Goal: Task Accomplishment & Management: Complete application form

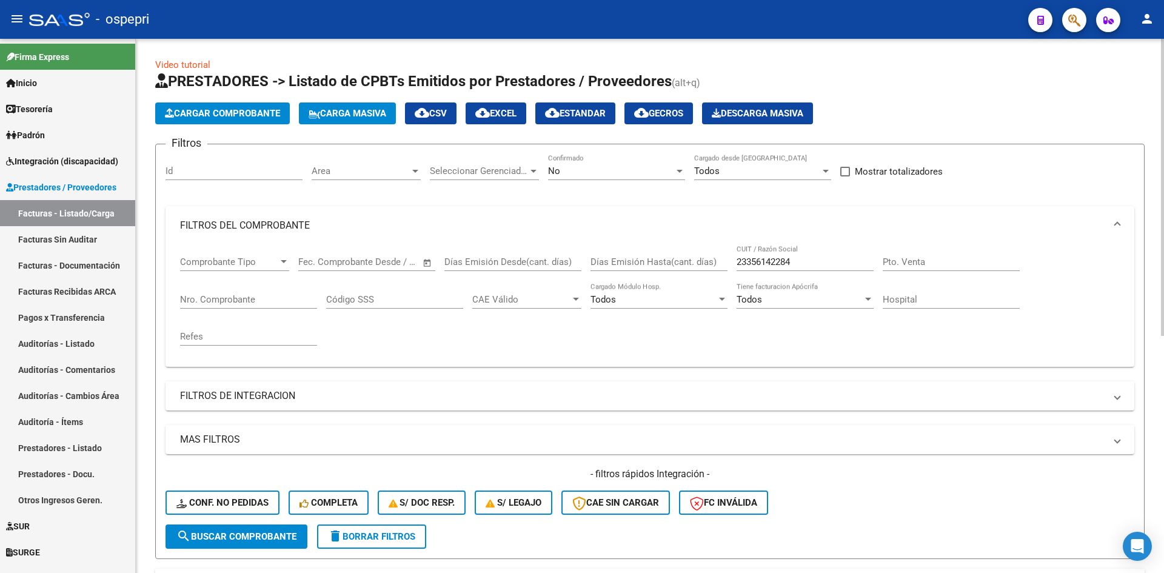
scroll to position [425, 0]
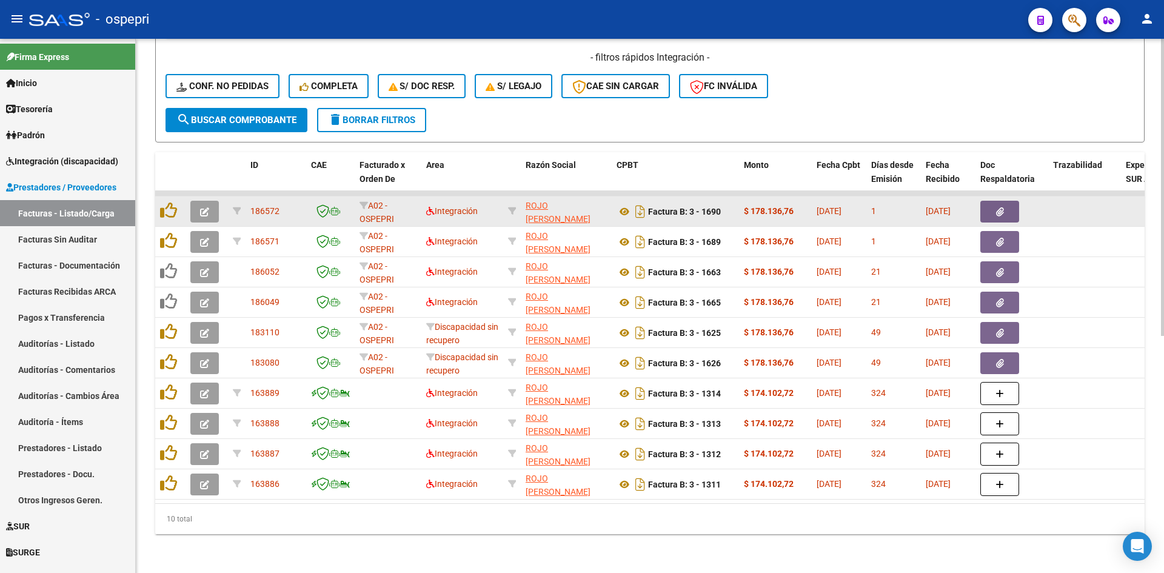
click at [203, 207] on icon "button" at bounding box center [204, 211] width 9 height 9
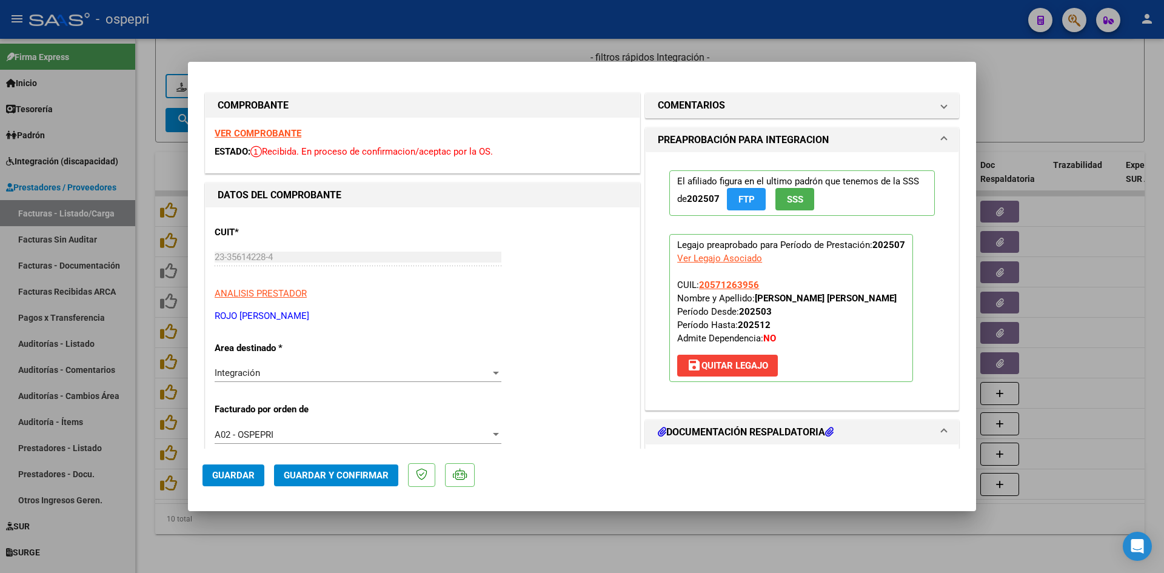
scroll to position [303, 0]
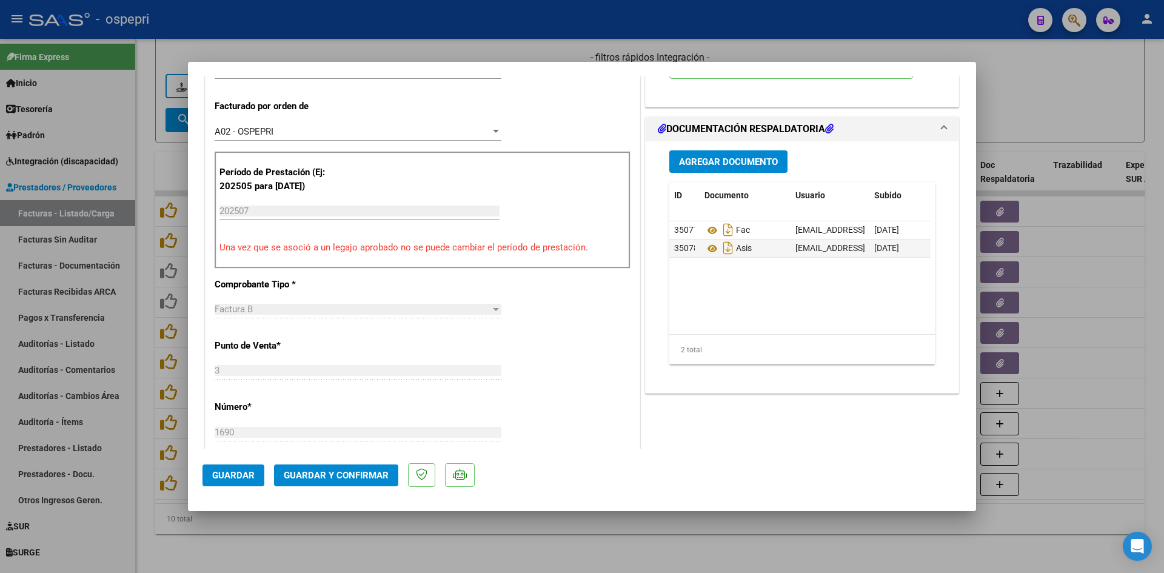
type input "$ 0,00"
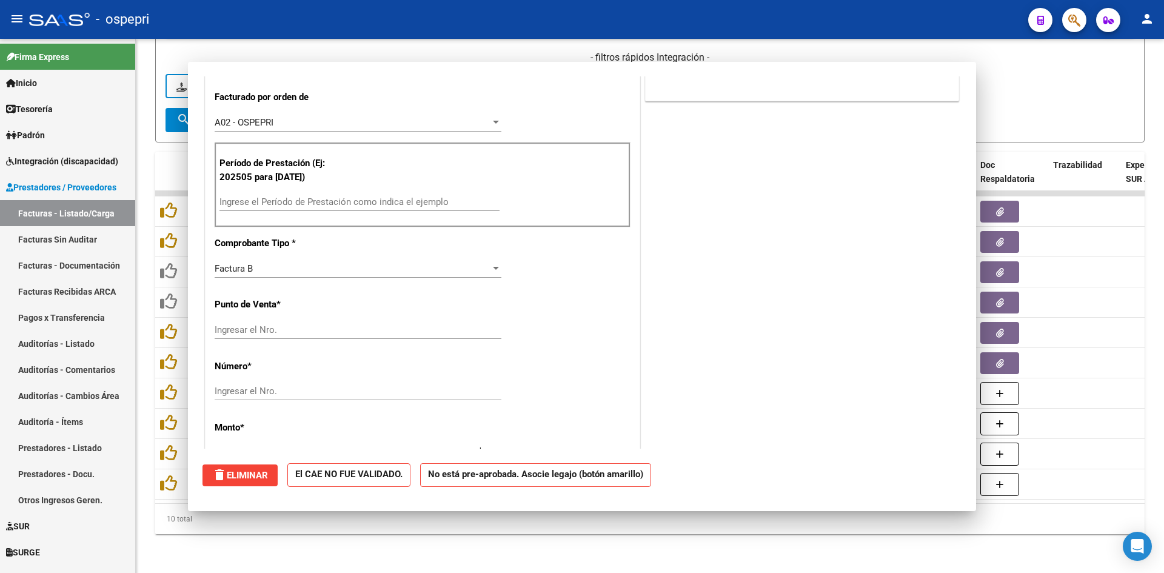
scroll to position [294, 0]
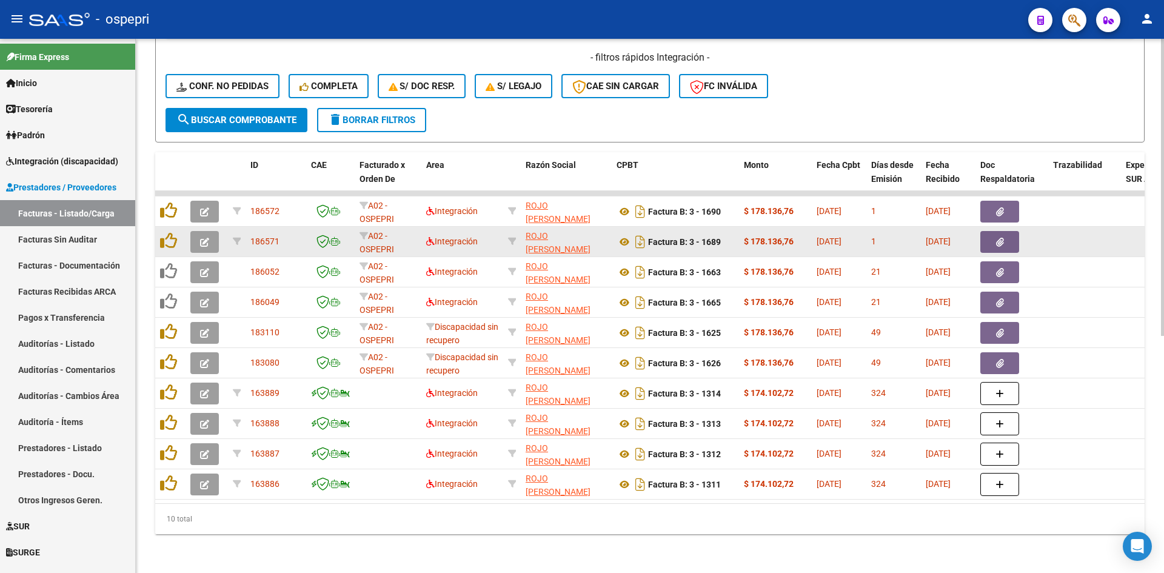
click at [209, 233] on button "button" at bounding box center [204, 242] width 29 height 22
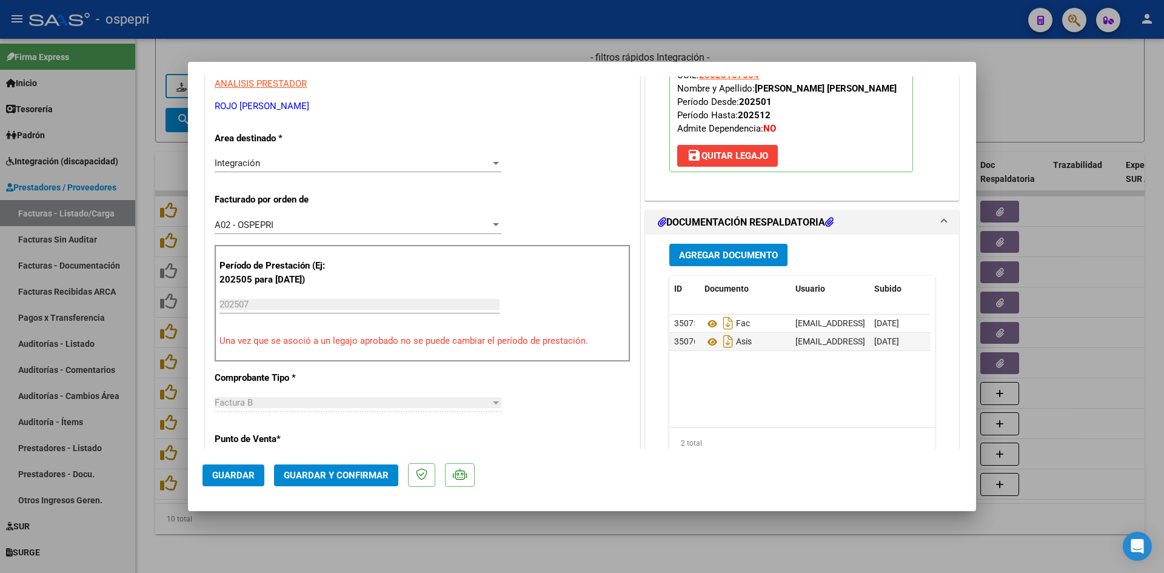
scroll to position [243, 0]
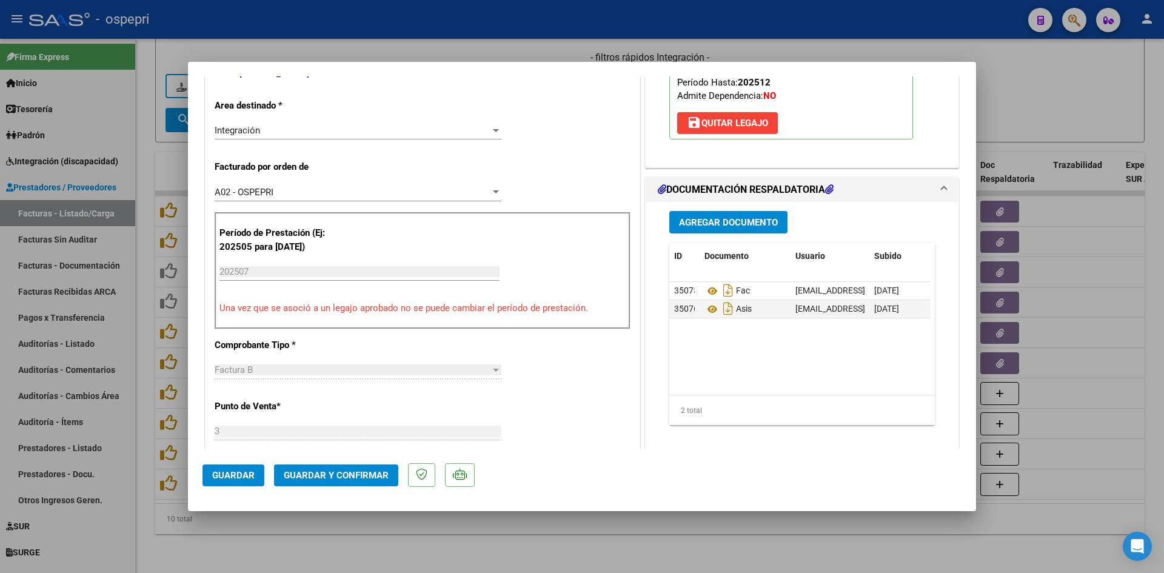
type input "$ 0,00"
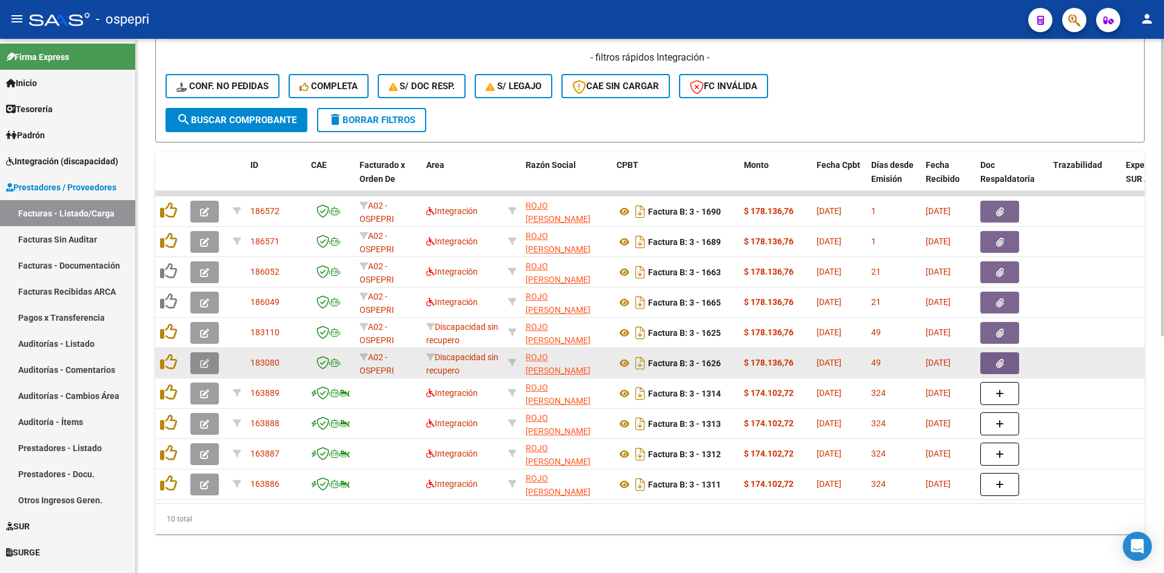
click at [210, 352] on button "button" at bounding box center [204, 363] width 29 height 22
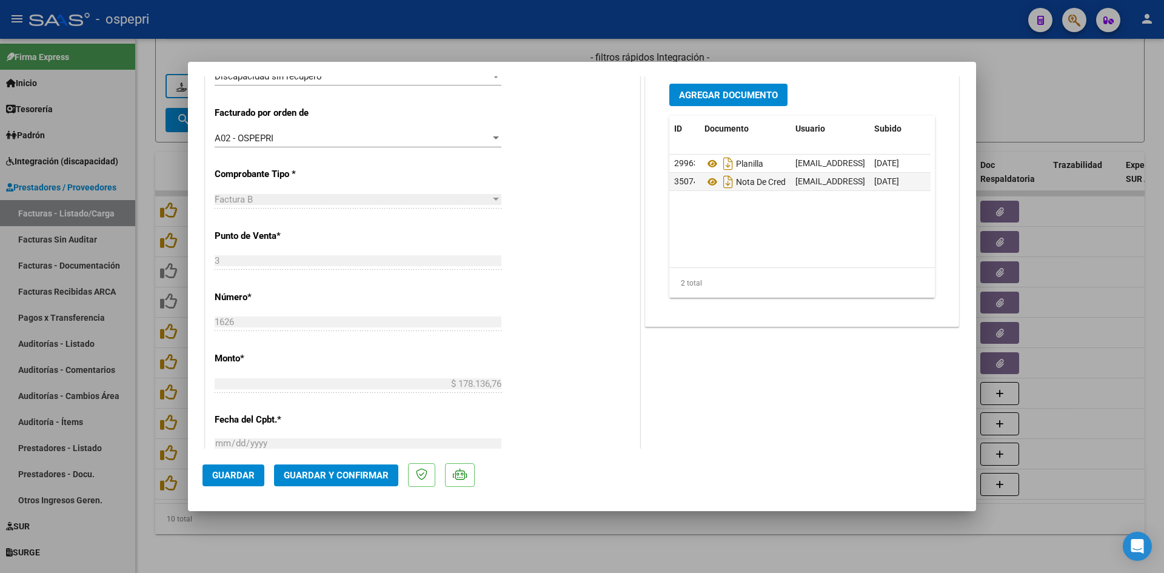
scroll to position [303, 0]
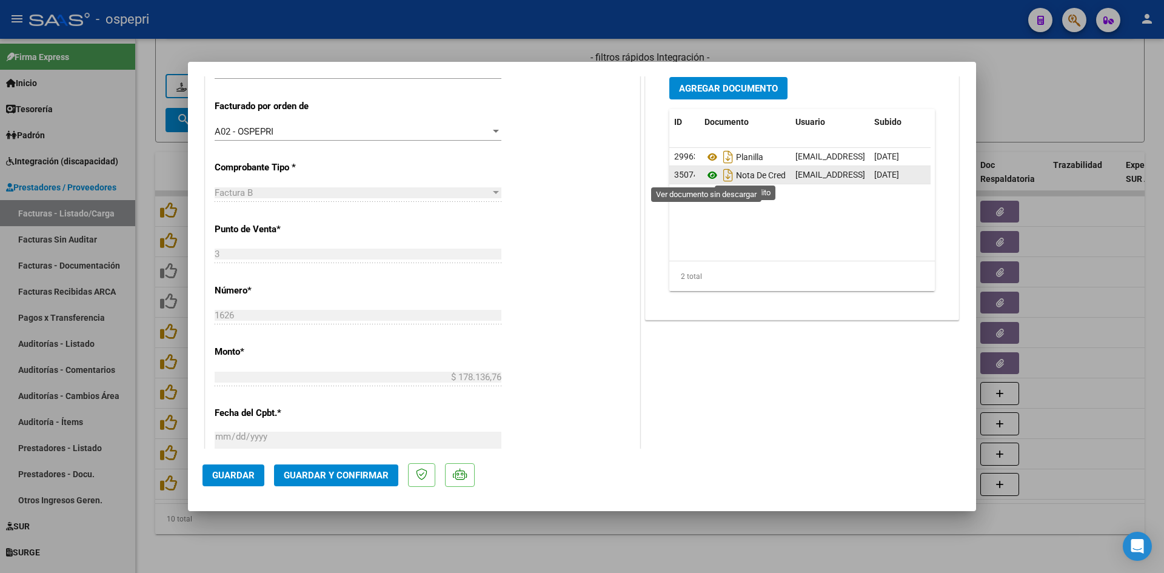
click at [711, 176] on icon at bounding box center [713, 175] width 16 height 15
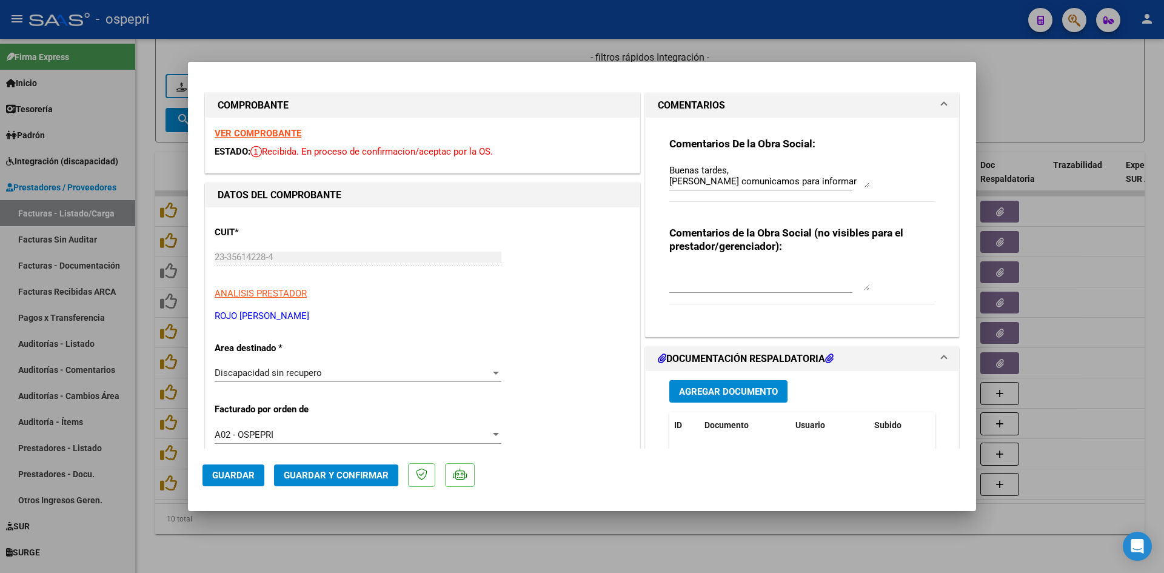
click at [278, 132] on strong "VER COMPROBANTE" at bounding box center [258, 133] width 87 height 11
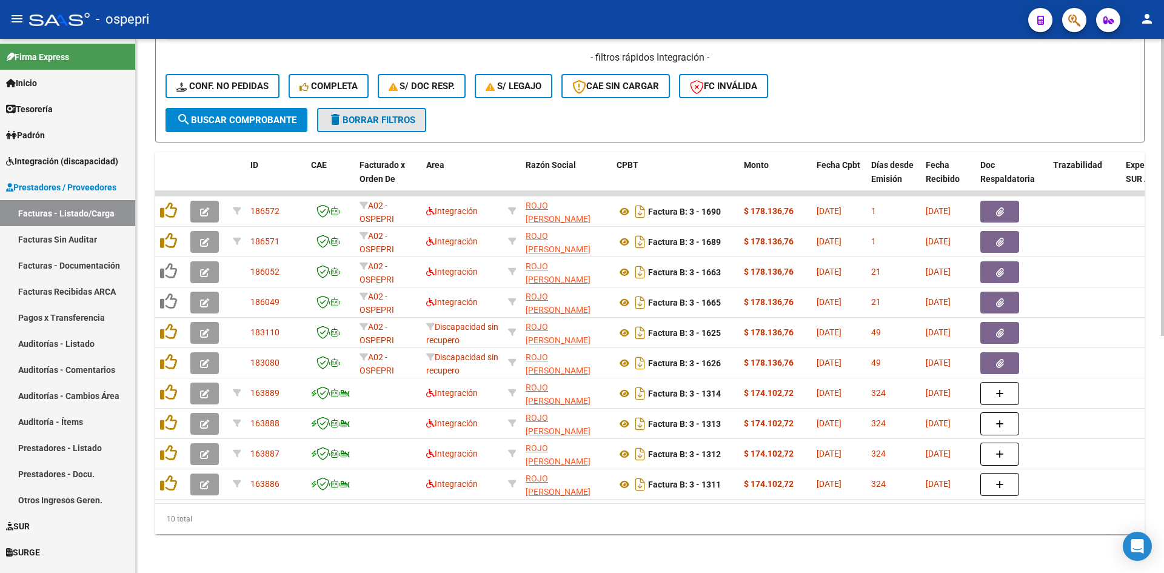
click at [408, 119] on button "delete Borrar Filtros" at bounding box center [371, 120] width 109 height 24
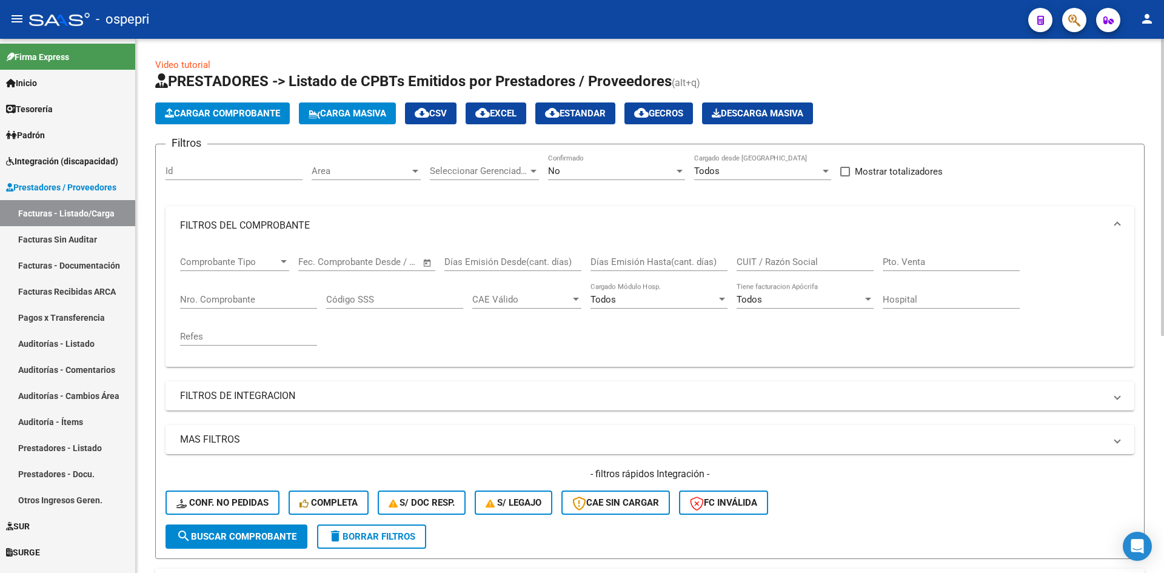
click at [778, 261] on input "CUIT / Razón Social" at bounding box center [805, 262] width 137 height 11
paste input "27354924809"
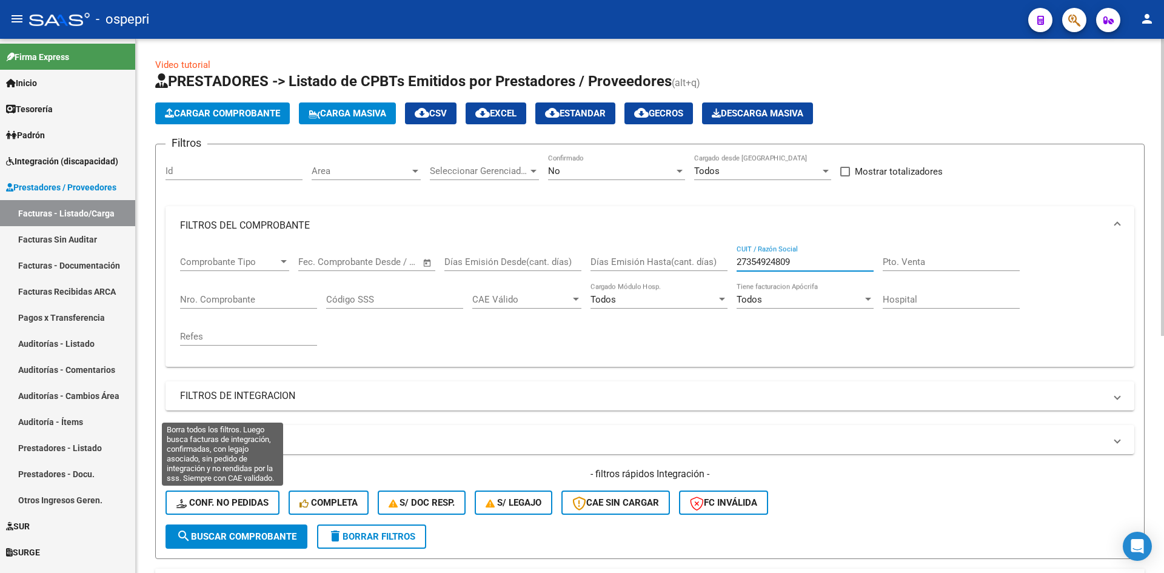
type input "27354924809"
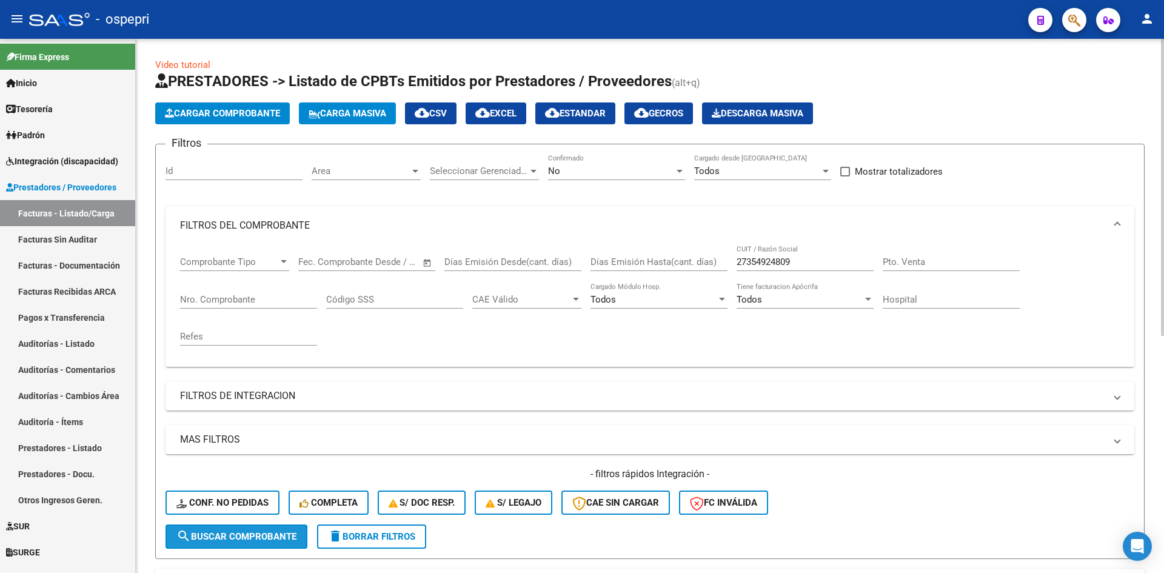
click at [264, 543] on button "search Buscar Comprobante" at bounding box center [237, 537] width 142 height 24
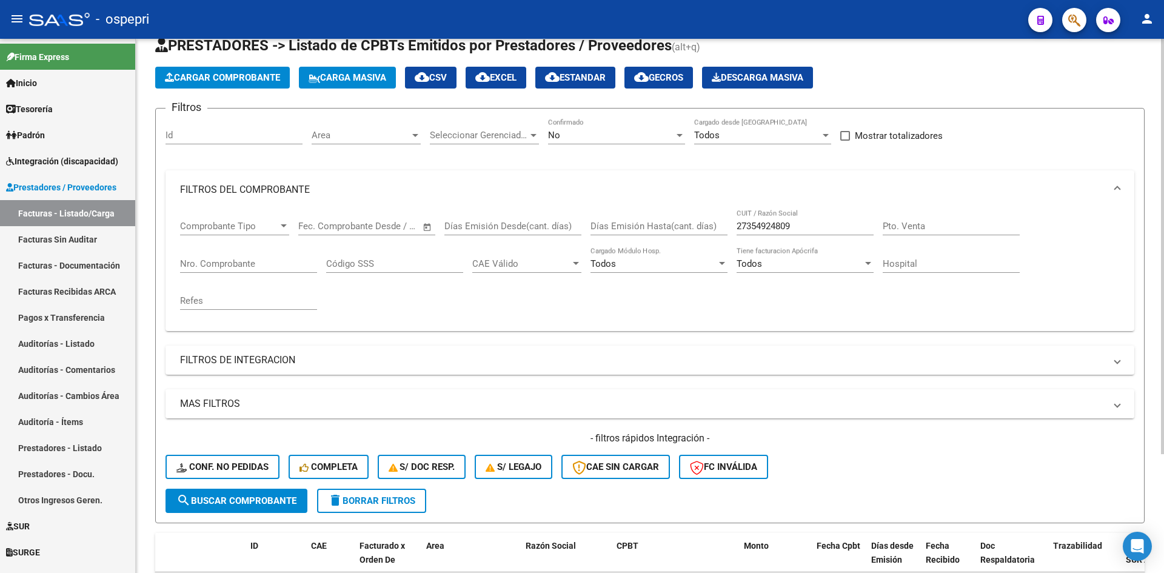
scroll to position [153, 0]
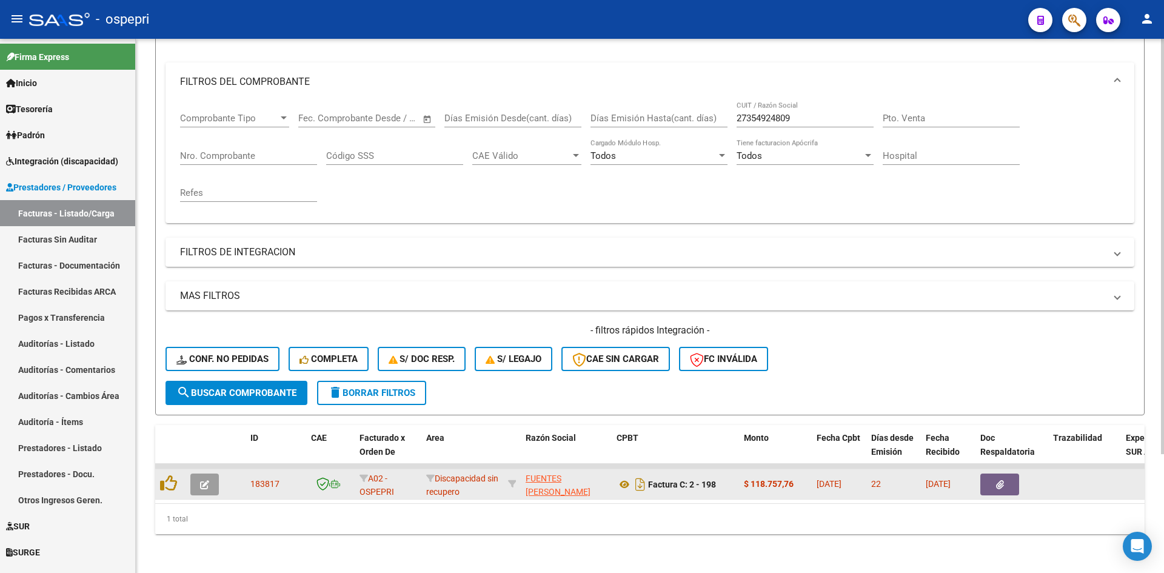
click at [203, 480] on icon "button" at bounding box center [204, 484] width 9 height 9
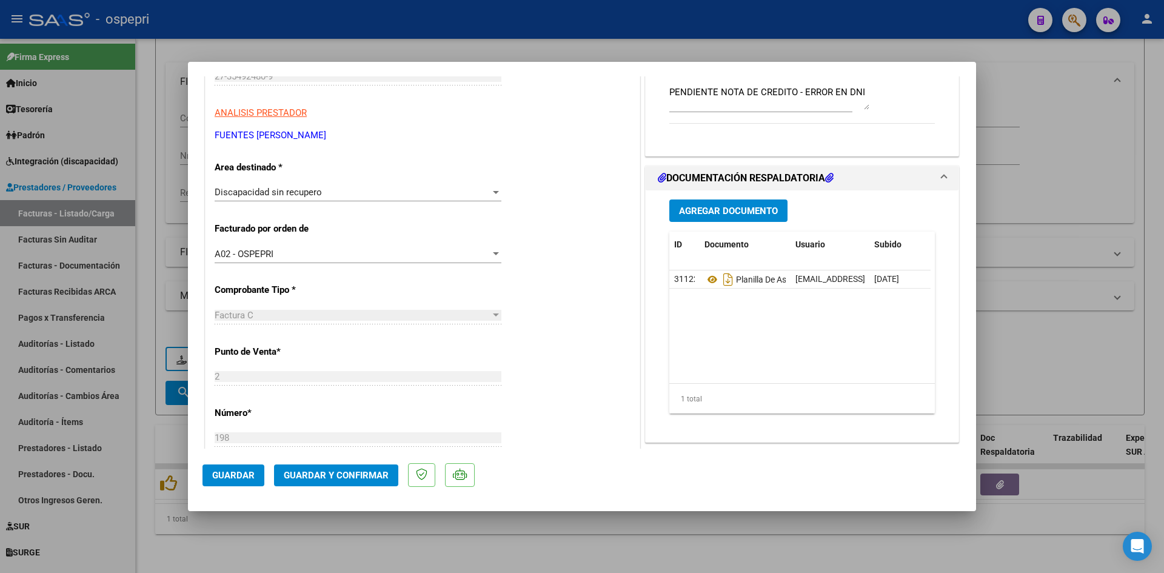
scroll to position [182, 0]
type input "$ 0,00"
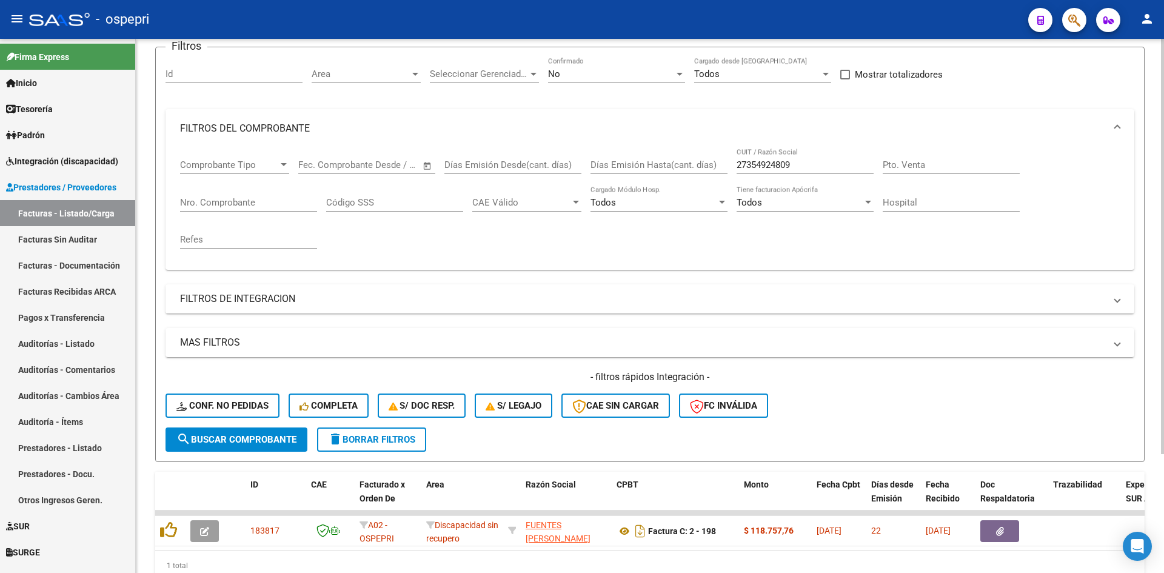
scroll to position [92, 0]
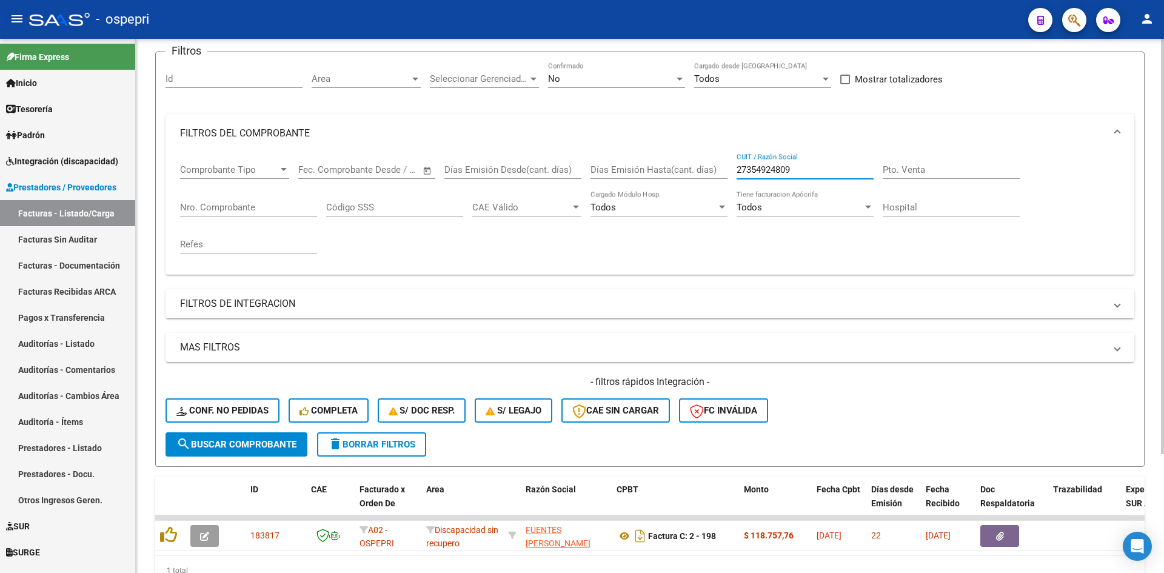
drag, startPoint x: 799, startPoint y: 166, endPoint x: 718, endPoint y: 182, distance: 82.8
click at [718, 182] on div "Comprobante Tipo Comprobante Tipo Fecha inicio – Fecha fin Fec. Comprobante Des…" at bounding box center [650, 209] width 940 height 112
paste input "27368411499"
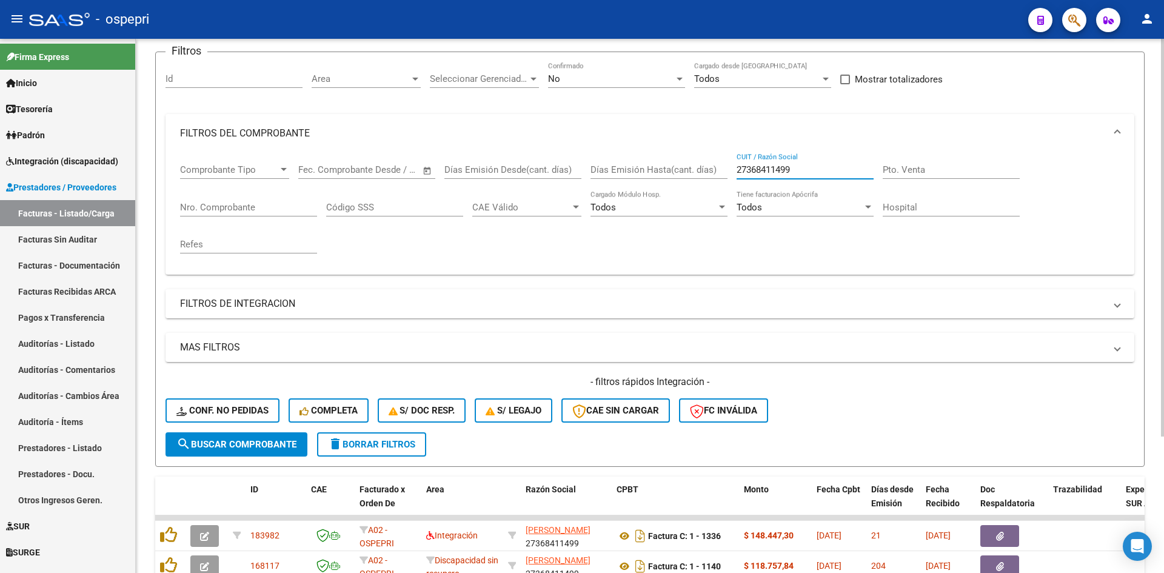
type input "27368411499"
click at [247, 447] on span "search Buscar Comprobante" at bounding box center [236, 444] width 120 height 11
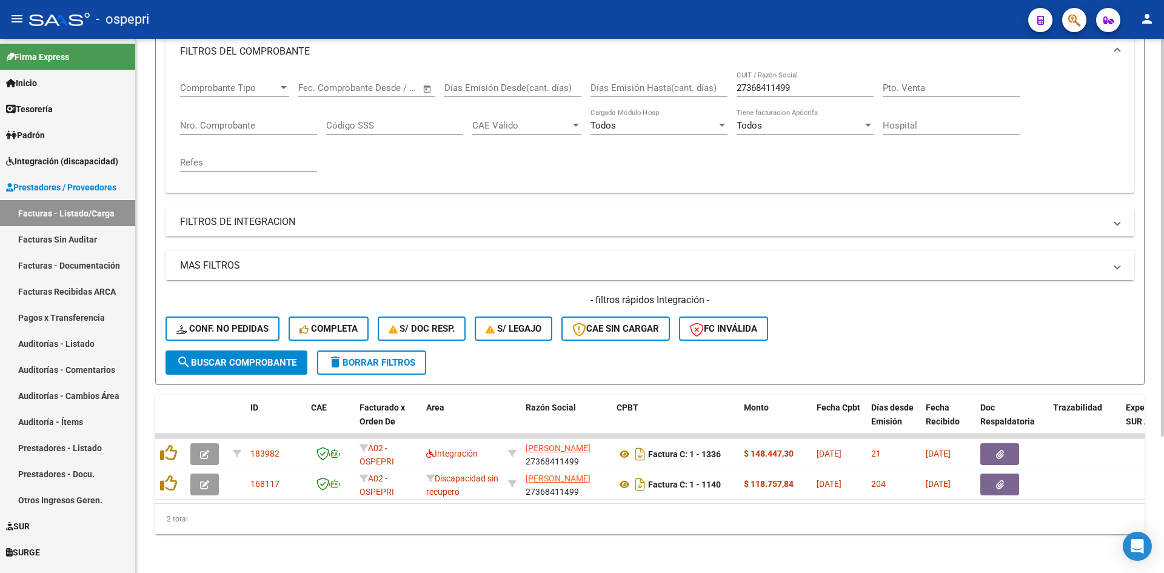
scroll to position [183, 0]
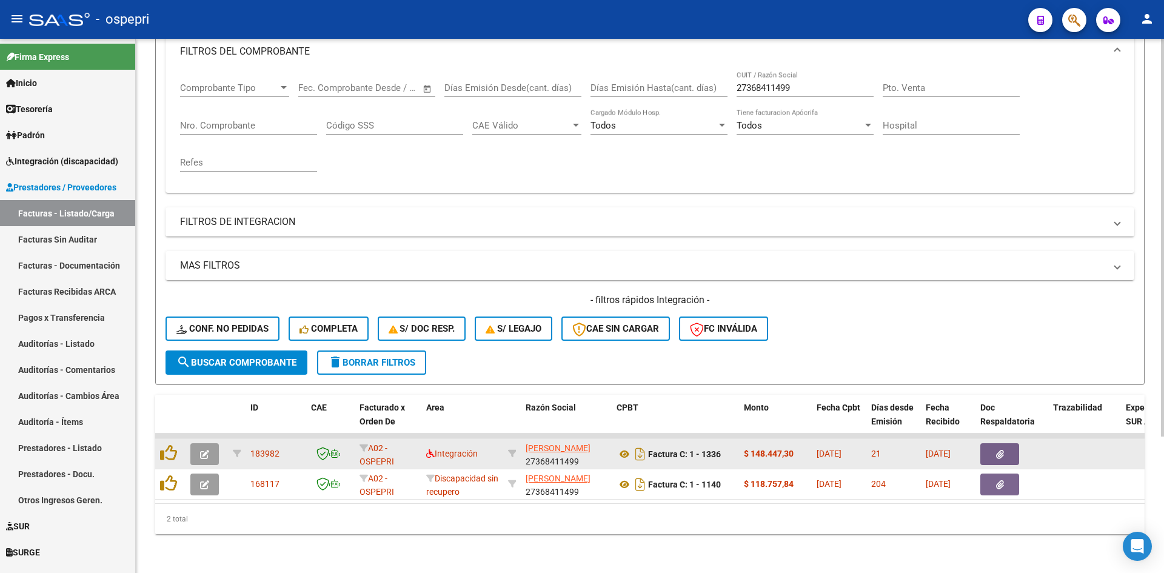
click at [204, 450] on icon "button" at bounding box center [204, 454] width 9 height 9
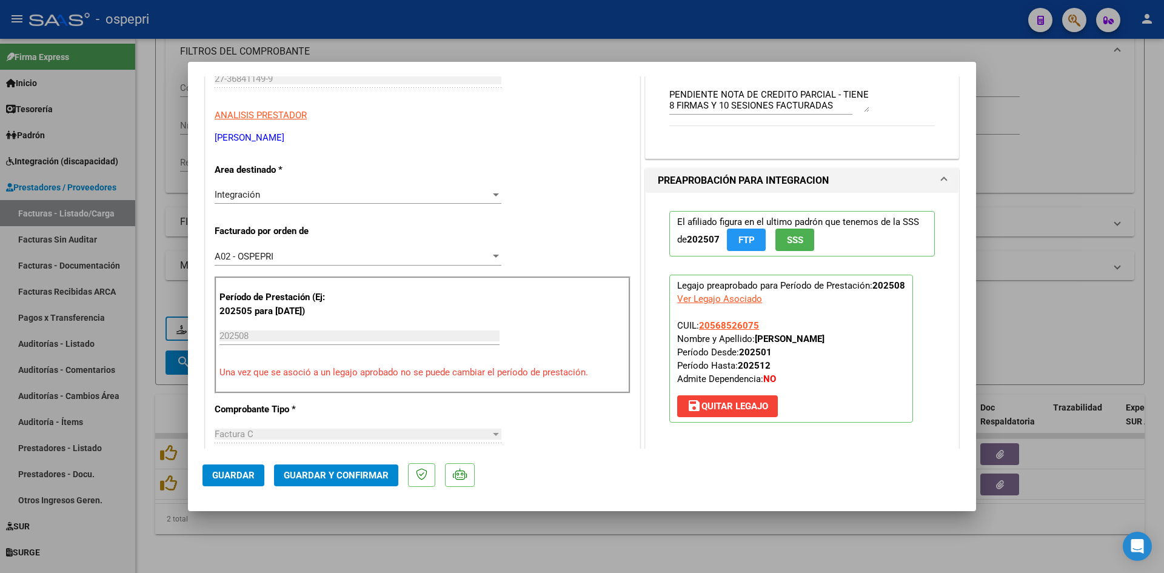
scroll to position [0, 0]
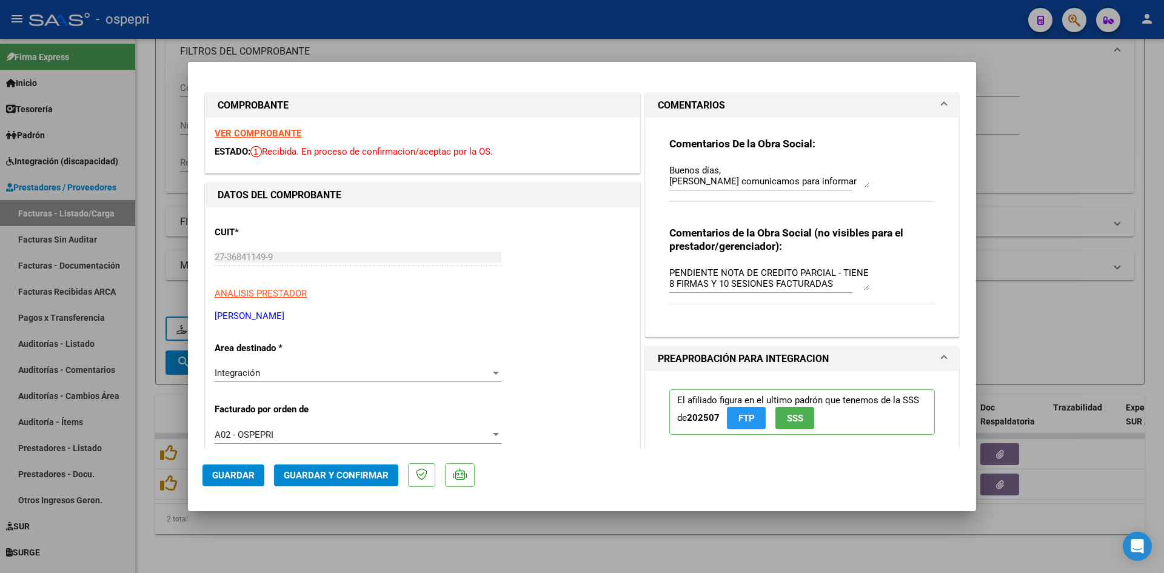
type input "$ 0,00"
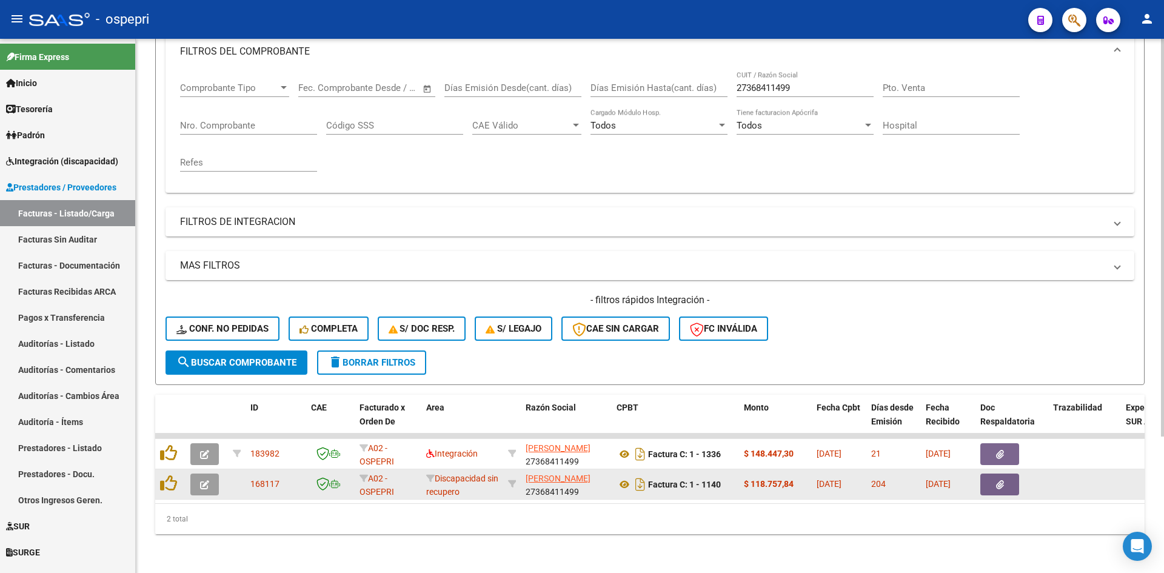
click at [206, 480] on icon "button" at bounding box center [204, 484] width 9 height 9
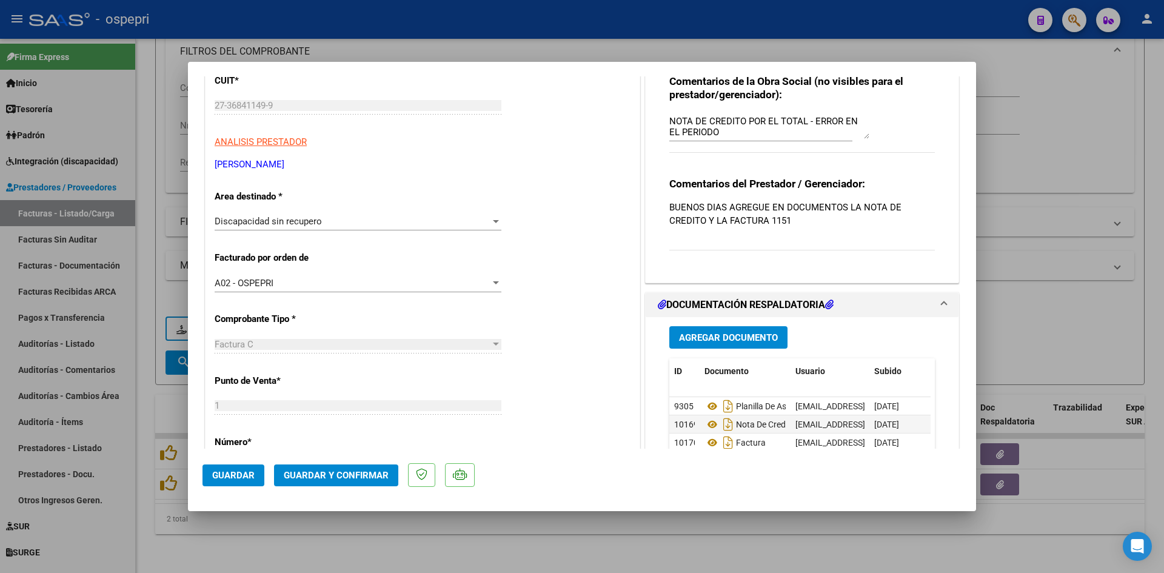
scroll to position [121, 0]
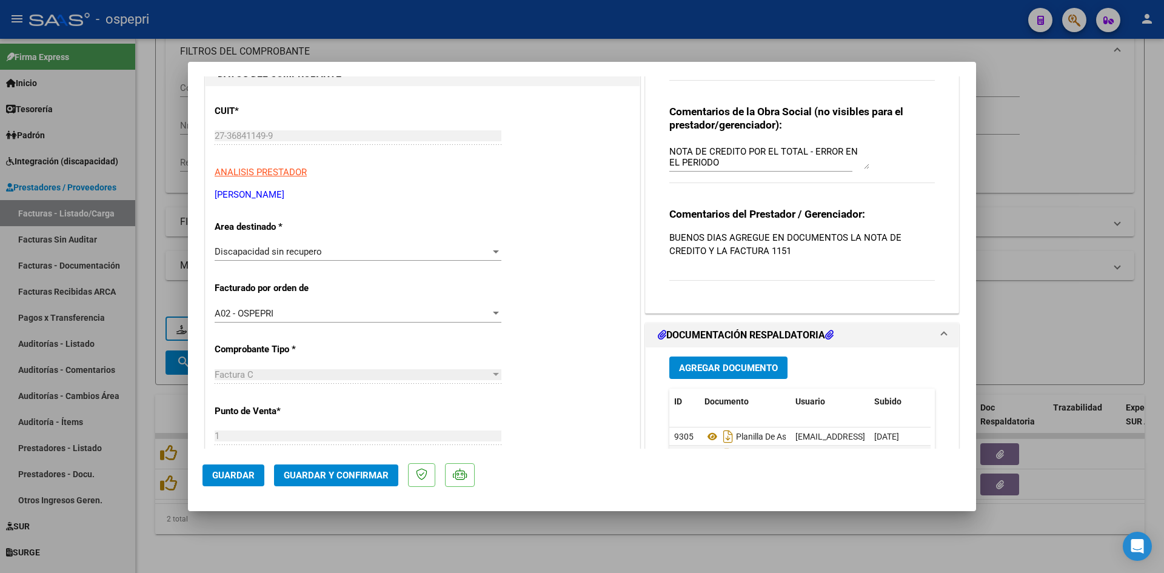
type input "$ 0,00"
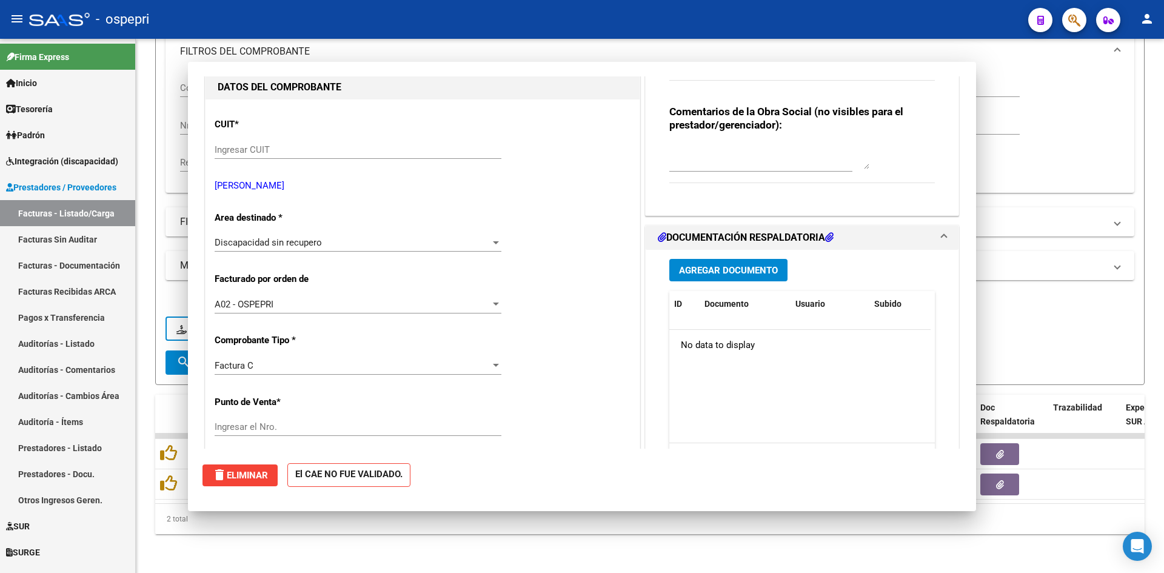
scroll to position [0, 0]
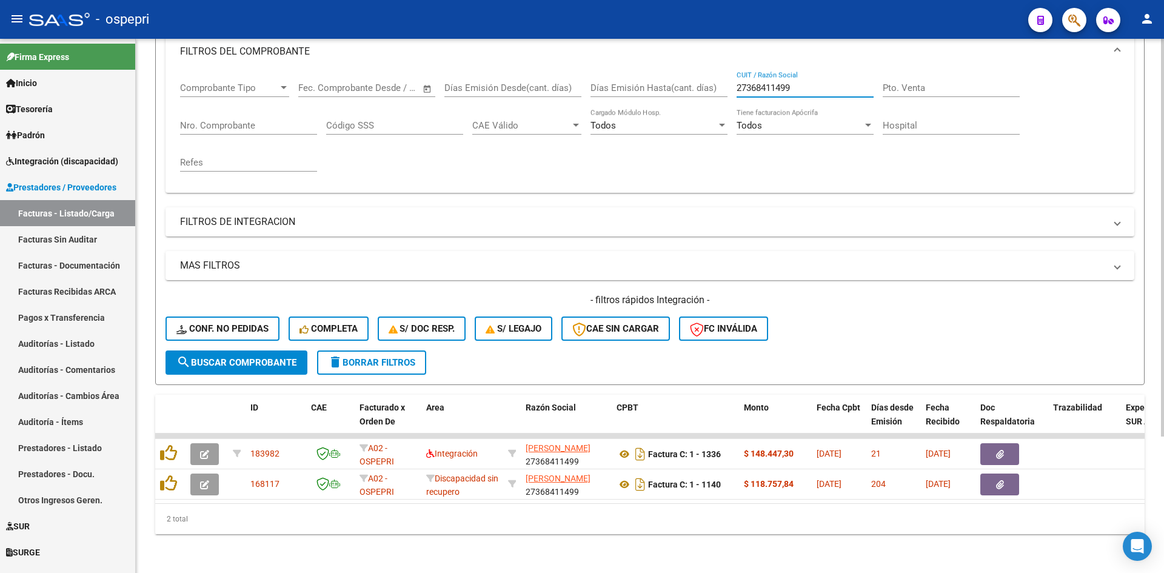
drag, startPoint x: 799, startPoint y: 80, endPoint x: 711, endPoint y: 101, distance: 90.3
click at [711, 101] on div "Comprobante Tipo Comprobante Tipo Fecha inicio – Fecha fin Fec. Comprobante Des…" at bounding box center [650, 127] width 940 height 112
paste input "27187296760"
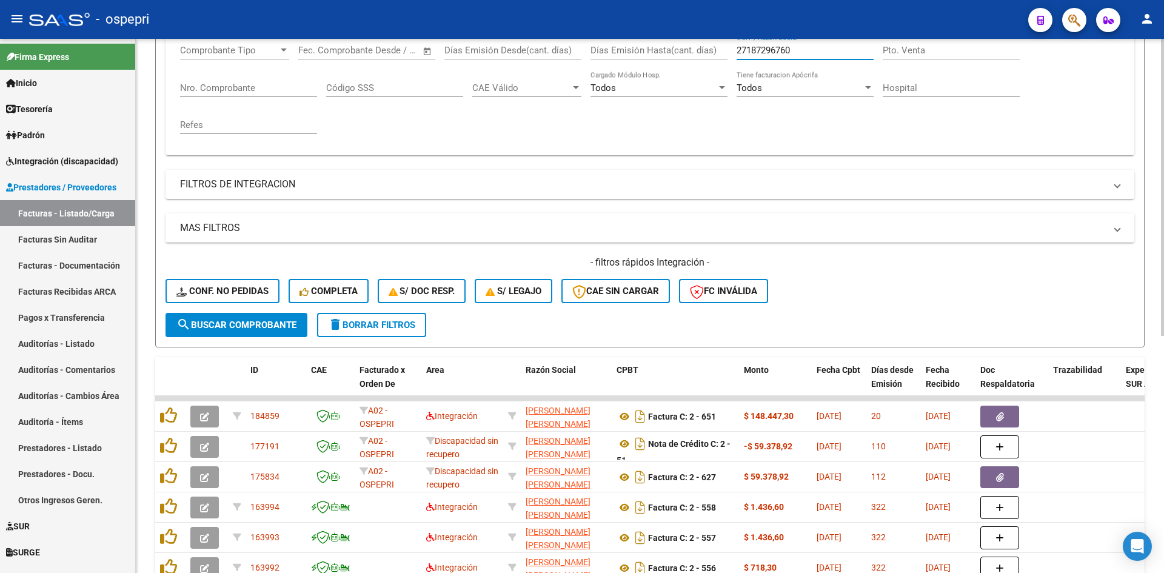
scroll to position [244, 0]
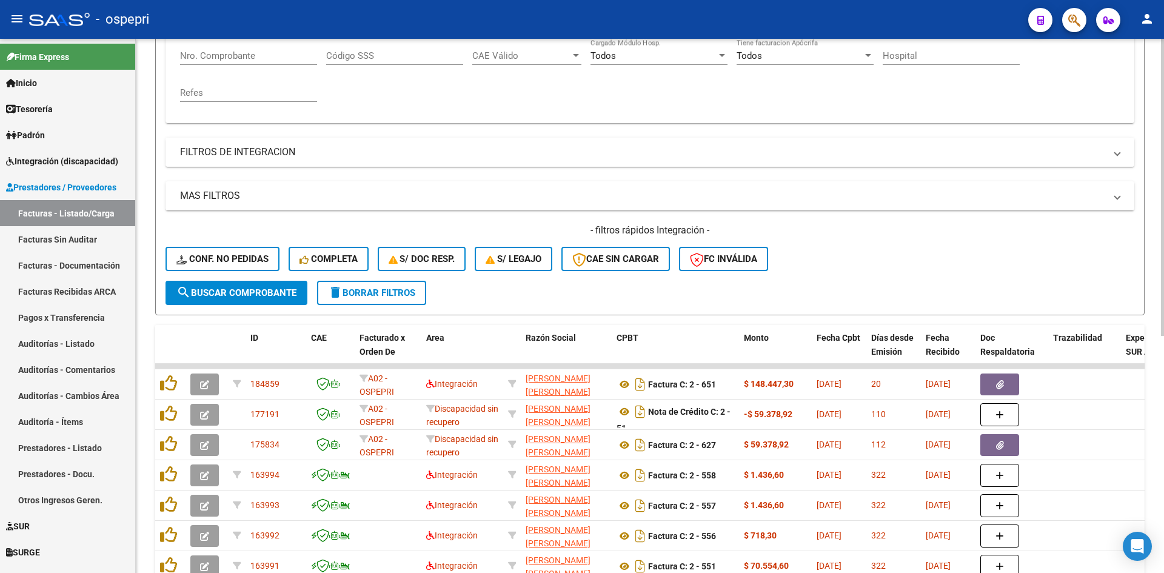
type input "27187296760"
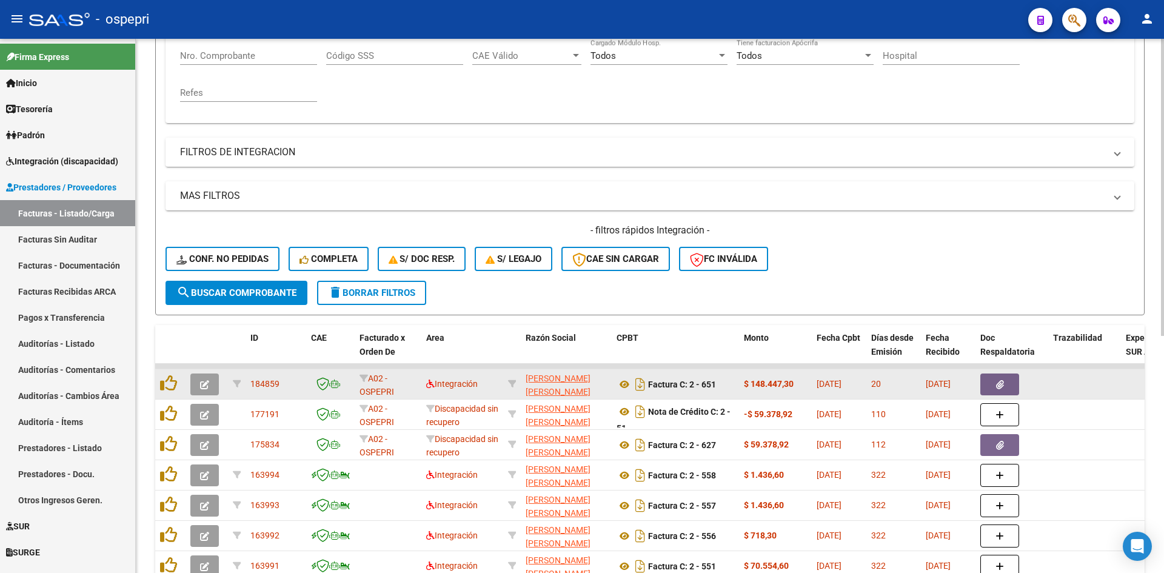
click at [200, 386] on icon "button" at bounding box center [204, 384] width 9 height 9
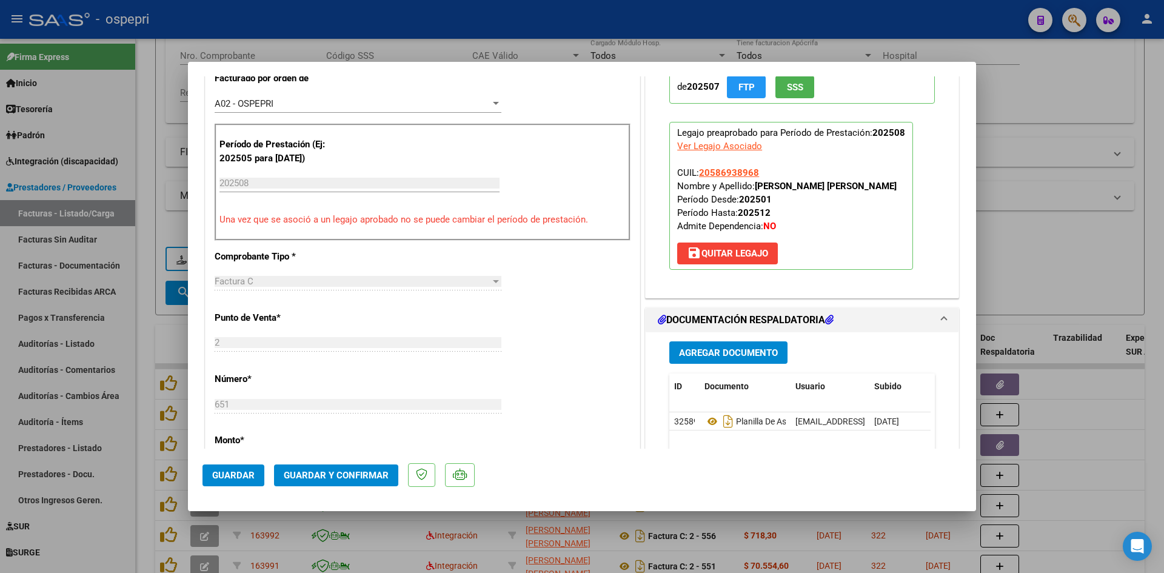
scroll to position [485, 0]
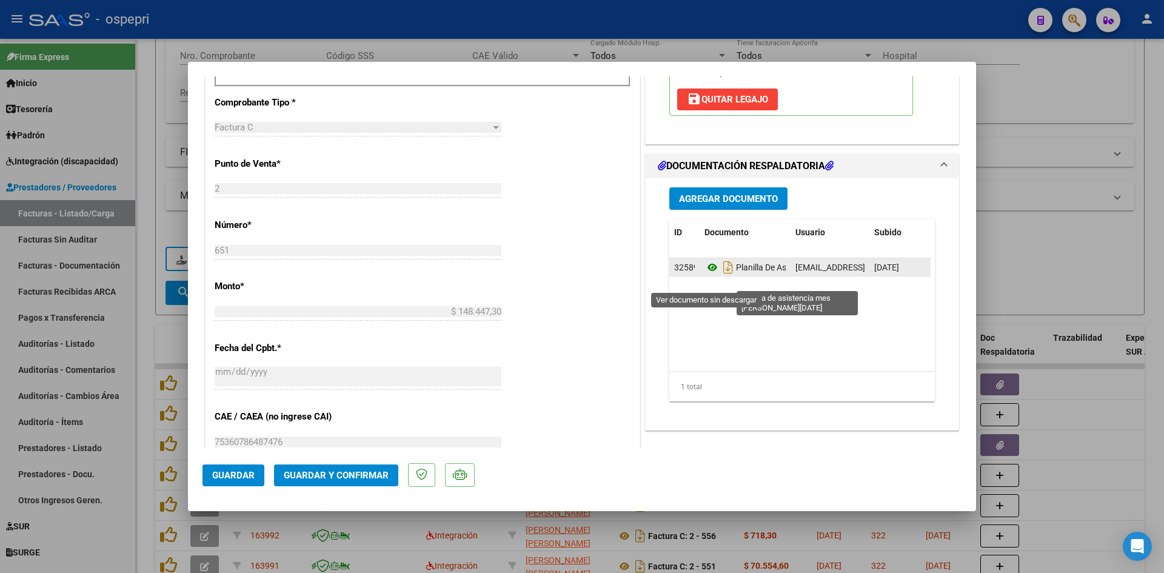
click at [711, 275] on icon at bounding box center [713, 267] width 16 height 15
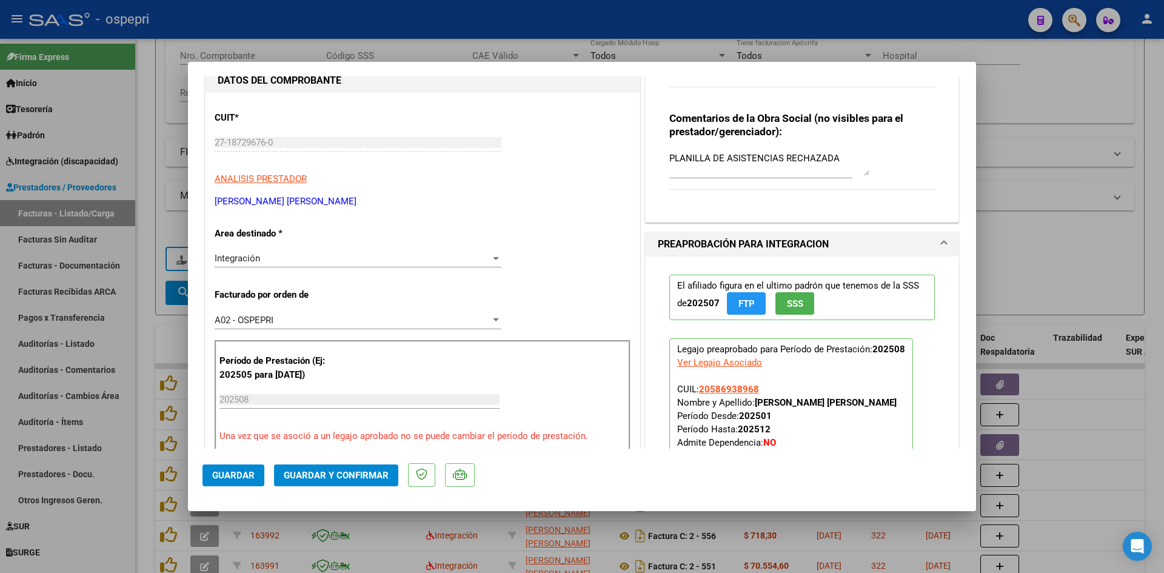
scroll to position [61, 0]
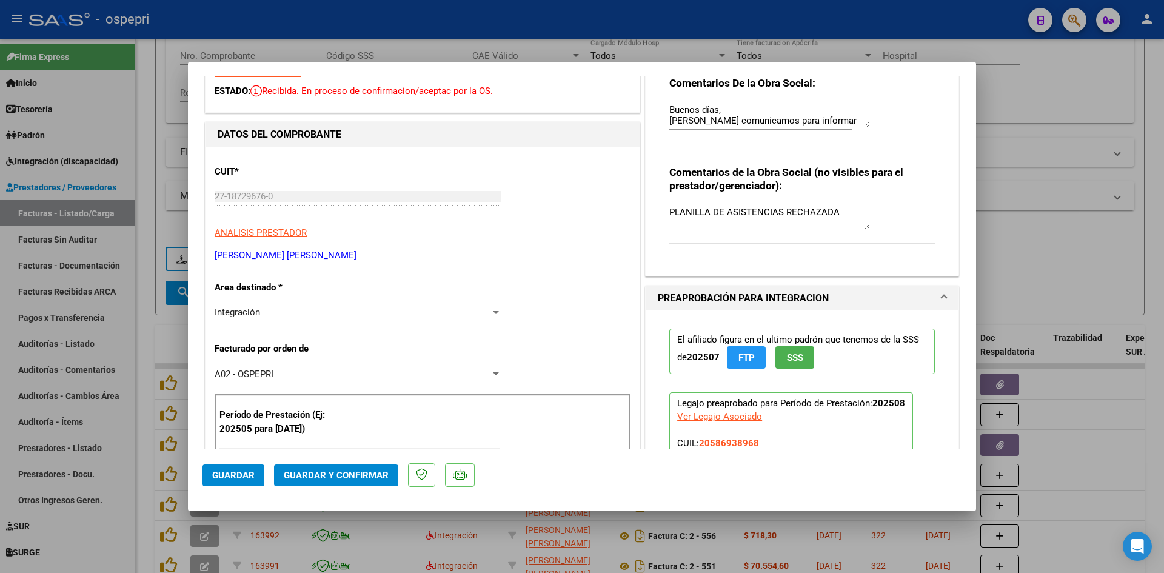
type input "$ 0,00"
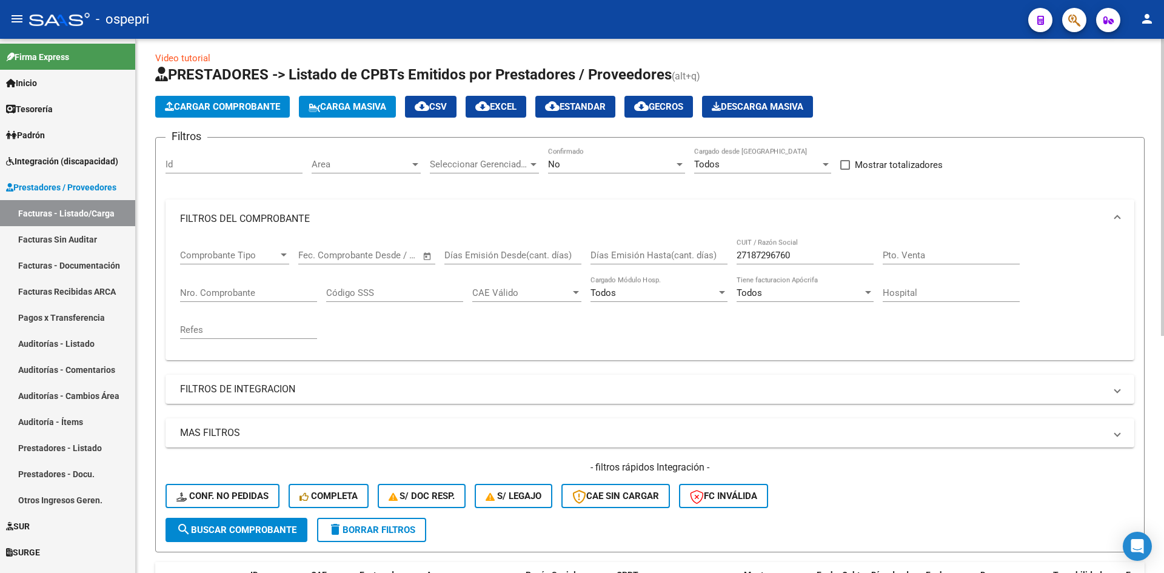
scroll to position [0, 0]
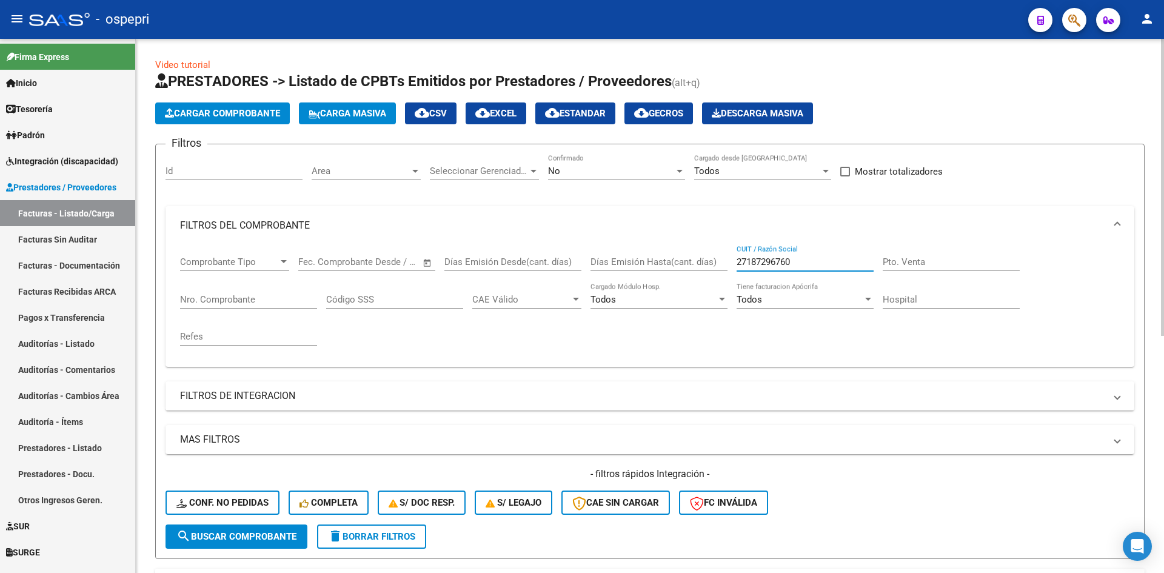
drag, startPoint x: 821, startPoint y: 265, endPoint x: 714, endPoint y: 276, distance: 107.3
click at [714, 275] on div "Comprobante Tipo Comprobante Tipo Fecha inicio – Fecha fin Fec. Comprobante Des…" at bounding box center [650, 301] width 940 height 112
paste input "27464833876"
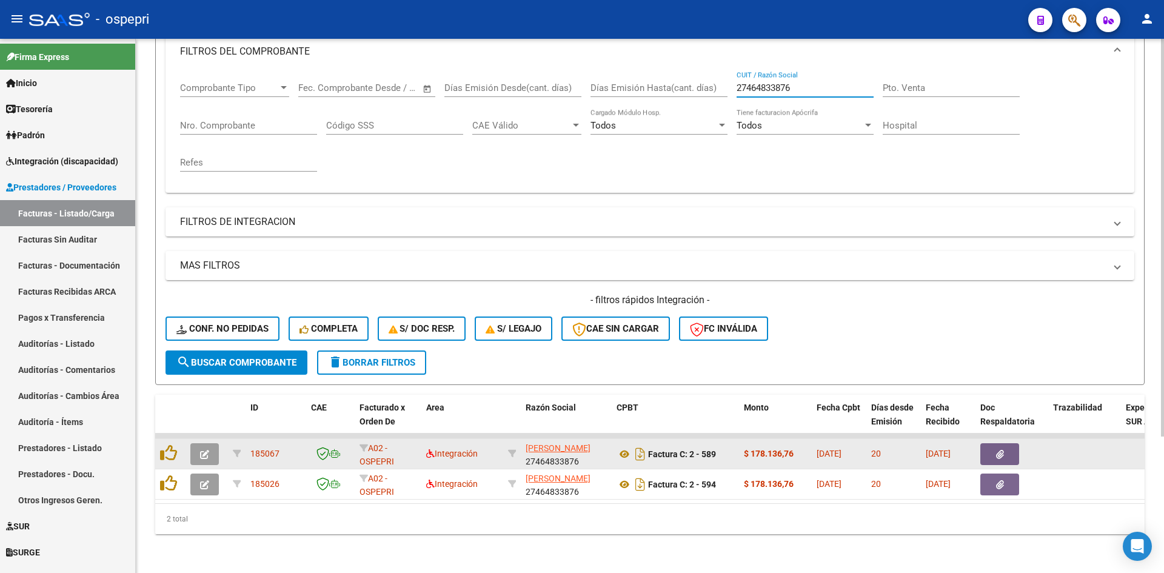
type input "27464833876"
click at [210, 443] on button "button" at bounding box center [204, 454] width 29 height 22
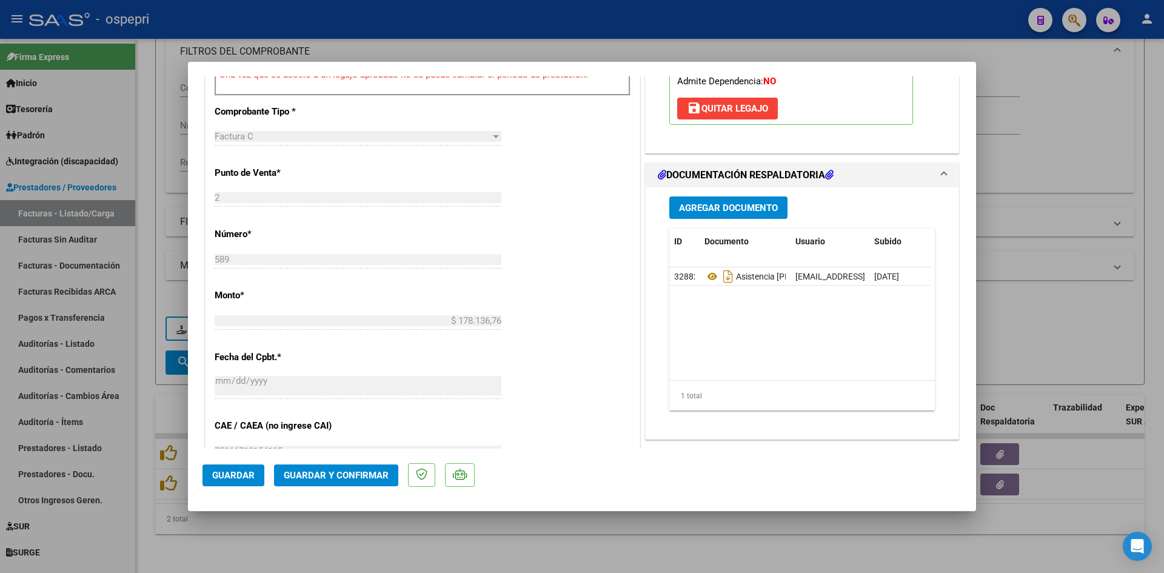
scroll to position [485, 0]
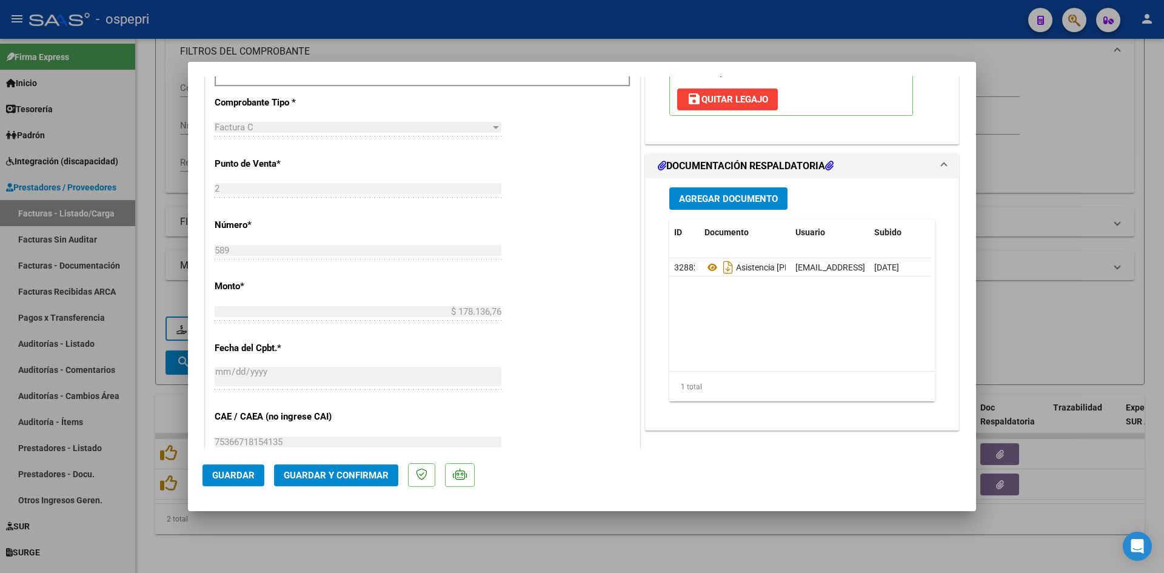
type input "$ 0,00"
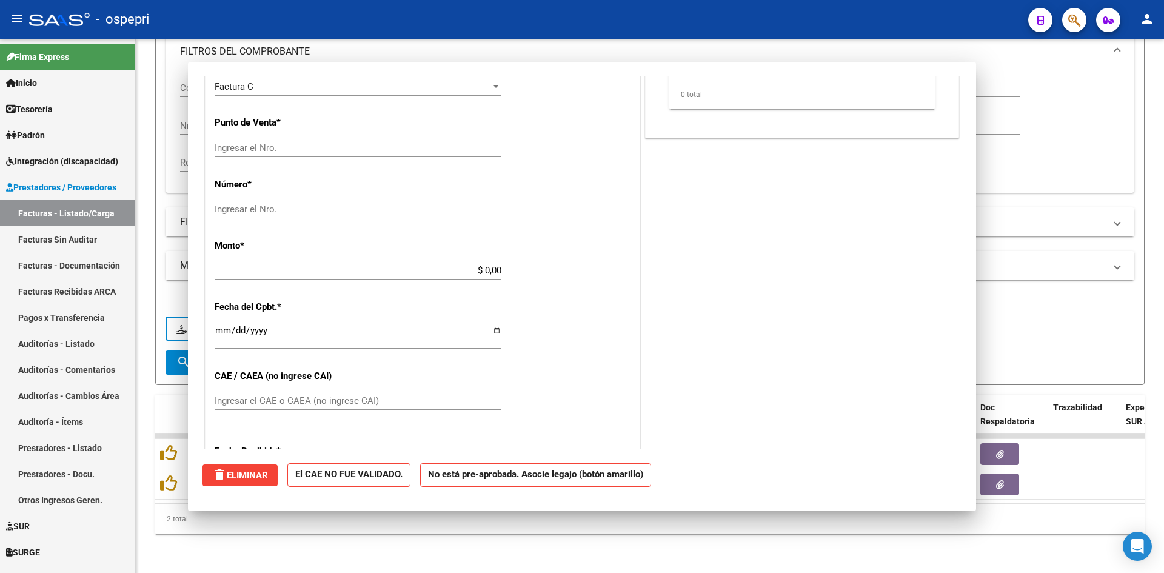
scroll to position [0, 0]
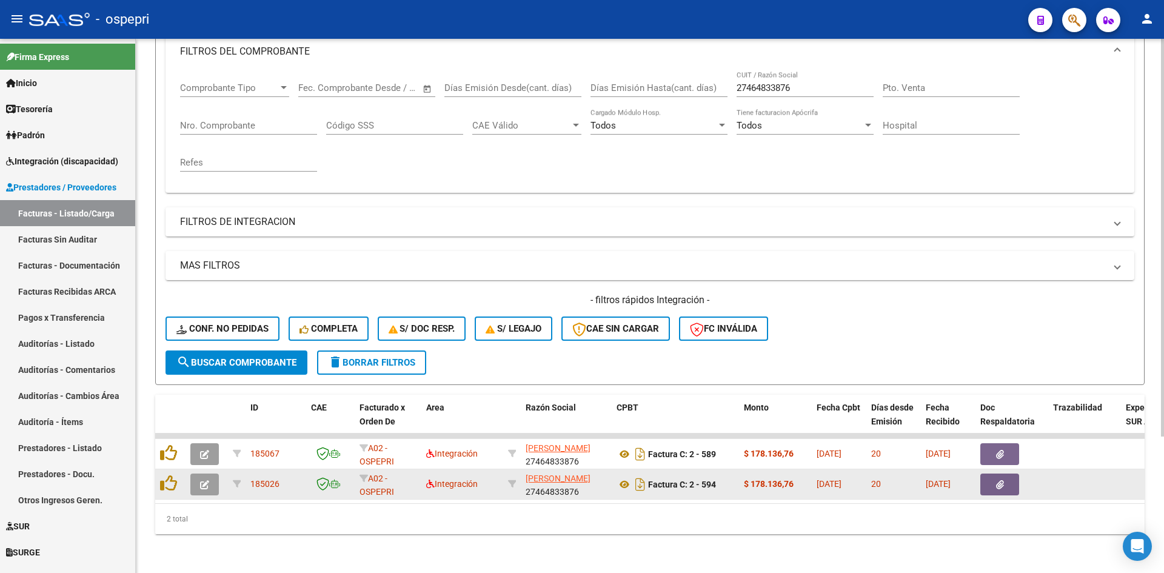
click at [199, 477] on button "button" at bounding box center [204, 485] width 29 height 22
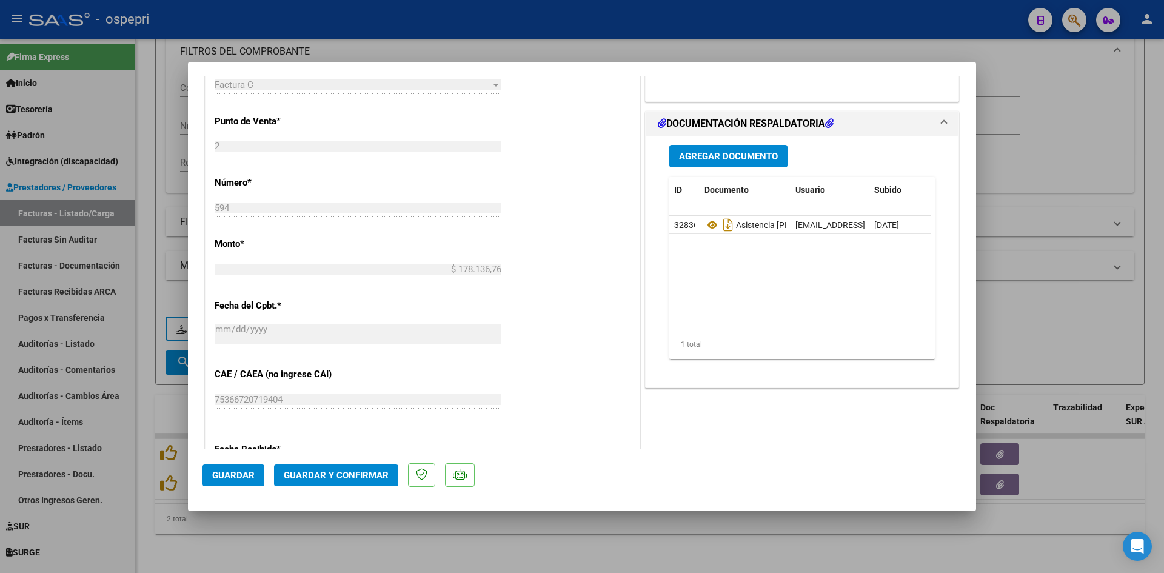
scroll to position [546, 0]
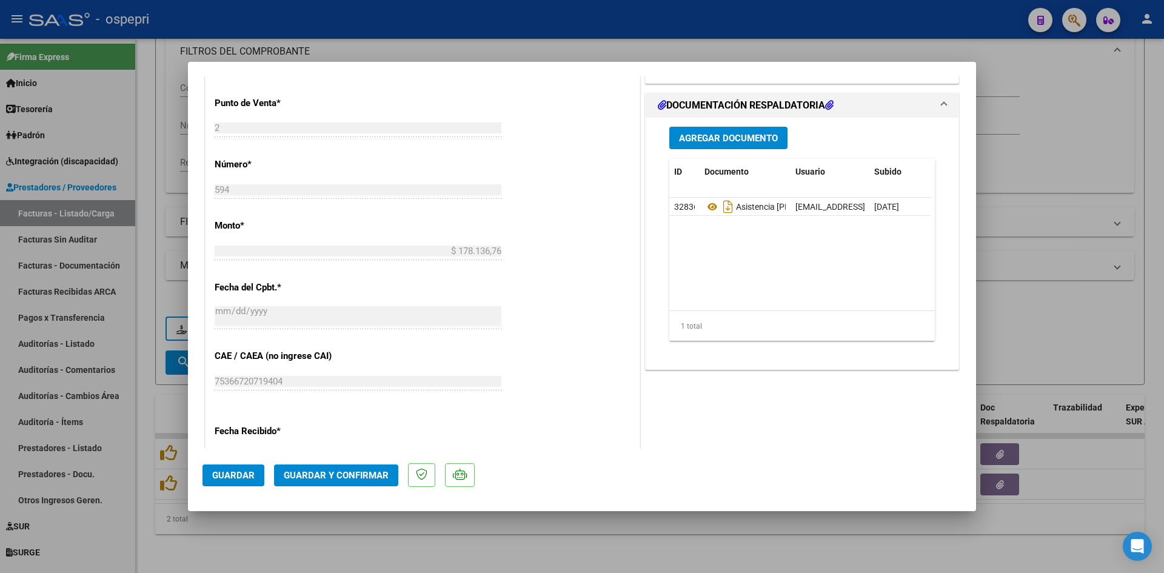
type input "$ 0,00"
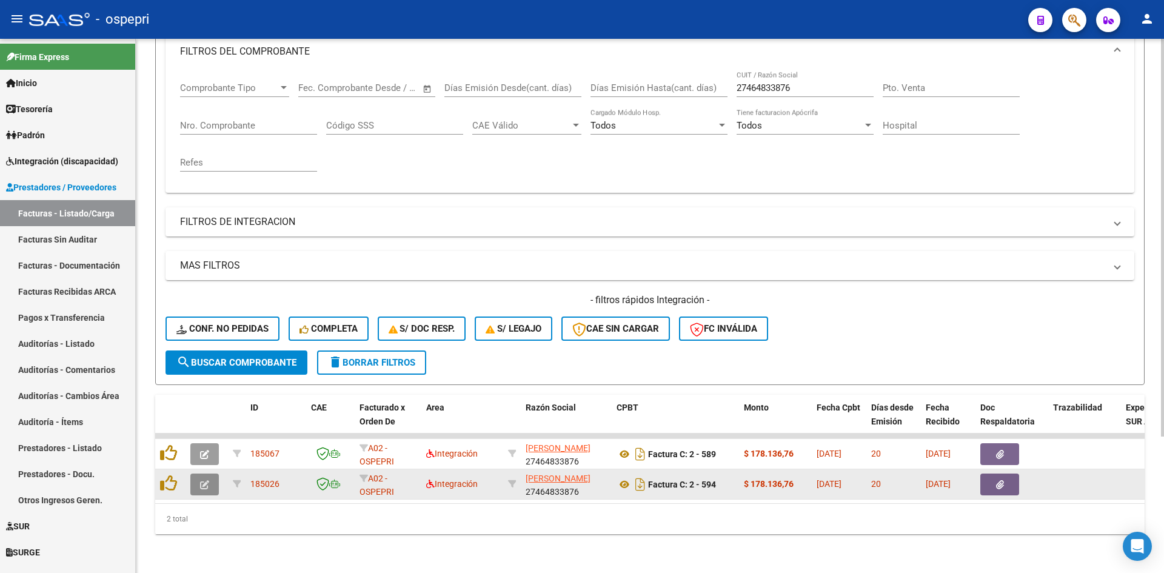
click at [201, 481] on button "button" at bounding box center [204, 485] width 29 height 22
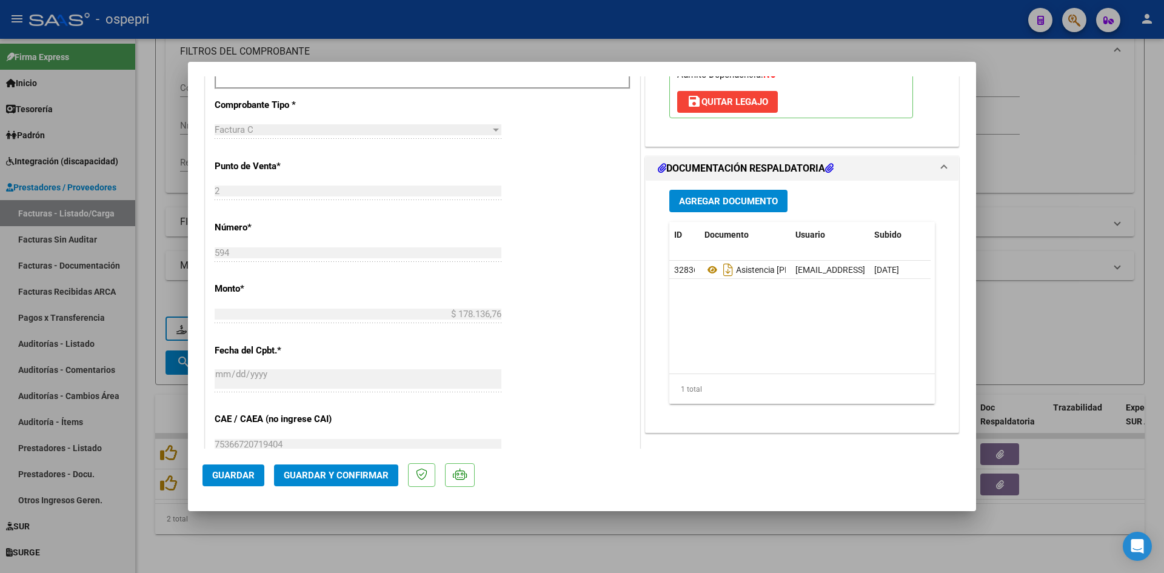
scroll to position [485, 0]
type input "$ 0,00"
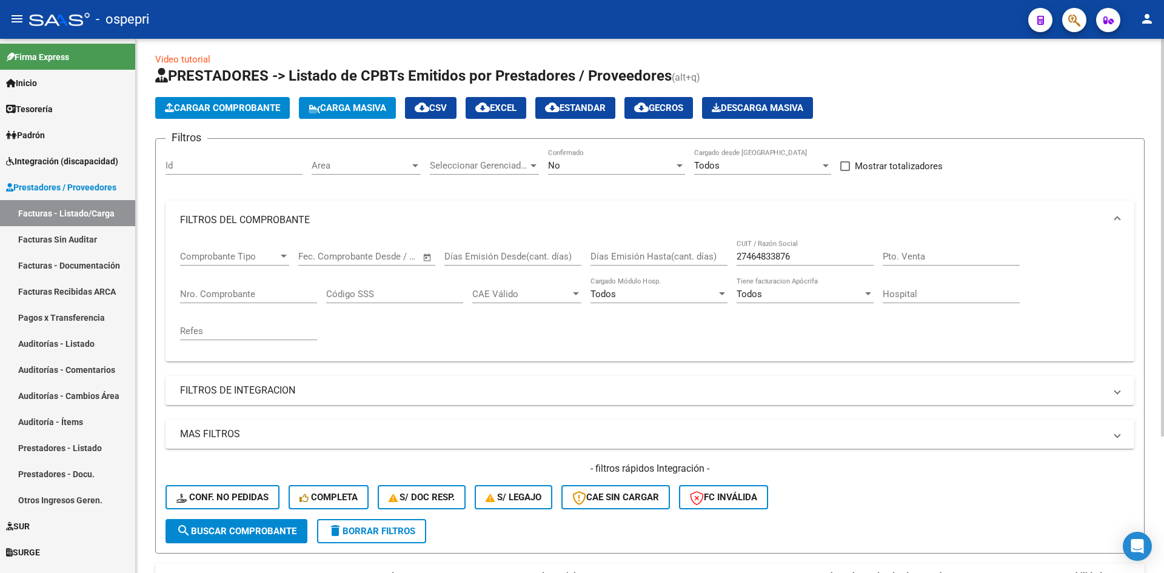
scroll to position [0, 0]
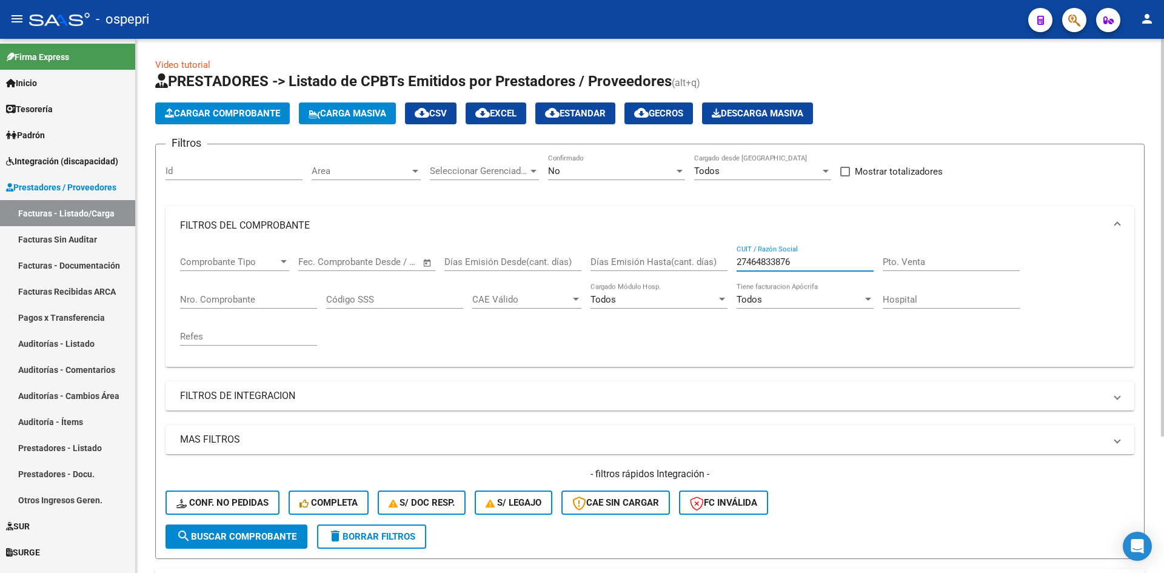
drag, startPoint x: 802, startPoint y: 260, endPoint x: 697, endPoint y: 287, distance: 109.0
click at [697, 287] on div "Comprobante Tipo Comprobante Tipo Fecha inicio – Fecha fin Fec. Comprobante Des…" at bounding box center [650, 301] width 940 height 112
paste input "27237097691"
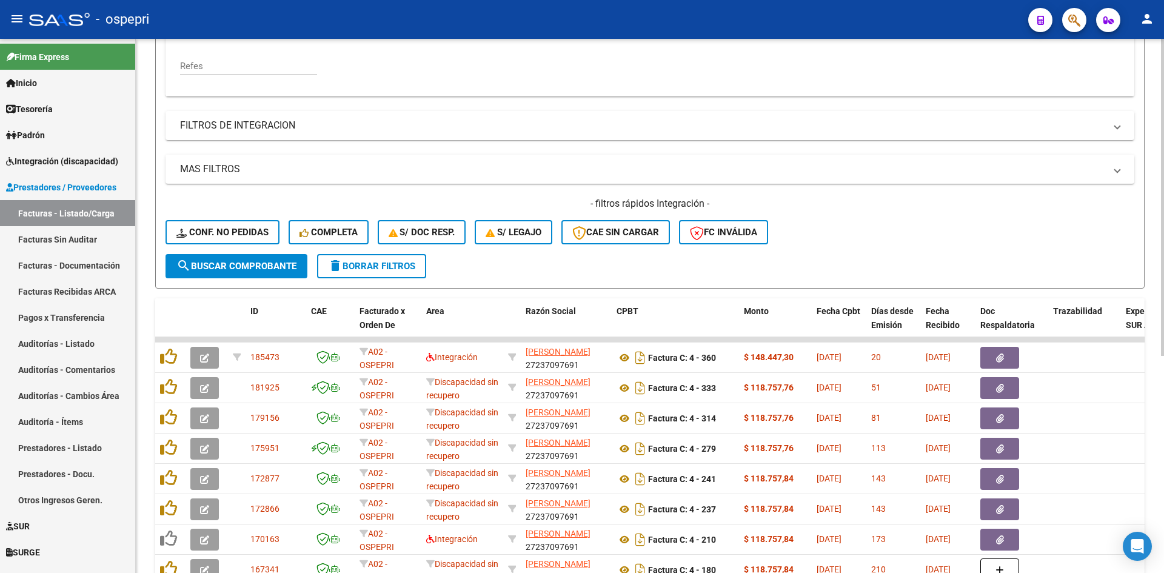
scroll to position [303, 0]
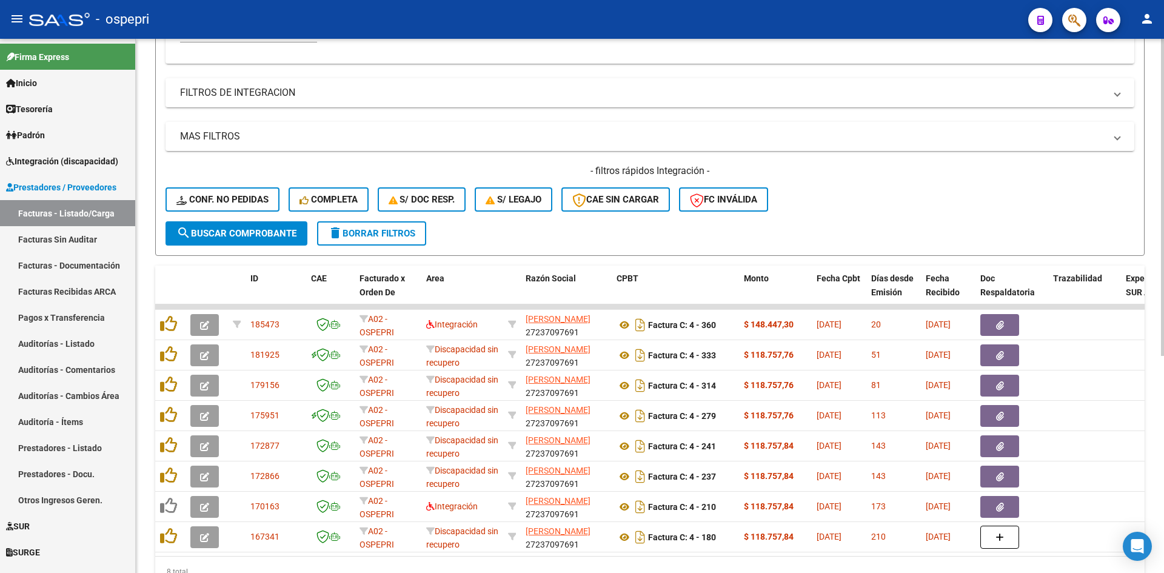
type input "27237097691"
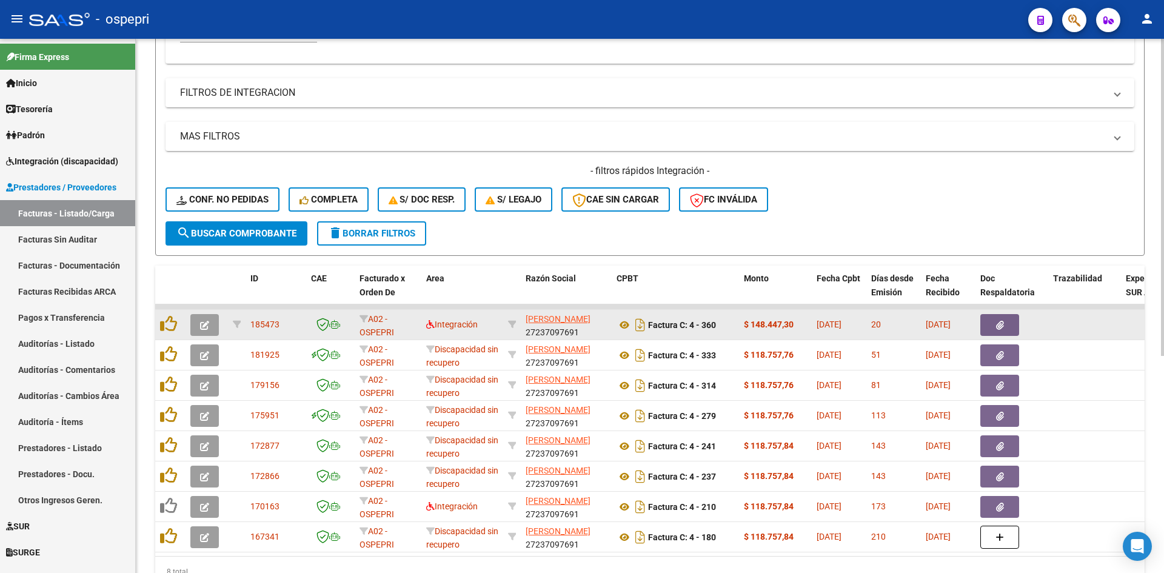
click at [206, 321] on icon "button" at bounding box center [204, 325] width 9 height 9
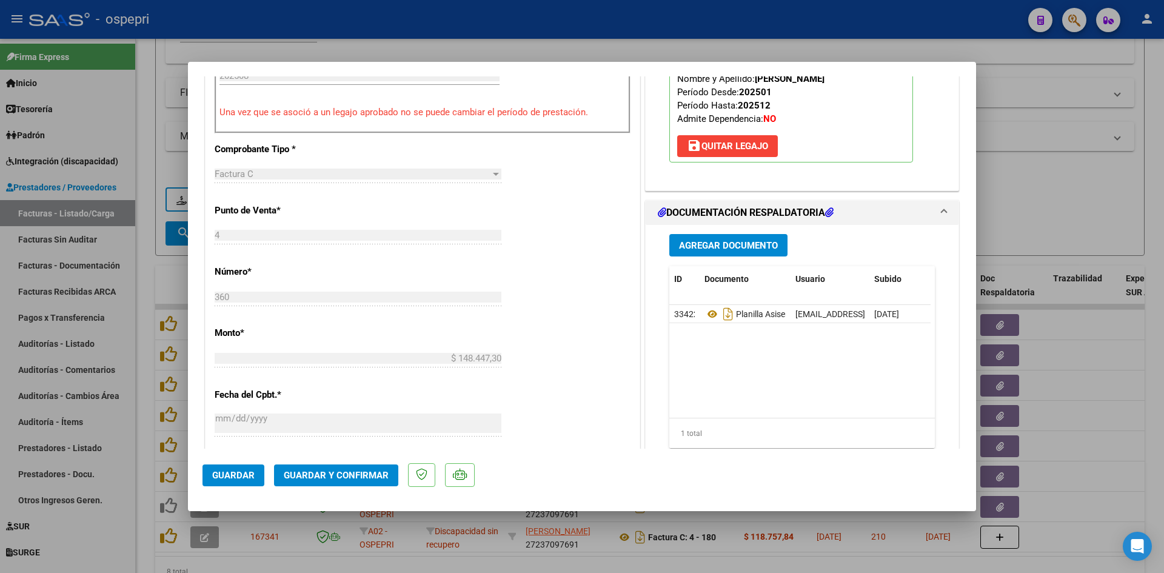
scroll to position [485, 0]
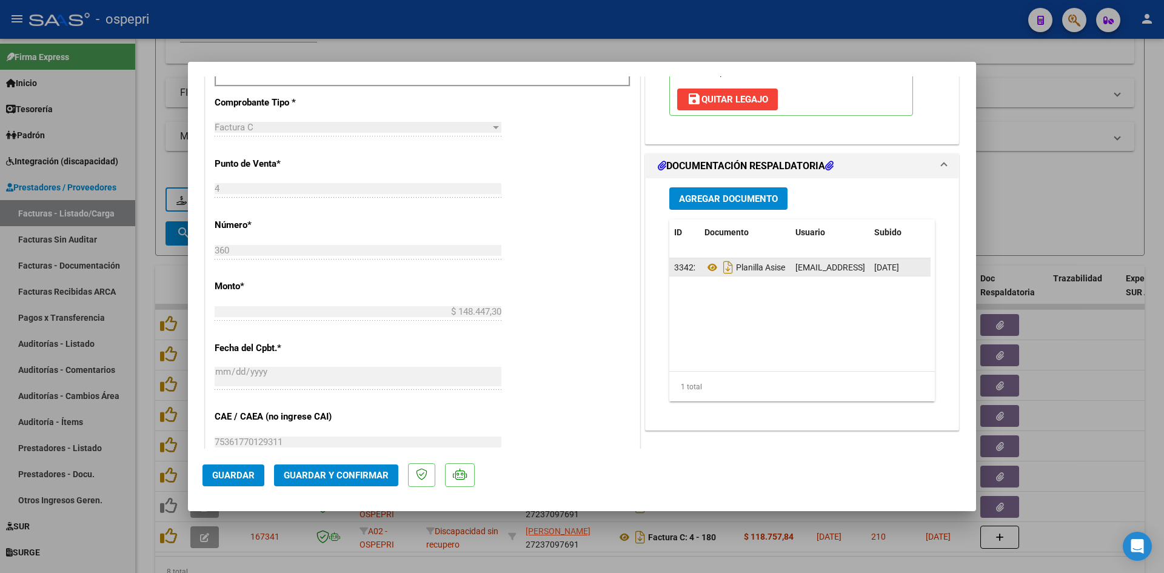
type input "$ 0,00"
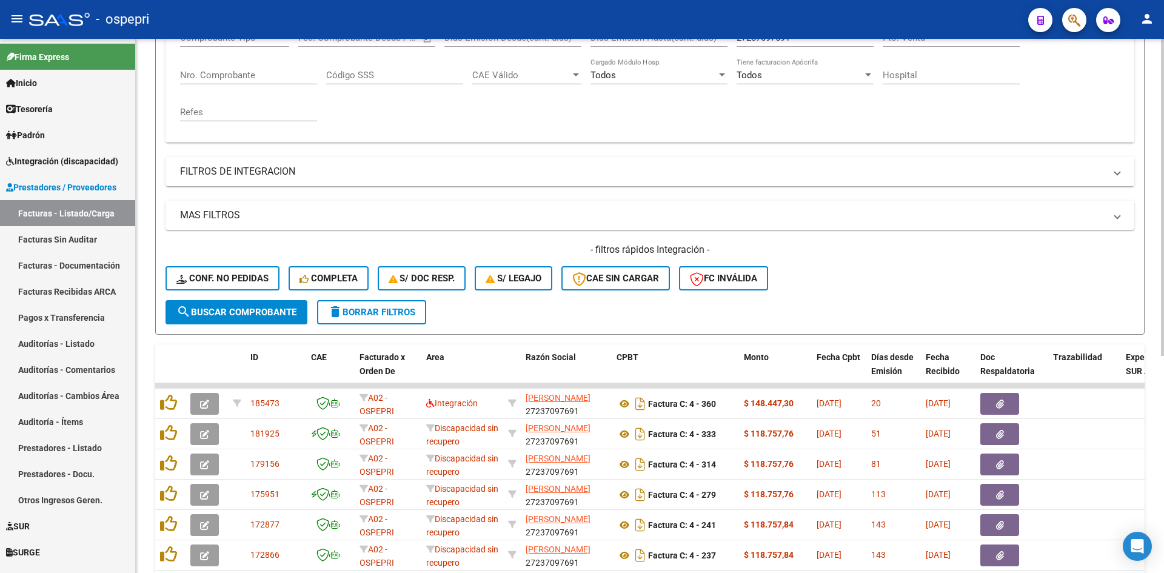
scroll to position [0, 0]
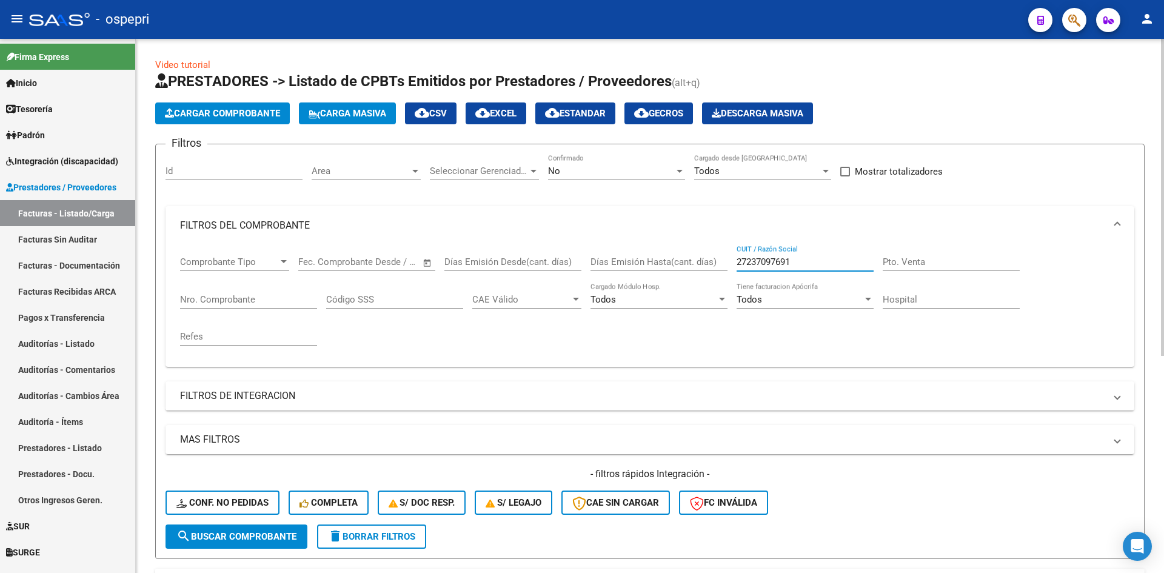
drag, startPoint x: 810, startPoint y: 261, endPoint x: 713, endPoint y: 287, distance: 100.3
click at [713, 287] on div "Comprobante Tipo Comprobante Tipo Fecha inicio – Fecha fin Fec. Comprobante Des…" at bounding box center [650, 301] width 940 height 112
paste input "23356142284"
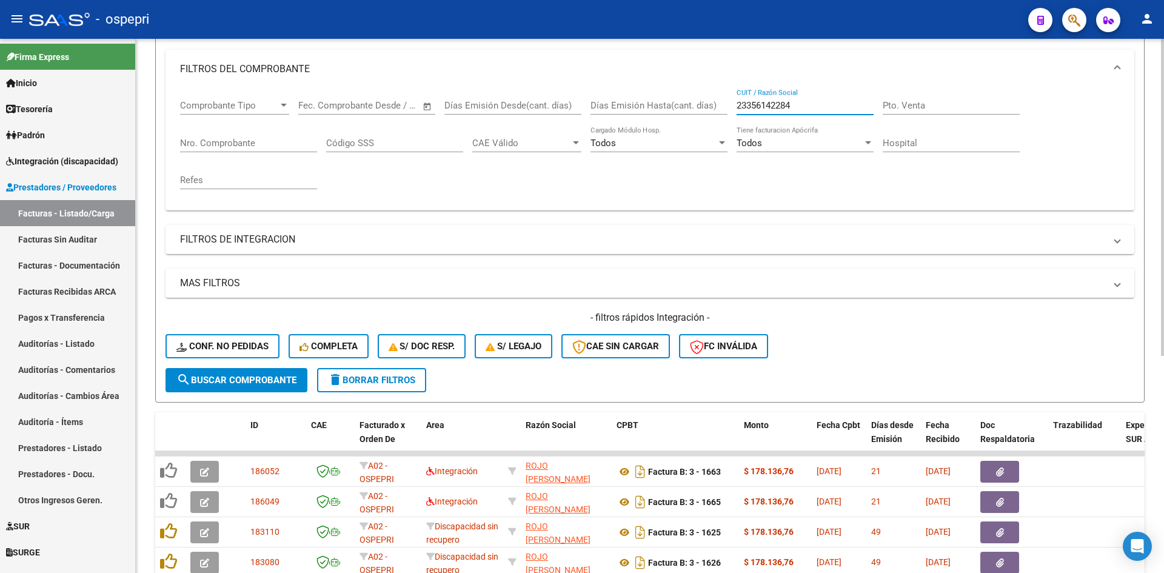
scroll to position [182, 0]
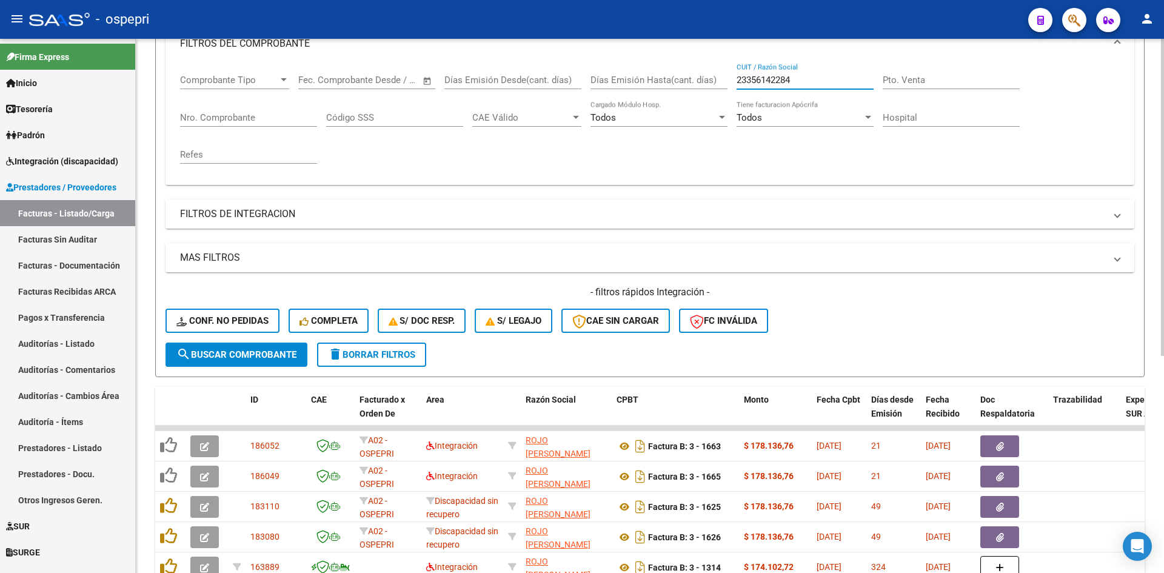
type input "23356142284"
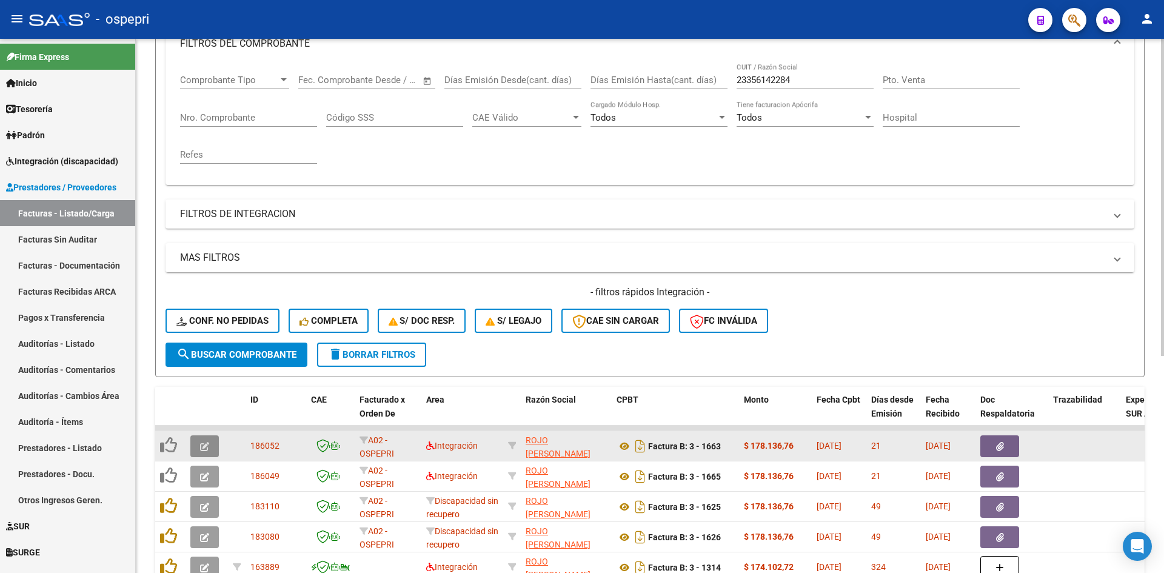
click at [201, 449] on button "button" at bounding box center [204, 446] width 29 height 22
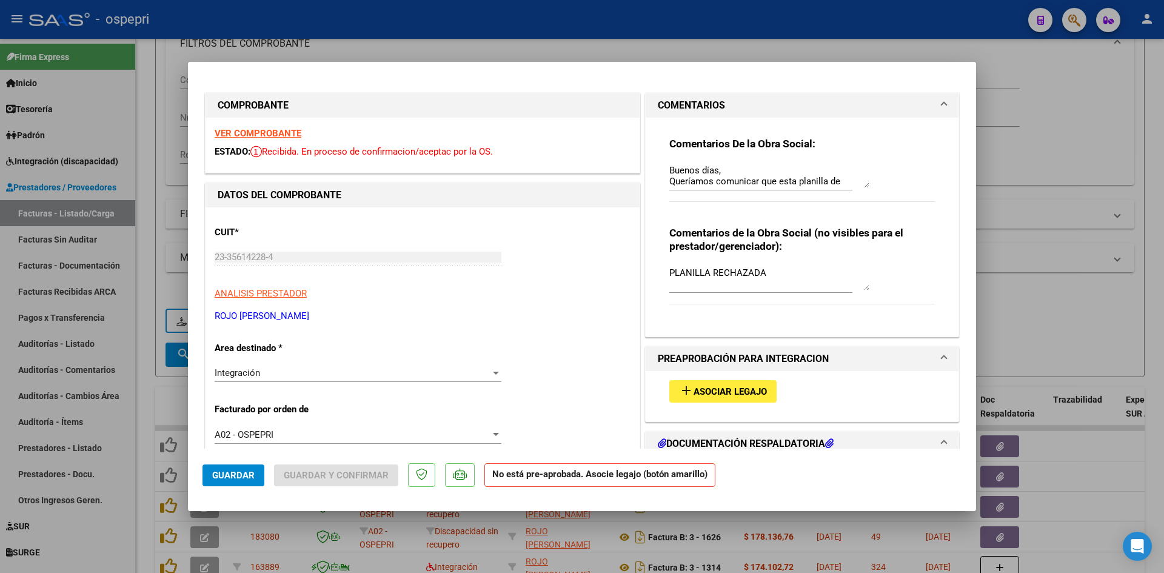
scroll to position [243, 0]
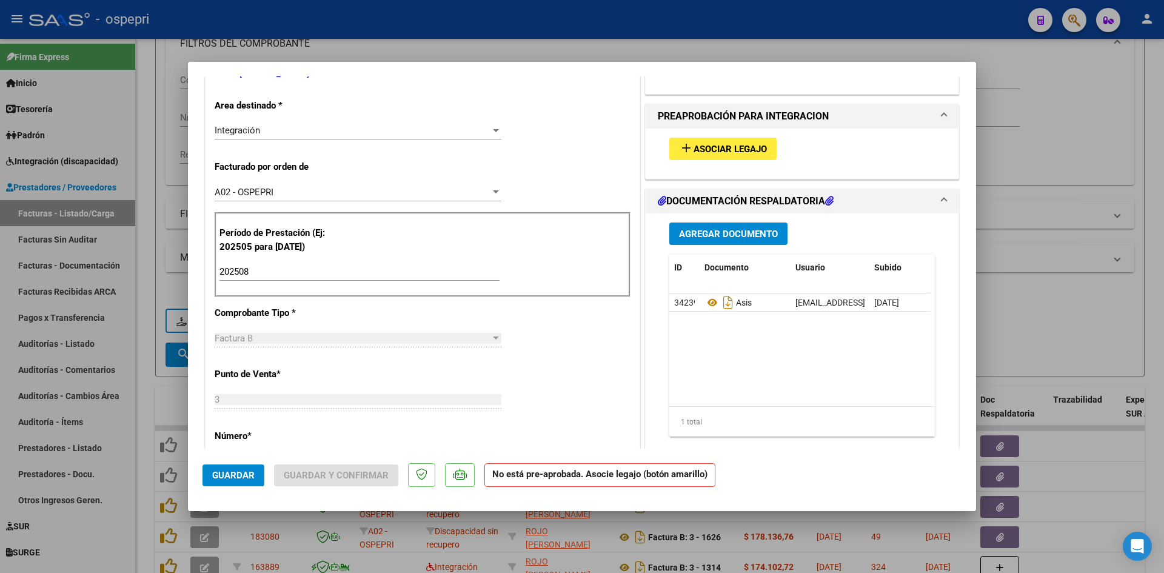
type input "$ 0,00"
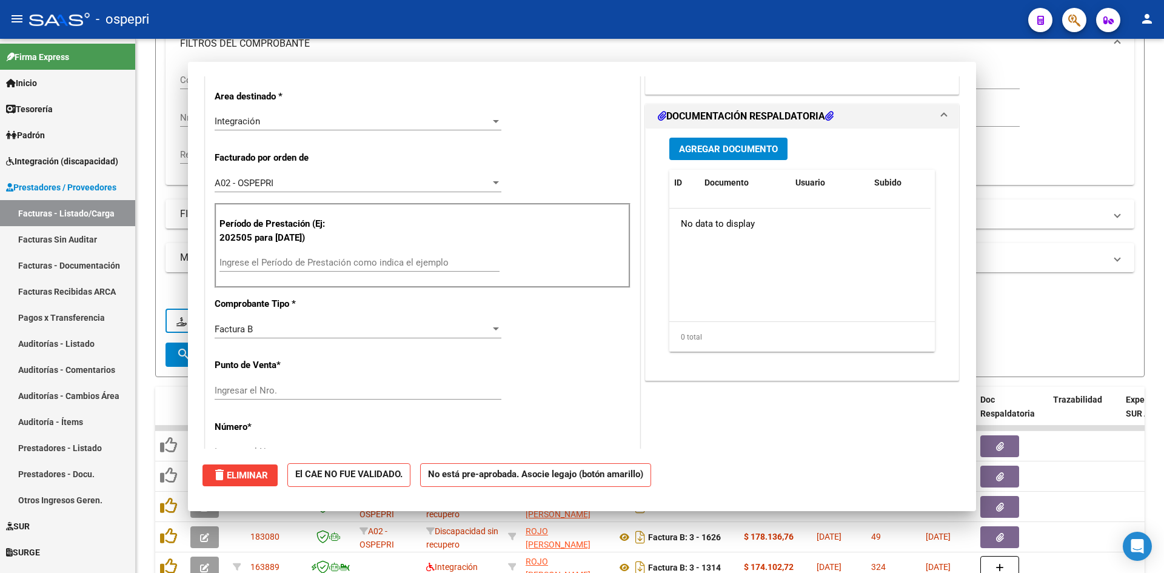
scroll to position [233, 0]
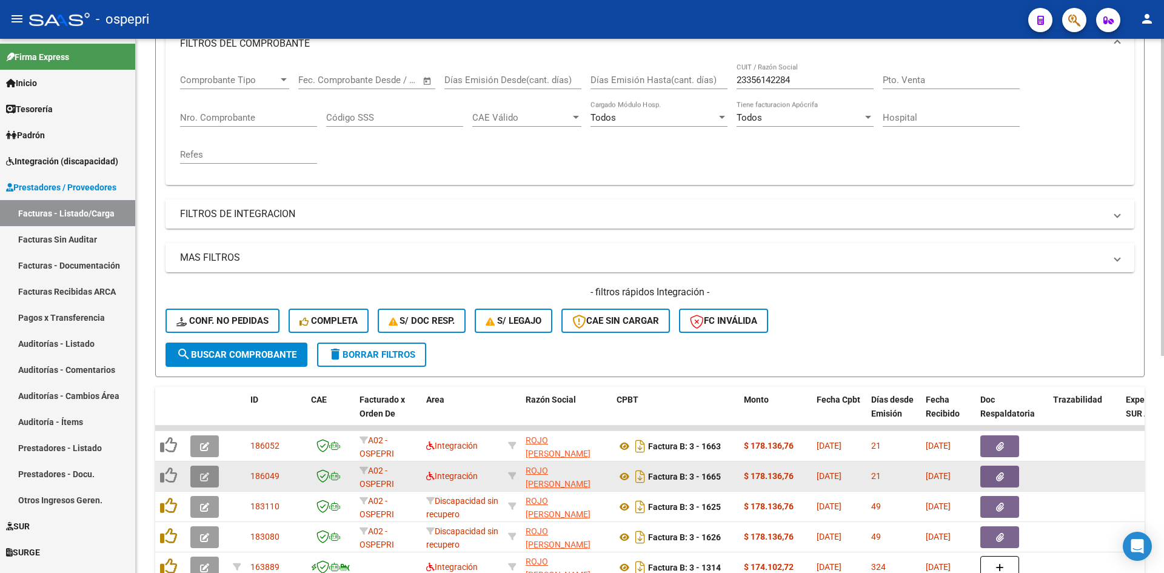
click at [211, 480] on button "button" at bounding box center [204, 477] width 29 height 22
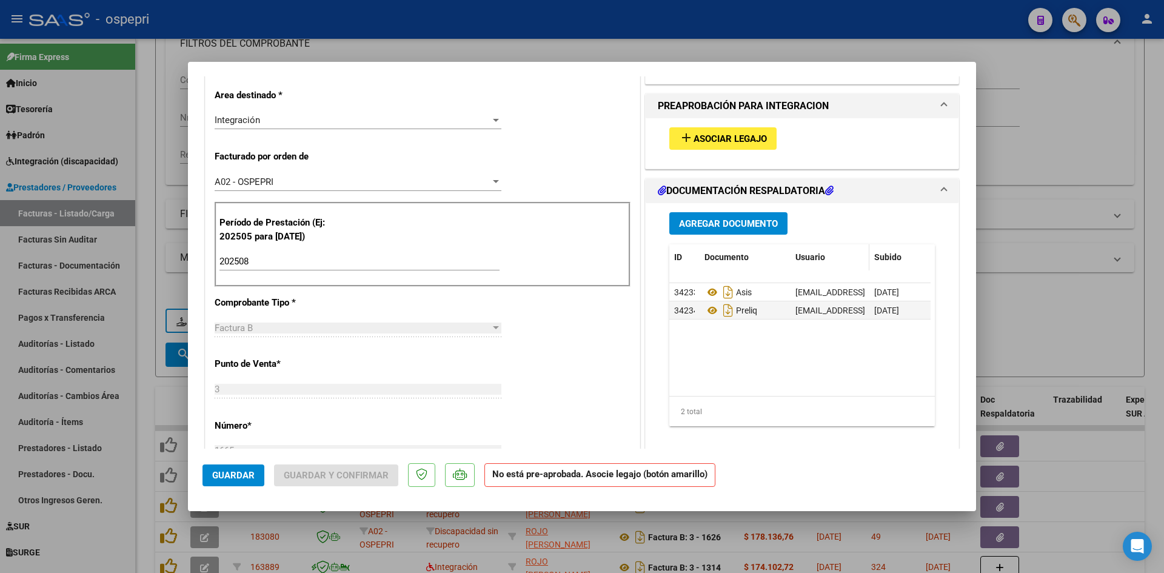
scroll to position [303, 0]
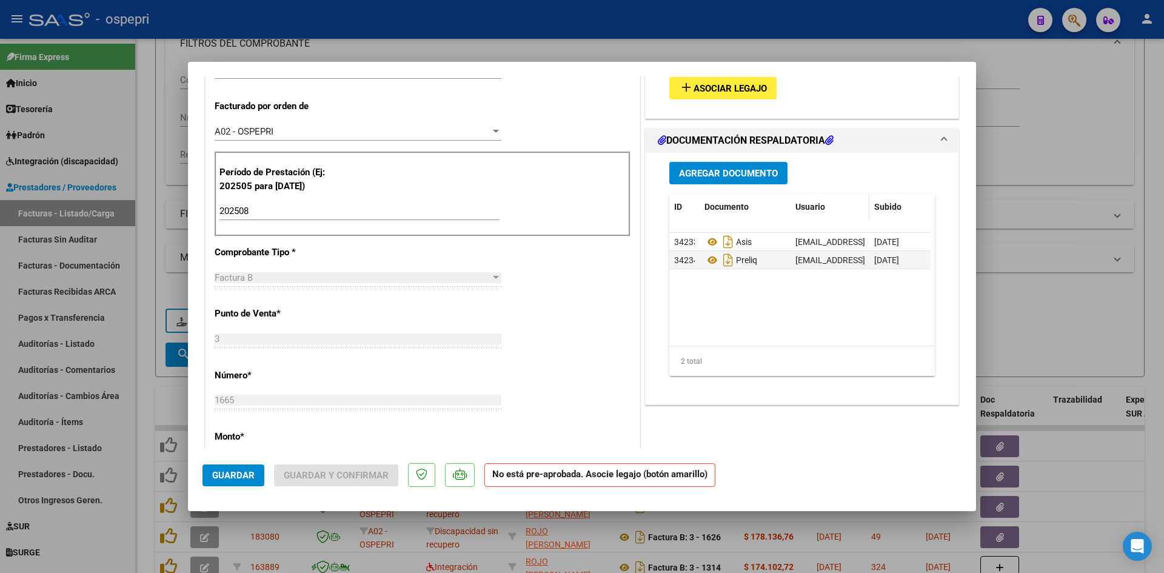
type input "$ 0,00"
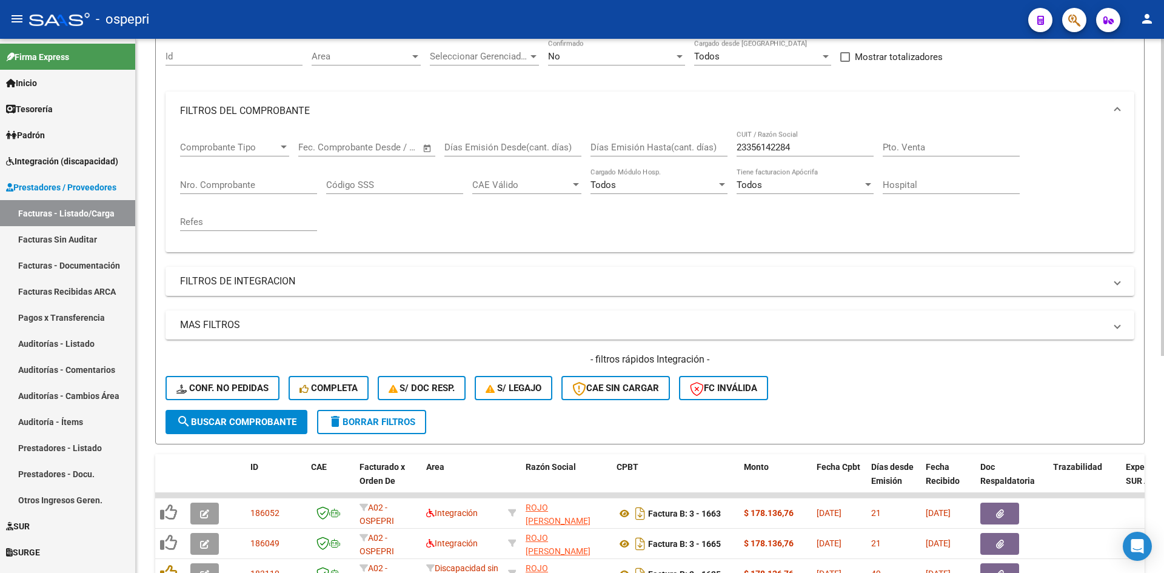
scroll to position [0, 0]
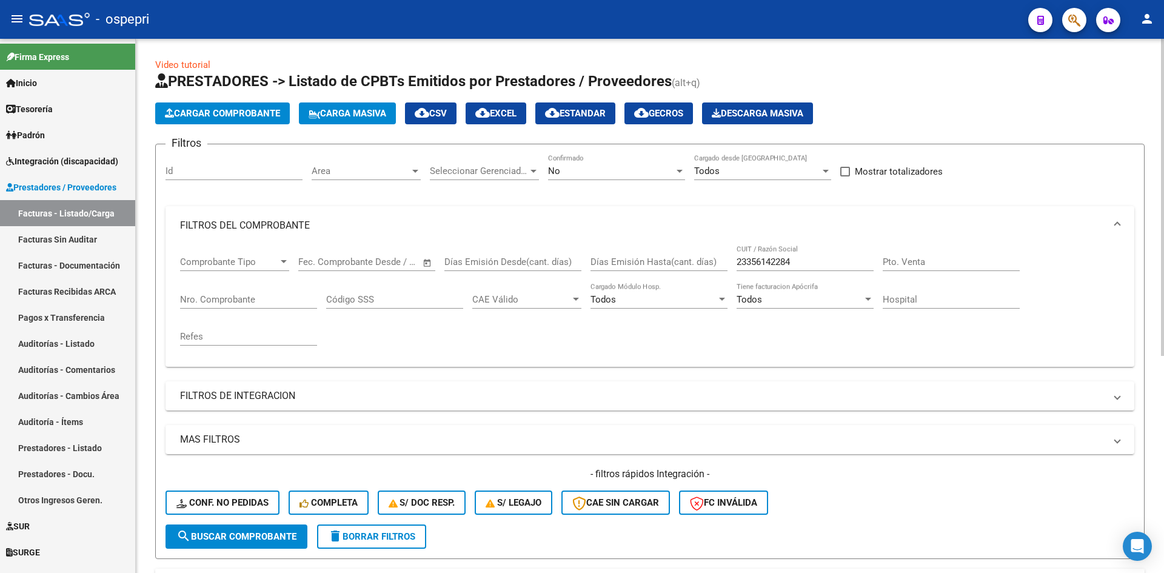
drag, startPoint x: 805, startPoint y: 254, endPoint x: 752, endPoint y: 275, distance: 57.4
click at [707, 275] on div "Comprobante Tipo Comprobante Tipo Fecha inicio – Fecha fin Fec. Comprobante Des…" at bounding box center [650, 301] width 940 height 112
drag, startPoint x: 822, startPoint y: 258, endPoint x: 709, endPoint y: 270, distance: 113.4
click at [709, 270] on div "Comprobante Tipo Comprobante Tipo Fecha inicio – Fecha fin Fec. Comprobante Des…" at bounding box center [650, 301] width 940 height 112
paste input "27391791509"
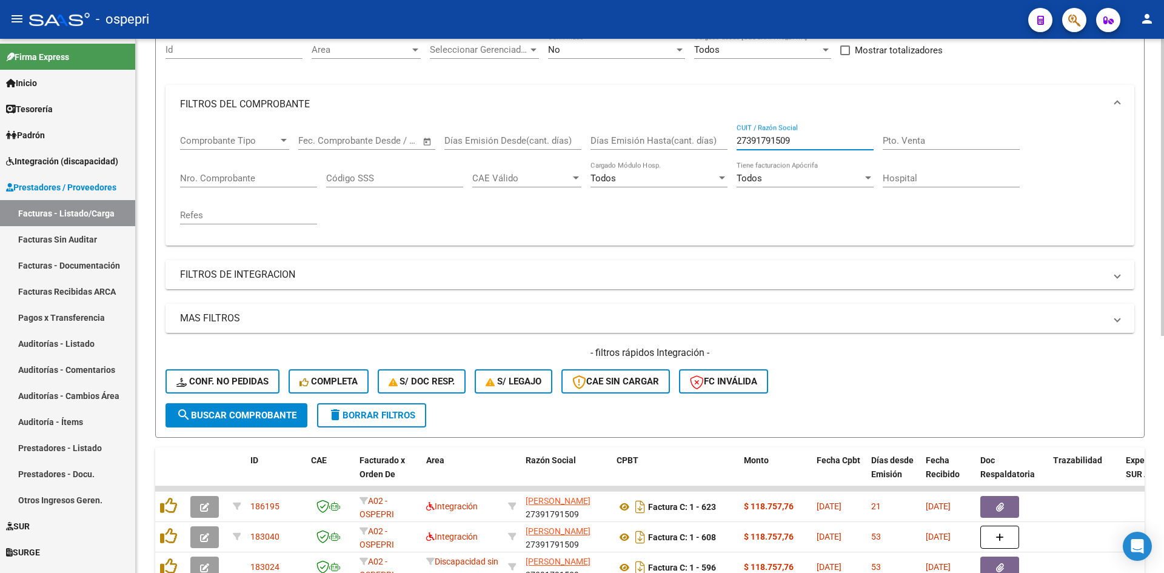
scroll to position [243, 0]
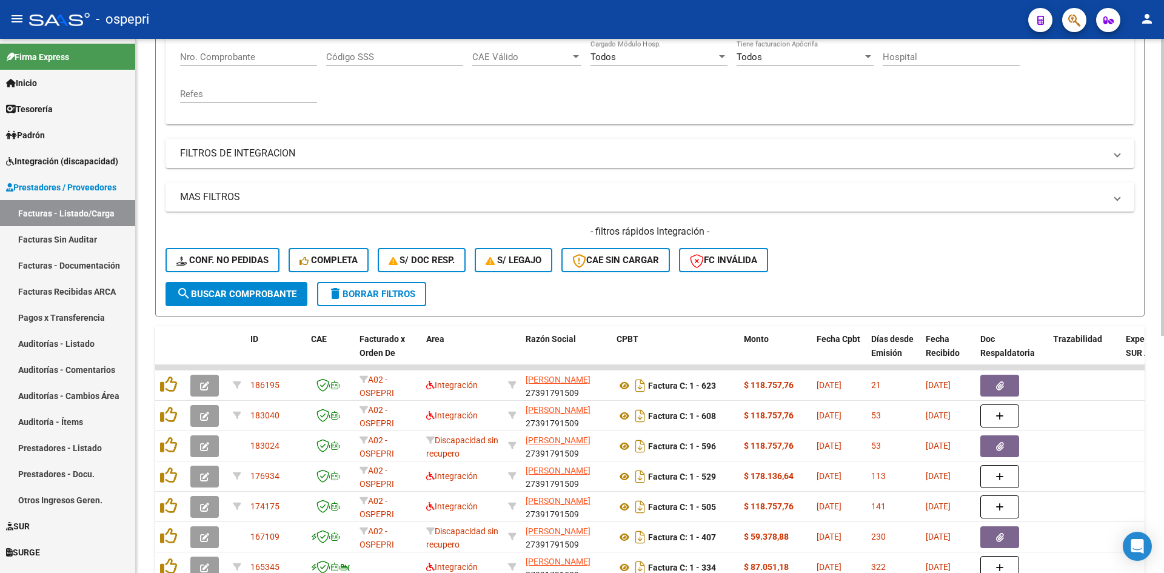
type input "27391791509"
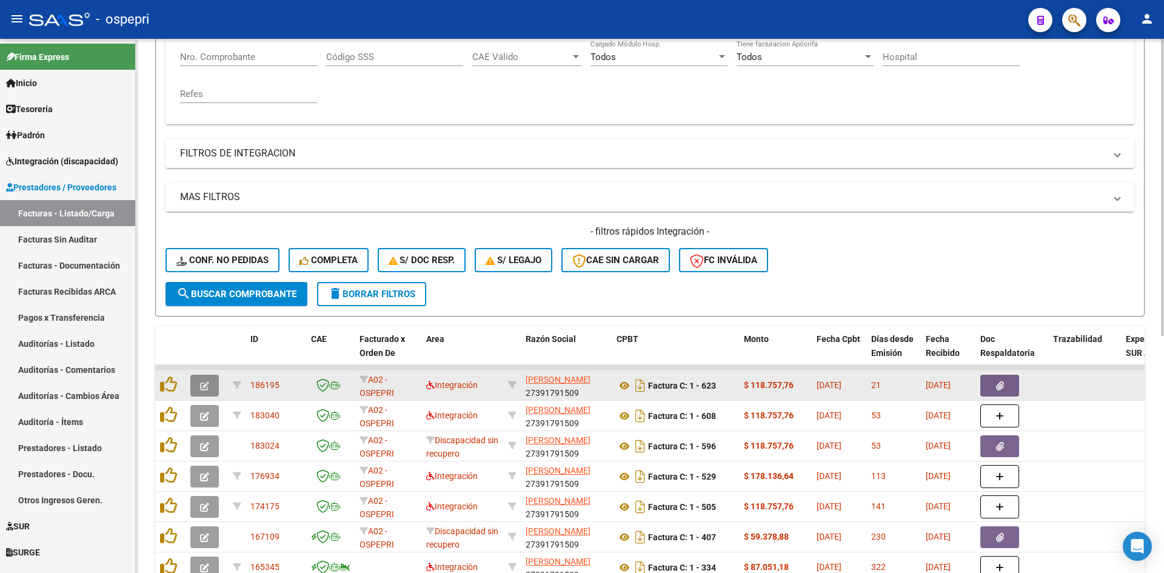
click at [210, 389] on button "button" at bounding box center [204, 386] width 29 height 22
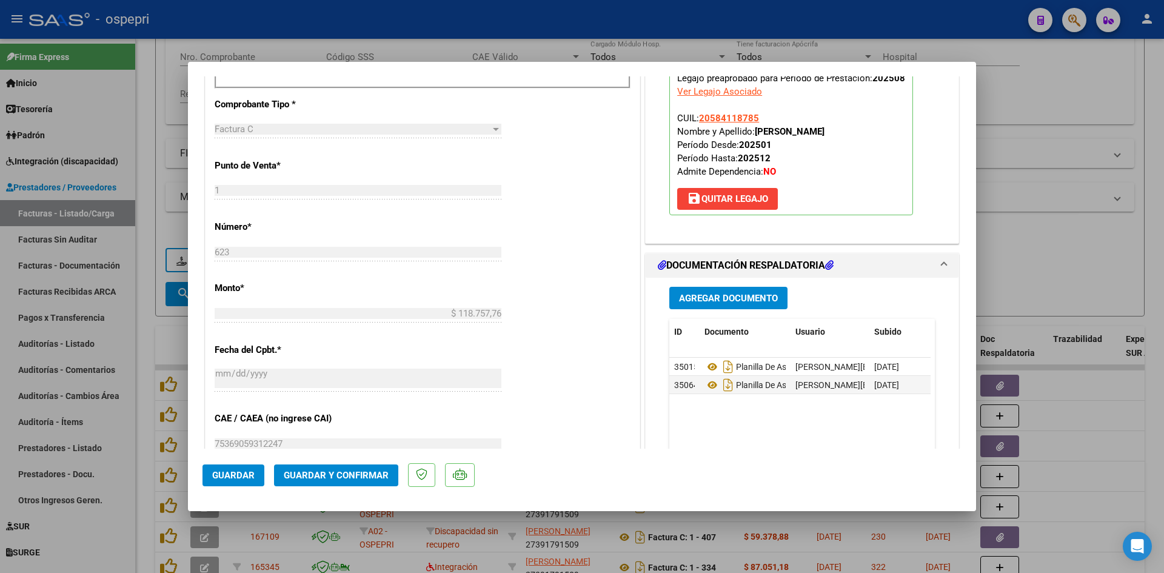
scroll to position [485, 0]
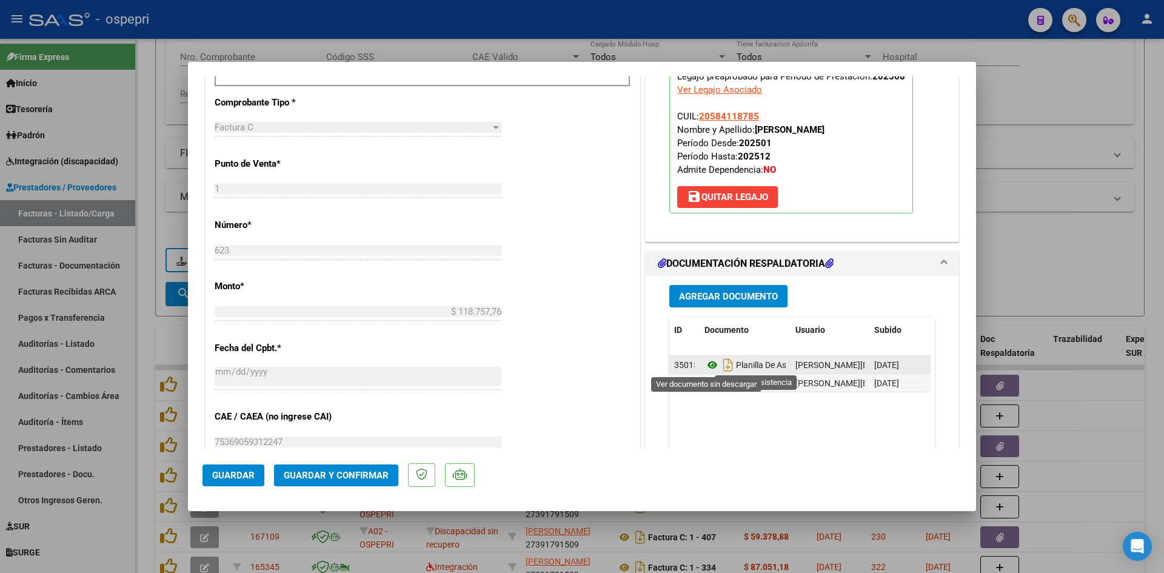
click at [705, 366] on icon at bounding box center [713, 365] width 16 height 15
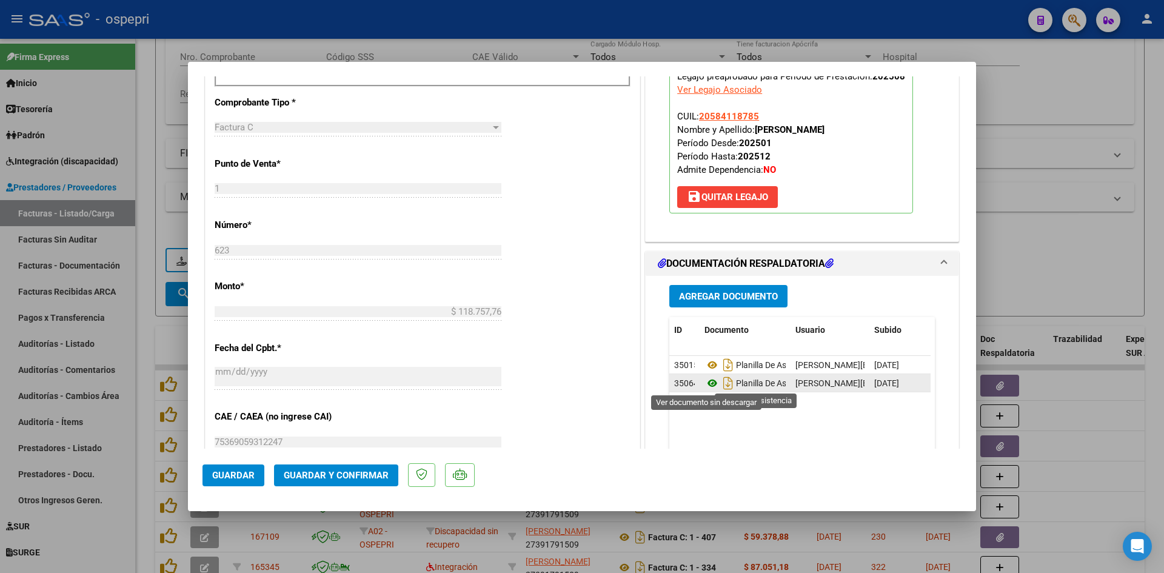
click at [706, 383] on icon at bounding box center [713, 383] width 16 height 15
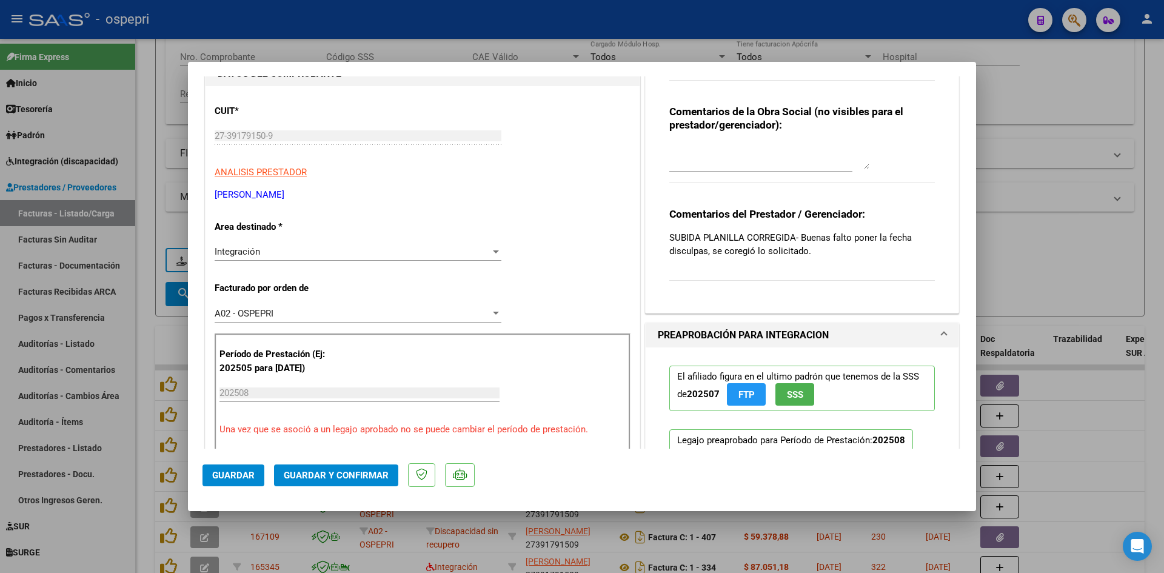
scroll to position [0, 0]
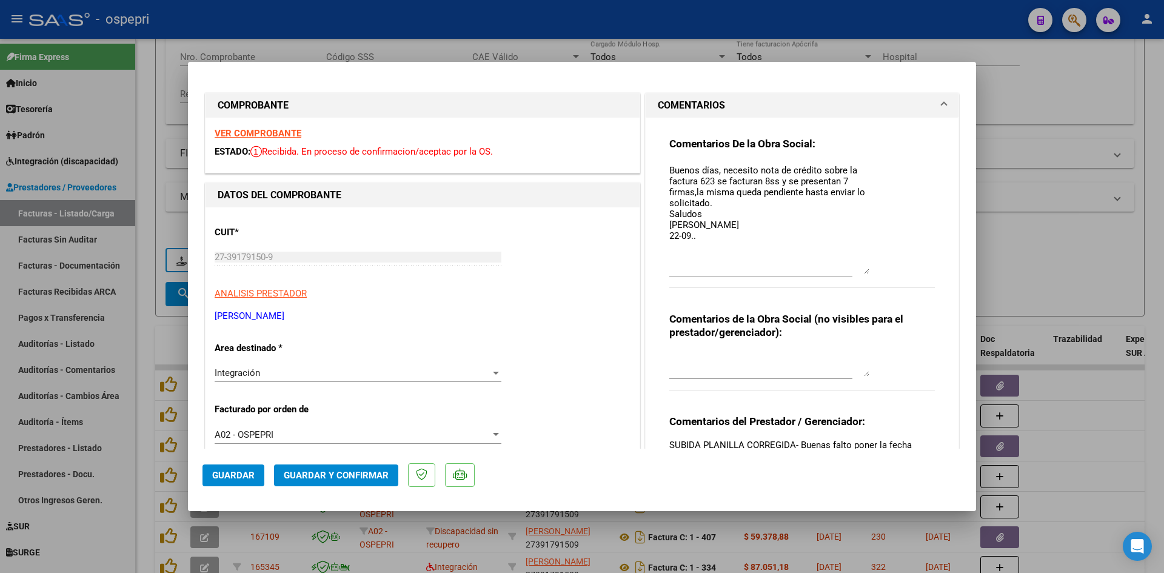
drag, startPoint x: 861, startPoint y: 186, endPoint x: 869, endPoint y: 271, distance: 85.3
click at [869, 271] on div "Comentarios De la Obra Social: Buenos días, necesito nota de crédito sobre la f…" at bounding box center [803, 219] width 266 height 164
click at [282, 124] on div "VER COMPROBANTE ESTADO: Recibida. En proceso de confirmacion/aceptac por la OS." at bounding box center [423, 145] width 434 height 55
click at [279, 132] on strong "VER COMPROBANTE" at bounding box center [258, 133] width 87 height 11
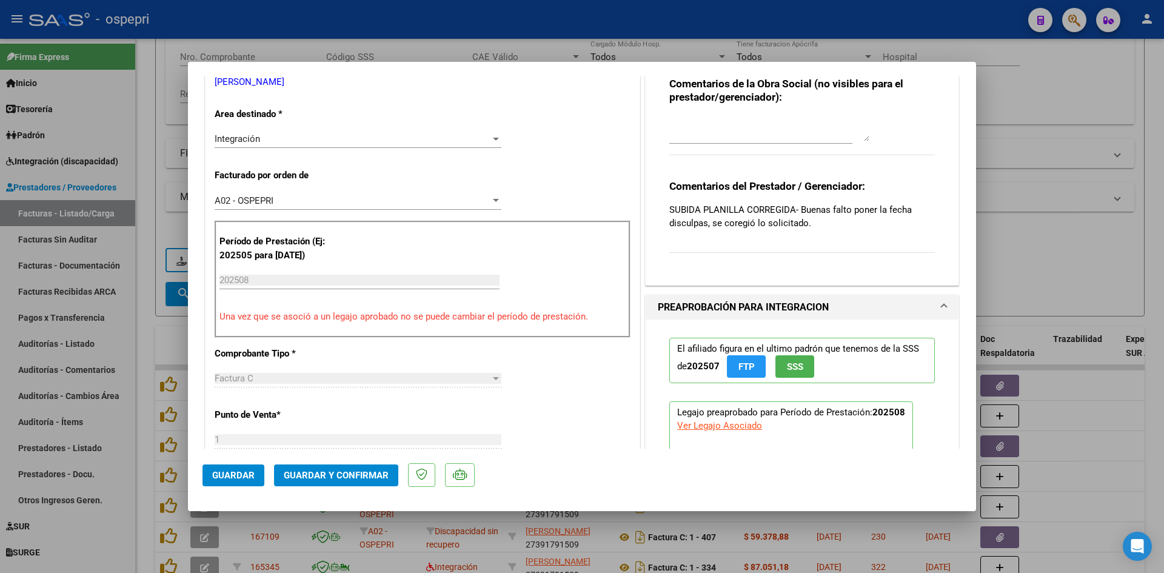
scroll to position [243, 0]
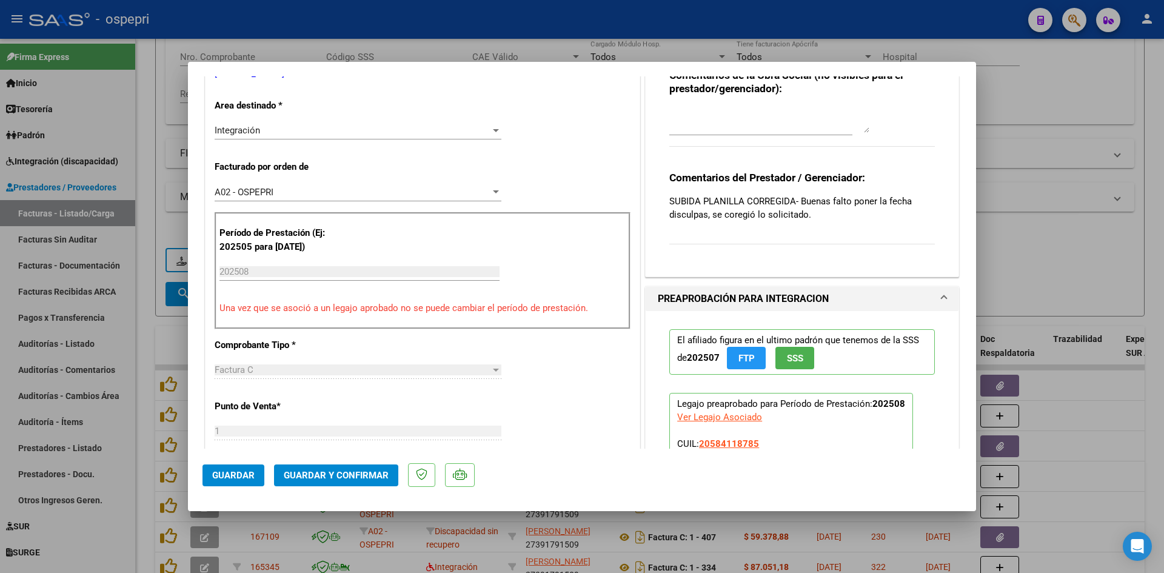
click at [355, 477] on span "Guardar y Confirmar" at bounding box center [336, 475] width 105 height 11
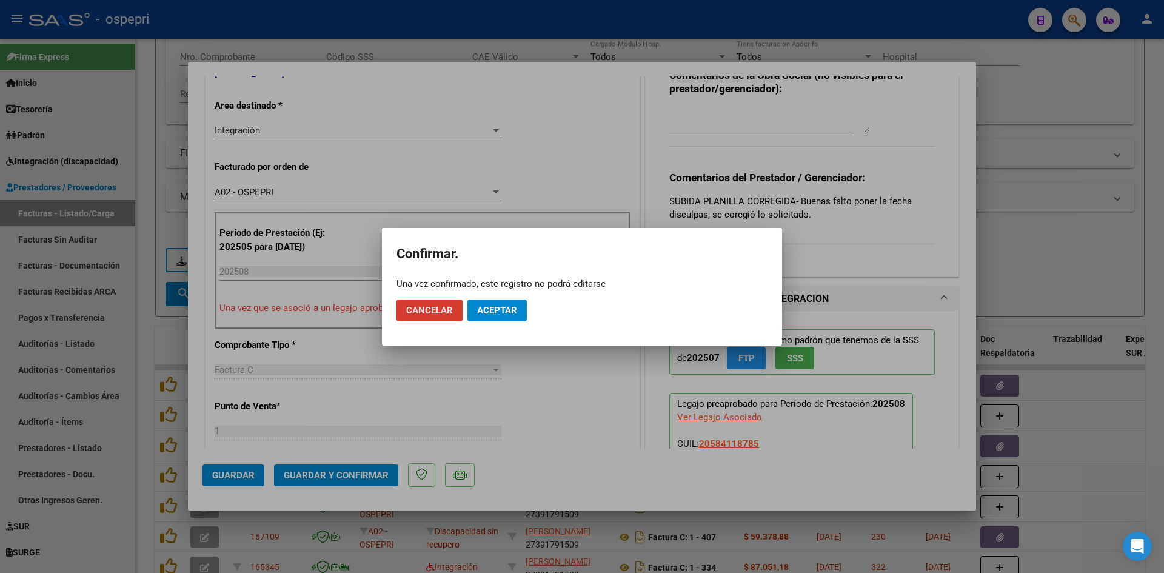
click at [488, 311] on span "Aceptar" at bounding box center [497, 310] width 40 height 11
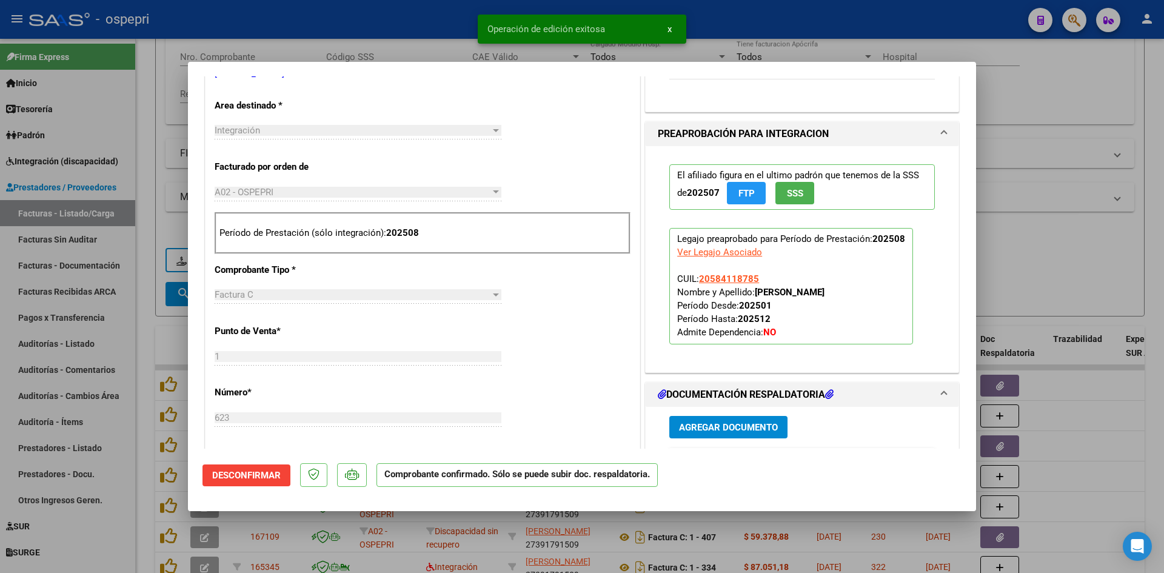
type input "$ 0,00"
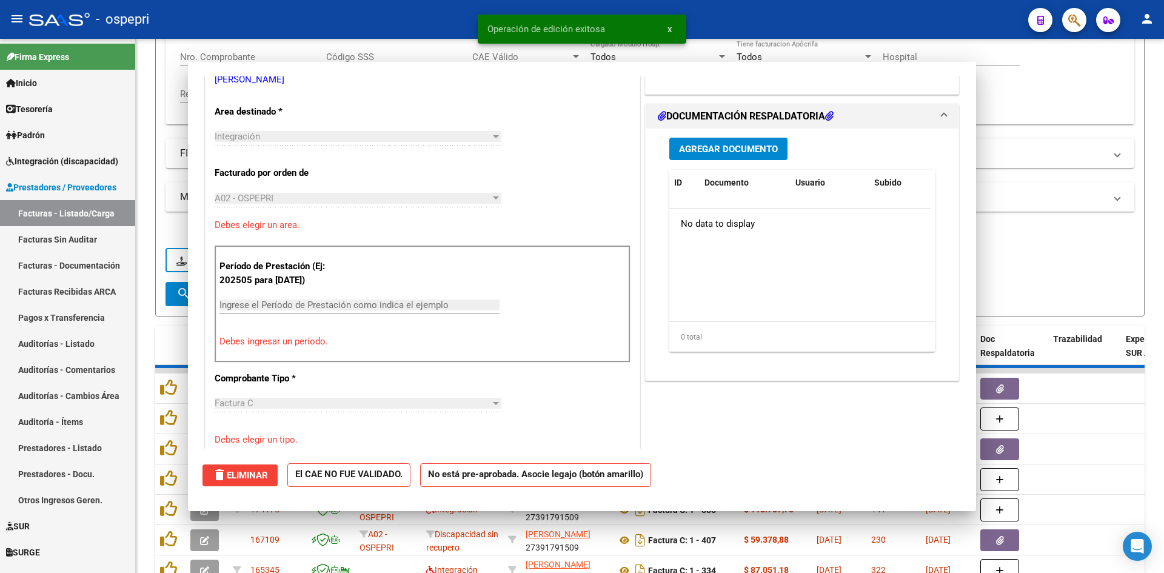
scroll to position [0, 0]
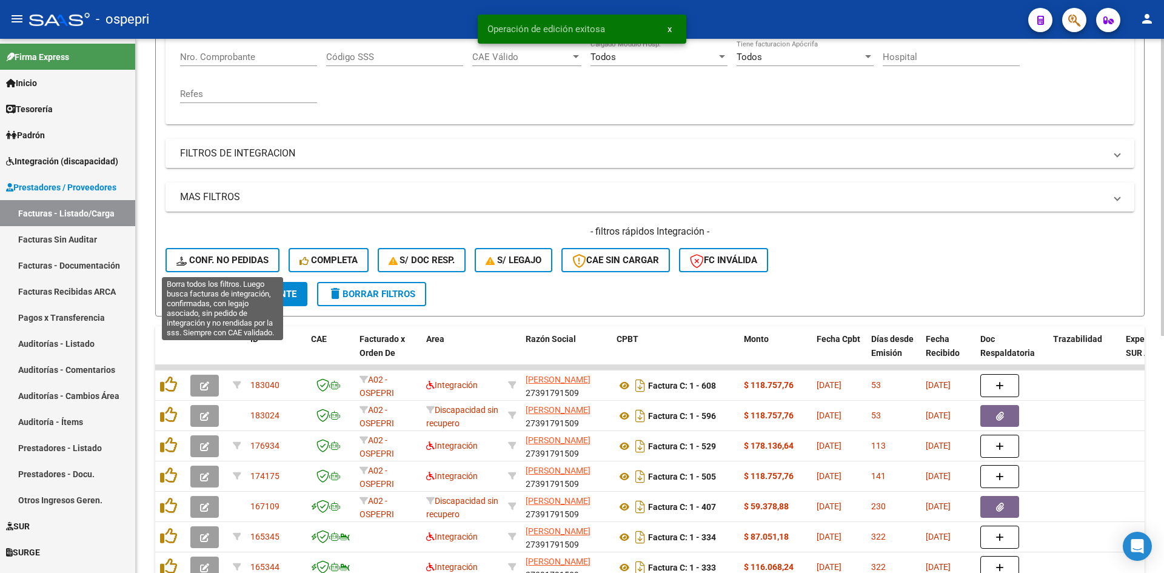
click at [247, 254] on button "Conf. no pedidas" at bounding box center [223, 260] width 114 height 24
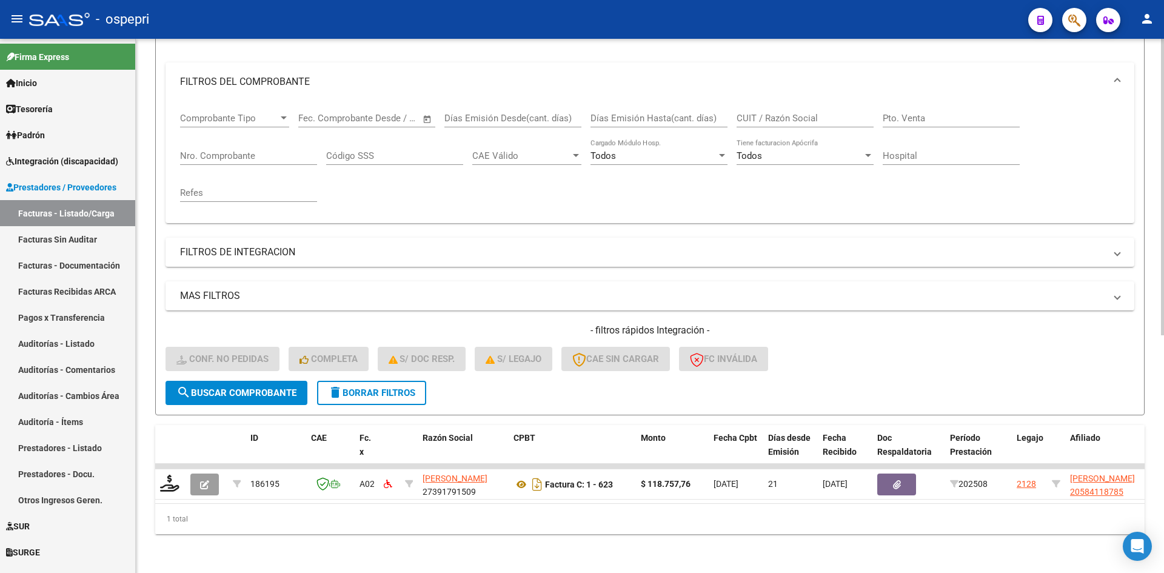
scroll to position [153, 0]
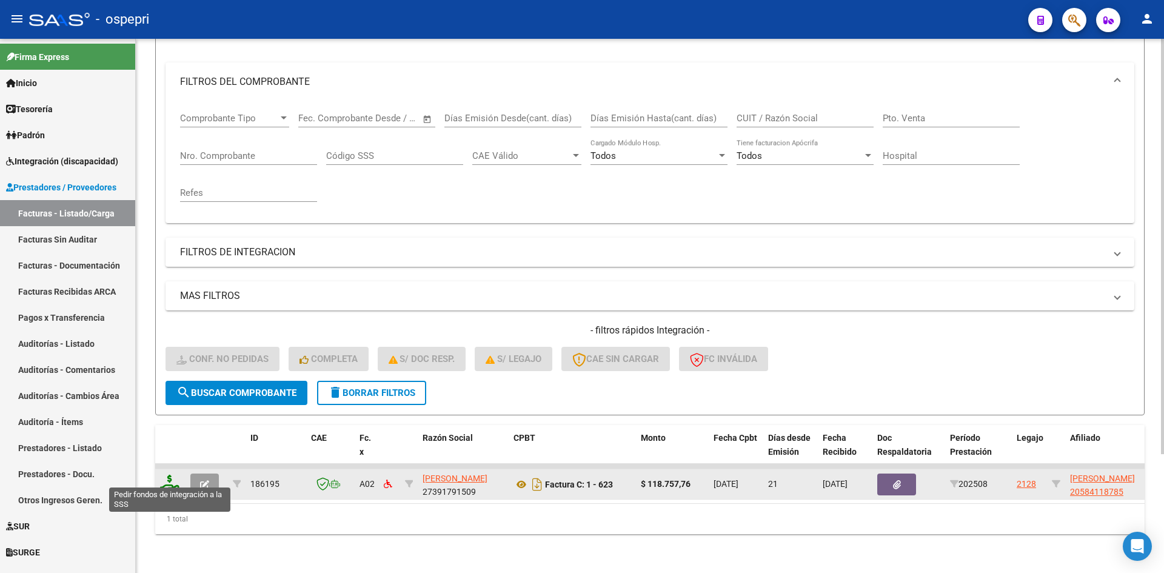
click at [165, 475] on icon at bounding box center [169, 483] width 19 height 17
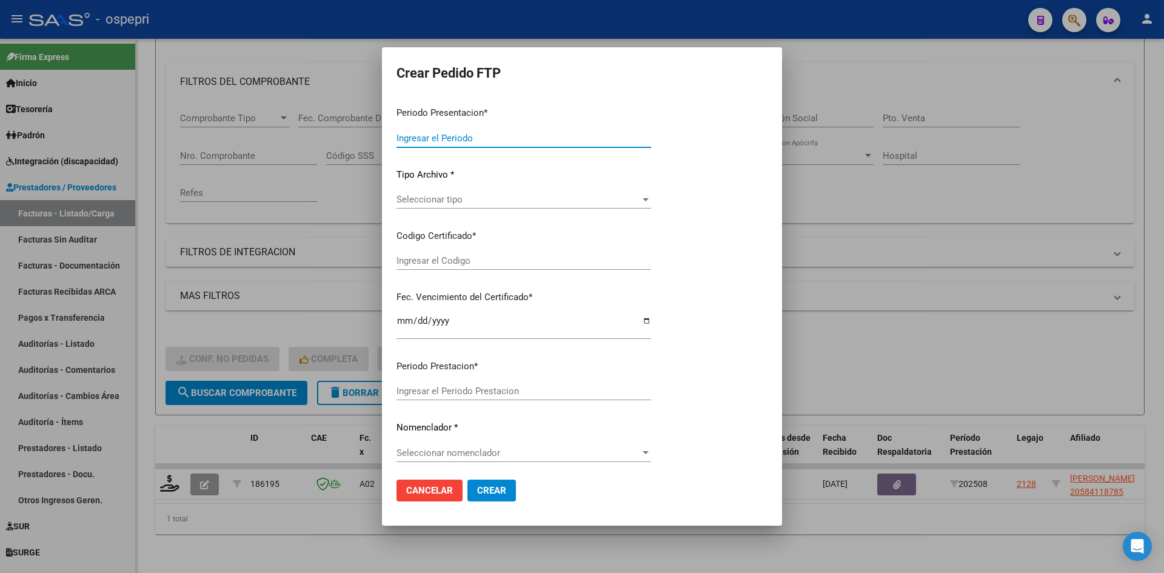
type input "202508"
type input "$ 118.757,76"
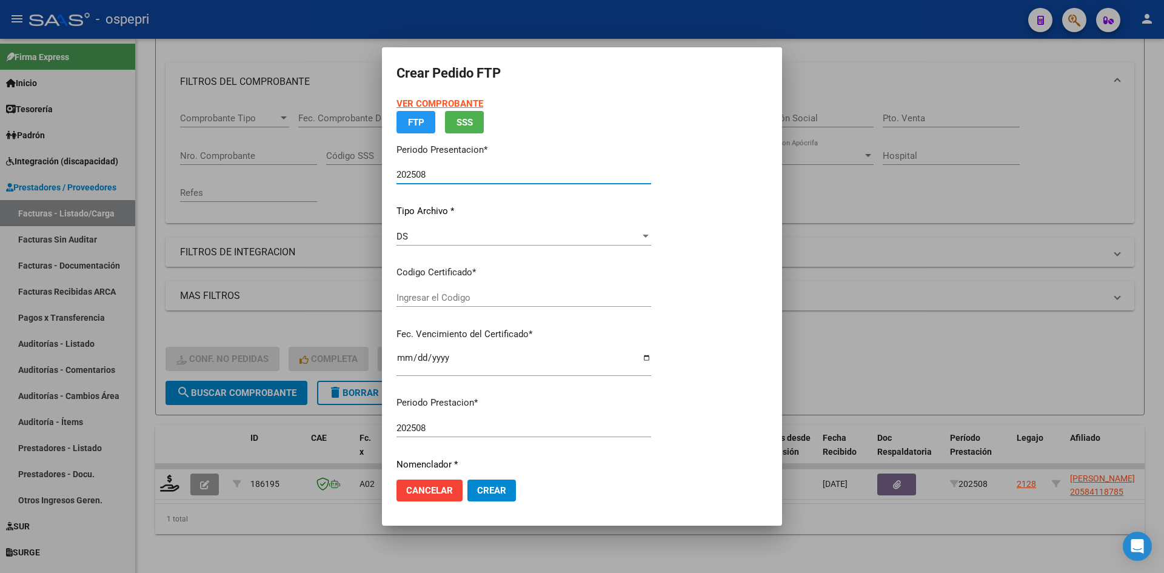
type input "2058411878-5"
type input "[DATE]"
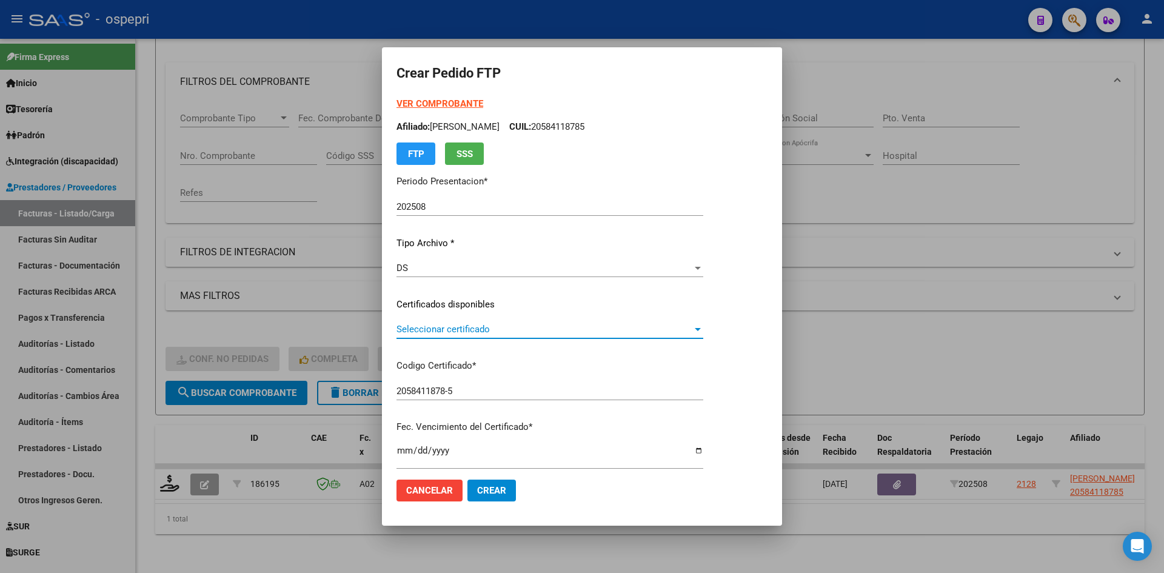
click at [477, 326] on span "Seleccionar certificado" at bounding box center [545, 329] width 296 height 11
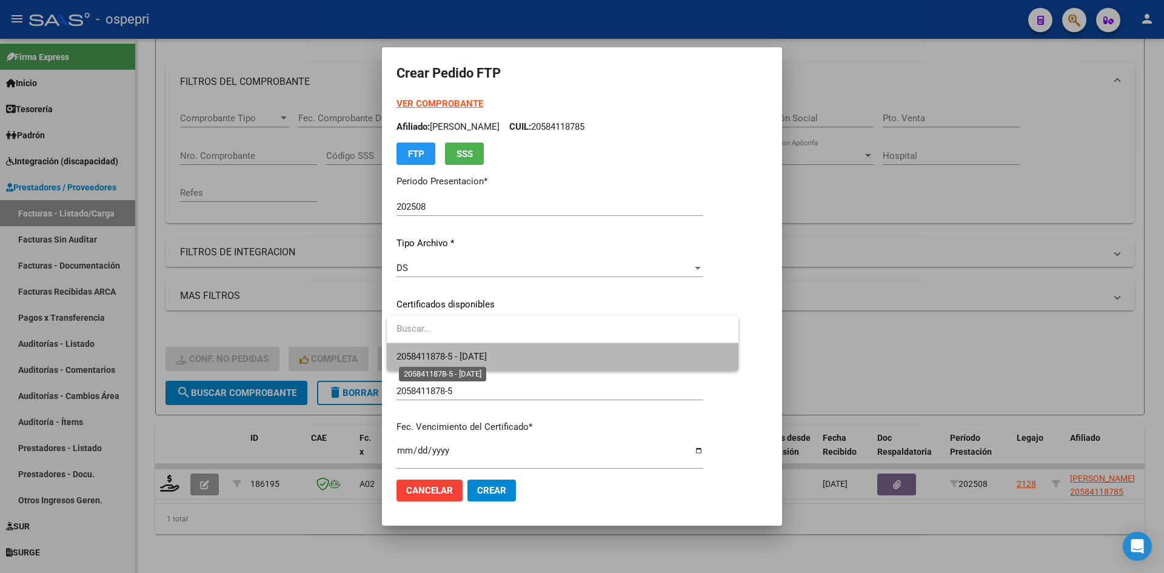
click at [487, 356] on span "2058411878-5 - [DATE]" at bounding box center [442, 356] width 90 height 11
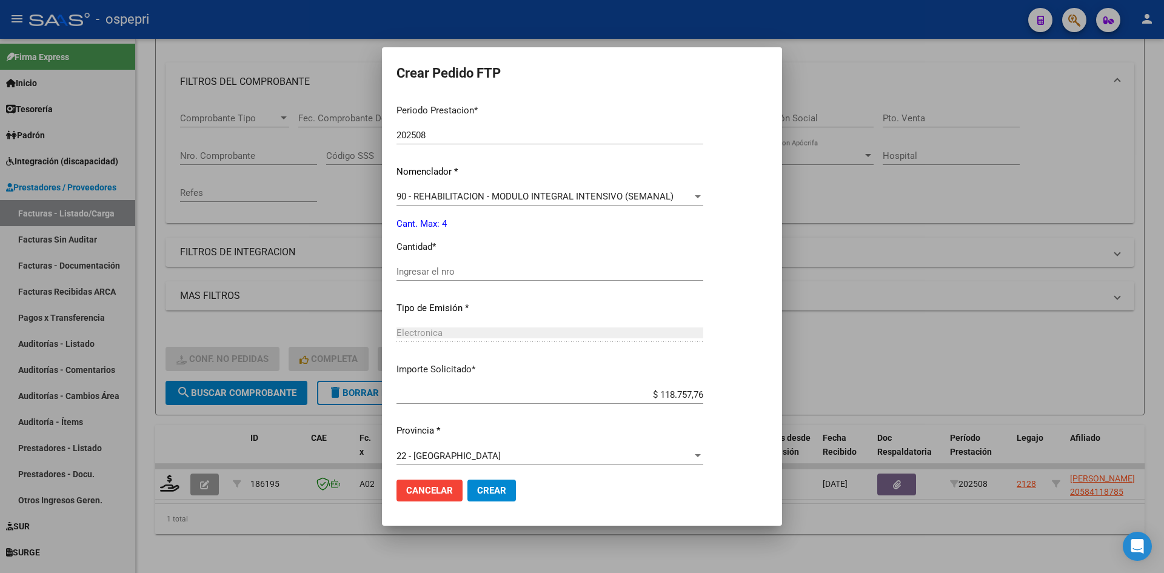
scroll to position [406, 0]
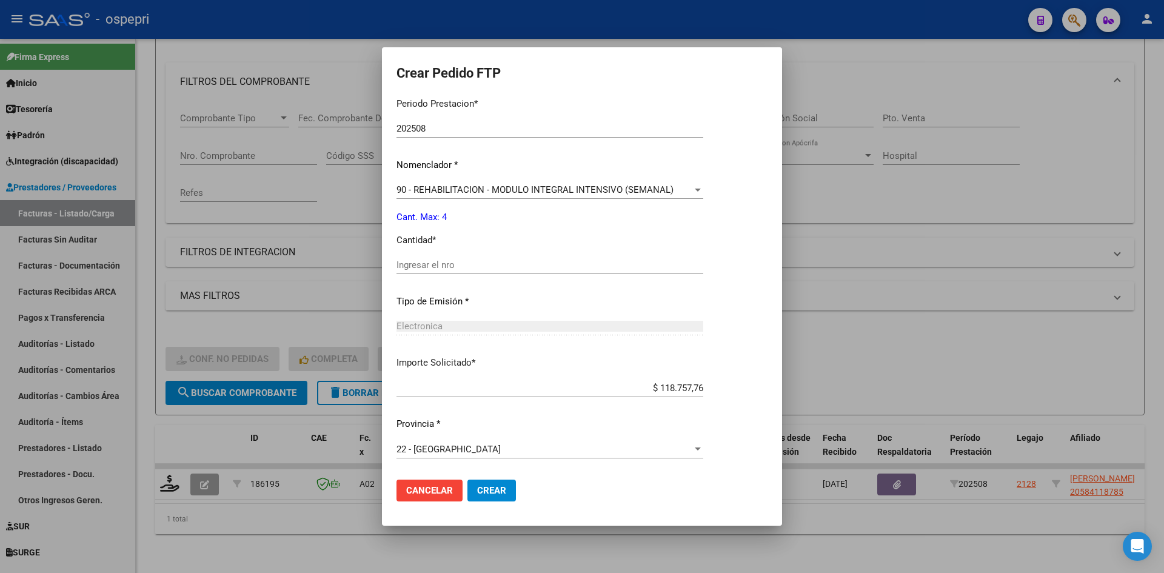
click at [454, 257] on div "Ingresar el nro" at bounding box center [550, 265] width 307 height 18
type input "4"
click at [501, 496] on button "Crear" at bounding box center [492, 491] width 49 height 22
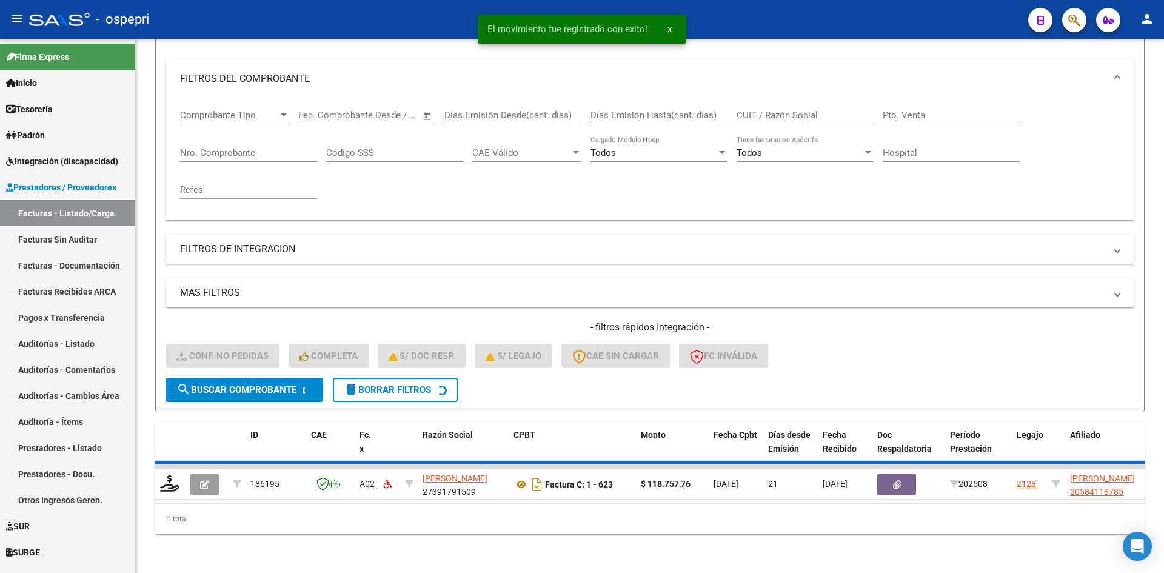
scroll to position [135, 0]
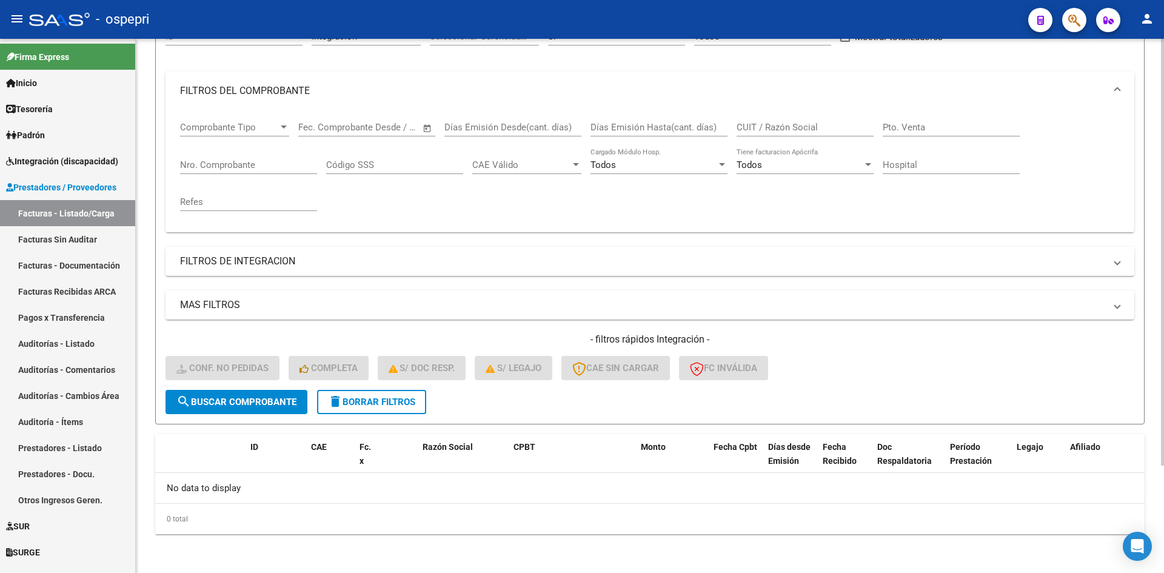
click at [351, 398] on span "delete Borrar Filtros" at bounding box center [371, 402] width 87 height 11
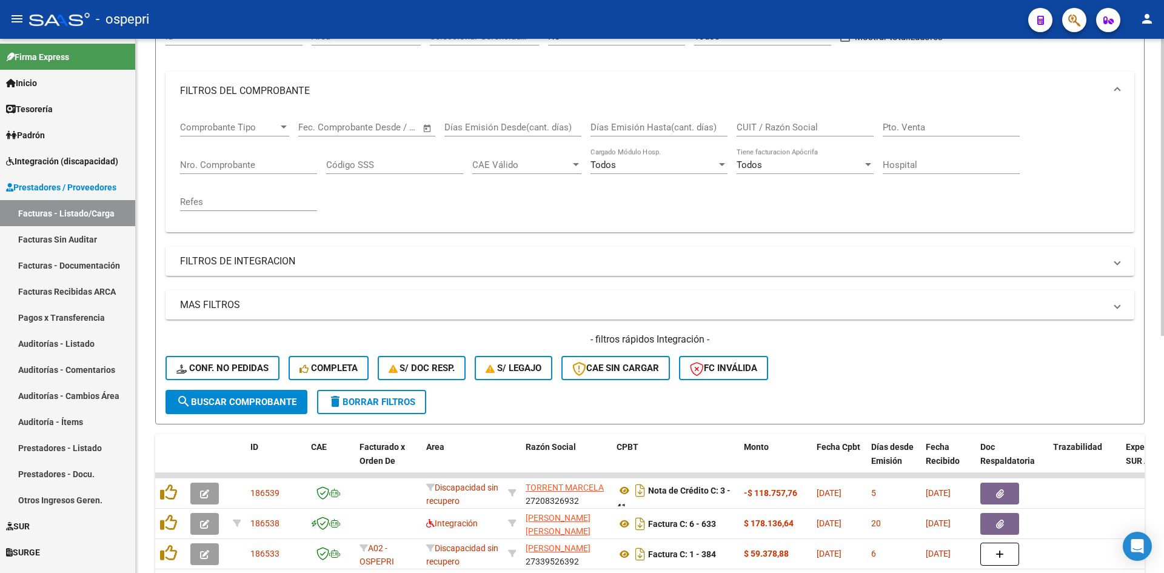
scroll to position [0, 0]
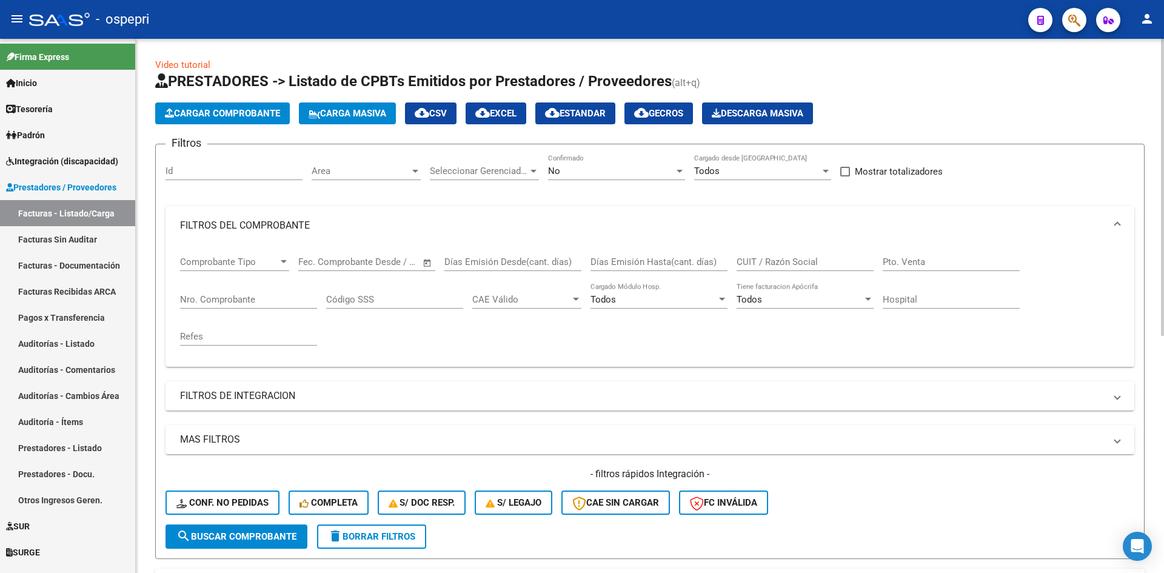
click at [785, 259] on input "CUIT / Razón Social" at bounding box center [805, 262] width 137 height 11
click at [778, 262] on input "CUIT / Razón Social" at bounding box center [805, 262] width 137 height 11
paste input "20339521515"
type input "20339521515"
click at [260, 537] on span "search Buscar Comprobante" at bounding box center [236, 536] width 120 height 11
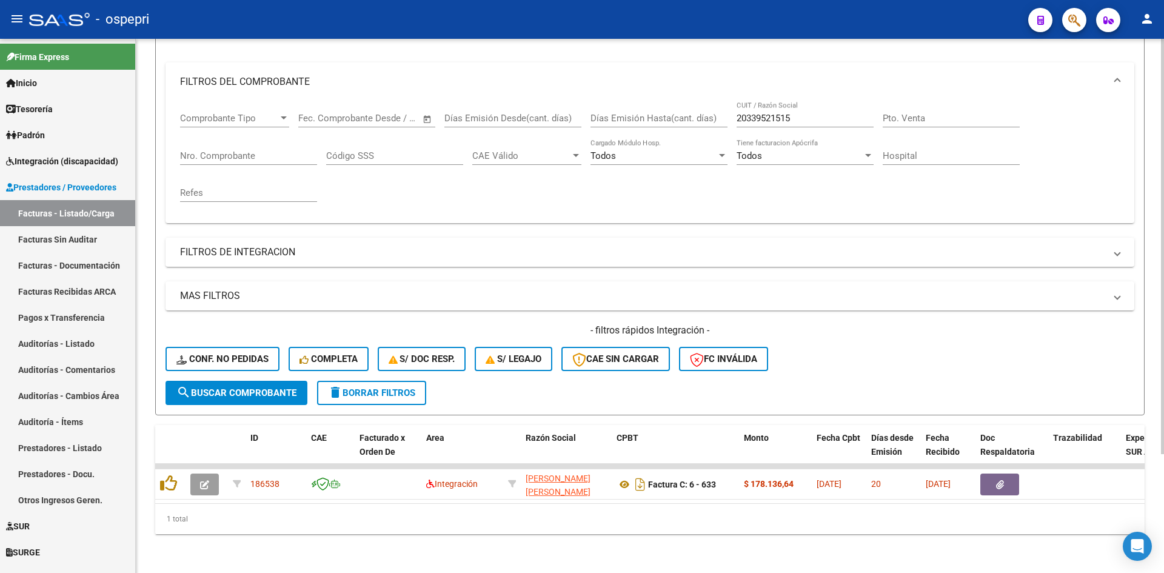
scroll to position [153, 0]
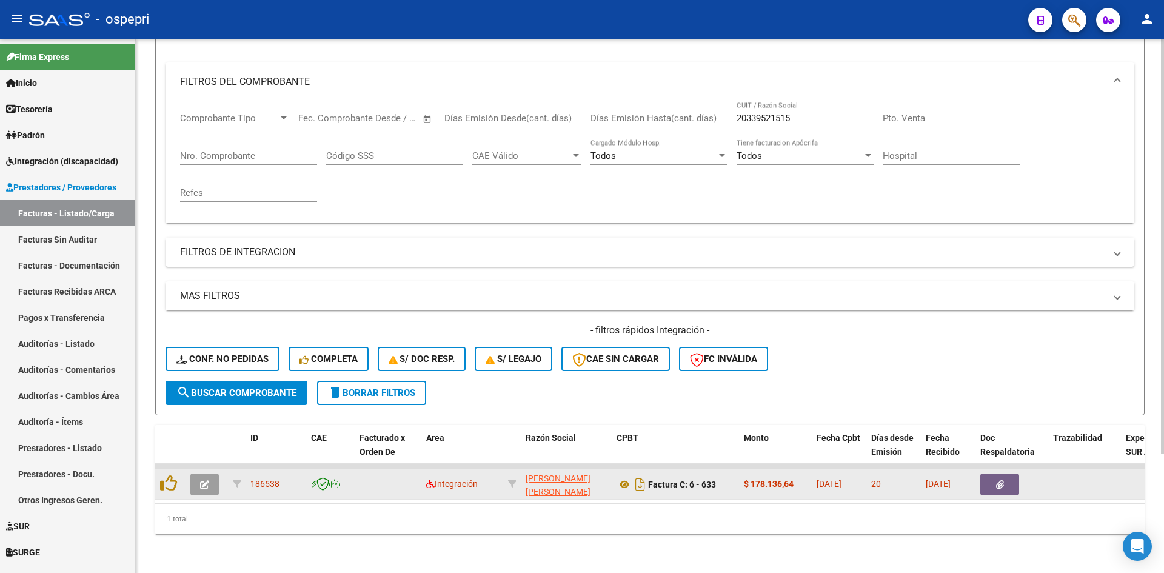
click at [206, 480] on icon "button" at bounding box center [204, 484] width 9 height 9
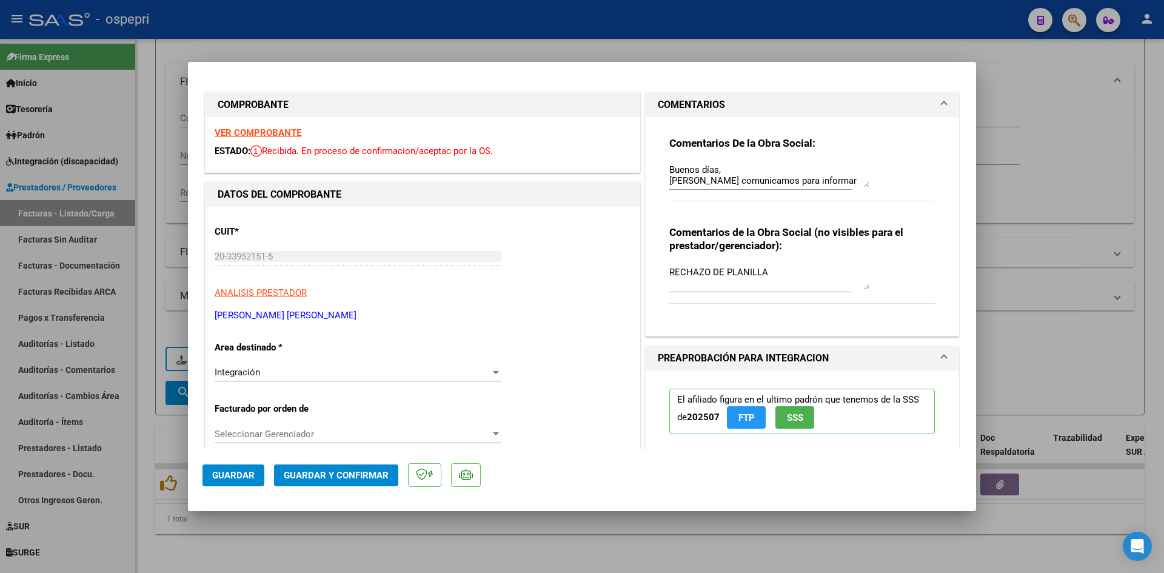
scroll to position [0, 0]
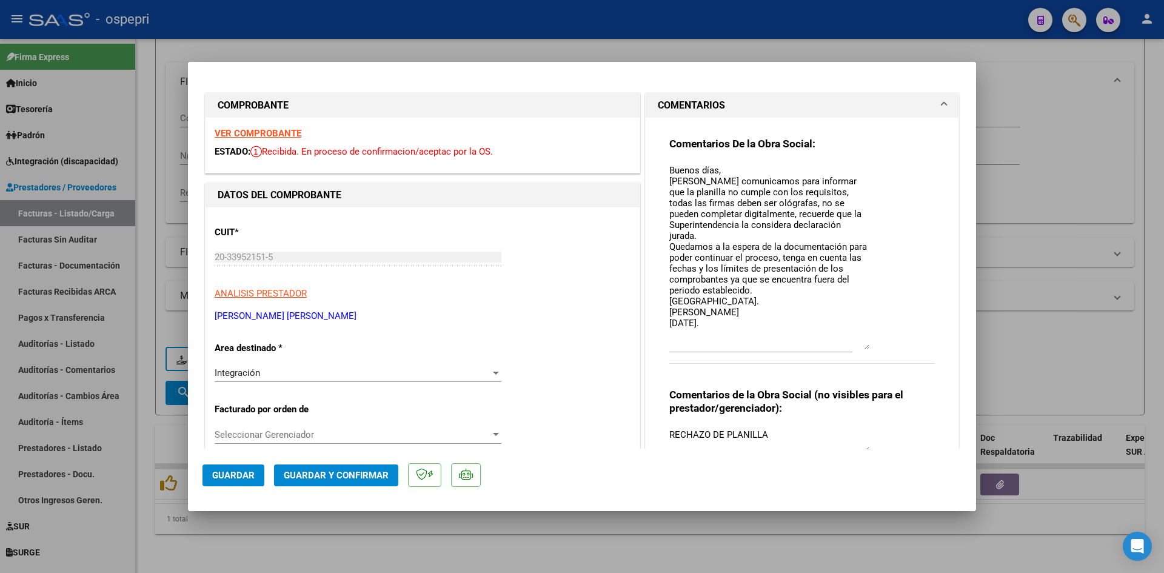
drag, startPoint x: 858, startPoint y: 186, endPoint x: 866, endPoint y: 348, distance: 162.1
click at [866, 348] on div "Comentarios De la Obra Social: Buenos días, [PERSON_NAME] comunicamos para info…" at bounding box center [803, 257] width 266 height 240
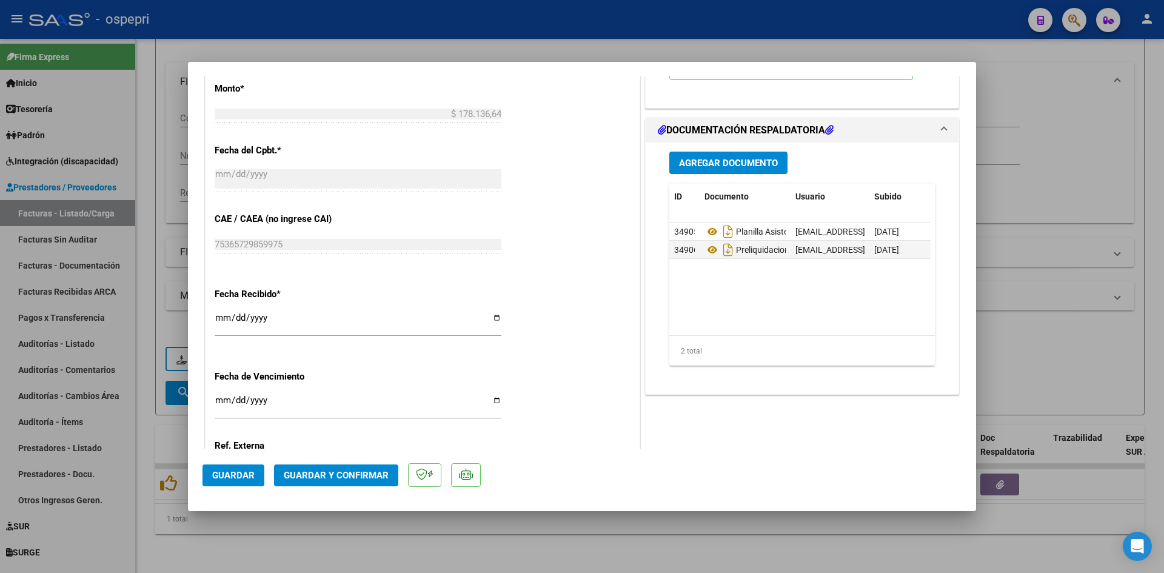
scroll to position [728, 0]
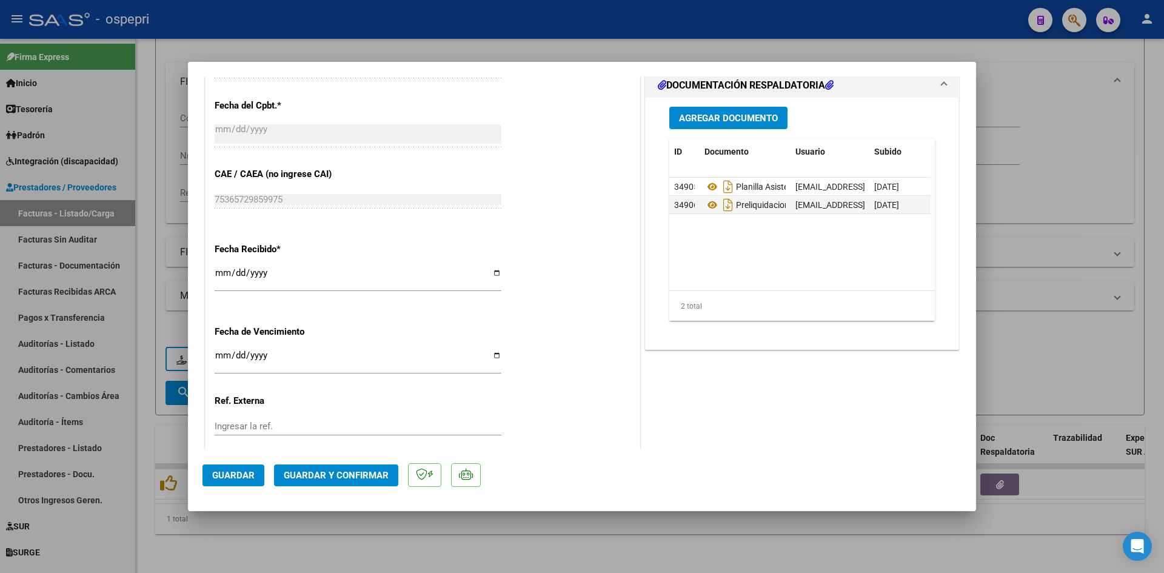
type input "$ 0,00"
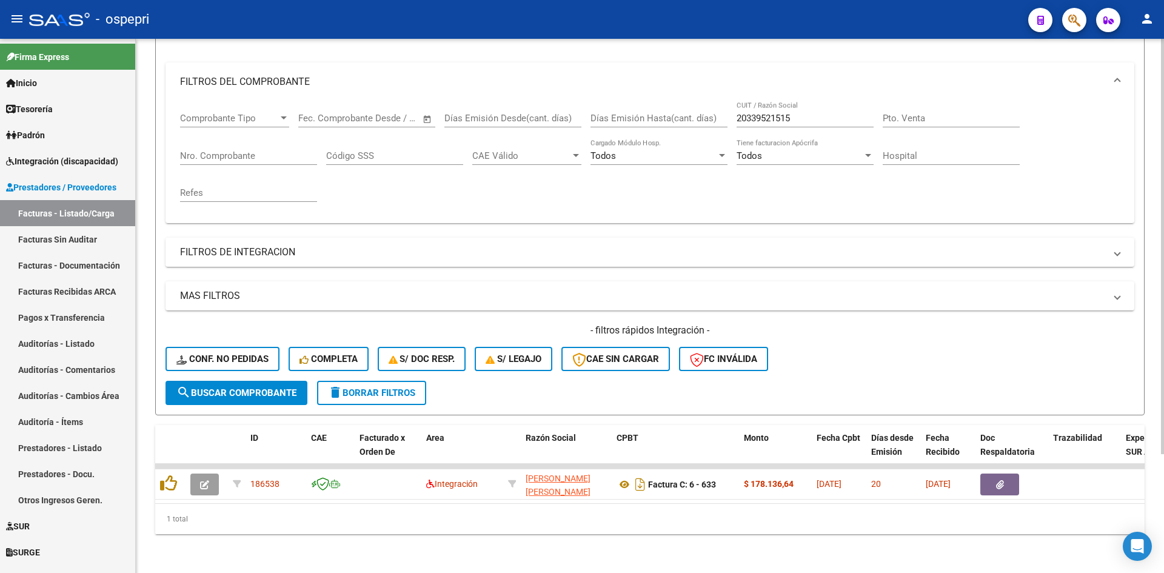
click at [383, 388] on span "delete Borrar Filtros" at bounding box center [371, 393] width 87 height 11
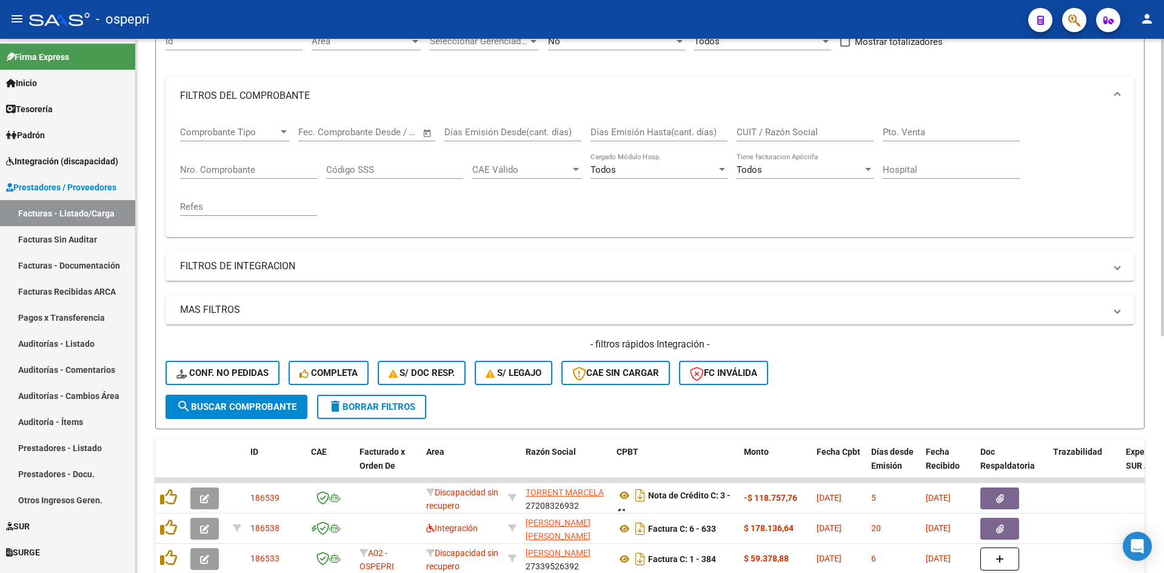
scroll to position [153, 0]
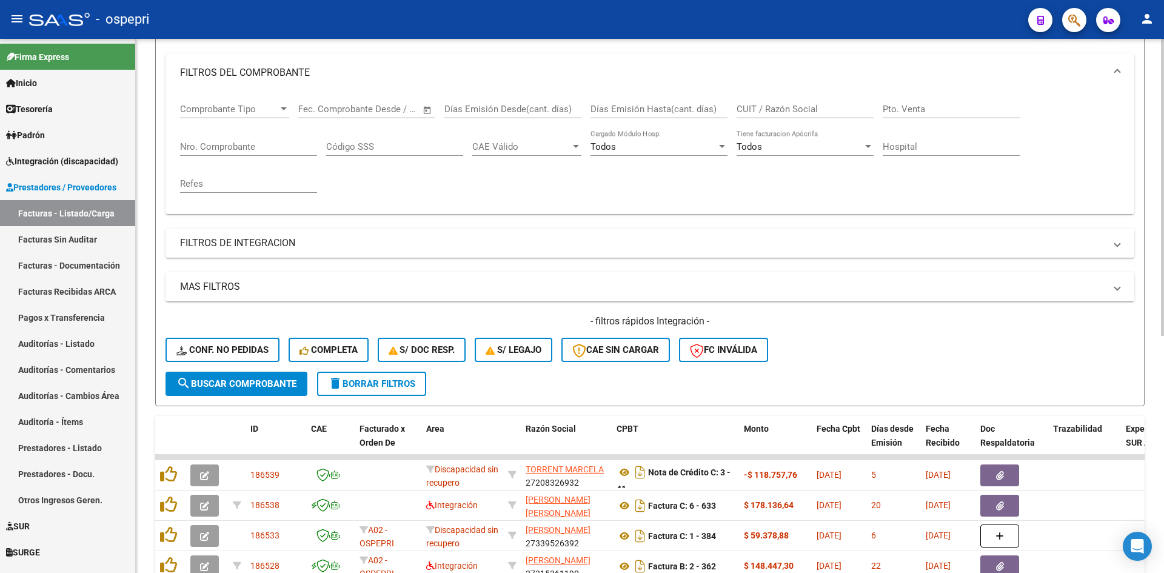
click at [778, 112] on input "CUIT / Razón Social" at bounding box center [805, 109] width 137 height 11
paste input "27241579919"
type input "27241579919"
click at [260, 381] on span "search Buscar Comprobante" at bounding box center [236, 383] width 120 height 11
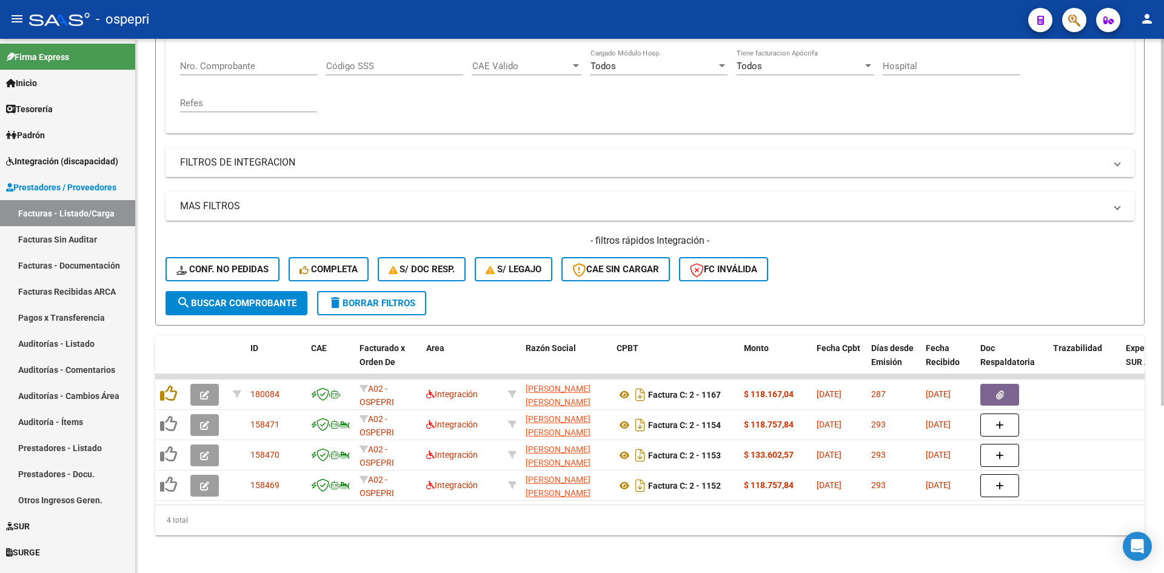
scroll to position [244, 0]
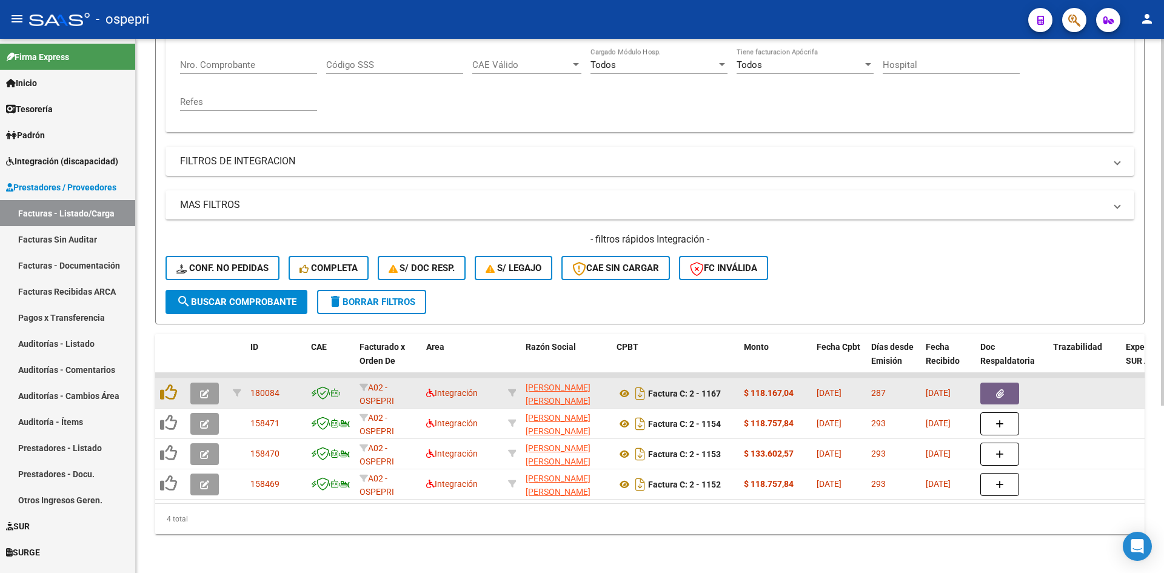
click at [197, 384] on button "button" at bounding box center [204, 394] width 29 height 22
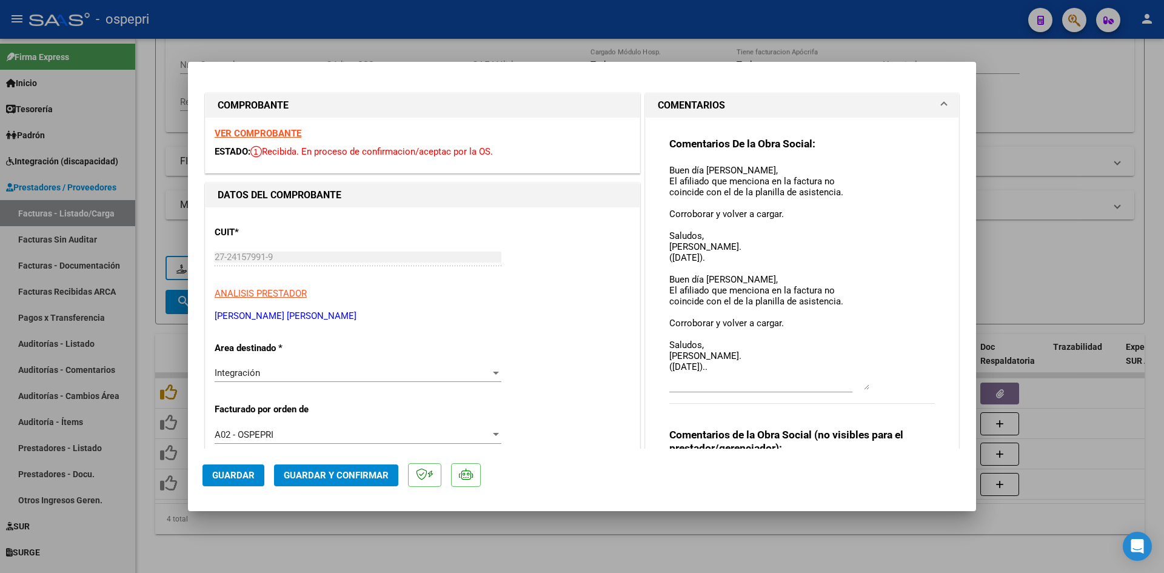
drag, startPoint x: 858, startPoint y: 183, endPoint x: 873, endPoint y: 385, distance: 202.6
click at [873, 385] on div "Comentarios De la Obra Social: Buen día [PERSON_NAME], El afiliado que menciona…" at bounding box center [803, 277] width 266 height 280
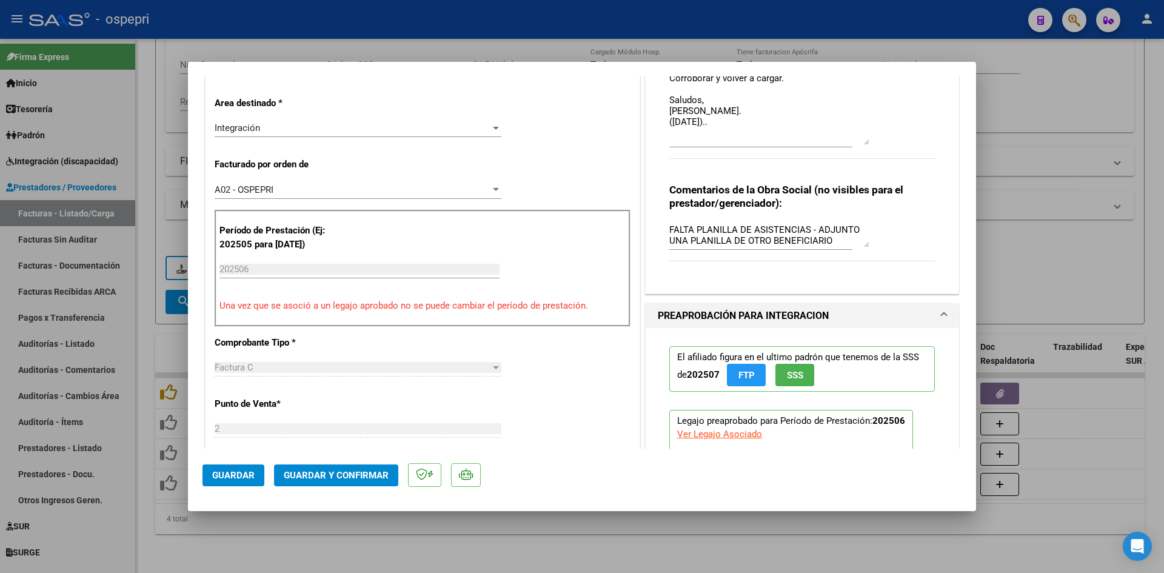
scroll to position [243, 0]
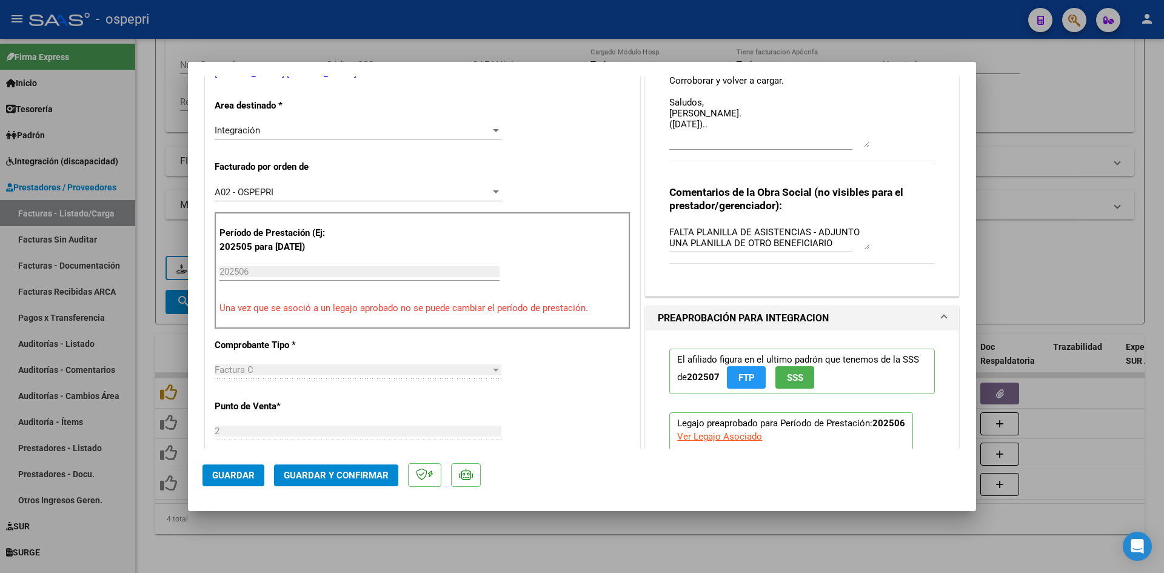
type input "$ 0,00"
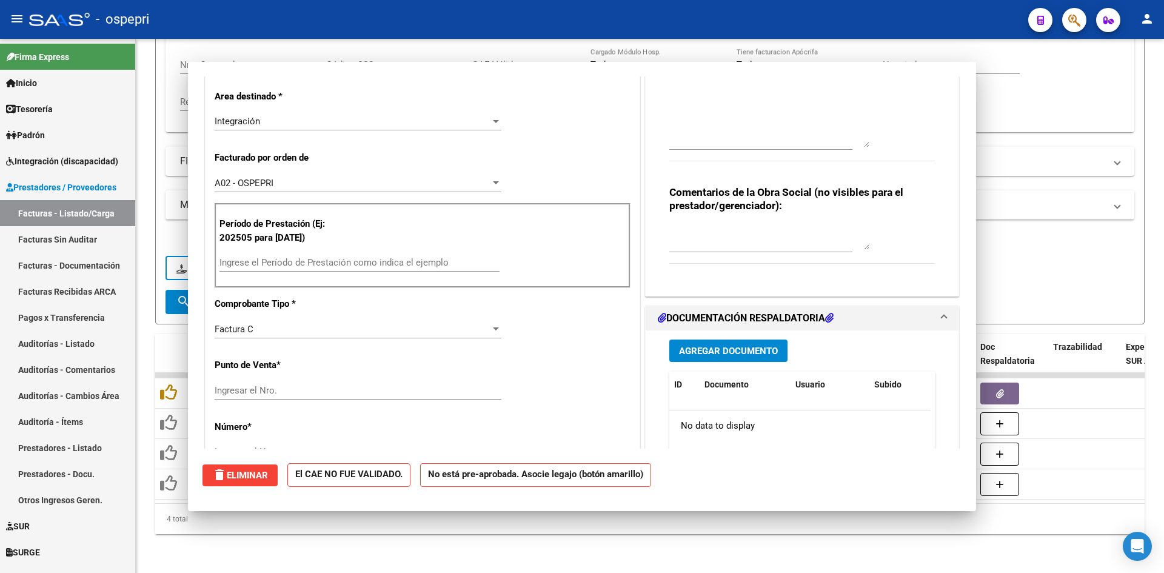
scroll to position [0, 0]
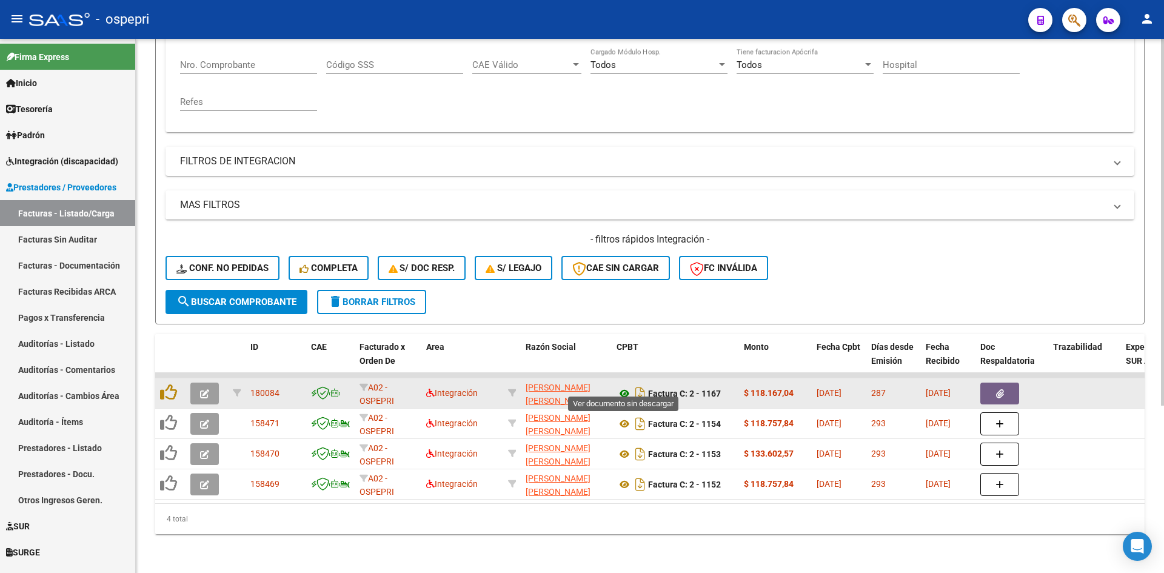
click at [624, 386] on icon at bounding box center [625, 393] width 16 height 15
click at [198, 384] on button "button" at bounding box center [204, 394] width 29 height 22
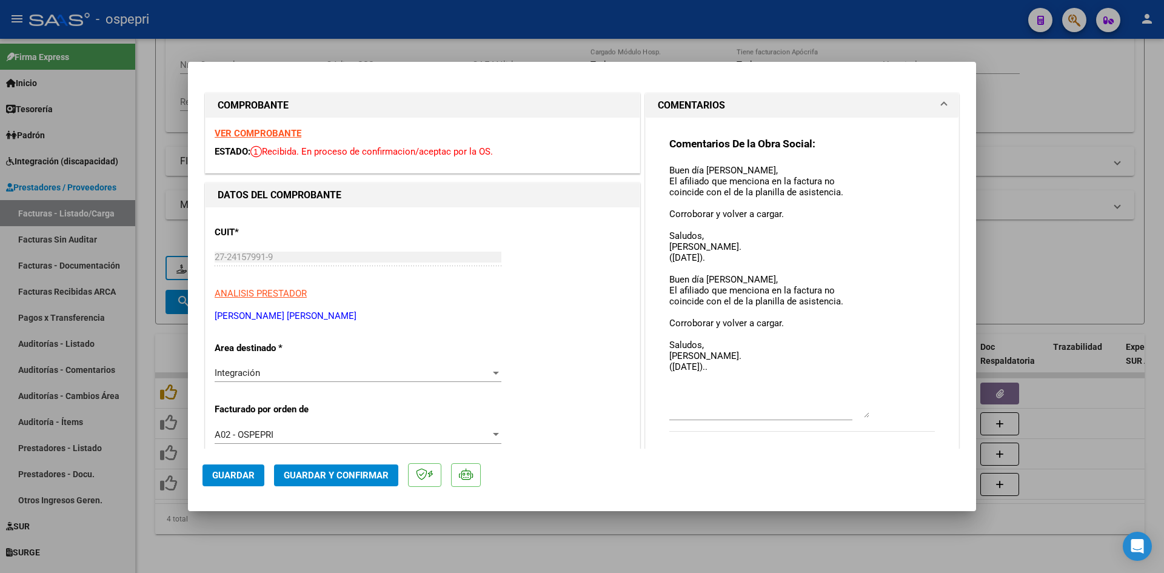
drag, startPoint x: 862, startPoint y: 183, endPoint x: 878, endPoint y: 413, distance: 230.4
click at [878, 413] on div "Comentarios De la Obra Social: Buen día [PERSON_NAME], El afiliado que menciona…" at bounding box center [803, 291] width 266 height 308
type input "$ 0,00"
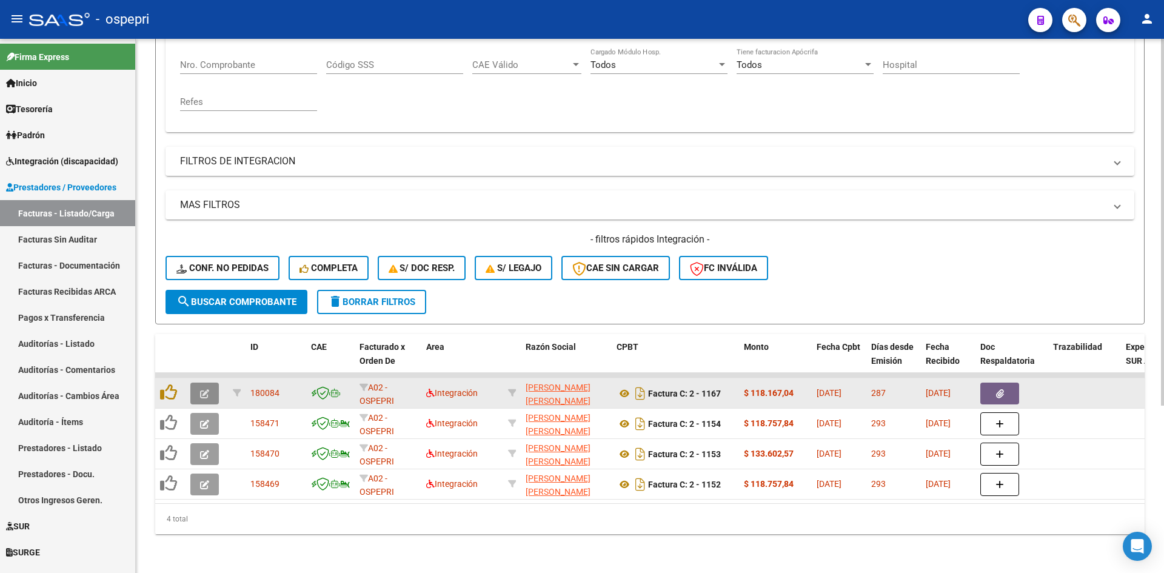
click at [198, 384] on button "button" at bounding box center [204, 394] width 29 height 22
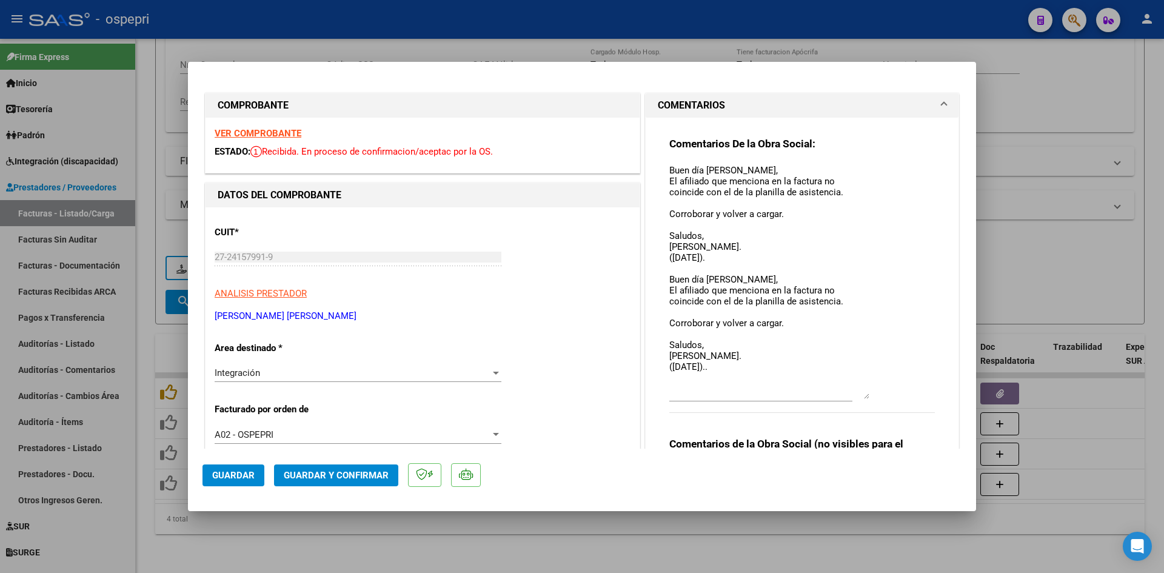
drag, startPoint x: 861, startPoint y: 186, endPoint x: 868, endPoint y: 397, distance: 211.2
click at [868, 397] on div "Comentarios De la Obra Social: Buen día [PERSON_NAME], El afiliado que menciona…" at bounding box center [803, 281] width 266 height 289
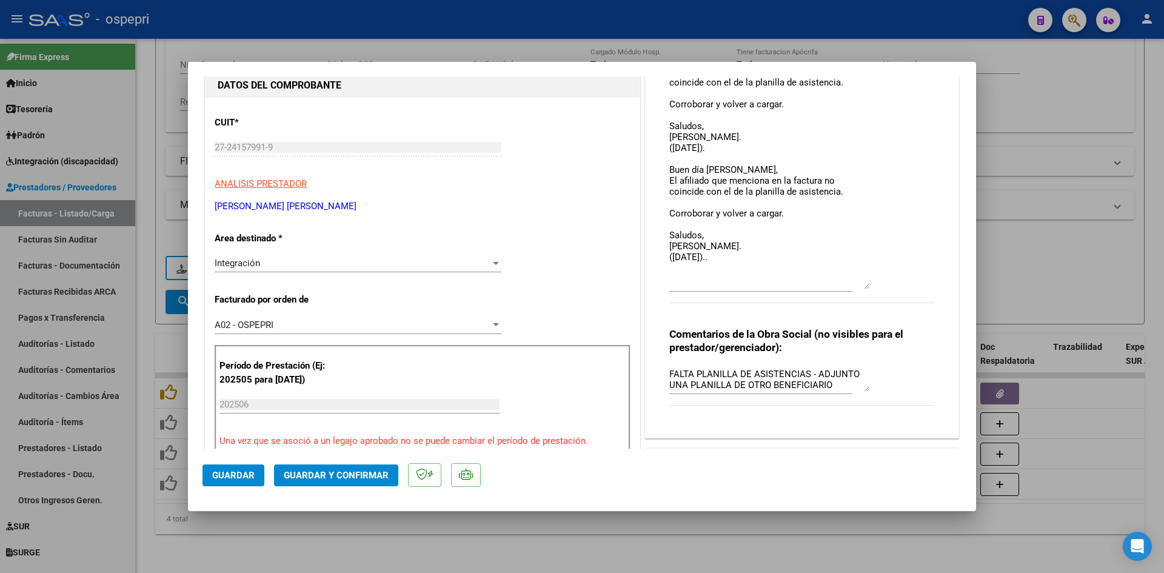
scroll to position [121, 0]
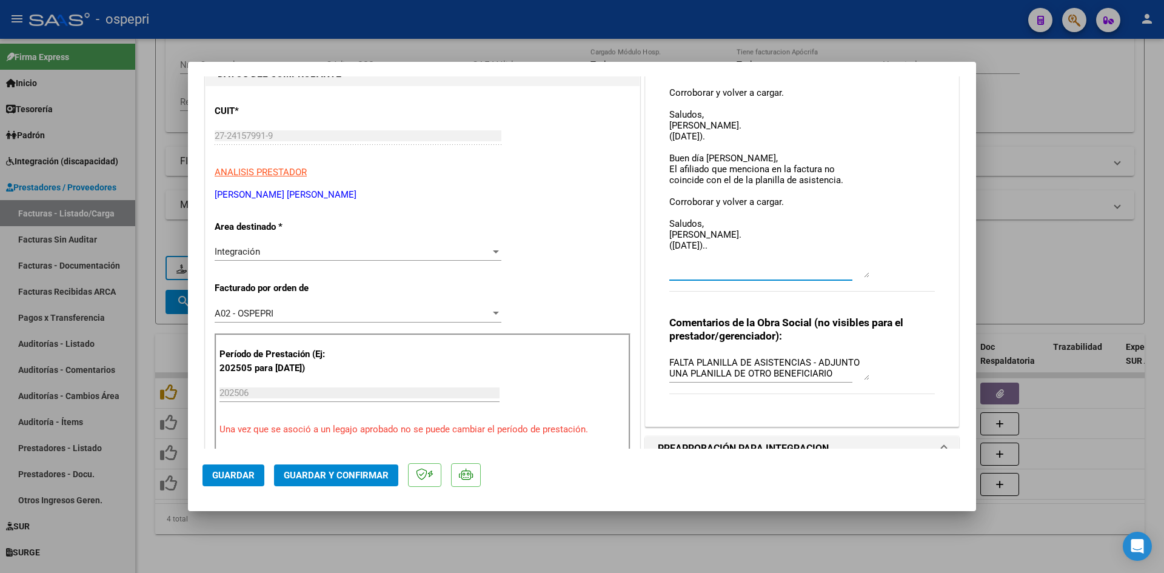
click at [748, 246] on textarea "Buen día [PERSON_NAME], El afiliado que menciona en la factura no coincide con …" at bounding box center [770, 159] width 200 height 235
click at [442, 249] on div "Integración" at bounding box center [353, 251] width 276 height 11
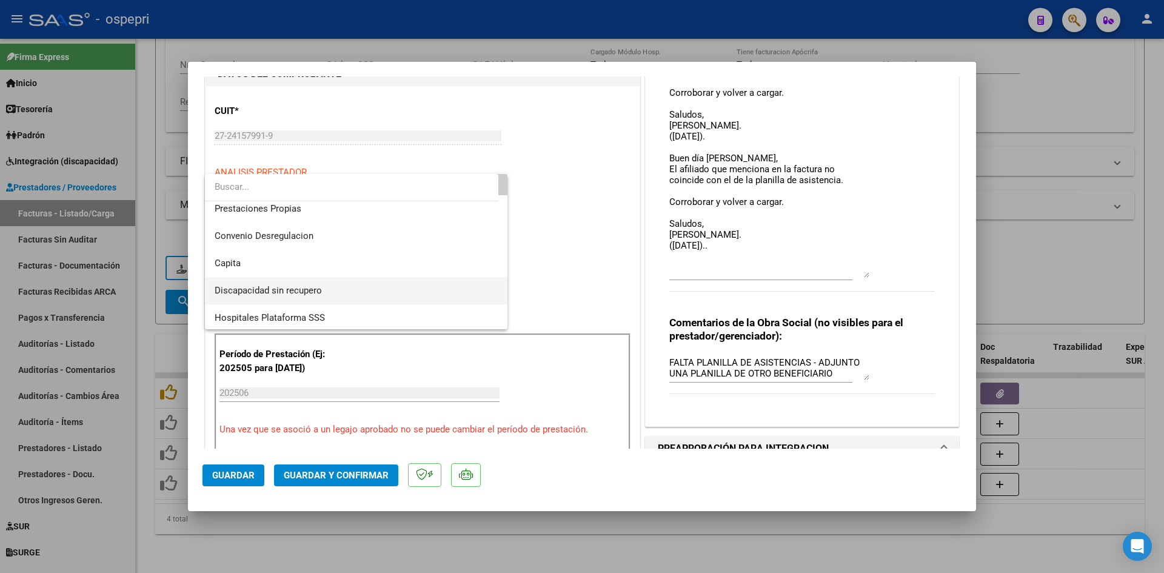
scroll to position [118, 0]
click at [331, 287] on span "Discapacidad sin recupero" at bounding box center [356, 288] width 283 height 27
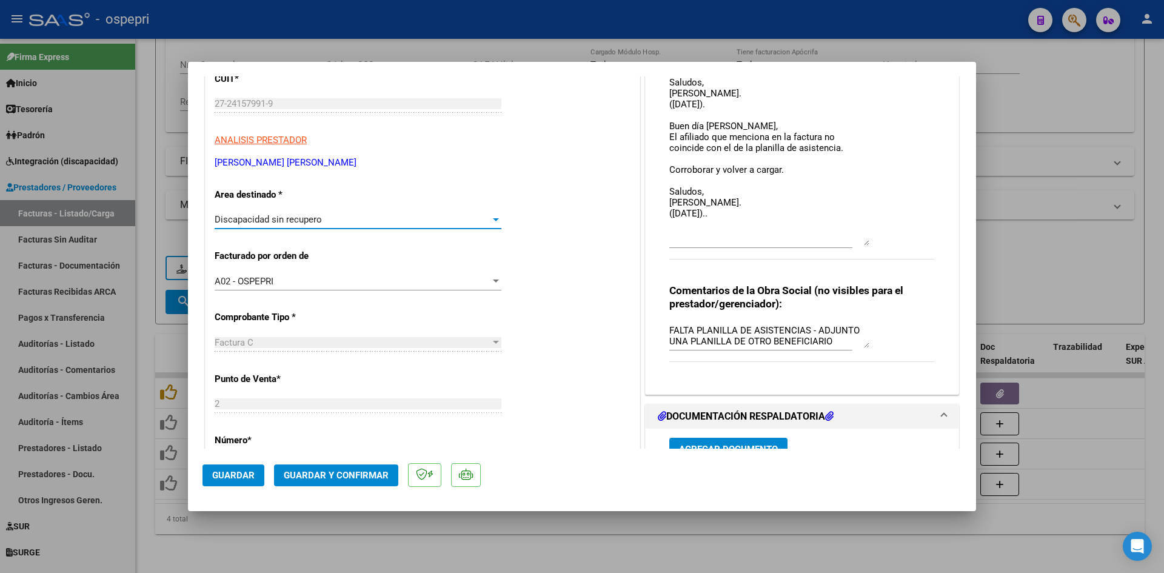
scroll to position [121, 0]
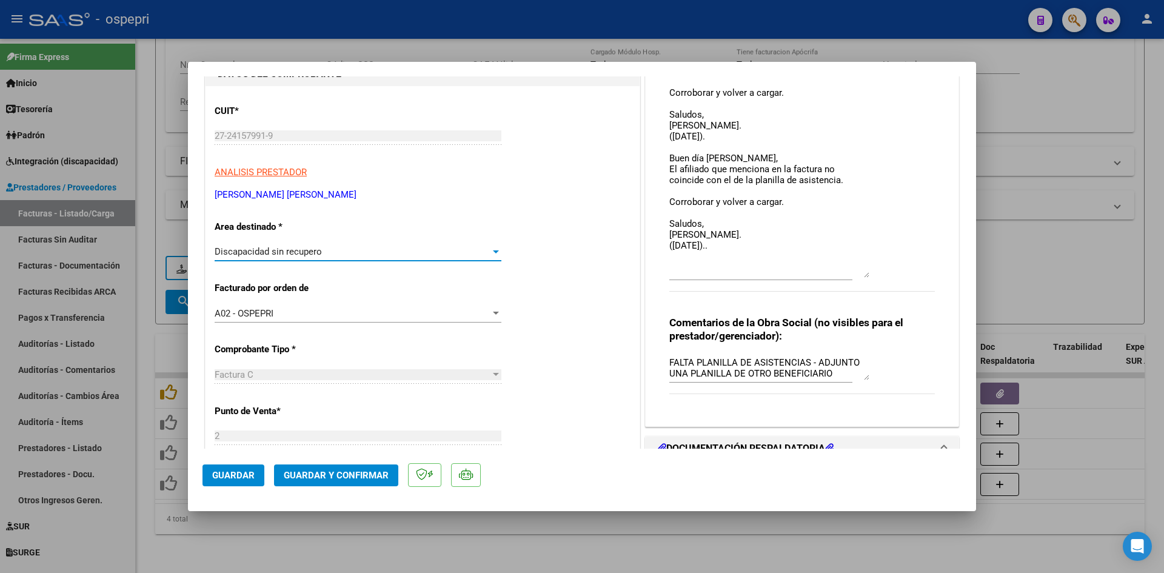
click at [733, 250] on textarea "Buen día [PERSON_NAME], El afiliado que menciona en la factura no coincide con …" at bounding box center [770, 159] width 200 height 235
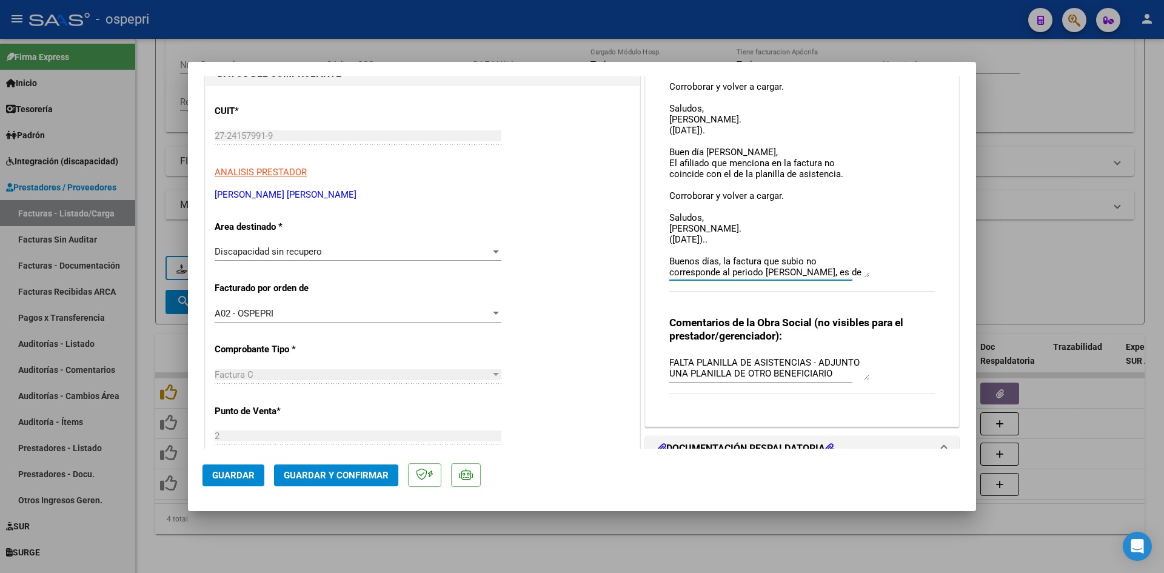
scroll to position [17, 0]
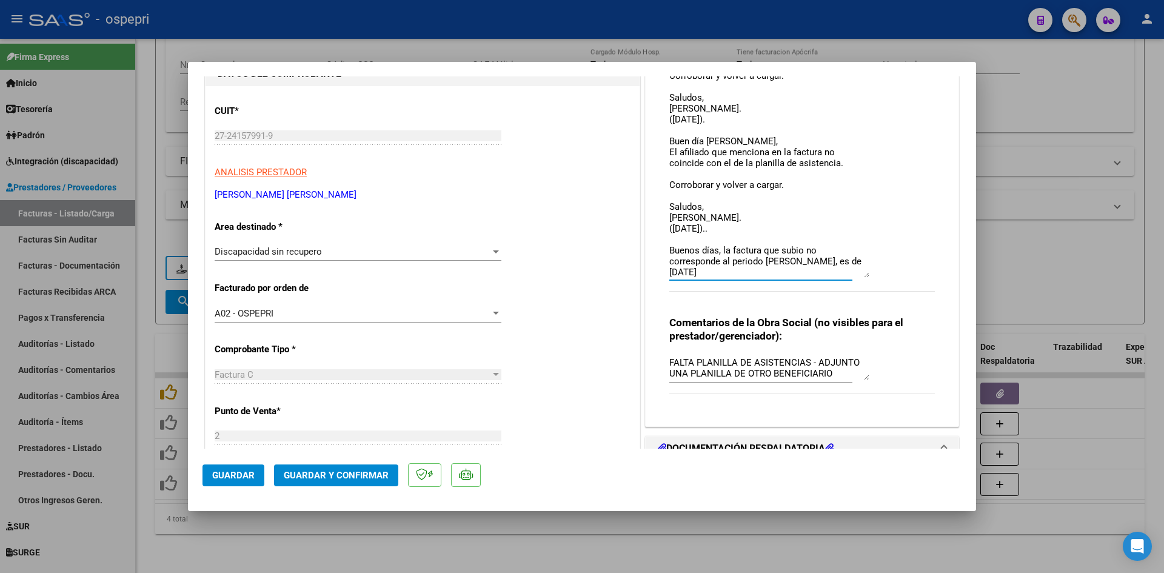
type textarea "Buen día [PERSON_NAME], El afiliado que menciona en la factura no coincide con …"
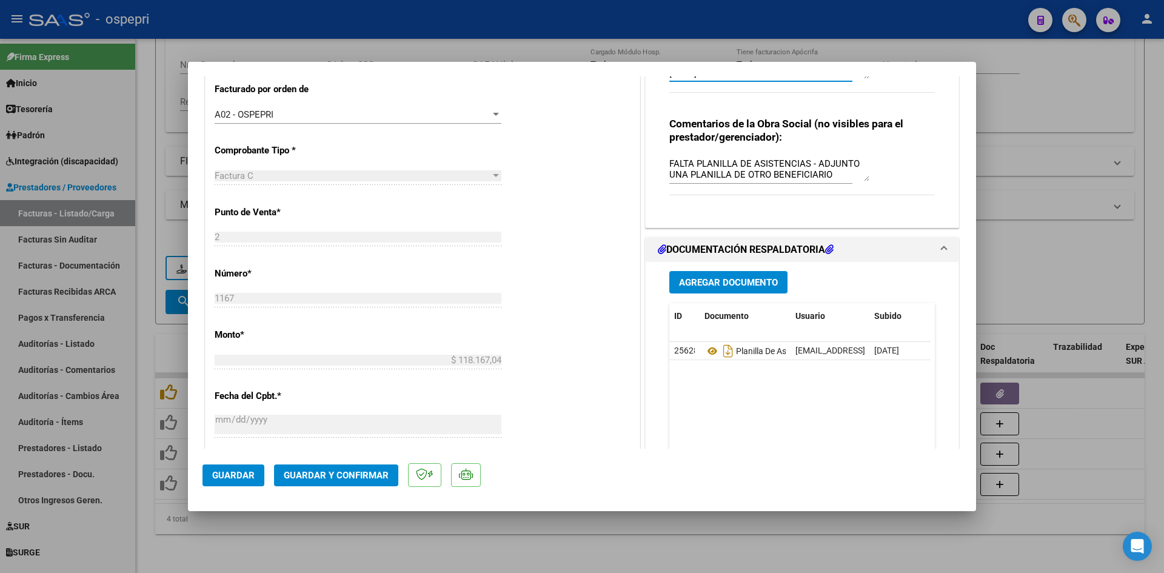
scroll to position [364, 0]
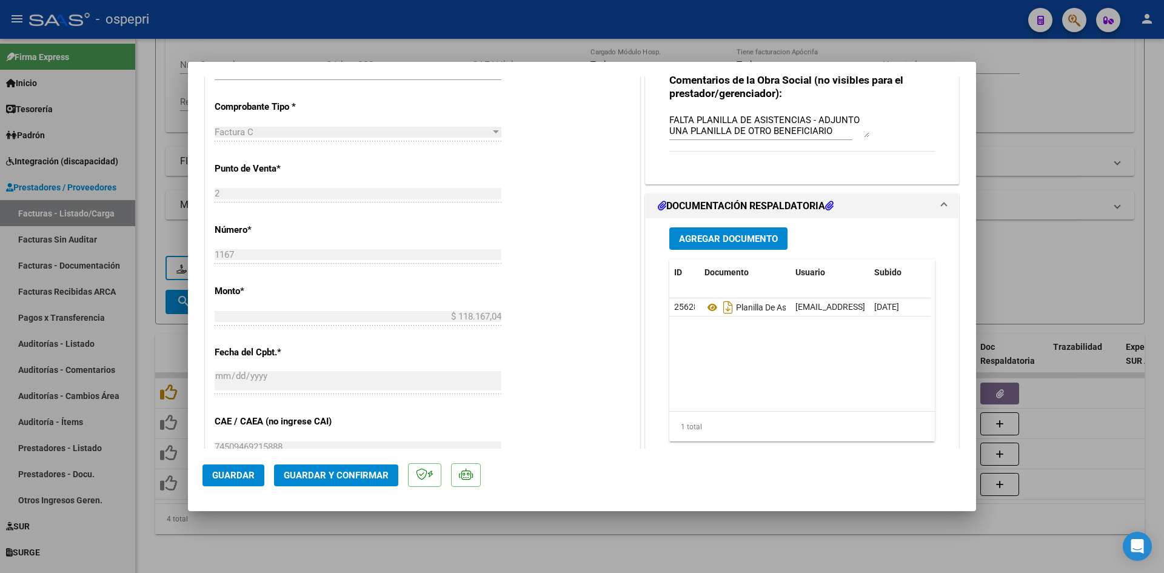
type input "$ 0,00"
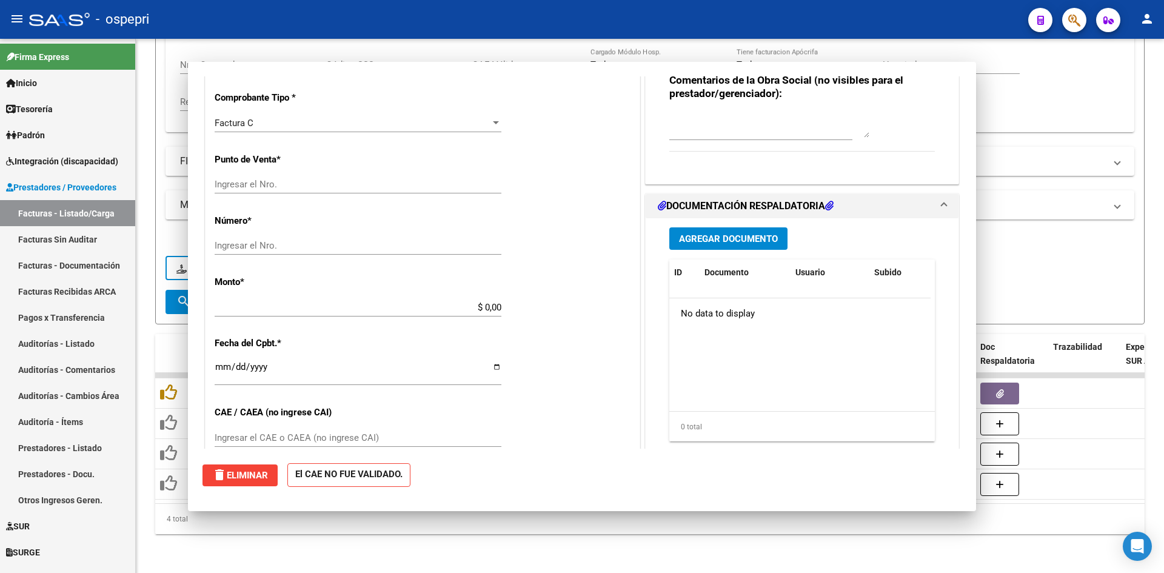
scroll to position [0, 0]
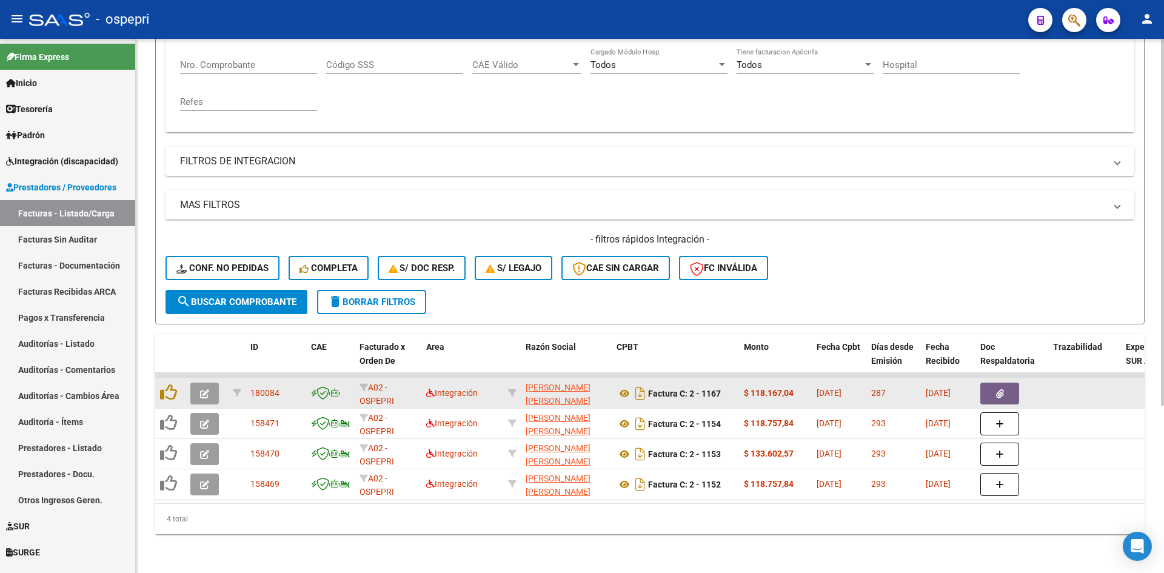
click at [206, 389] on icon "button" at bounding box center [204, 393] width 9 height 9
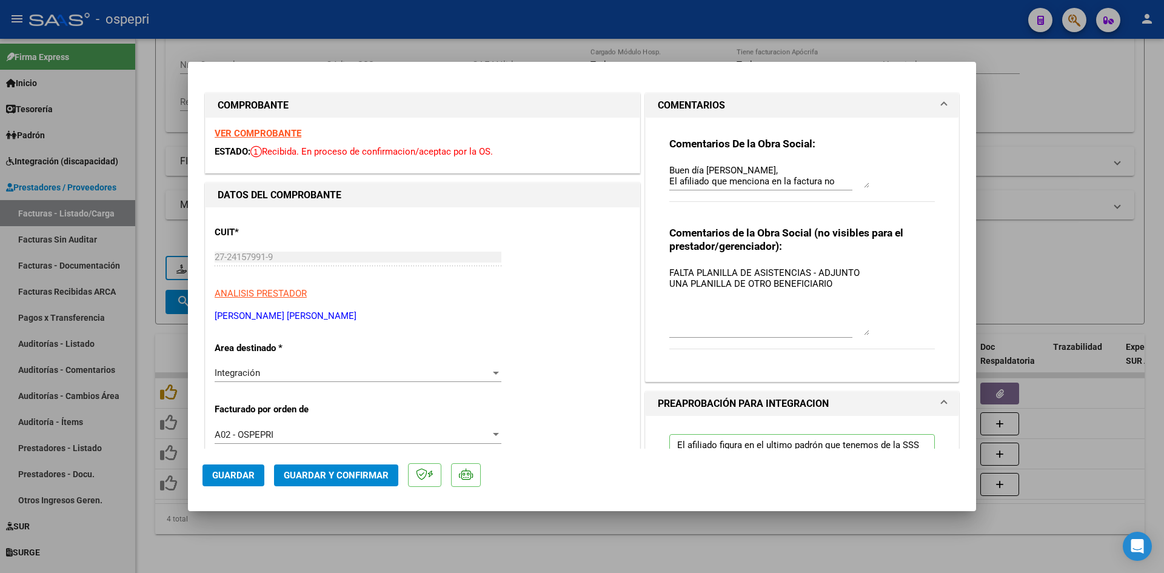
drag, startPoint x: 859, startPoint y: 289, endPoint x: 876, endPoint y: 334, distance: 48.0
click at [876, 334] on div "Comentarios de la Obra Social (no visibles para el prestador/gerenciador): FALT…" at bounding box center [803, 294] width 266 height 136
type input "$ 0,00"
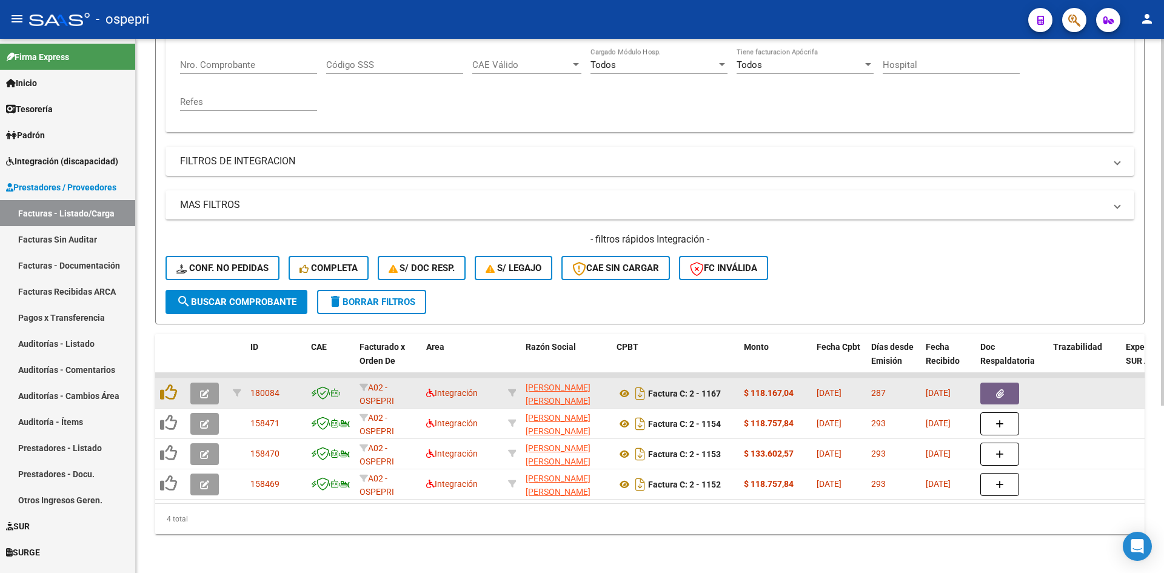
click at [214, 388] on button "button" at bounding box center [204, 394] width 29 height 22
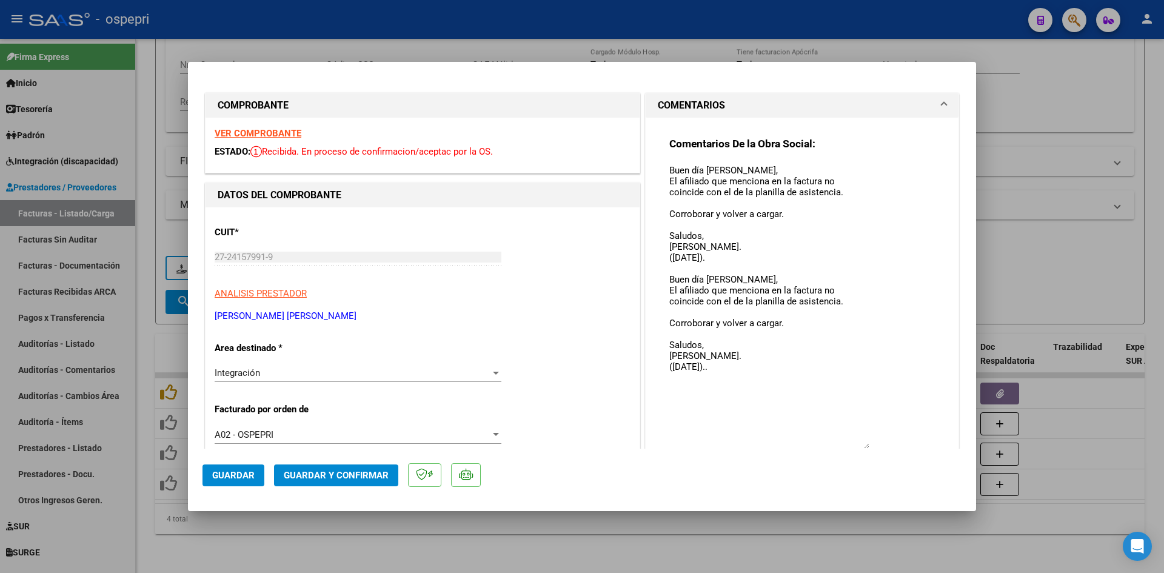
drag, startPoint x: 862, startPoint y: 183, endPoint x: 885, endPoint y: 443, distance: 261.9
click at [885, 443] on div "Comentarios De la Obra Social: Buen día [PERSON_NAME], El afiliado que menciona…" at bounding box center [803, 306] width 266 height 339
type input "$ 0,00"
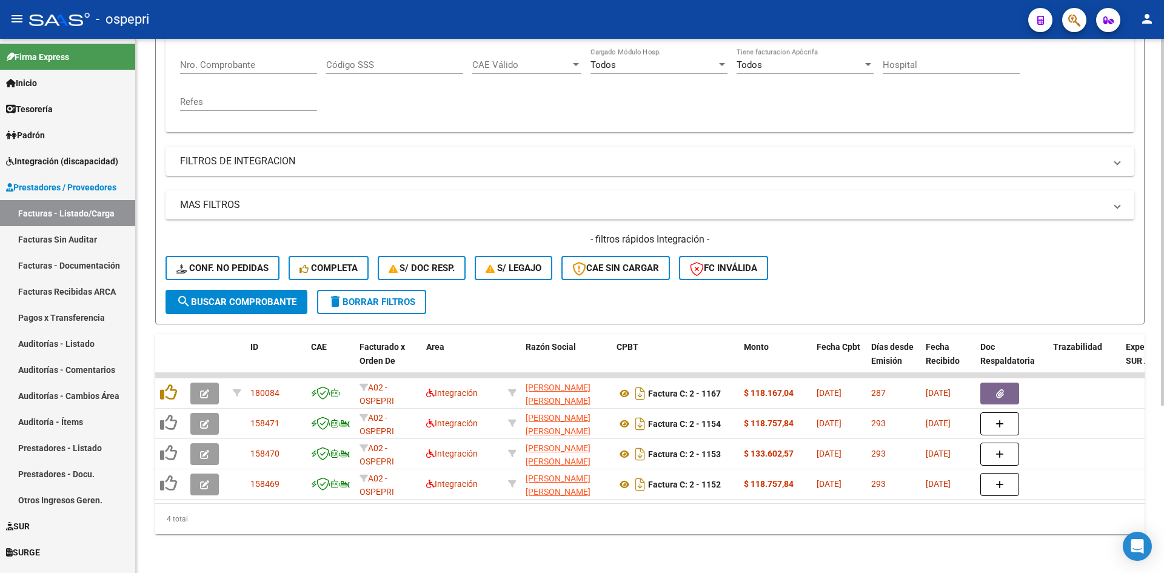
click at [387, 306] on form "Filtros Id Area Area Seleccionar Gerenciador Seleccionar Gerenciador No Confirm…" at bounding box center [650, 116] width 990 height 415
click at [398, 297] on span "delete Borrar Filtros" at bounding box center [371, 302] width 87 height 11
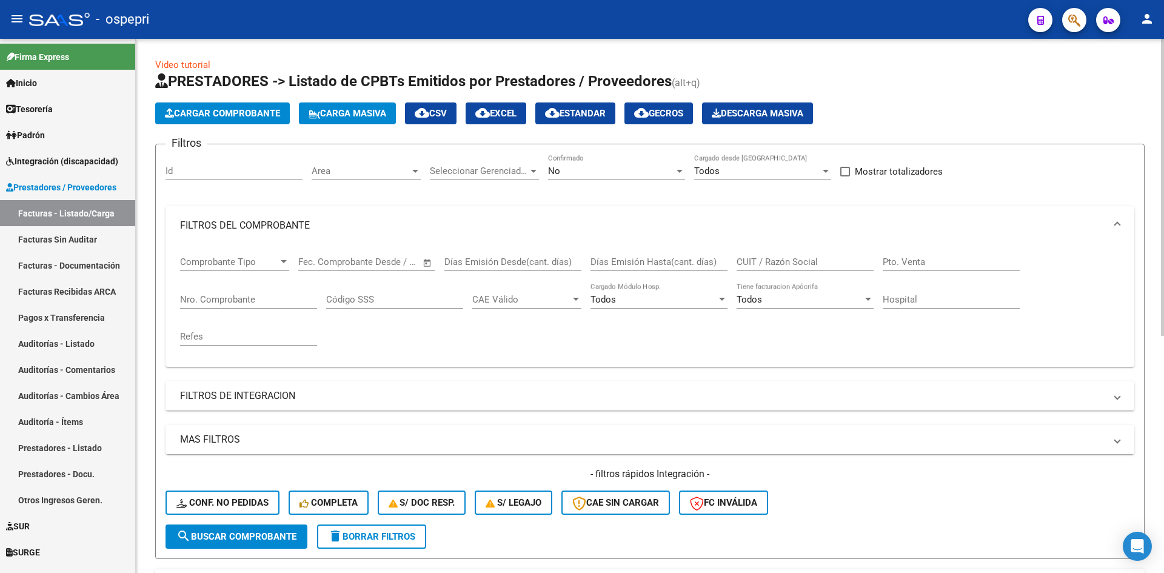
click at [800, 254] on div "CUIT / Razón Social" at bounding box center [805, 258] width 137 height 26
paste input "27290275348"
click at [242, 537] on span "search Buscar Comprobante" at bounding box center [236, 536] width 120 height 11
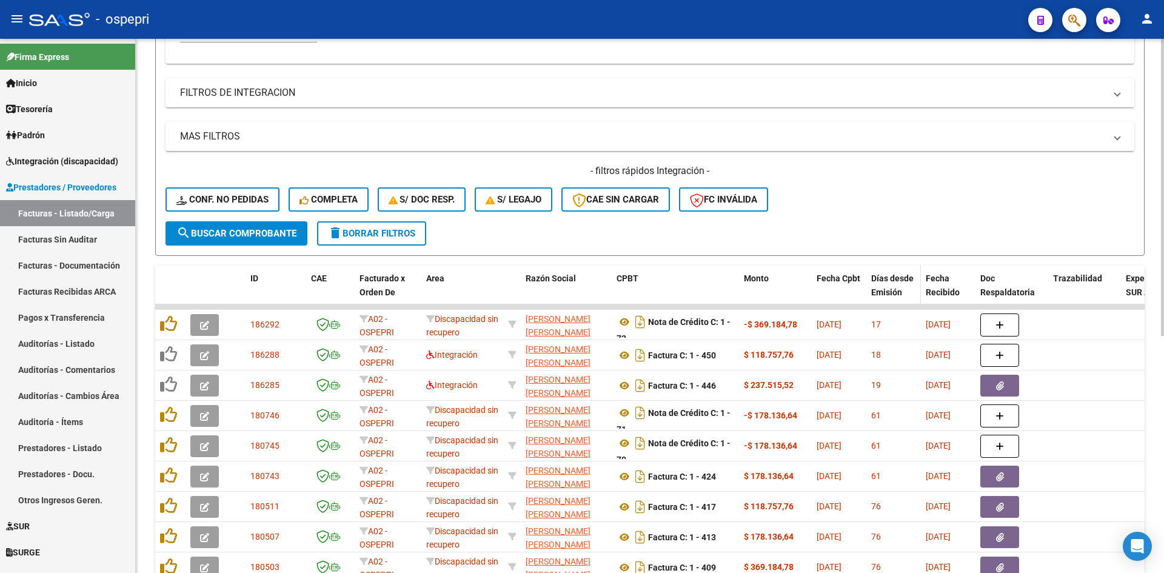
scroll to position [425, 0]
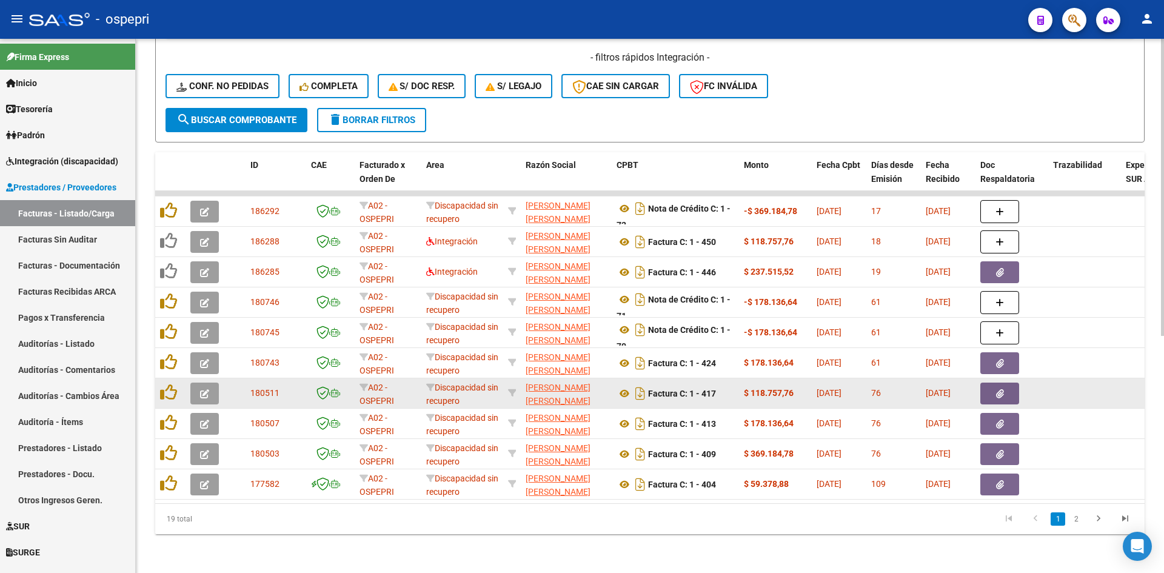
click at [204, 389] on icon "button" at bounding box center [204, 393] width 9 height 9
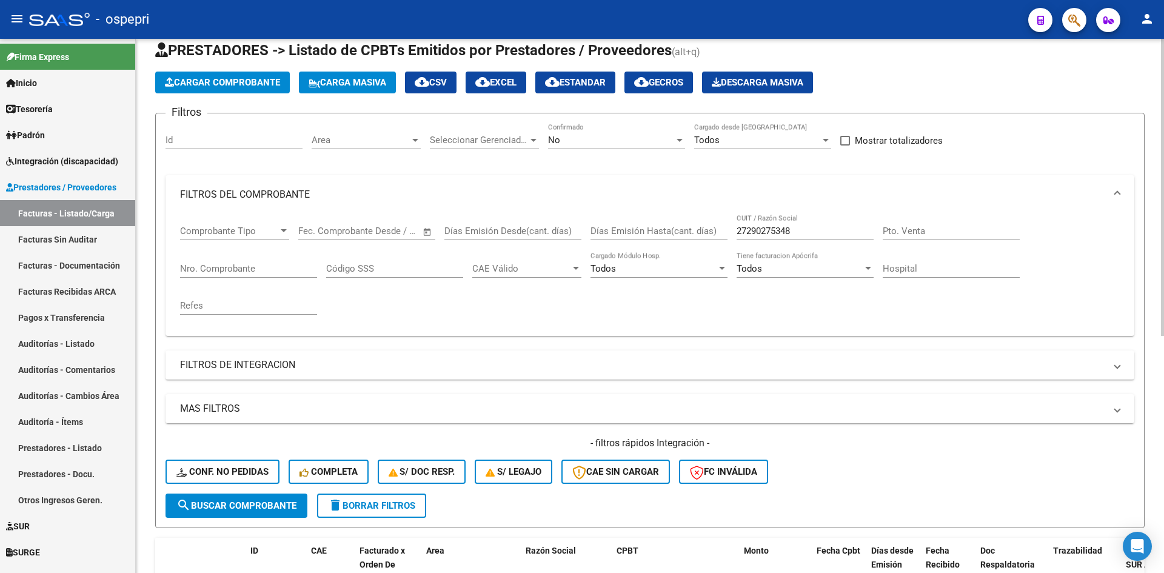
scroll to position [0, 0]
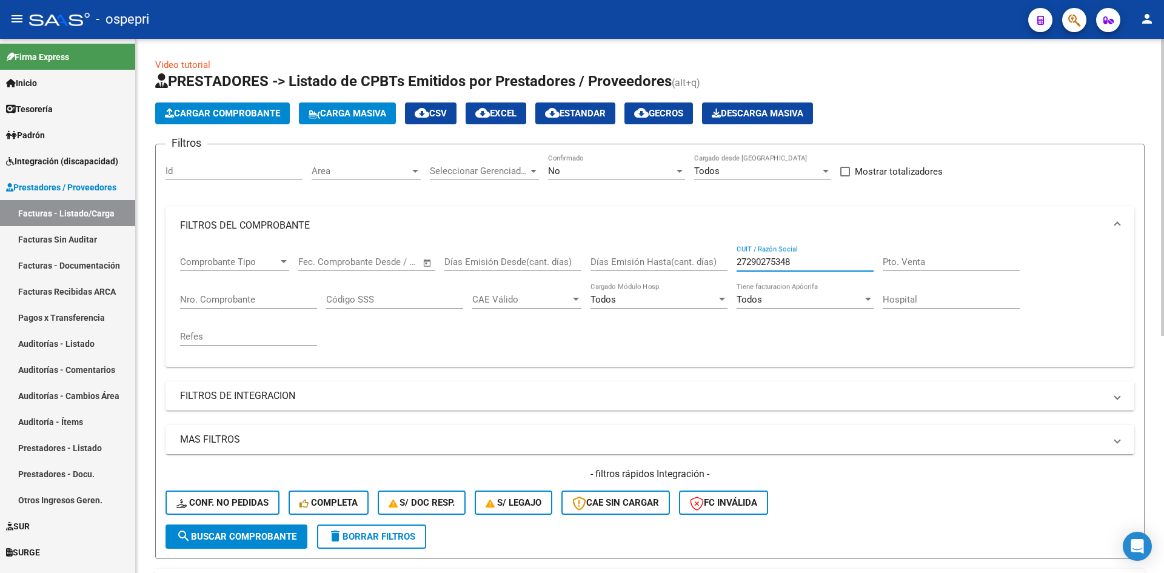
drag, startPoint x: 807, startPoint y: 260, endPoint x: 699, endPoint y: 286, distance: 111.1
click at [699, 286] on div "Comprobante Tipo Comprobante Tipo Fecha inicio – Fecha fin Fec. Comprobante Des…" at bounding box center [650, 301] width 940 height 112
paste input "20341738904"
drag, startPoint x: 797, startPoint y: 263, endPoint x: 711, endPoint y: 266, distance: 85.5
click at [709, 266] on div "Comprobante Tipo Comprobante Tipo Fecha inicio – Fecha fin Fec. Comprobante Des…" at bounding box center [650, 301] width 940 height 112
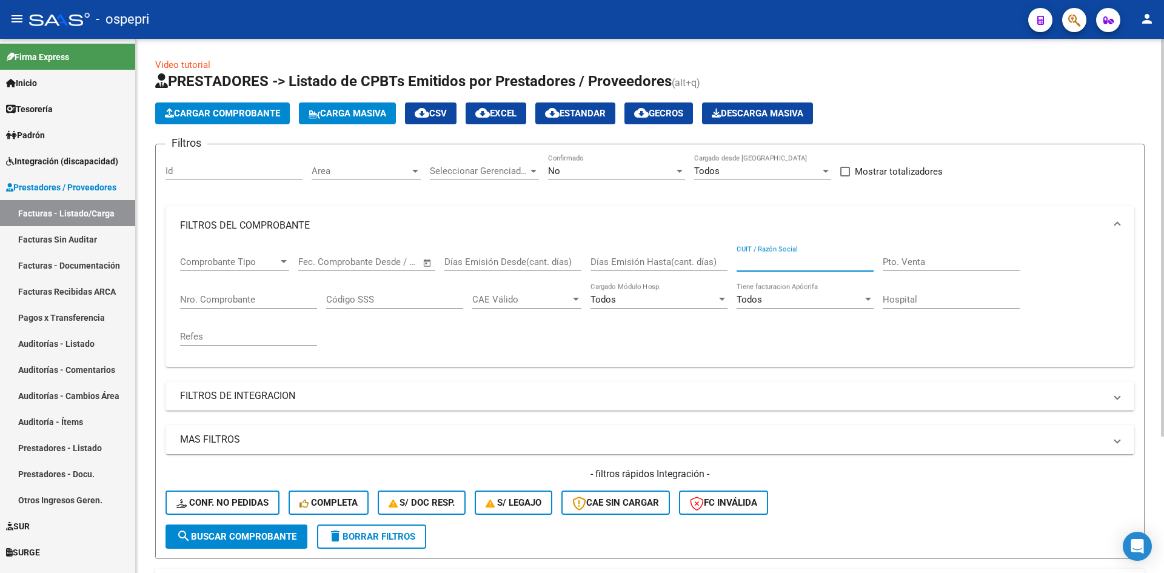
paste input "27325685560"
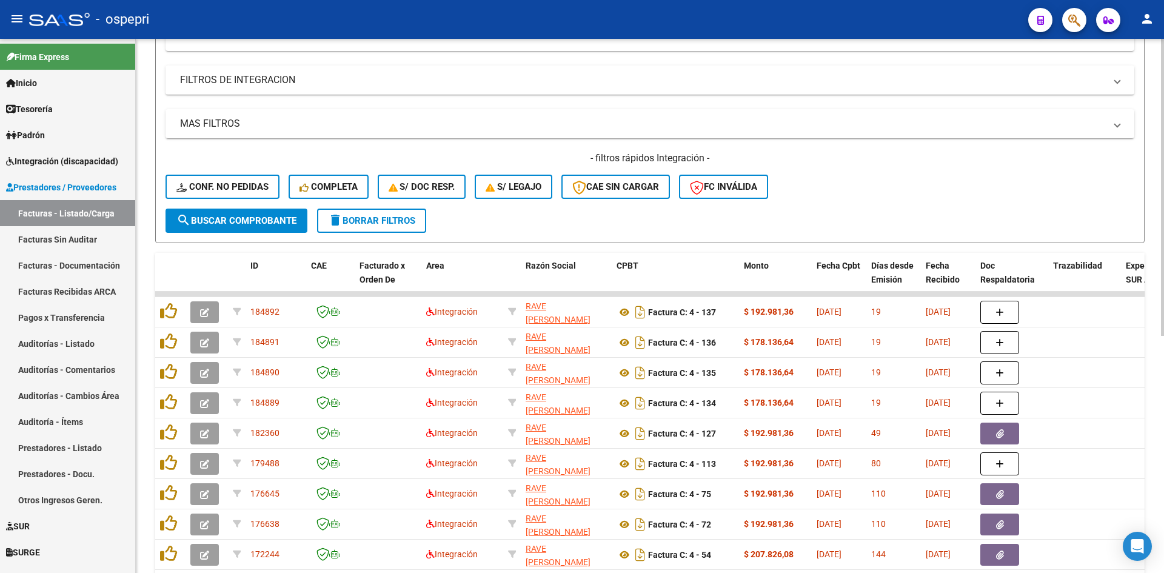
scroll to position [364, 0]
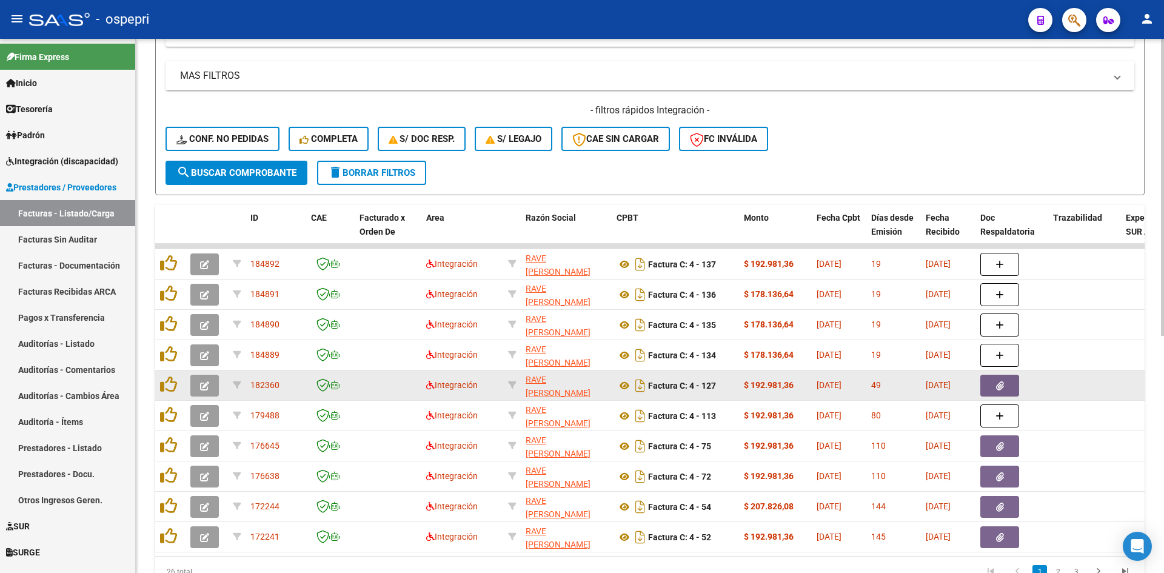
click at [209, 388] on button "button" at bounding box center [204, 386] width 29 height 22
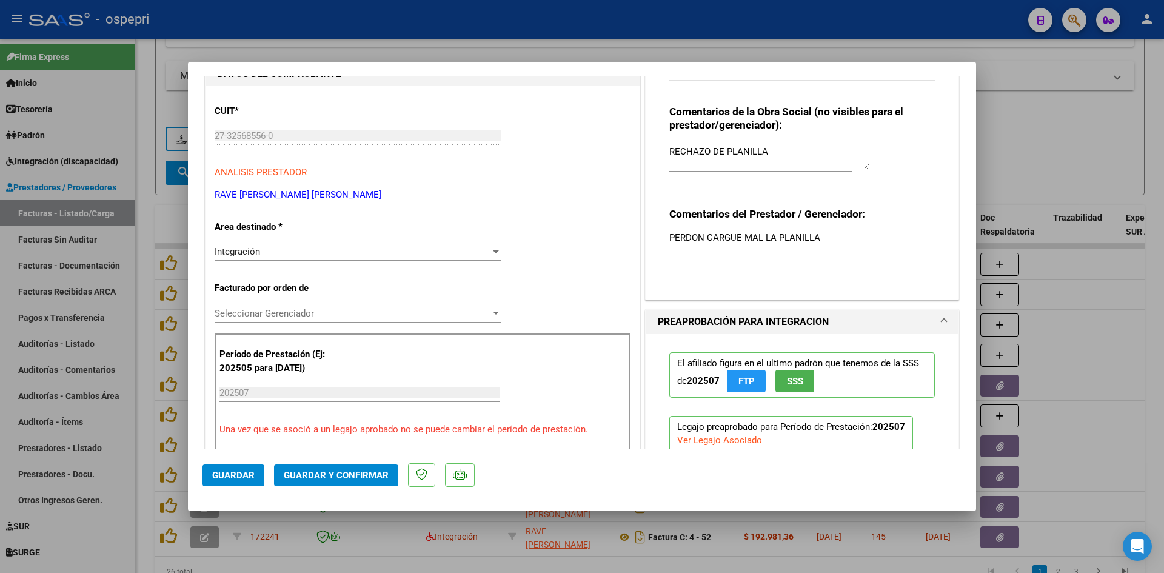
scroll to position [0, 0]
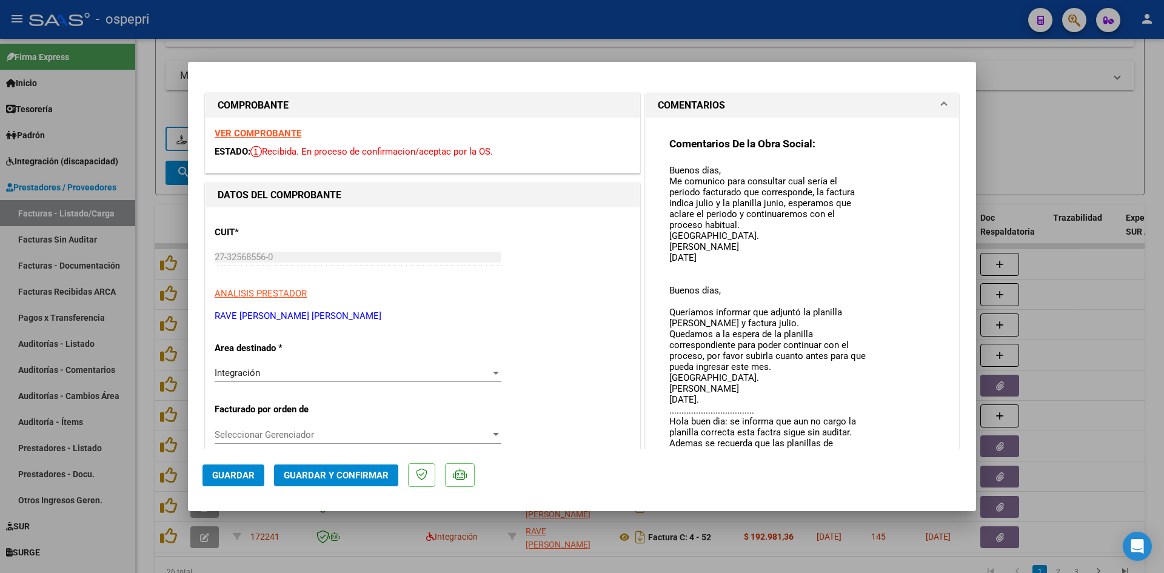
drag, startPoint x: 861, startPoint y: 184, endPoint x: 861, endPoint y: 467, distance: 282.6
click at [861, 467] on mat-dialog-container "COMPROBANTE VER COMPROBANTE ESTADO: Recibida. En proceso de confirmacion/acepta…" at bounding box center [582, 286] width 788 height 449
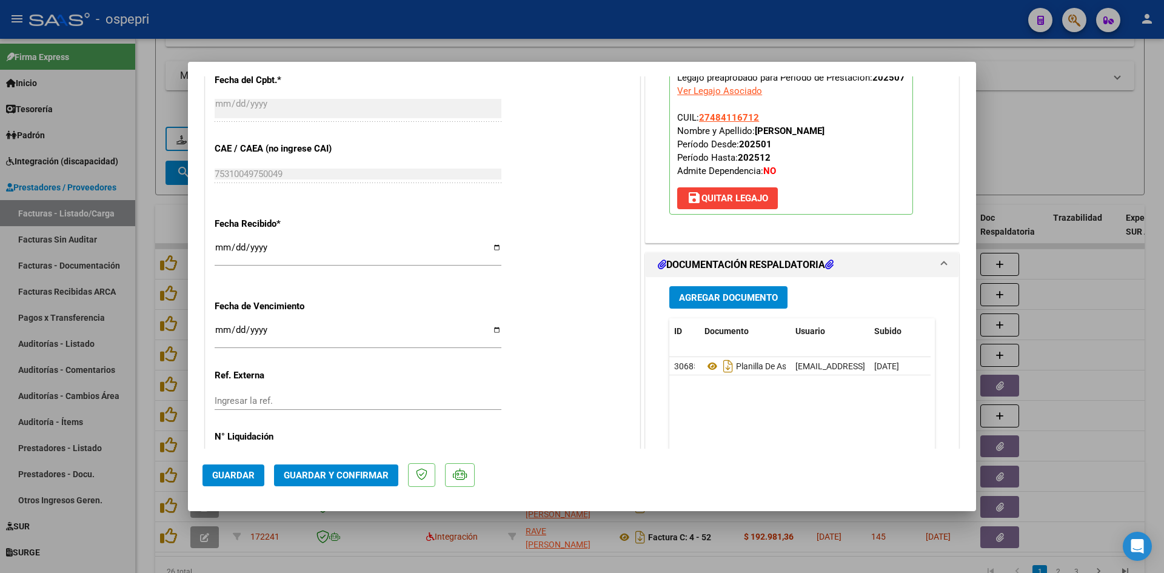
scroll to position [782, 0]
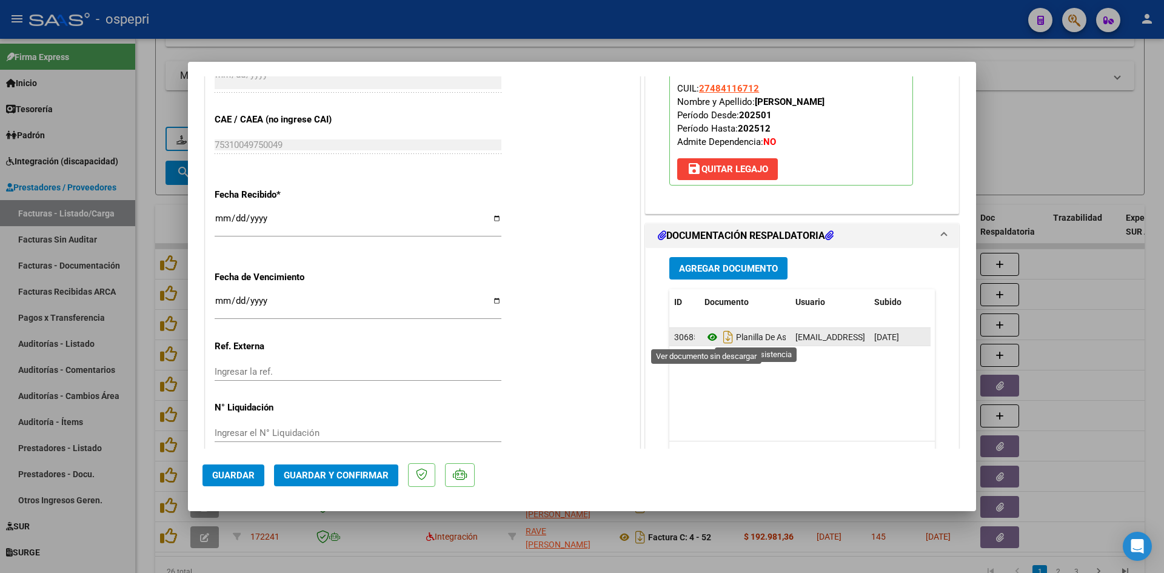
click at [708, 337] on icon at bounding box center [713, 337] width 16 height 15
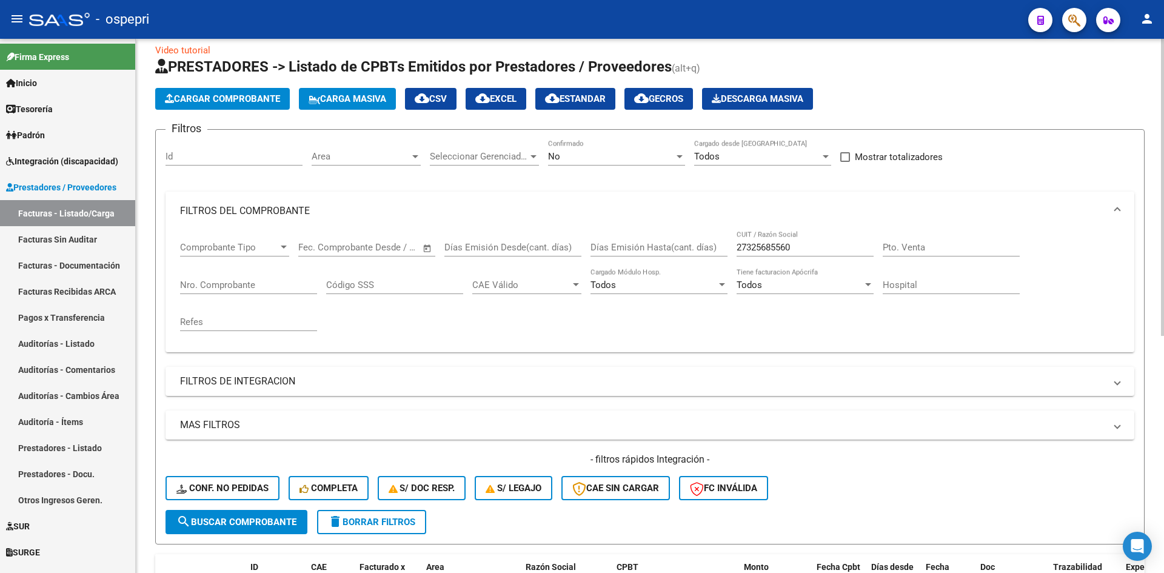
scroll to position [0, 0]
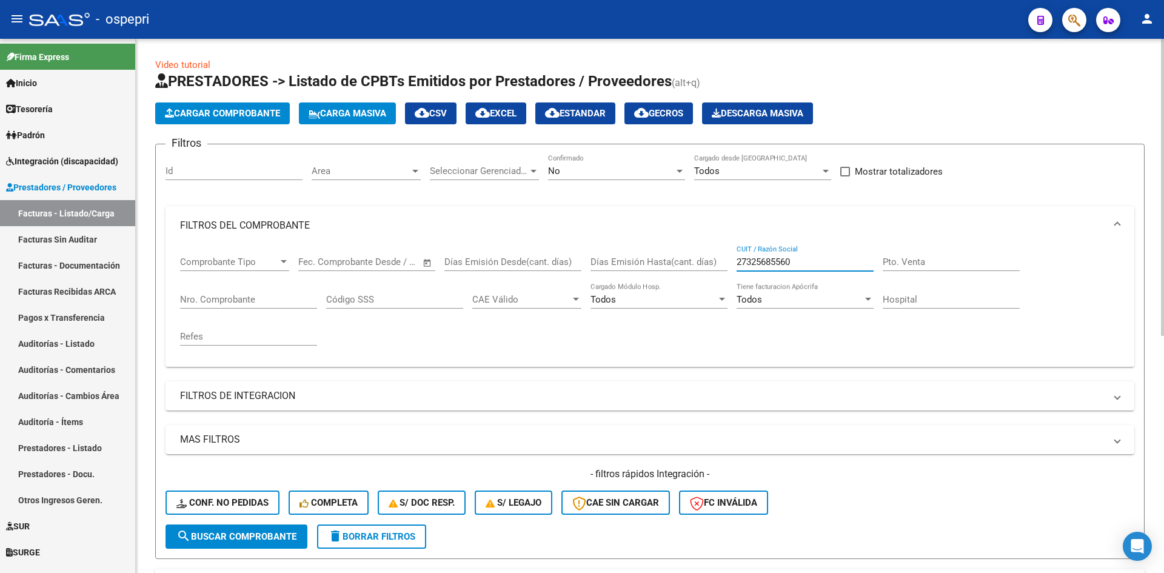
drag, startPoint x: 819, startPoint y: 260, endPoint x: 714, endPoint y: 260, distance: 104.3
click at [714, 260] on div "Comprobante Tipo Comprobante Tipo Fecha inicio – Fecha fin Fec. Comprobante Des…" at bounding box center [650, 301] width 940 height 112
paste input "27345923948"
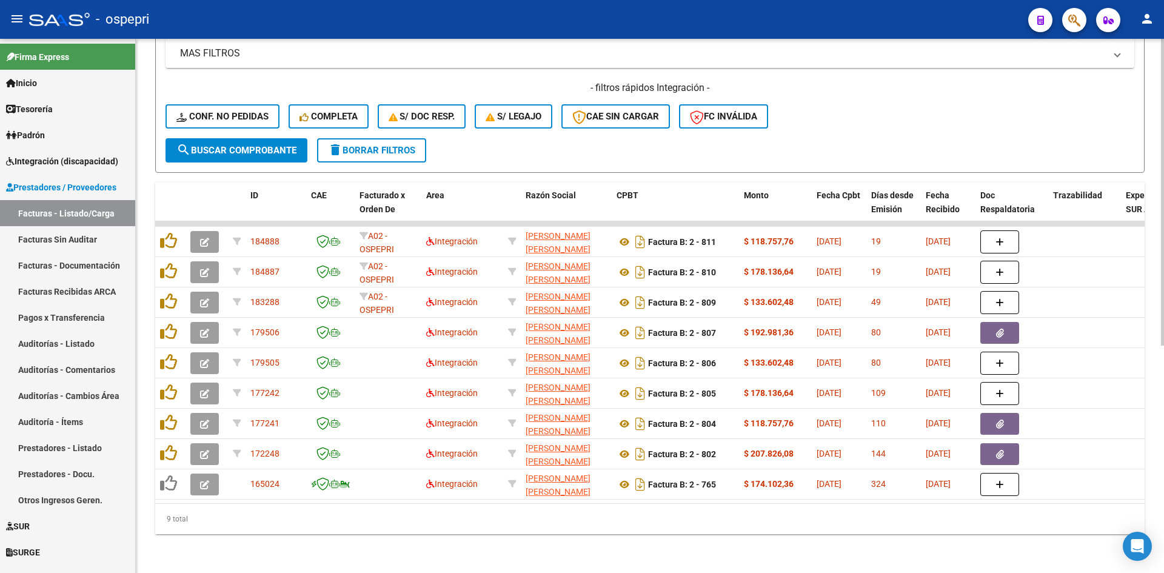
scroll to position [395, 0]
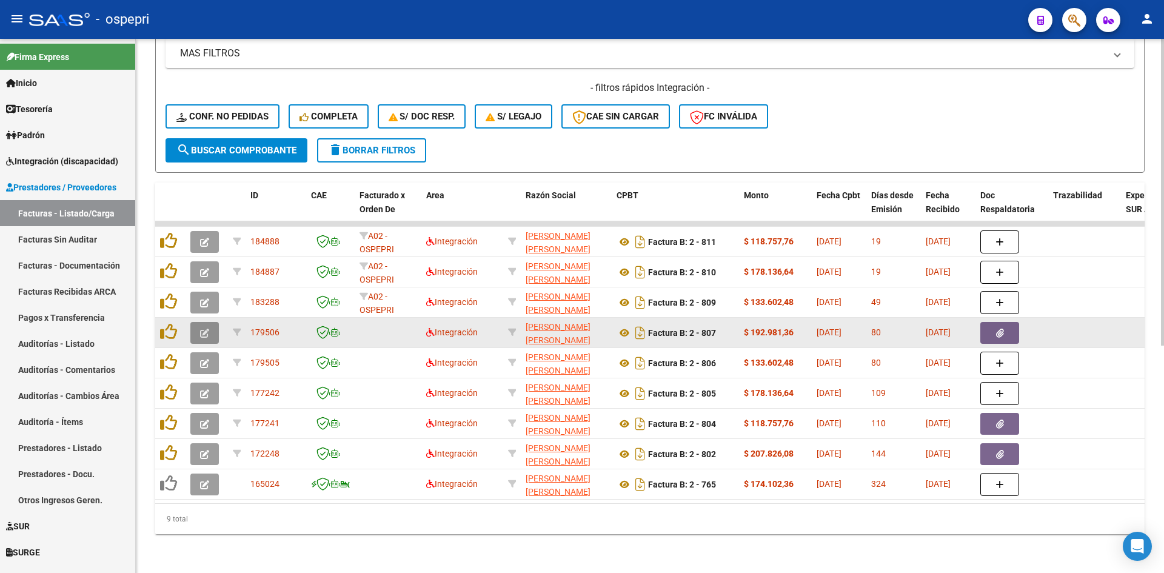
click at [199, 328] on button "button" at bounding box center [204, 333] width 29 height 22
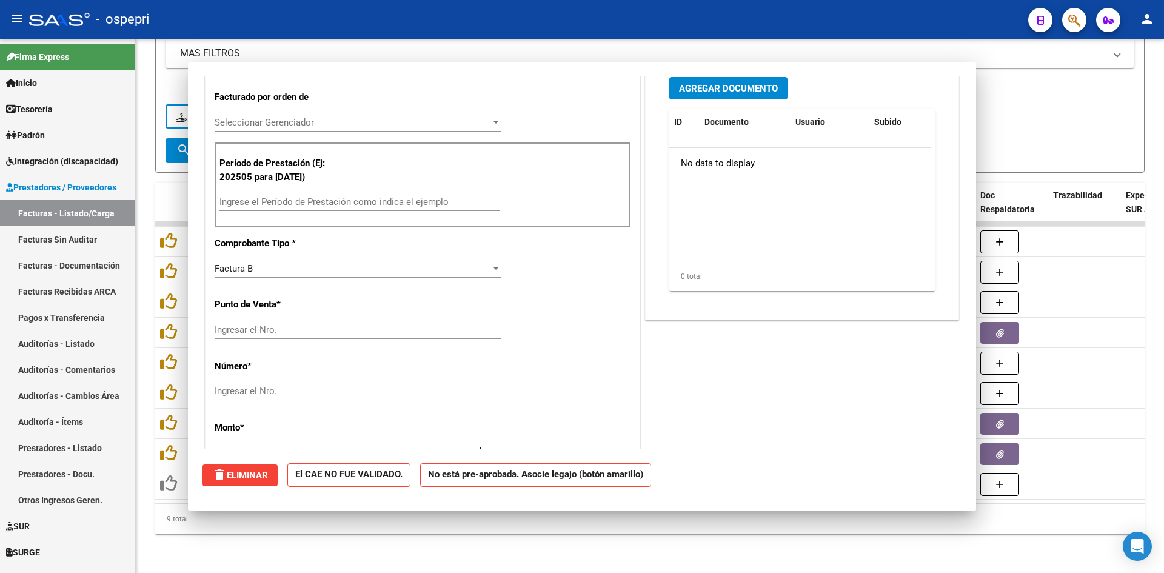
scroll to position [294, 0]
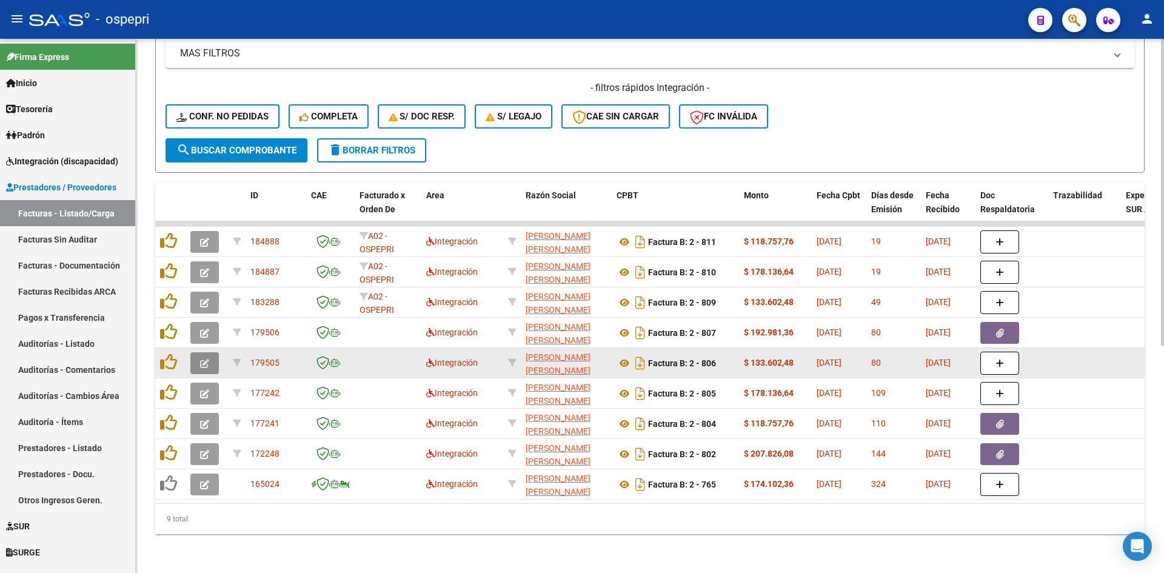
click at [196, 352] on button "button" at bounding box center [204, 363] width 29 height 22
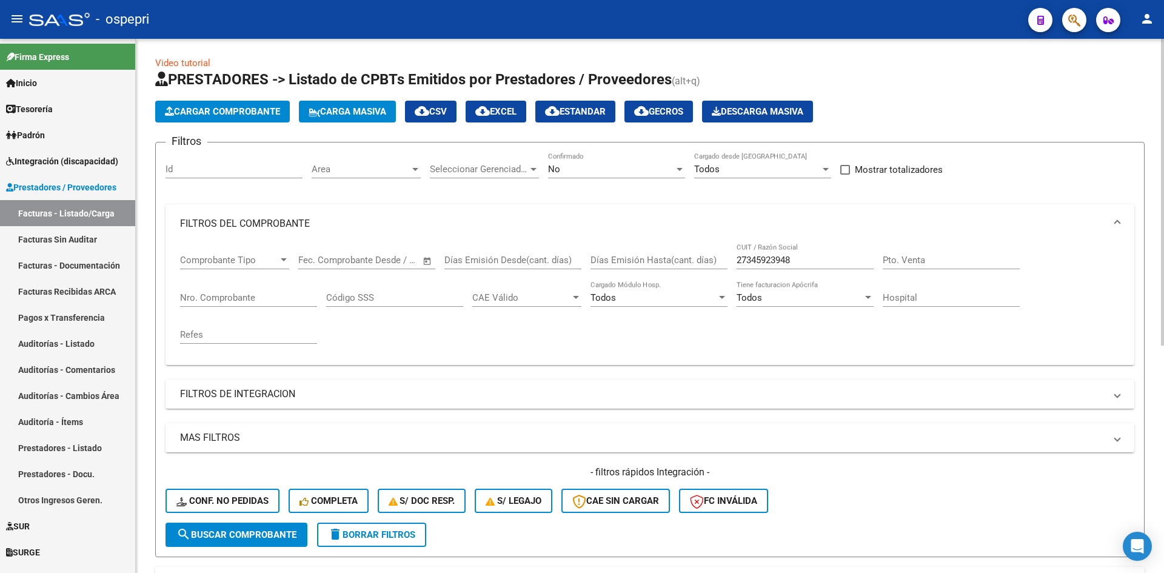
scroll to position [0, 0]
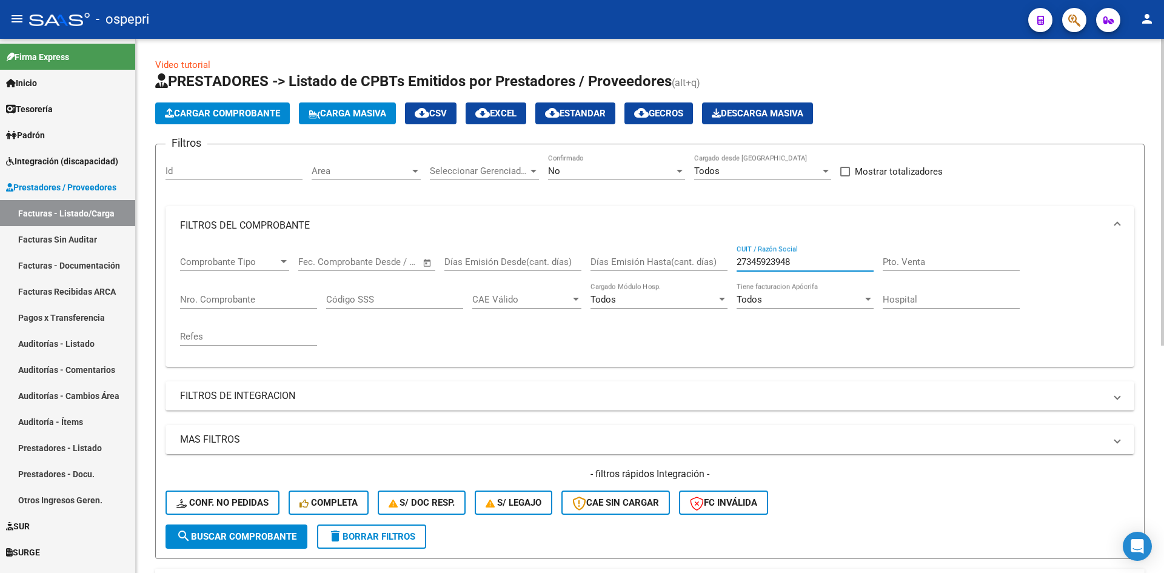
drag, startPoint x: 806, startPoint y: 263, endPoint x: 717, endPoint y: 278, distance: 89.8
click at [717, 278] on div "Comprobante Tipo Comprobante Tipo Fecha inicio – Fecha fin Fec. Comprobante Des…" at bounding box center [650, 301] width 940 height 112
paste input "27237097691"
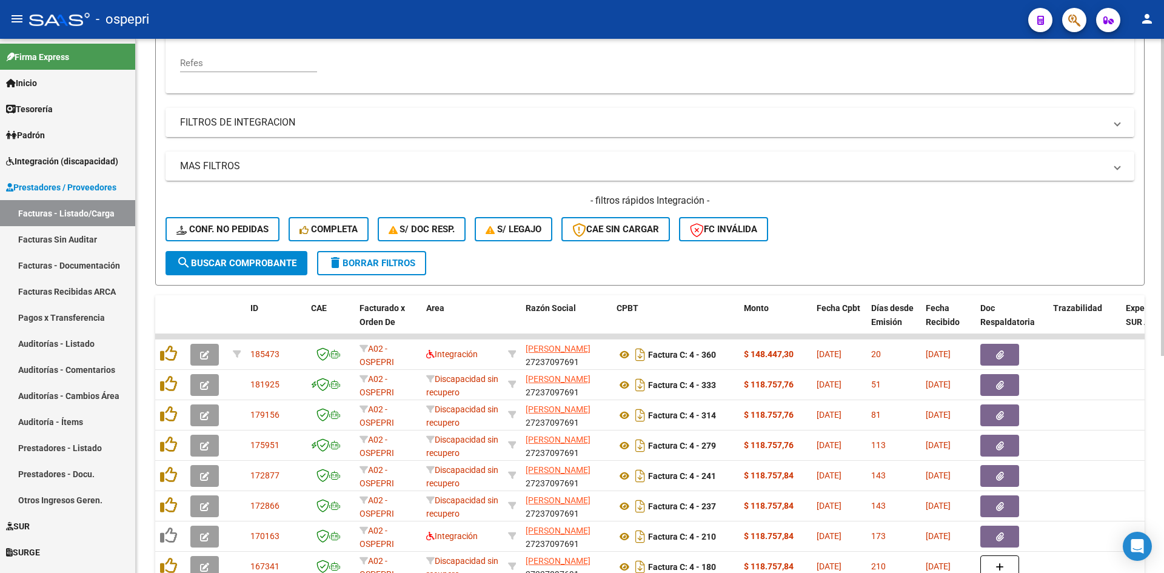
scroll to position [364, 0]
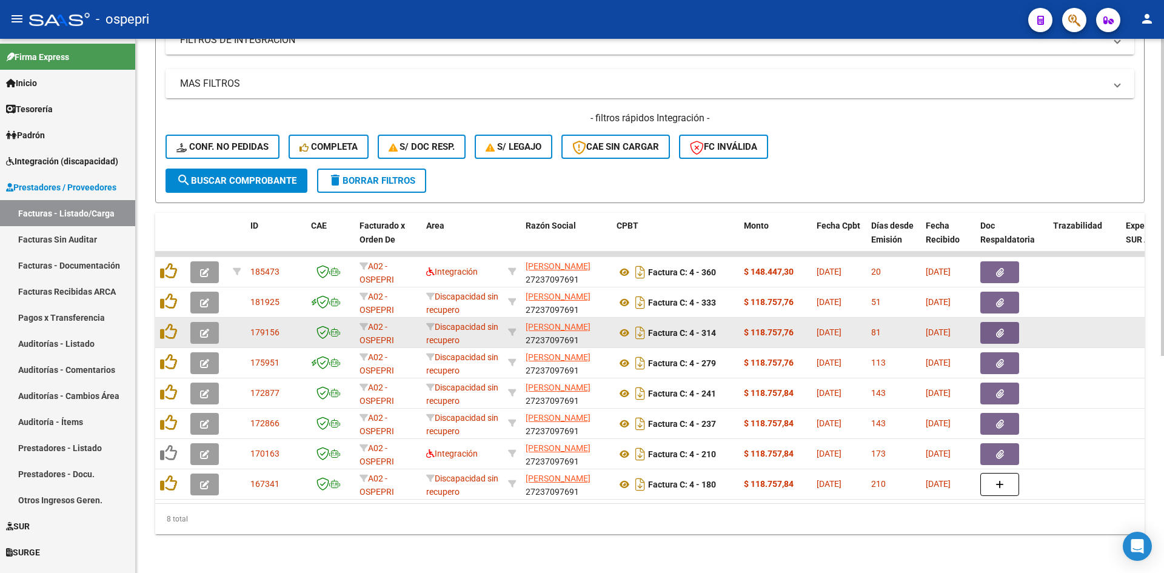
click at [201, 329] on icon "button" at bounding box center [204, 333] width 9 height 9
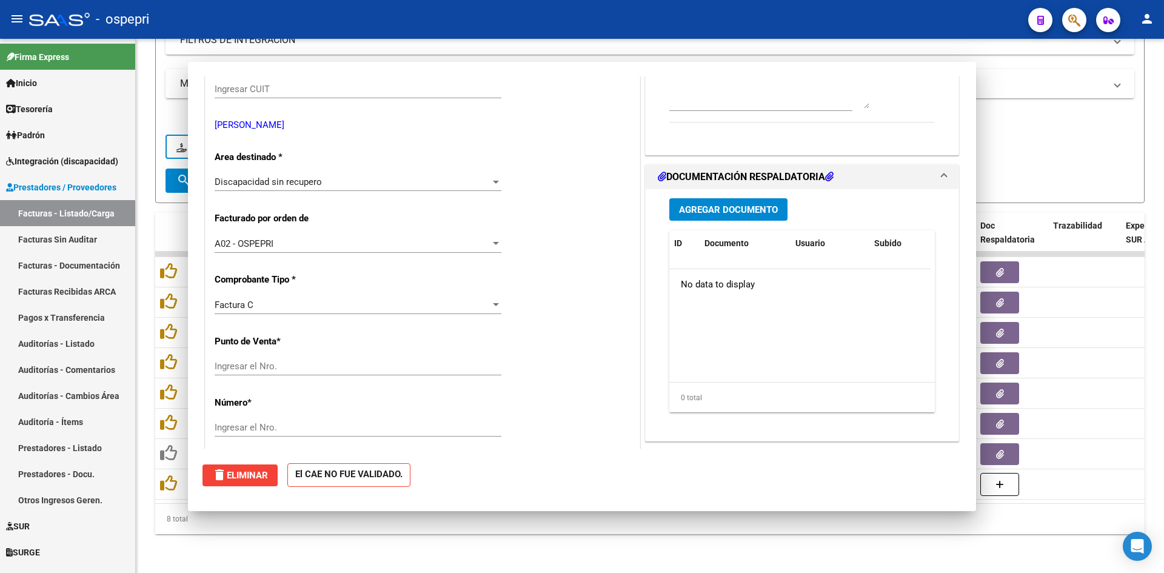
scroll to position [0, 0]
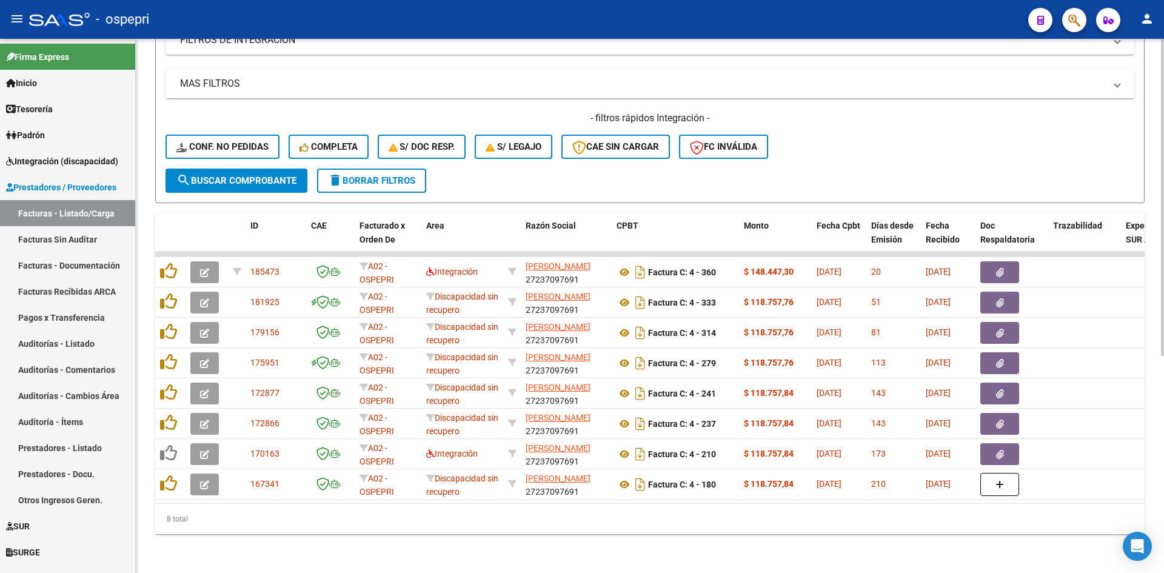
click at [415, 175] on span "delete Borrar Filtros" at bounding box center [371, 180] width 87 height 11
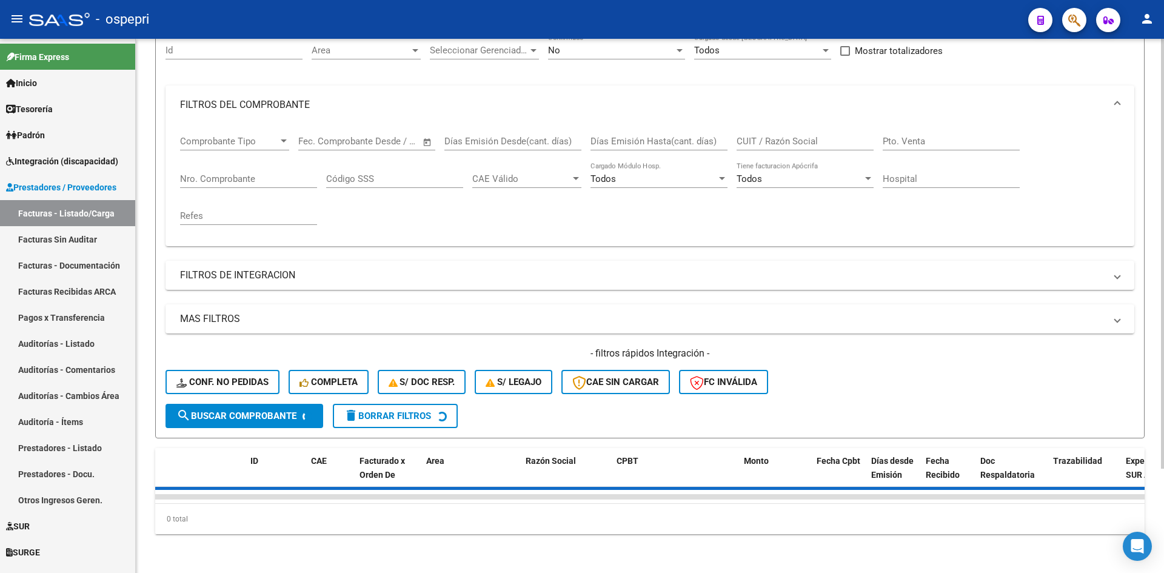
scroll to position [364, 0]
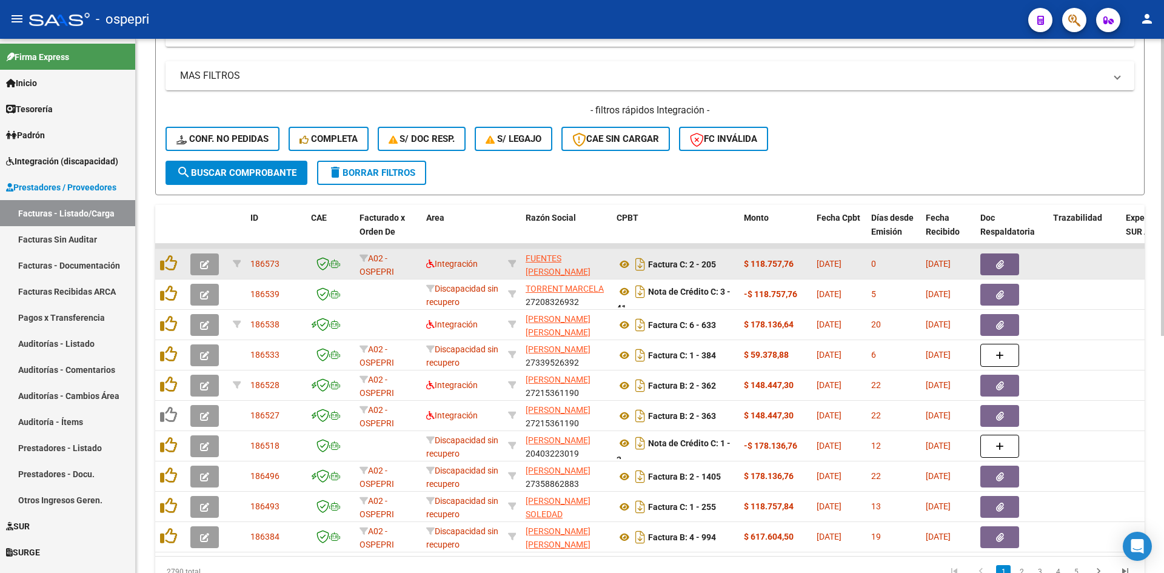
click at [200, 262] on icon "button" at bounding box center [204, 264] width 9 height 9
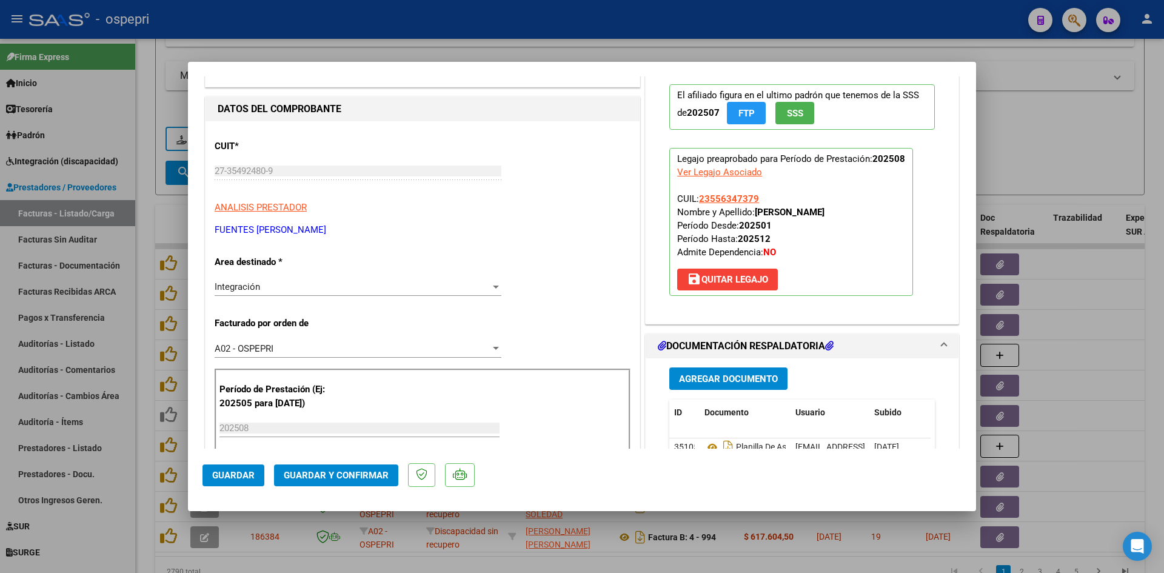
scroll to position [0, 0]
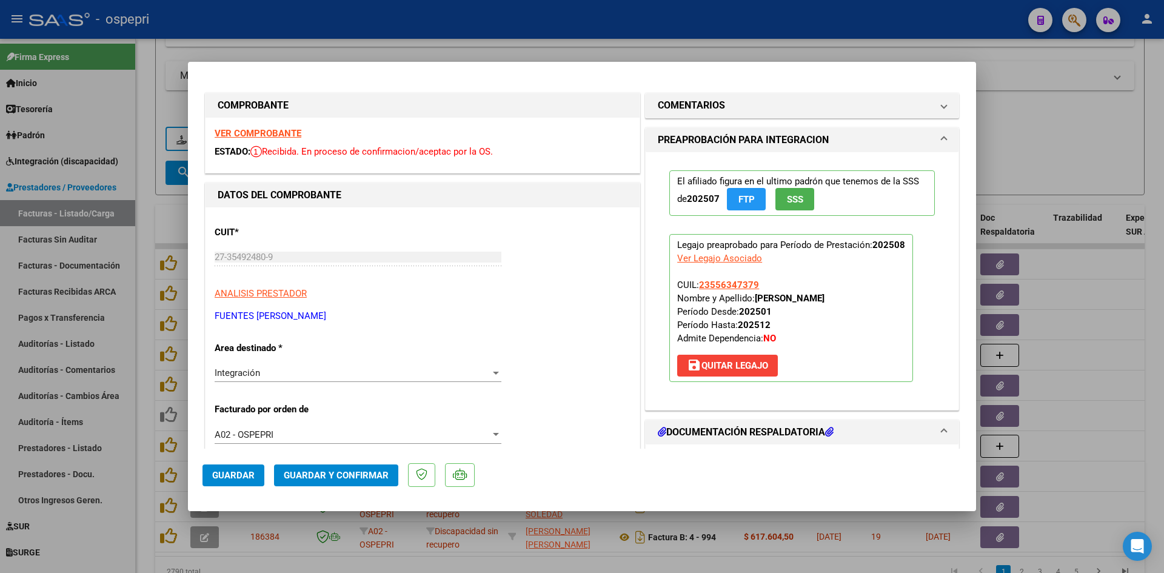
click at [300, 270] on div "27-35492480-9 Ingresar CUIT" at bounding box center [358, 263] width 287 height 30
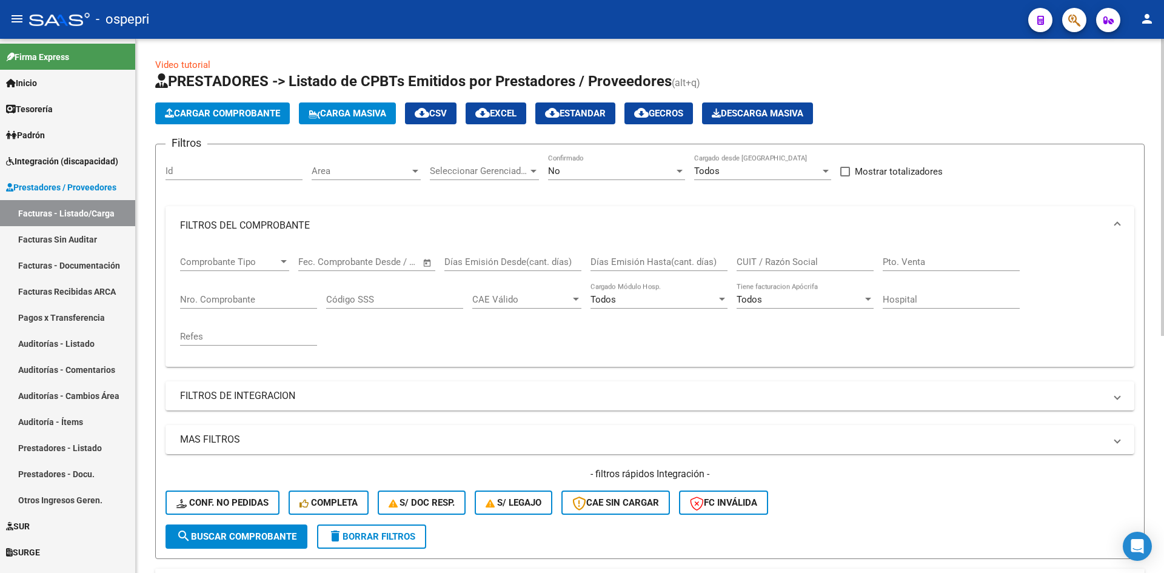
click at [802, 257] on input "CUIT / Razón Social" at bounding box center [805, 262] width 137 height 11
paste input "27-35492480-9"
click at [750, 261] on input "27-35492480-9" at bounding box center [805, 262] width 137 height 11
click at [792, 267] on input "2735492480-9" at bounding box center [805, 262] width 137 height 11
click at [277, 536] on span "search Buscar Comprobante" at bounding box center [236, 536] width 120 height 11
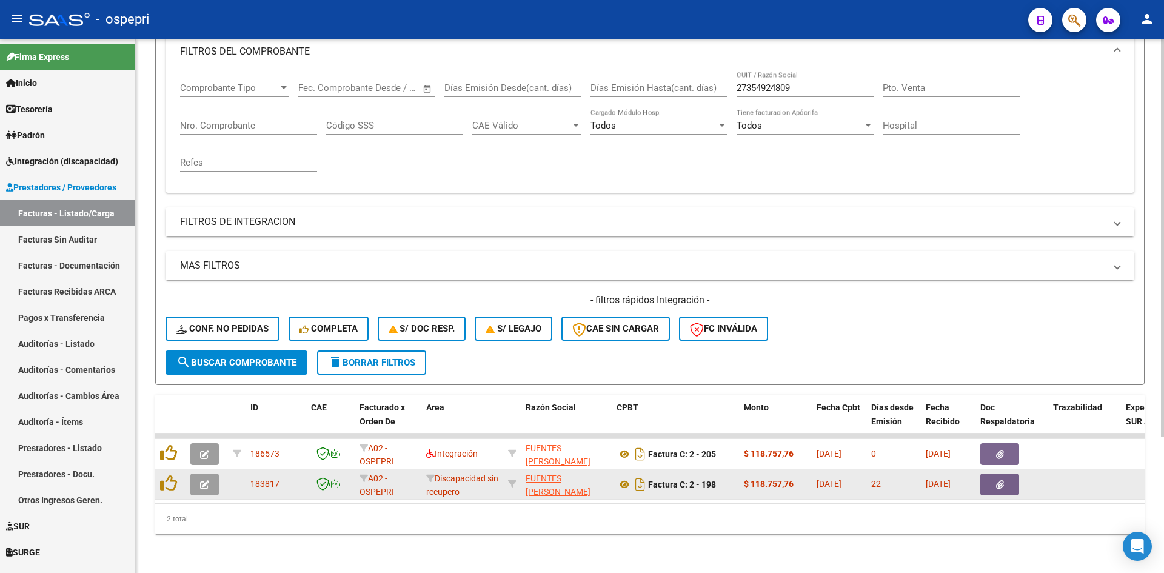
click at [210, 474] on button "button" at bounding box center [204, 485] width 29 height 22
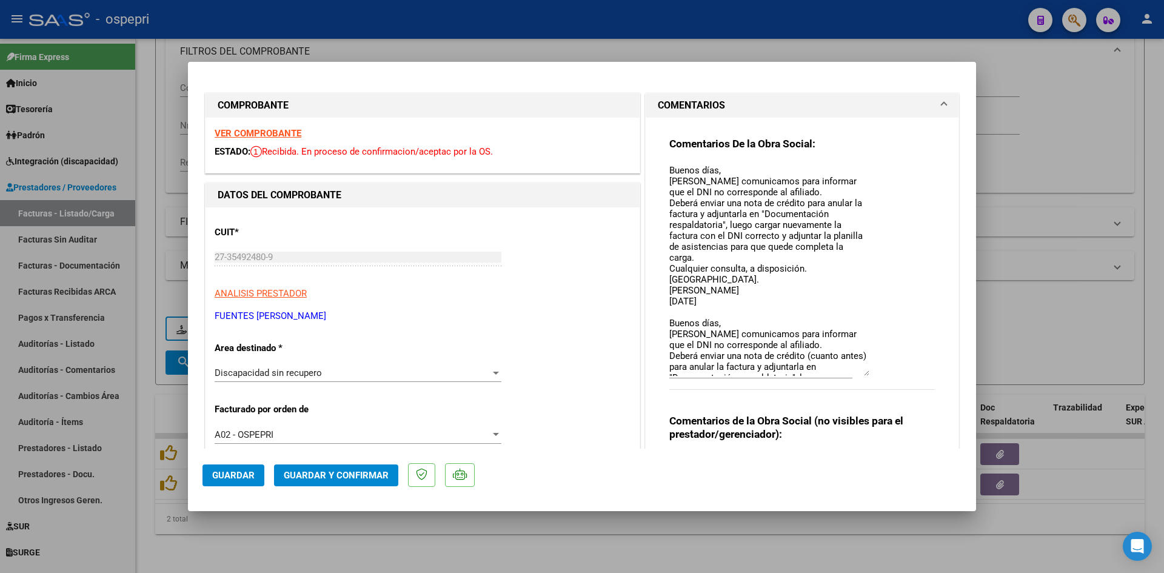
drag, startPoint x: 864, startPoint y: 186, endPoint x: 883, endPoint y: 374, distance: 189.0
click at [883, 374] on div "Comentarios De la Obra Social: Buenos días, [PERSON_NAME] comunicamos para info…" at bounding box center [803, 270] width 266 height 266
click at [286, 136] on div "VER COMPROBANTE ESTADO: Recibida. En proceso de confirmacion/aceptac por la OS." at bounding box center [423, 145] width 434 height 55
click at [286, 133] on strong "VER COMPROBANTE" at bounding box center [258, 133] width 87 height 11
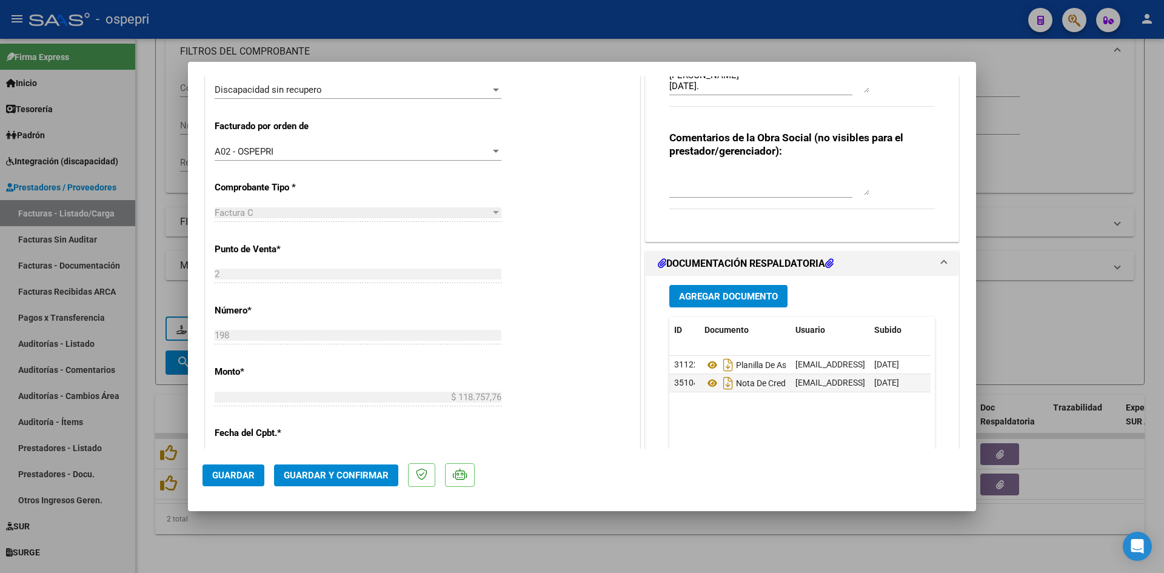
scroll to position [303, 0]
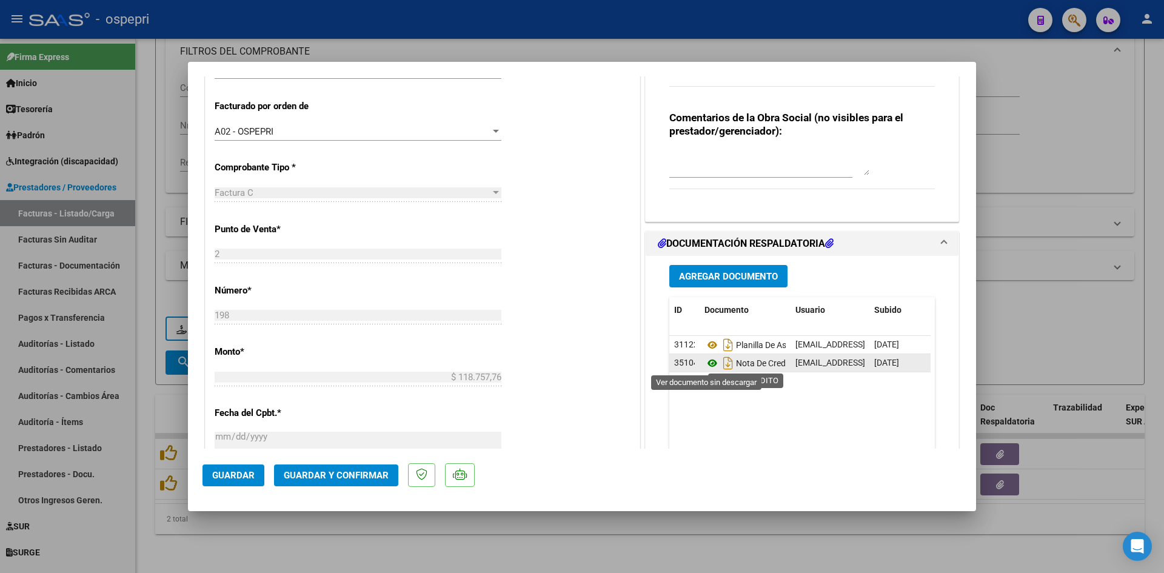
click at [708, 360] on icon at bounding box center [713, 363] width 16 height 15
click at [677, 156] on textarea at bounding box center [770, 163] width 200 height 24
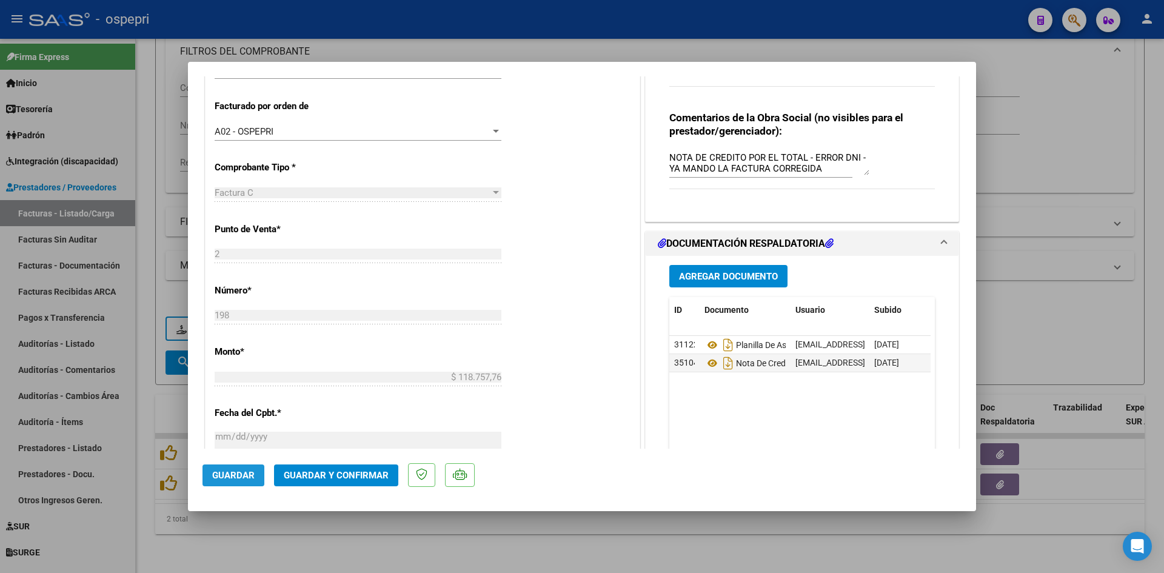
click at [243, 476] on span "Guardar" at bounding box center [233, 475] width 42 height 11
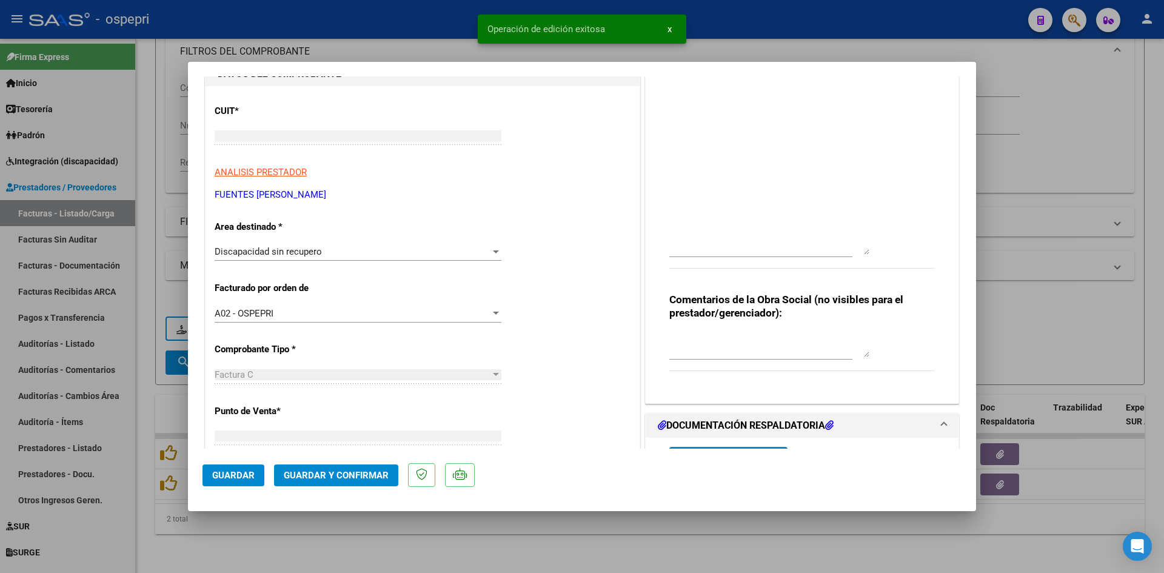
scroll to position [0, 0]
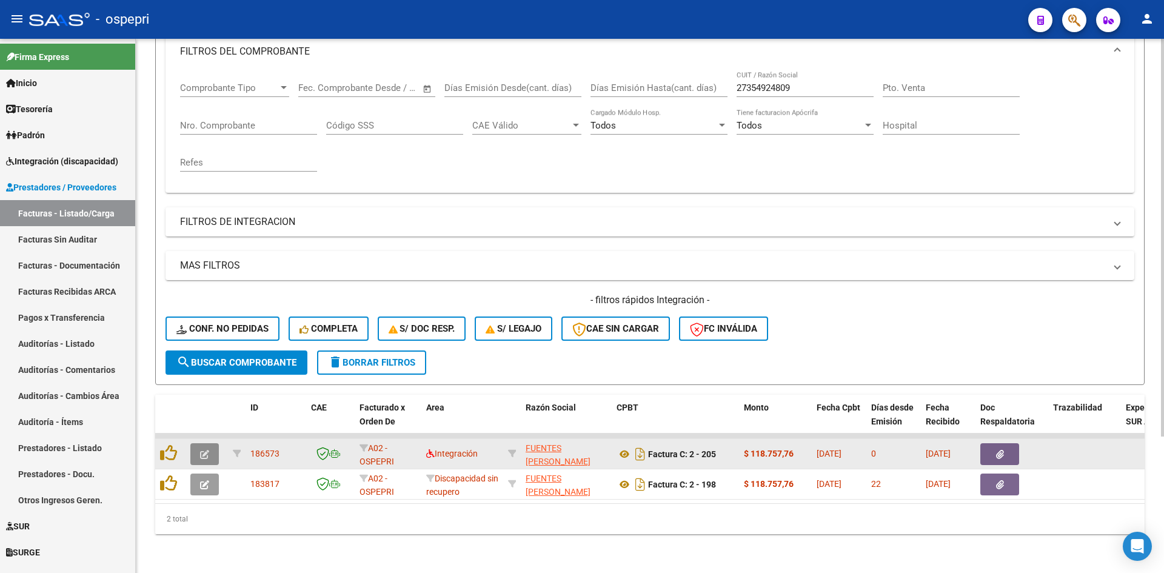
click at [206, 450] on icon "button" at bounding box center [204, 454] width 9 height 9
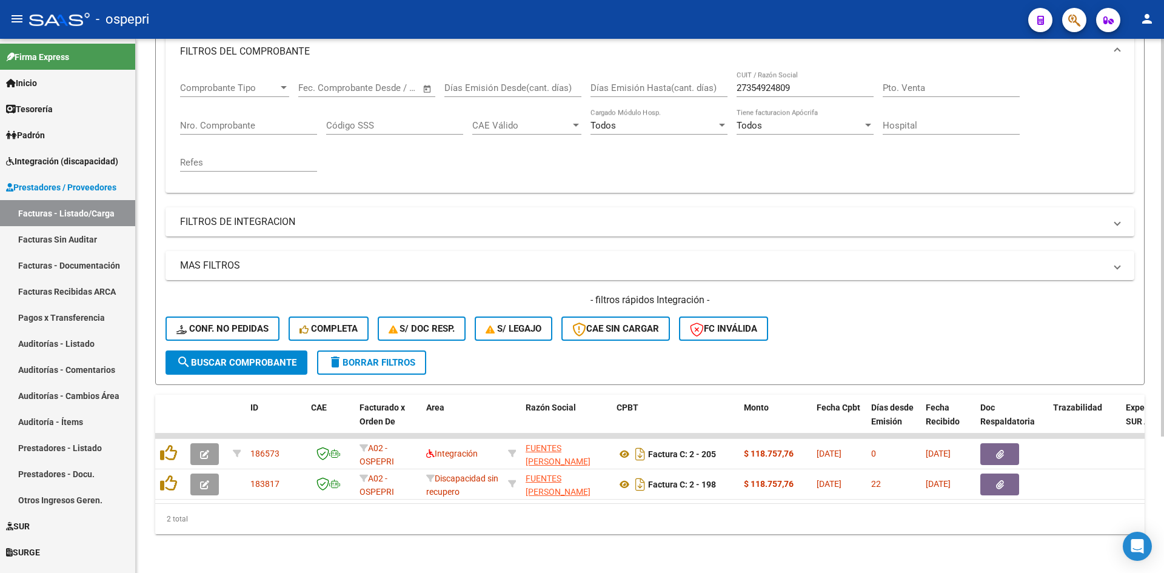
click at [411, 357] on span "delete Borrar Filtros" at bounding box center [371, 362] width 87 height 11
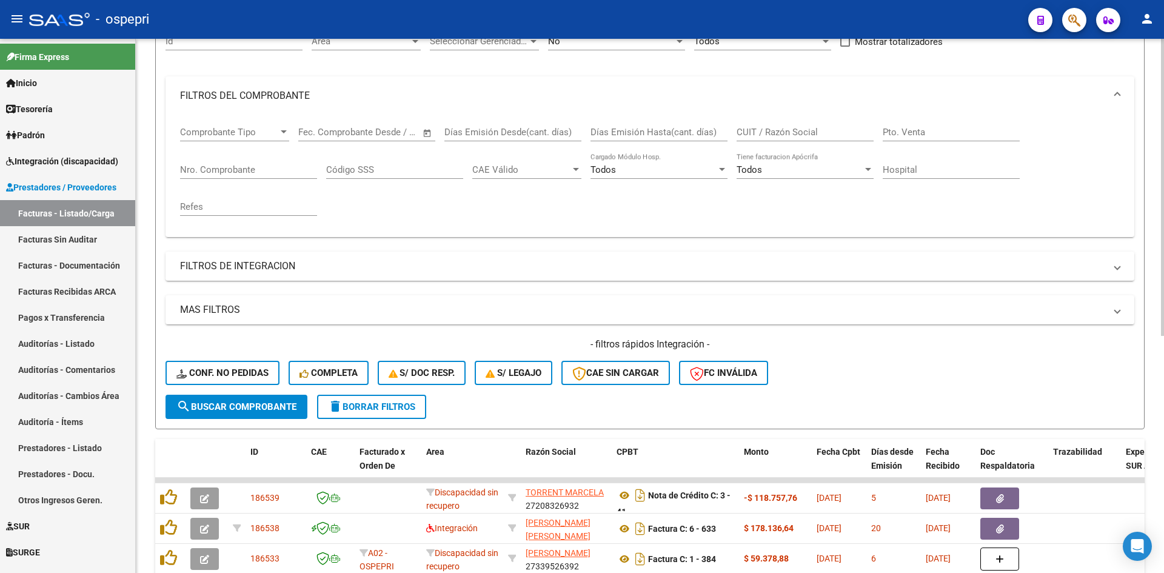
scroll to position [183, 0]
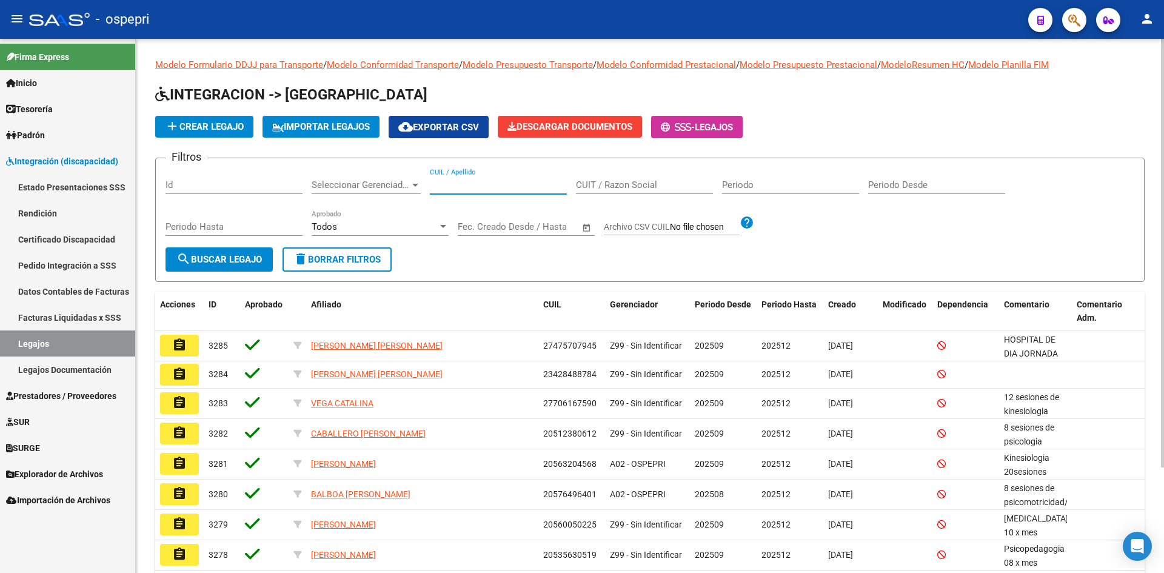
click at [448, 183] on input "CUIL / Apellido" at bounding box center [498, 185] width 137 height 11
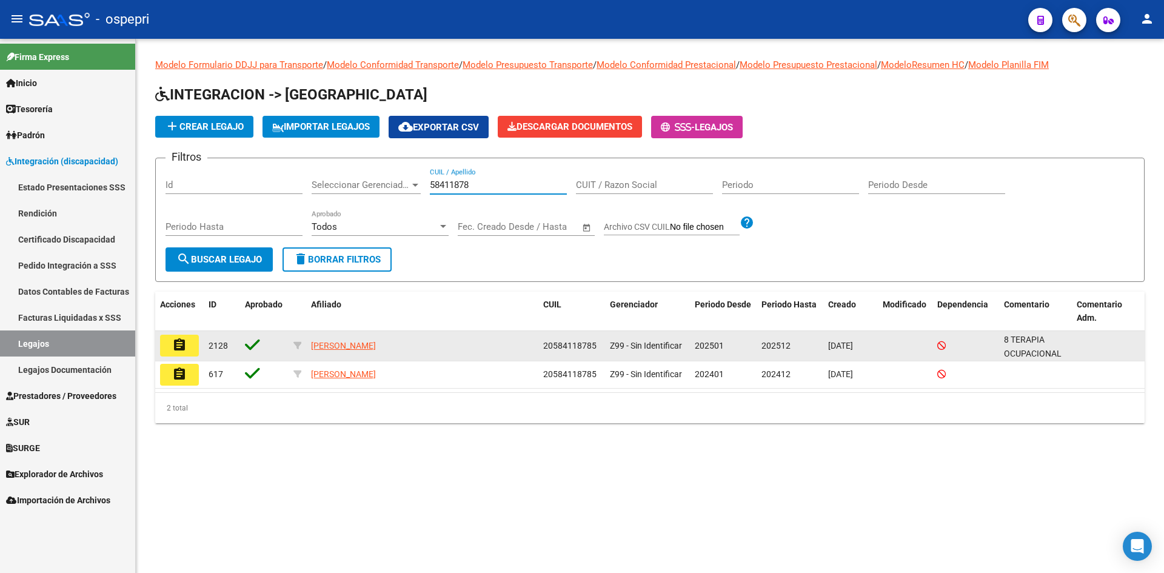
type input "58411878"
click at [181, 349] on mat-icon "assignment" at bounding box center [179, 345] width 15 height 15
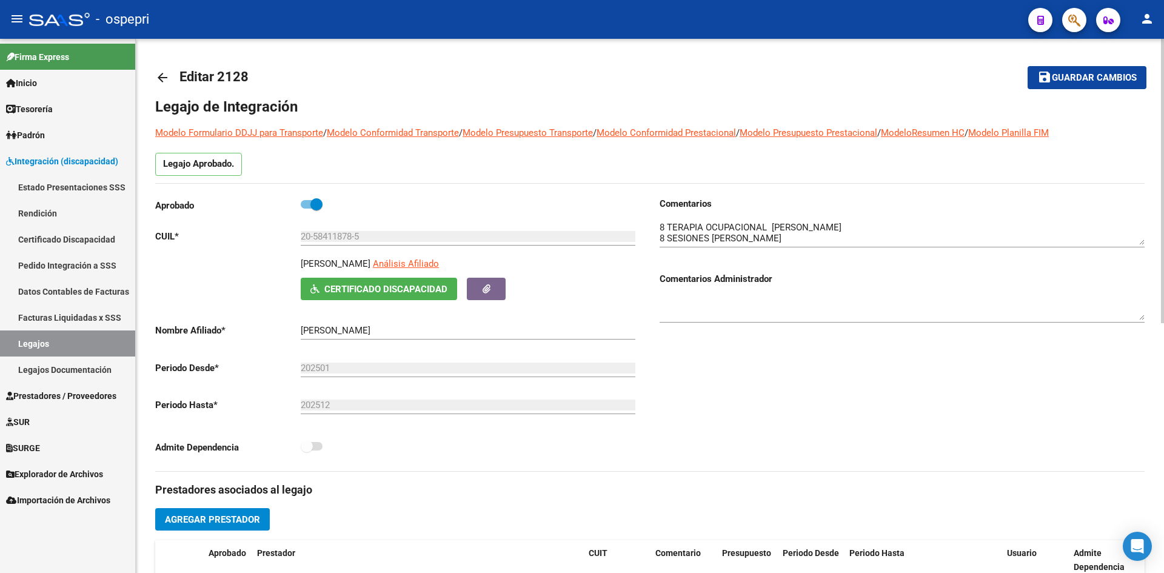
click at [163, 79] on mat-icon "arrow_back" at bounding box center [162, 77] width 15 height 15
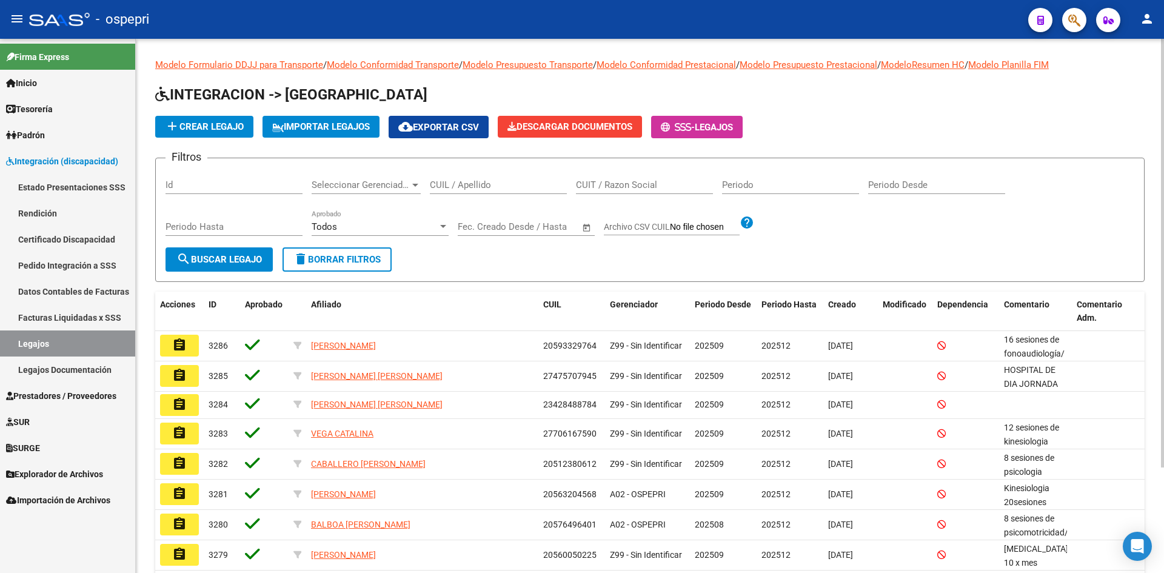
click at [68, 263] on link "Pedido Integración a SSS" at bounding box center [67, 265] width 135 height 26
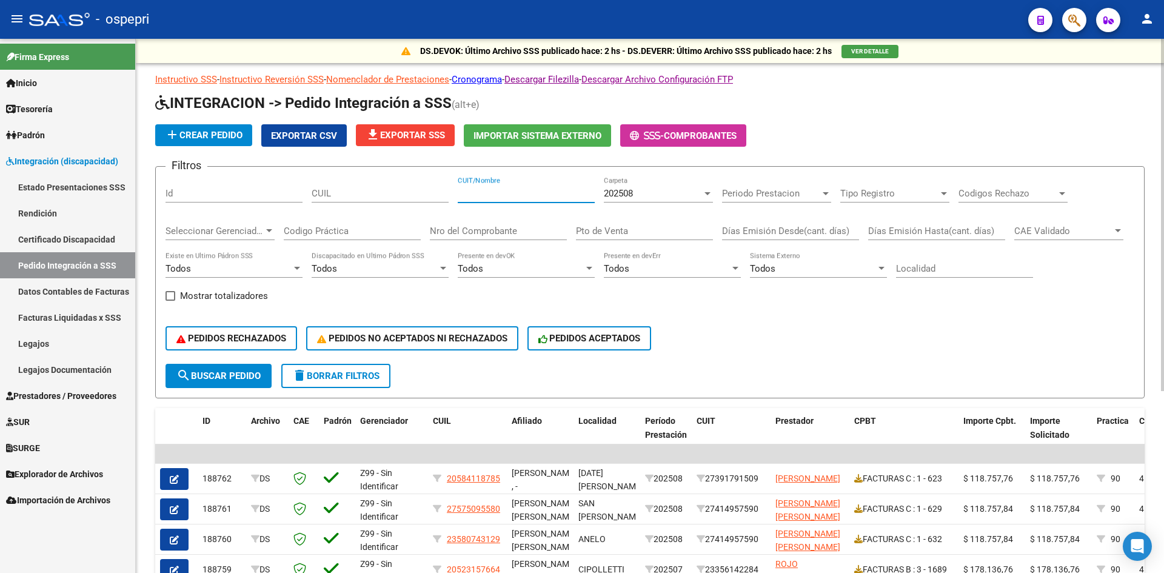
click at [491, 198] on input "CUIT/Nombre" at bounding box center [526, 193] width 137 height 11
paste input "27241579919"
type input "27241579919"
click at [198, 375] on span "search Buscar Pedido" at bounding box center [218, 376] width 84 height 11
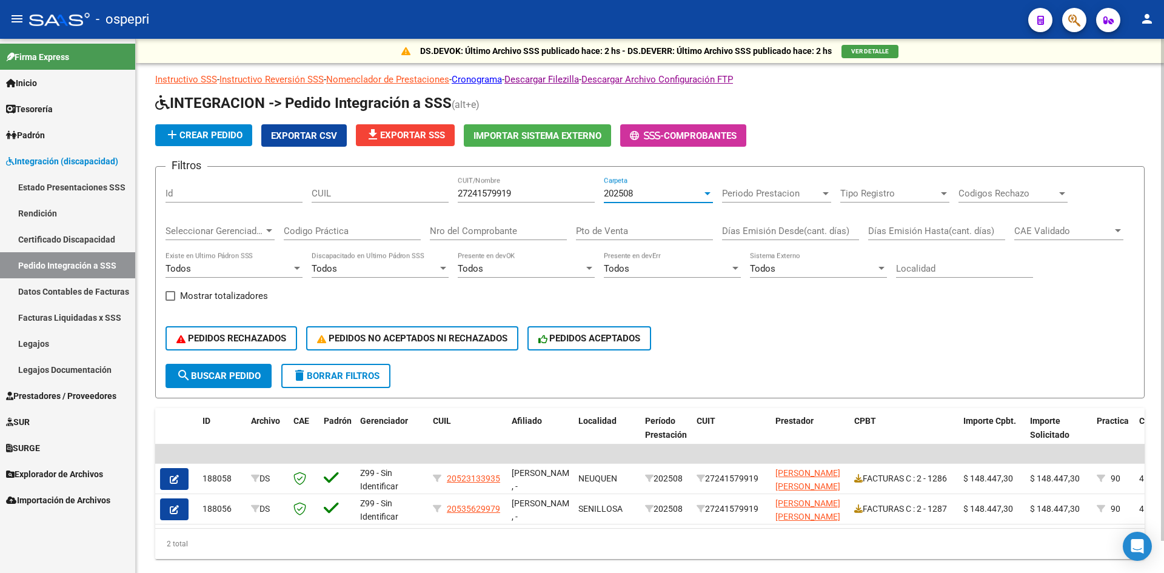
click at [636, 199] on div "202508" at bounding box center [653, 193] width 98 height 11
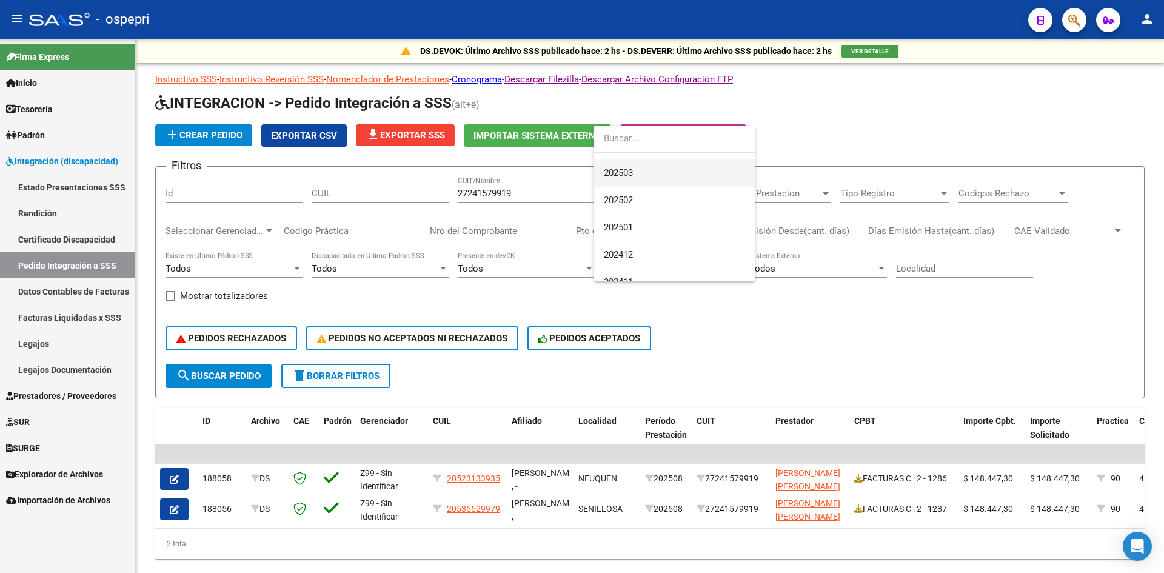
scroll to position [182, 0]
click at [645, 232] on span "202412" at bounding box center [674, 230] width 141 height 27
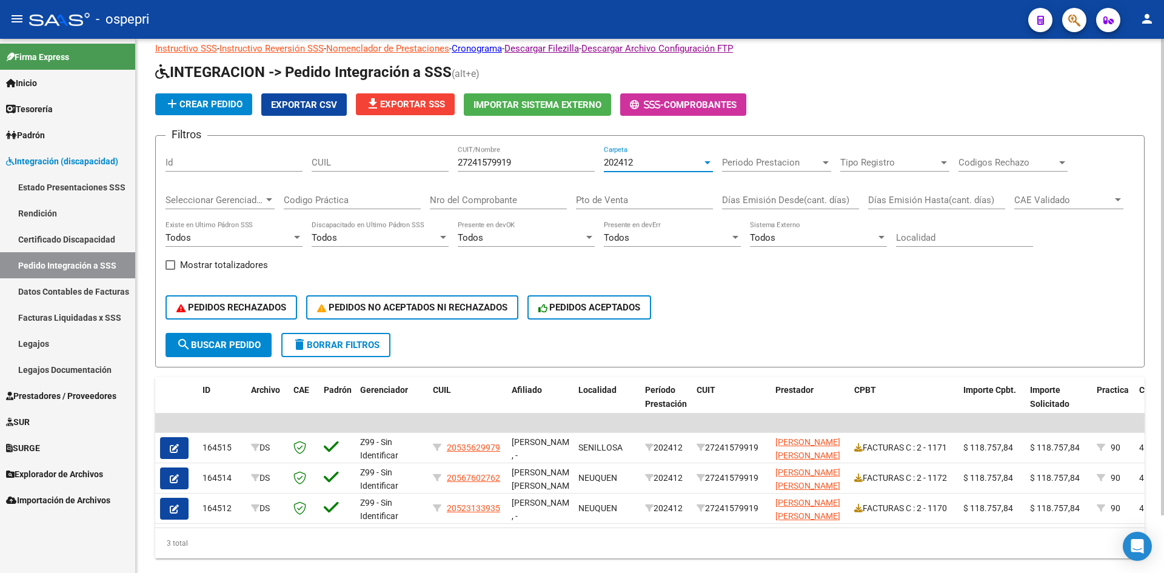
scroll to position [61, 0]
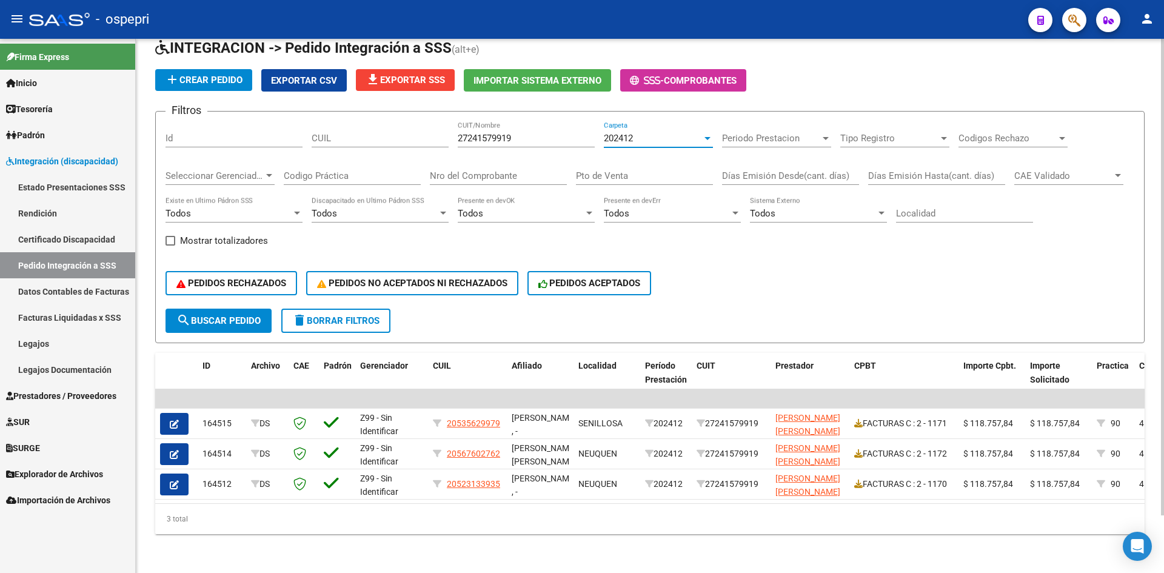
click at [666, 133] on div "202412" at bounding box center [653, 138] width 98 height 11
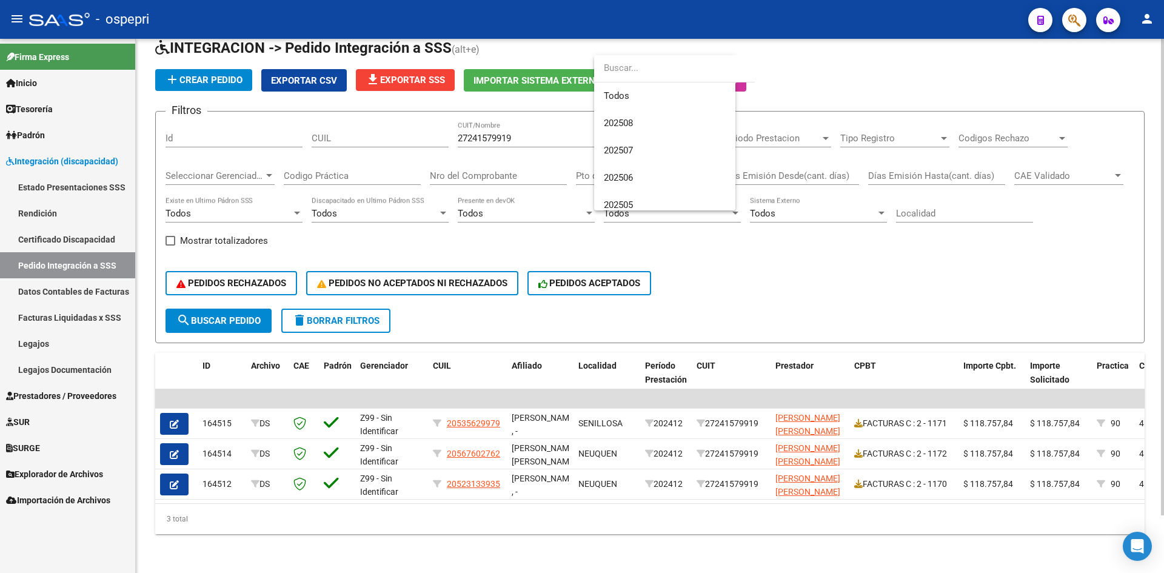
scroll to position [209, 0]
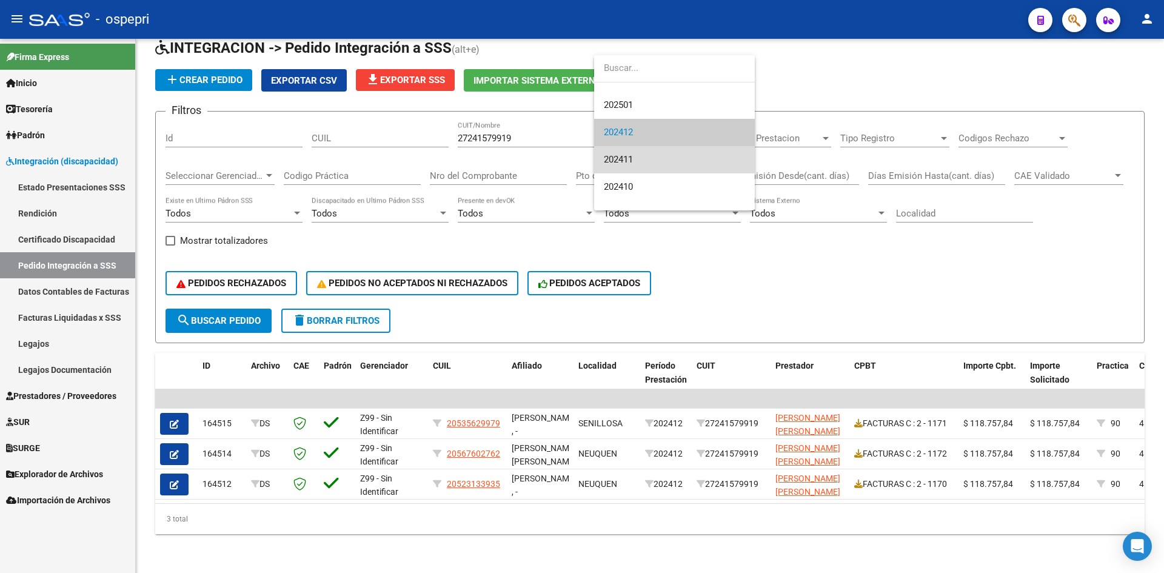
click at [652, 152] on span "202411" at bounding box center [674, 159] width 141 height 27
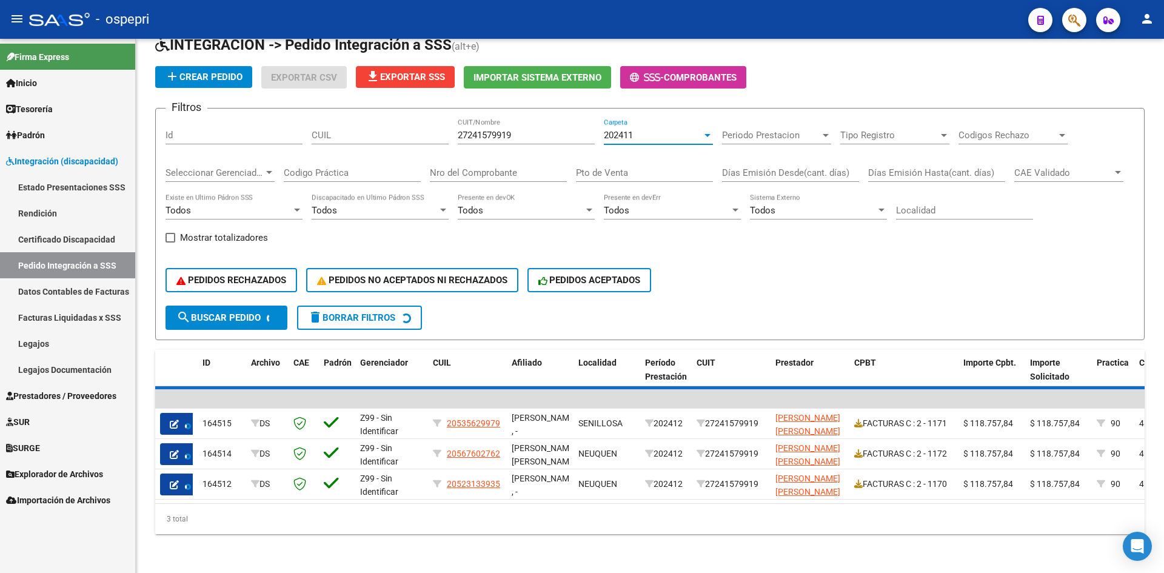
scroll to position [0, 0]
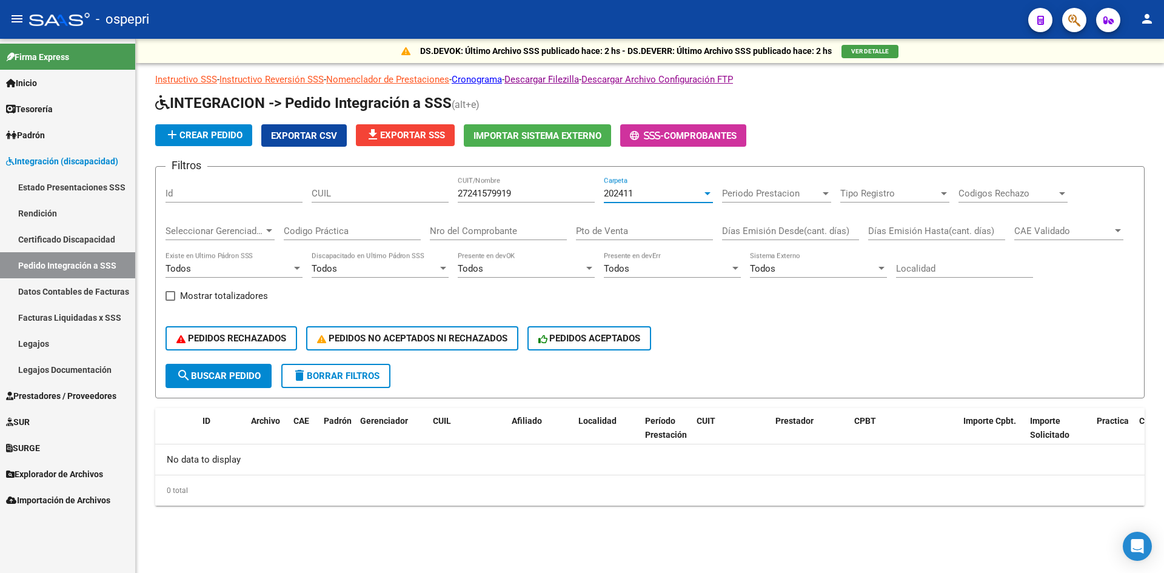
click at [645, 197] on div "202411" at bounding box center [653, 193] width 98 height 11
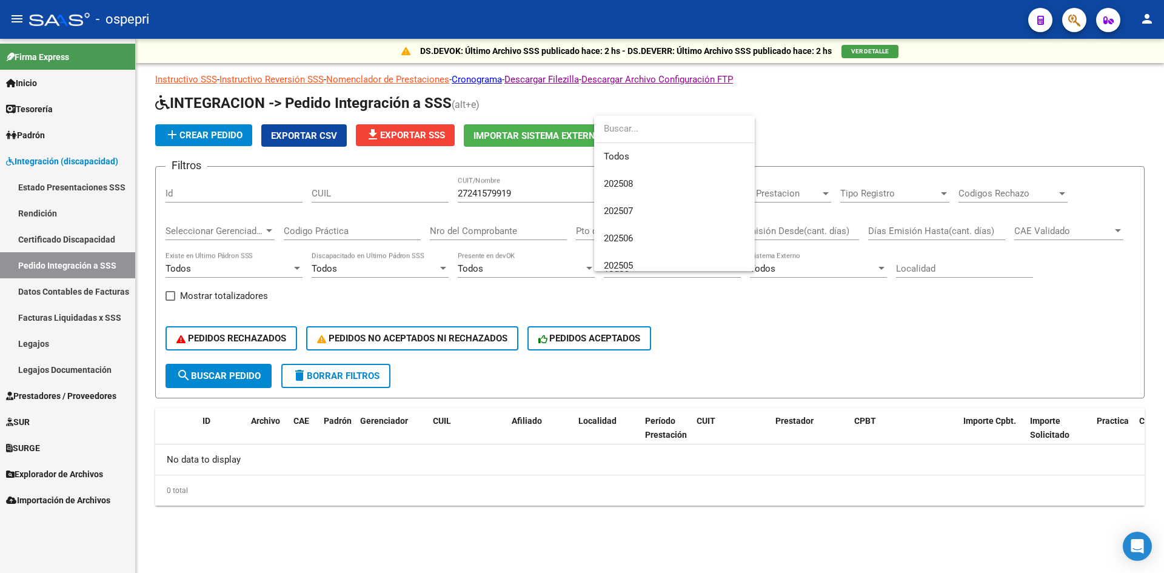
scroll to position [237, 0]
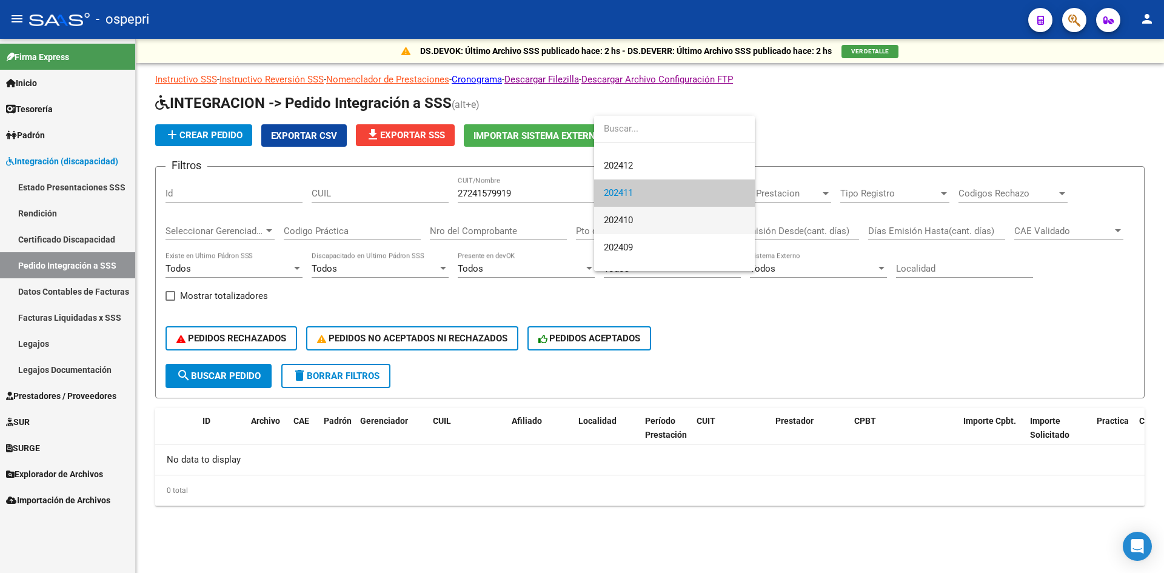
click at [637, 221] on span "202410" at bounding box center [674, 220] width 141 height 27
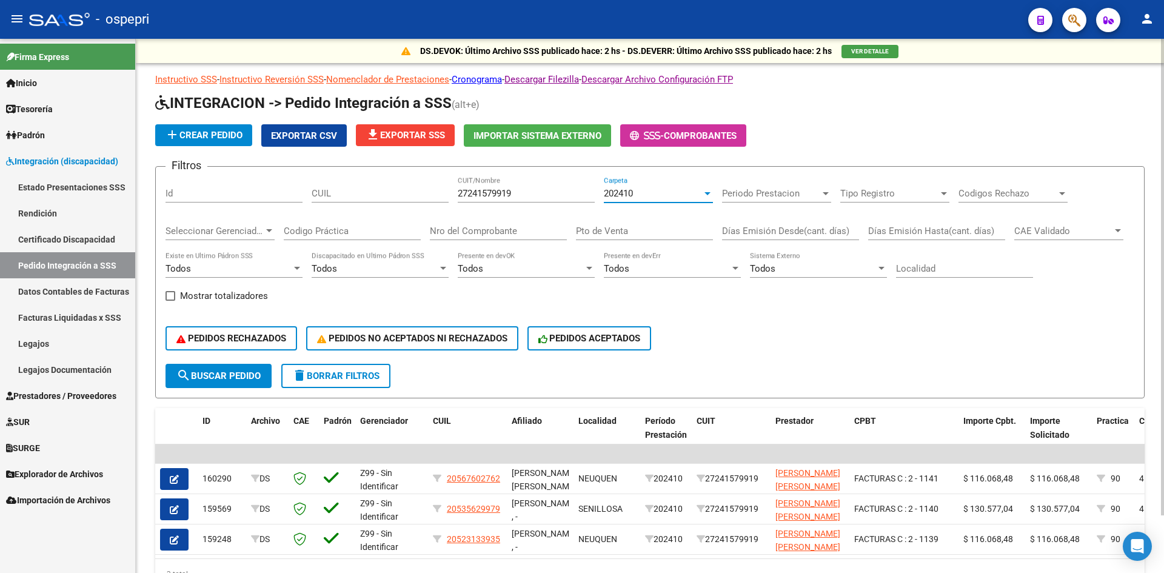
click at [642, 193] on div "202410" at bounding box center [653, 193] width 98 height 11
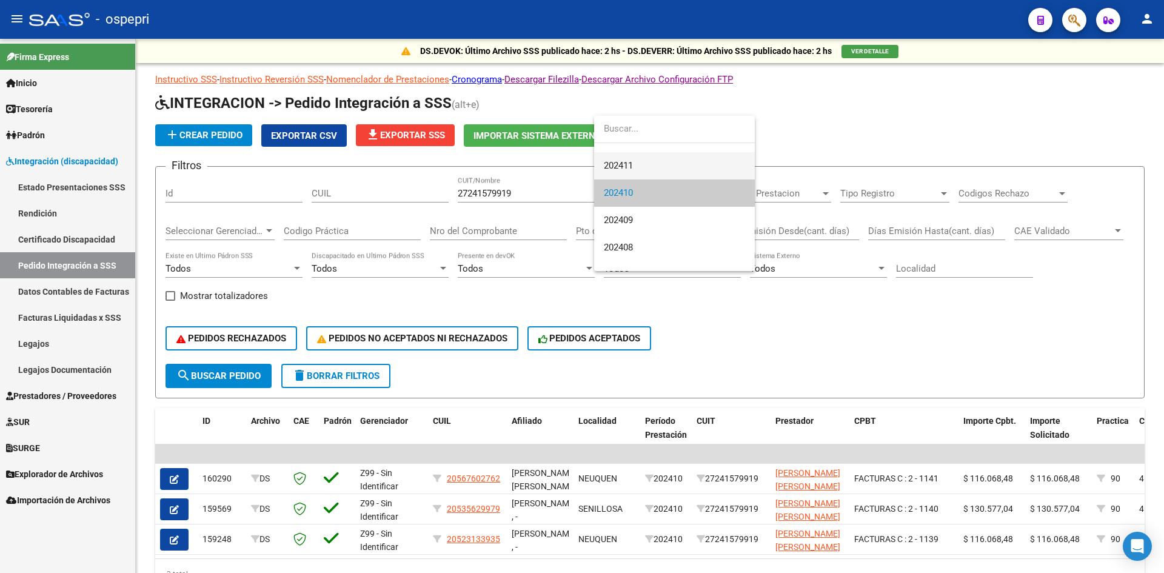
click at [663, 158] on span "202411" at bounding box center [674, 165] width 141 height 27
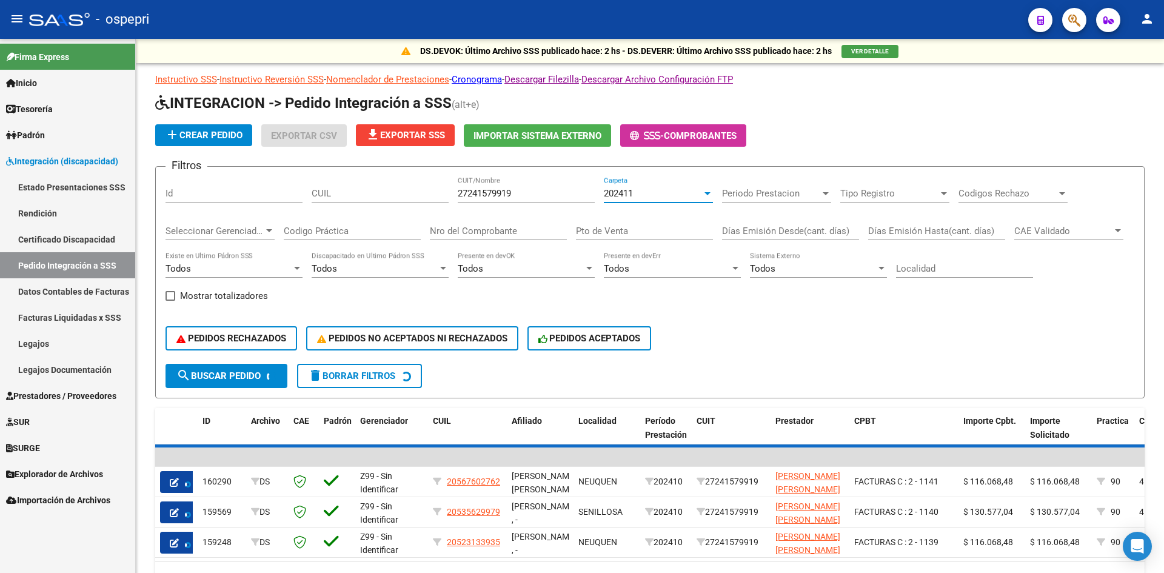
scroll to position [273, 0]
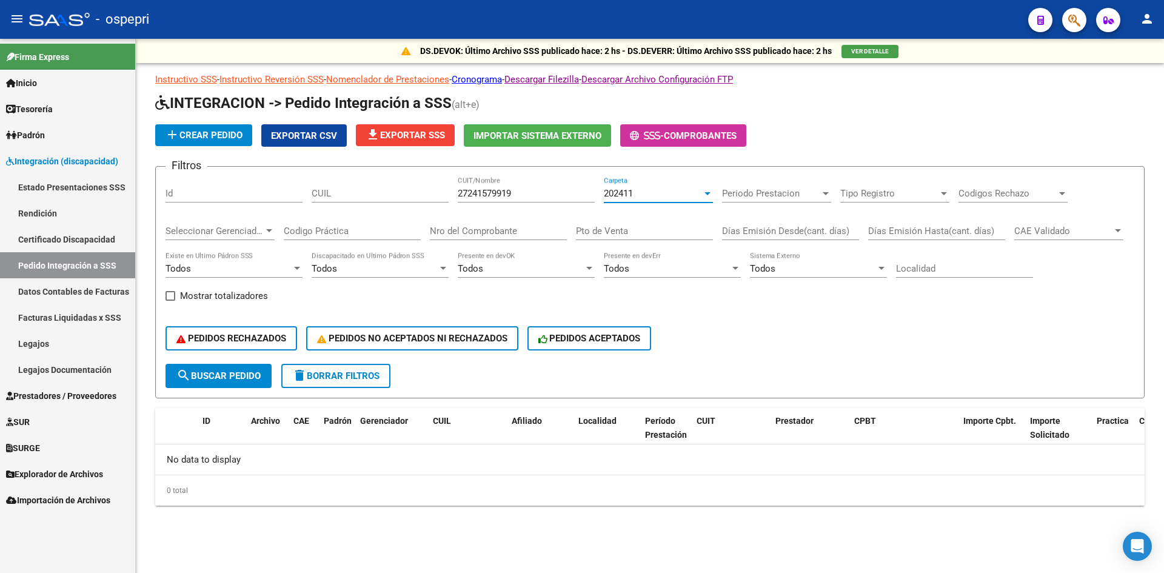
click at [651, 193] on div "202411" at bounding box center [653, 193] width 98 height 11
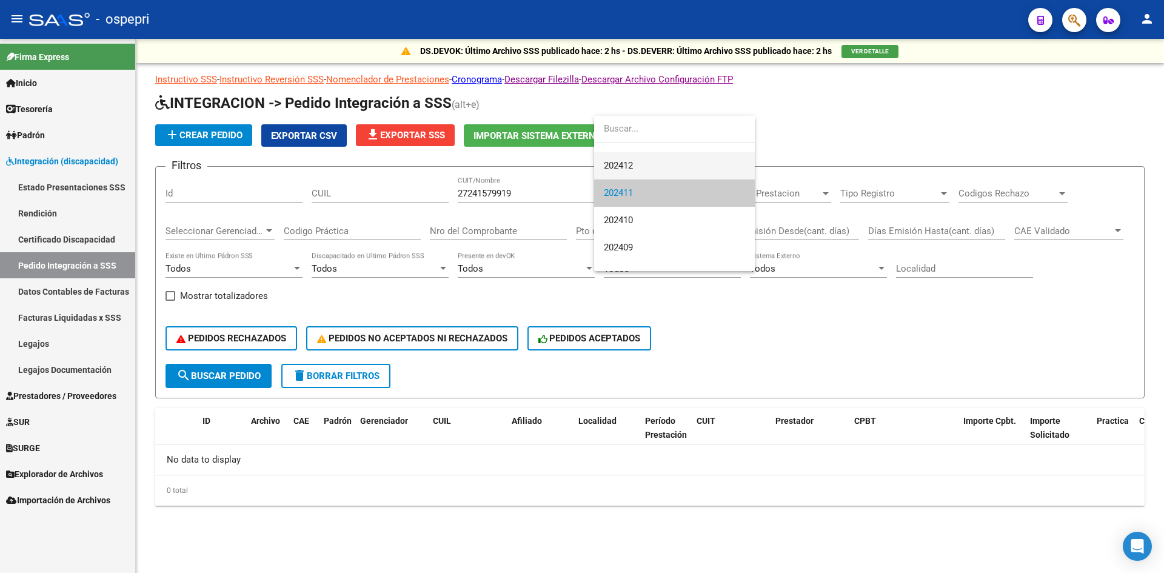
click at [655, 168] on span "202412" at bounding box center [674, 165] width 141 height 27
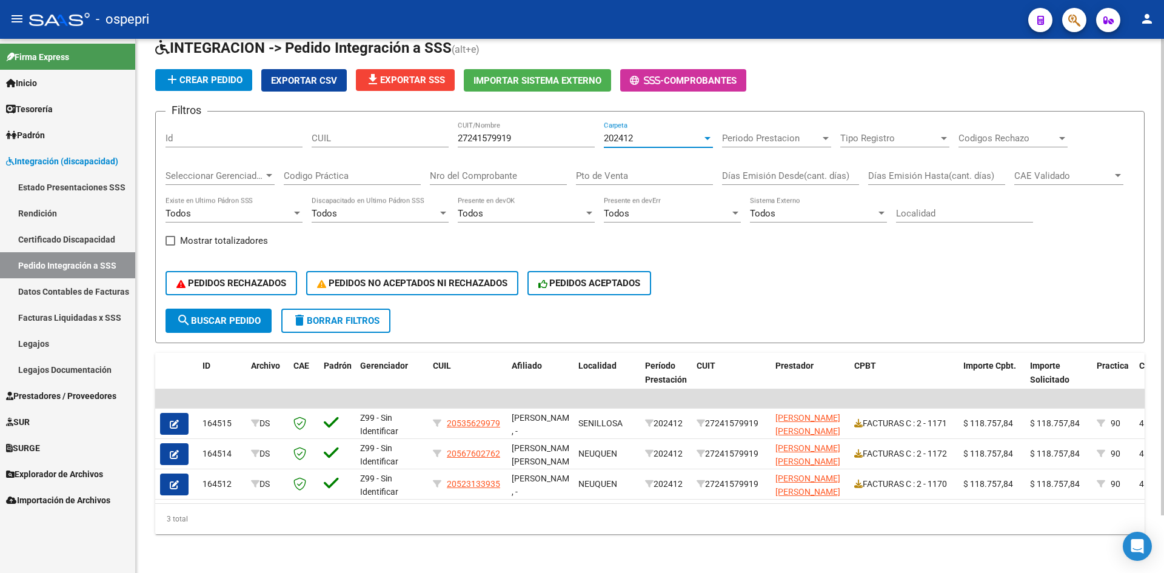
scroll to position [61, 0]
click at [653, 136] on div "202412" at bounding box center [653, 138] width 98 height 11
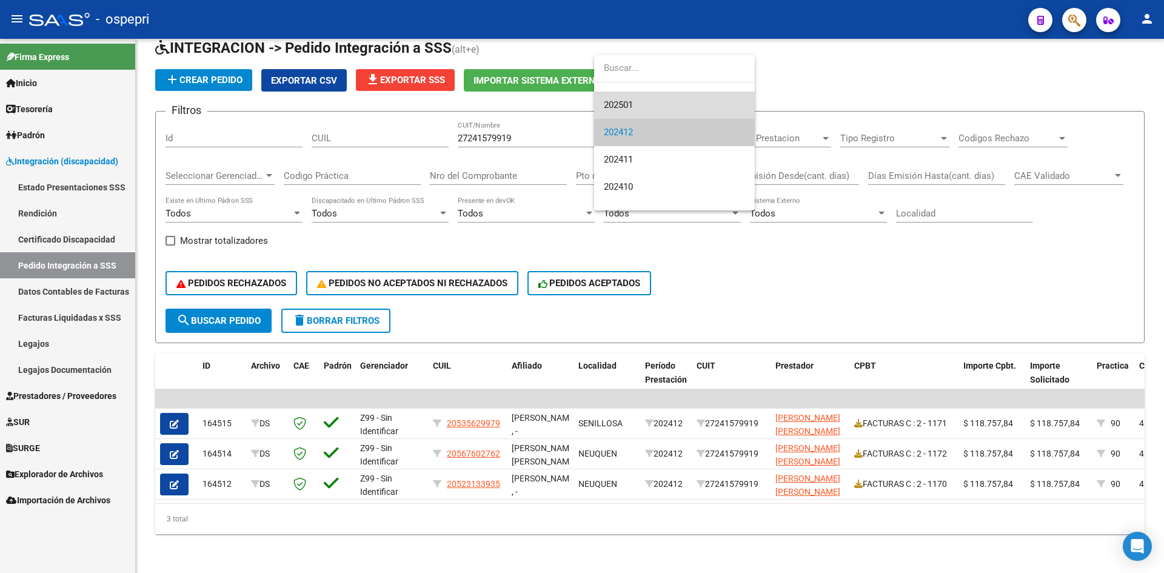
click at [659, 95] on span "202501" at bounding box center [674, 105] width 141 height 27
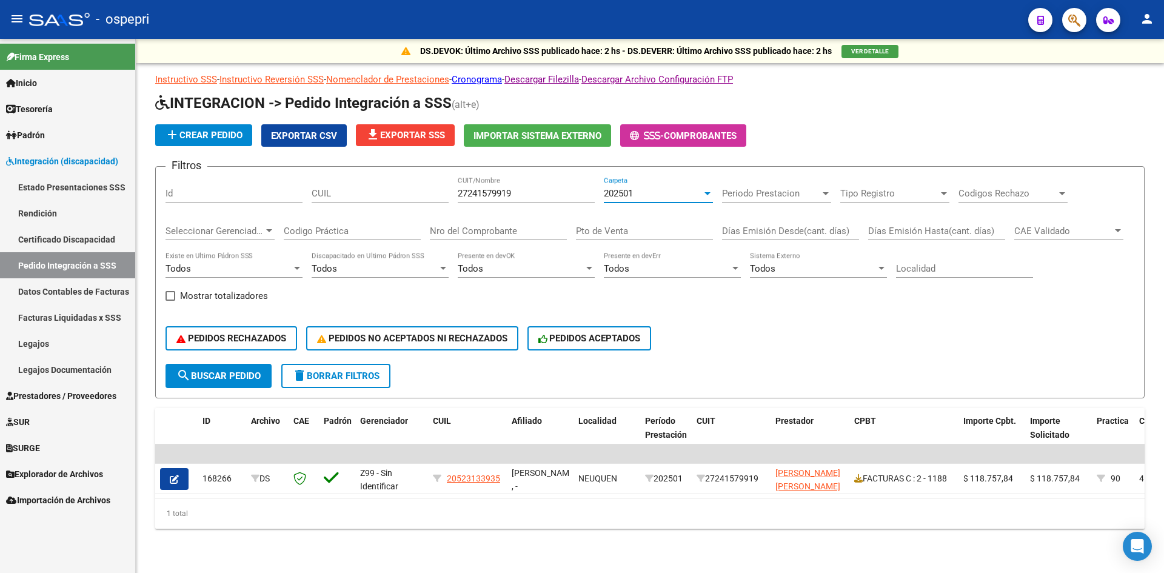
scroll to position [4, 0]
click at [636, 188] on div "202501" at bounding box center [653, 193] width 98 height 11
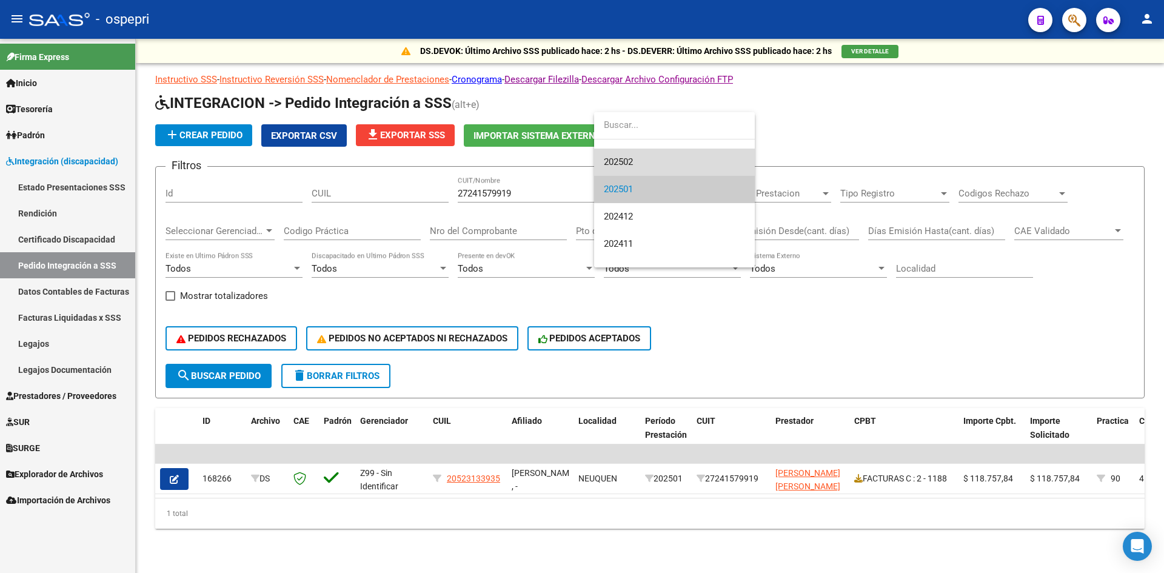
click at [640, 164] on span "202502" at bounding box center [674, 162] width 141 height 27
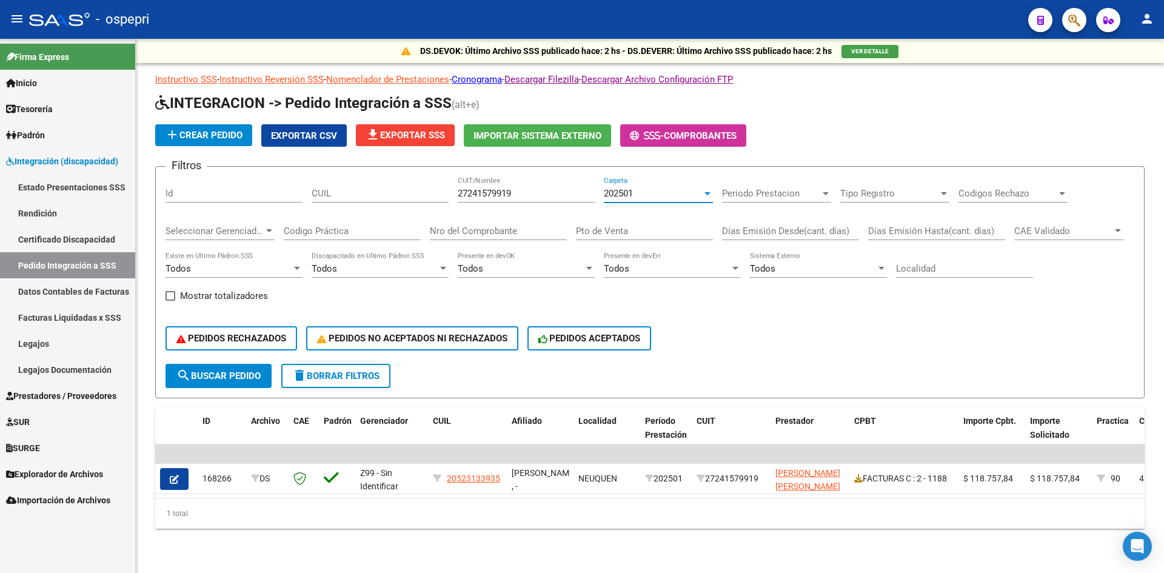
scroll to position [191, 0]
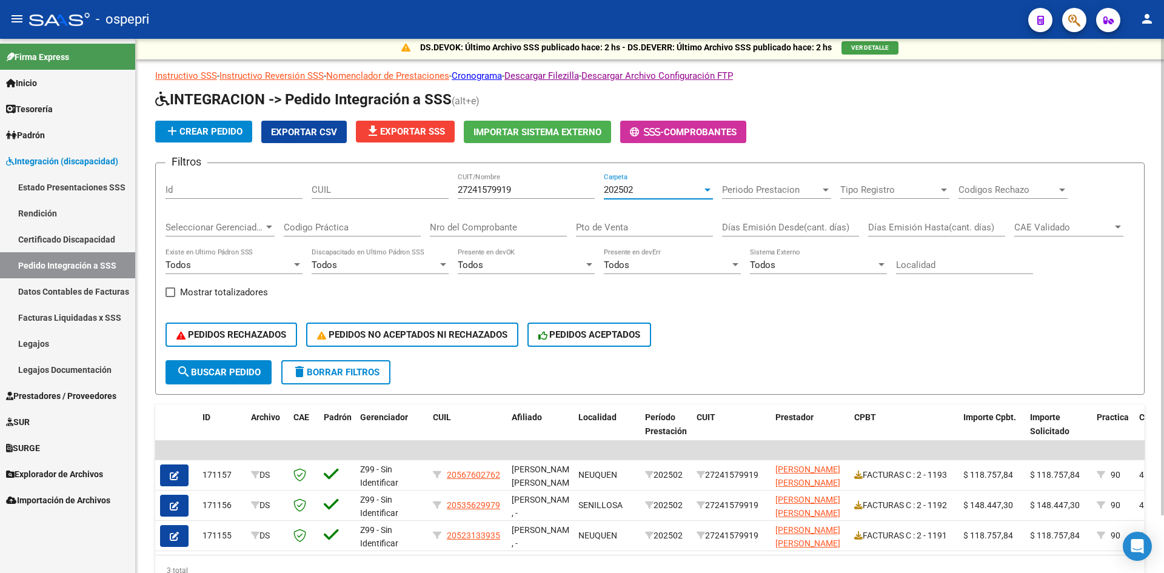
click at [638, 190] on div "202502" at bounding box center [653, 189] width 98 height 11
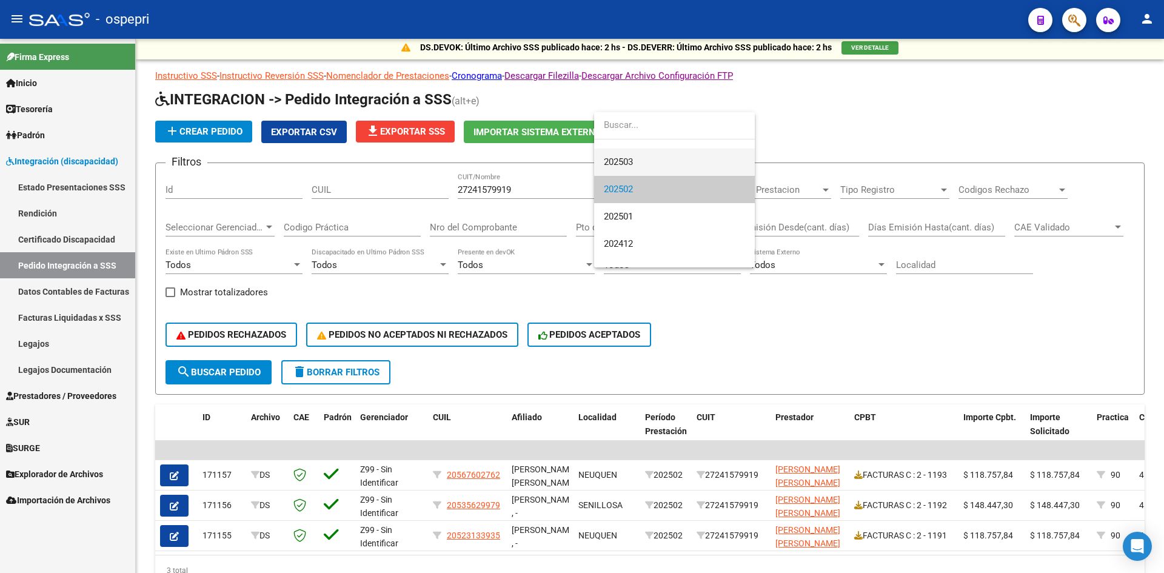
click at [641, 163] on span "202503" at bounding box center [674, 162] width 141 height 27
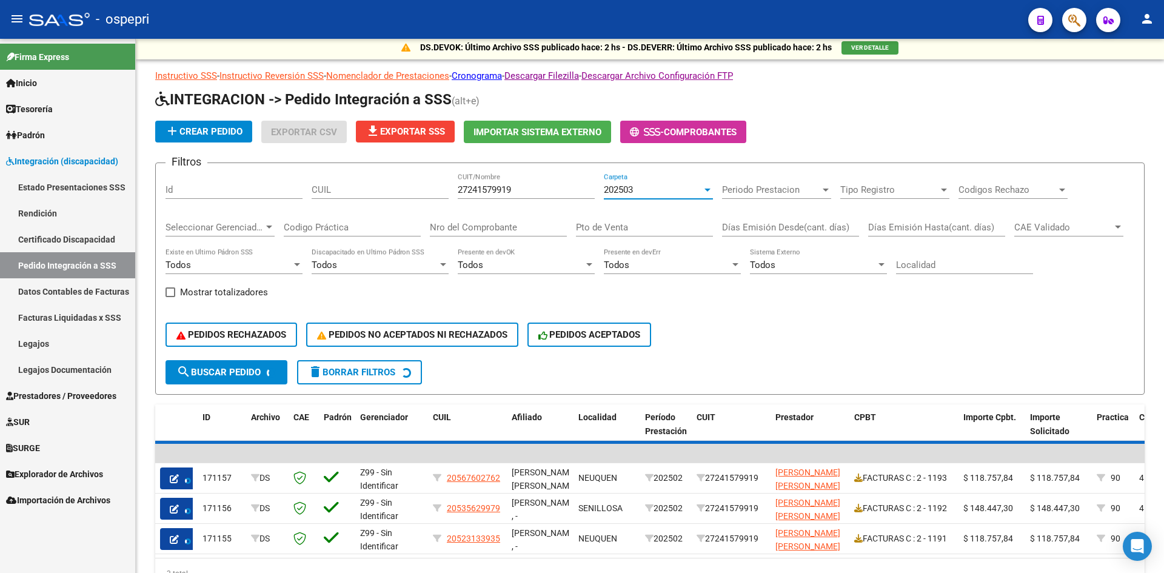
scroll to position [0, 0]
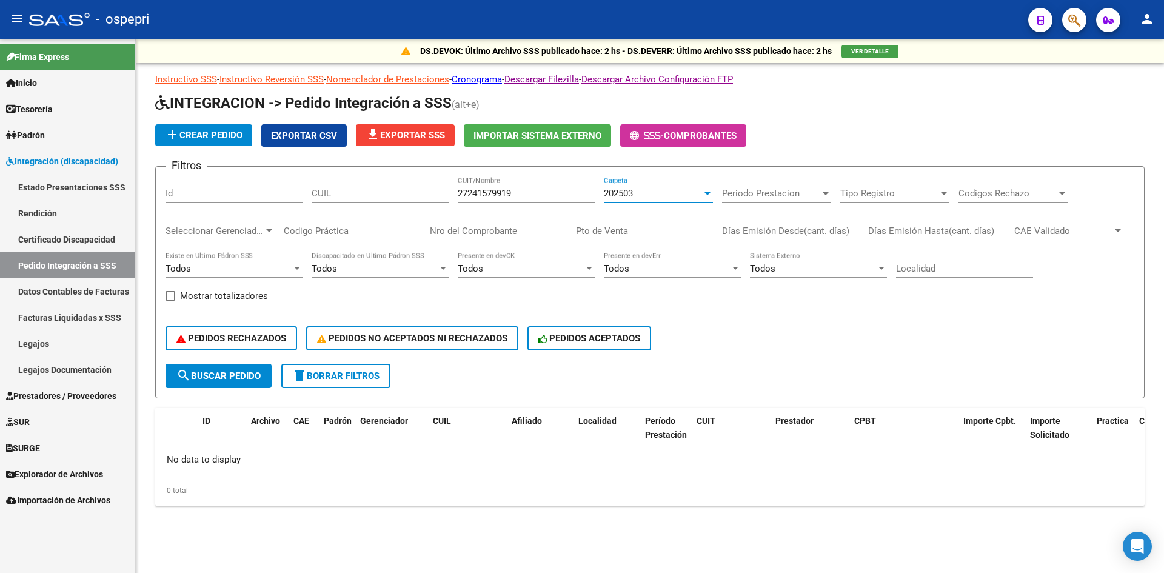
click at [642, 197] on div "202503" at bounding box center [653, 193] width 98 height 11
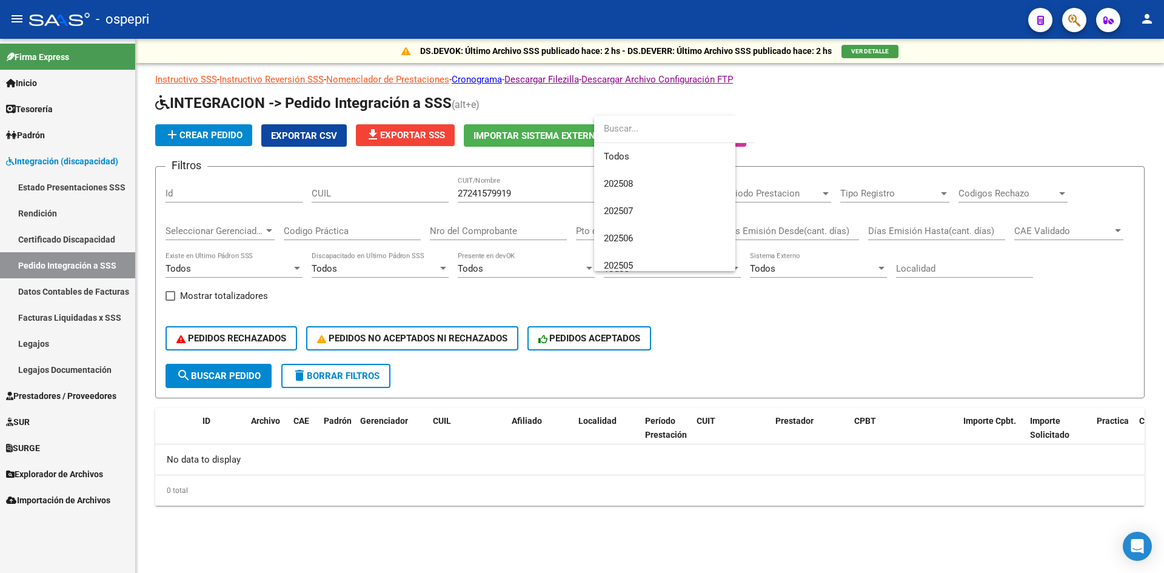
scroll to position [127, 0]
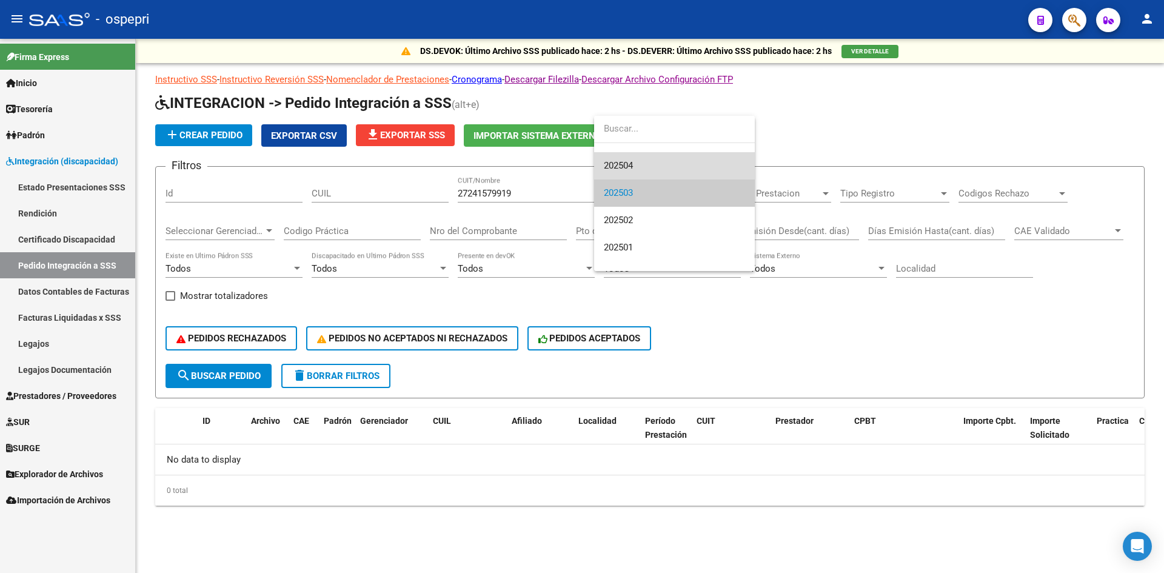
click at [642, 169] on span "202504" at bounding box center [674, 165] width 141 height 27
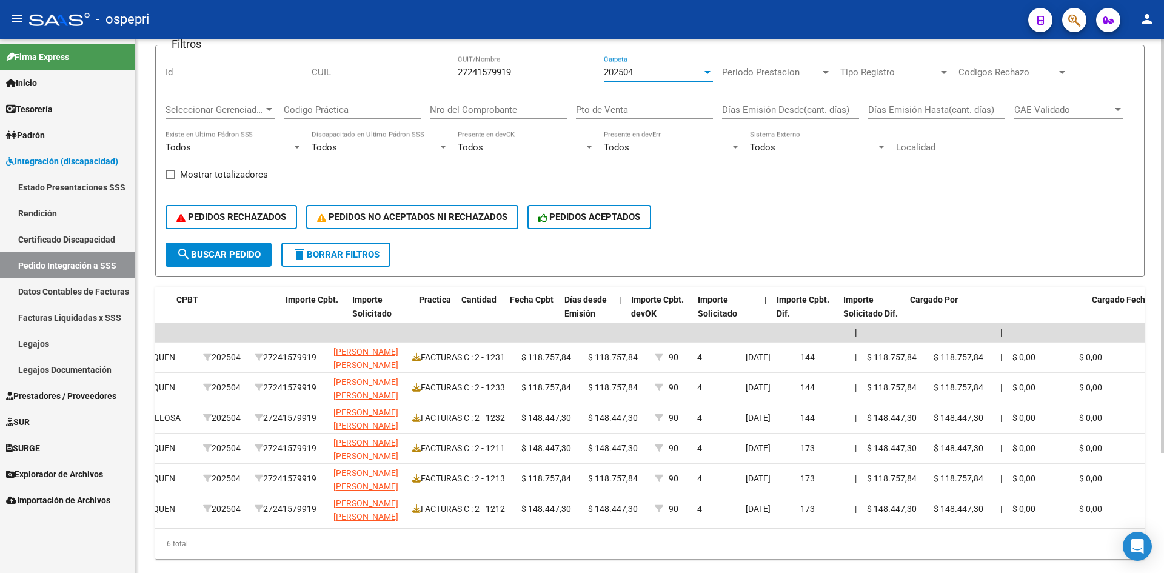
scroll to position [0, 0]
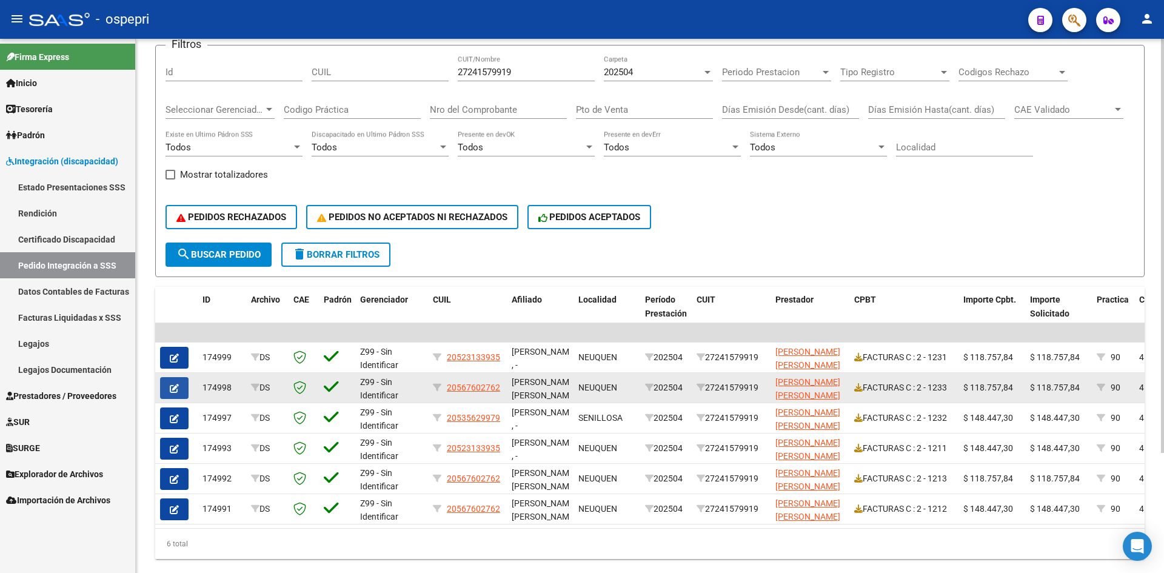
click at [167, 385] on button "button" at bounding box center [174, 388] width 29 height 22
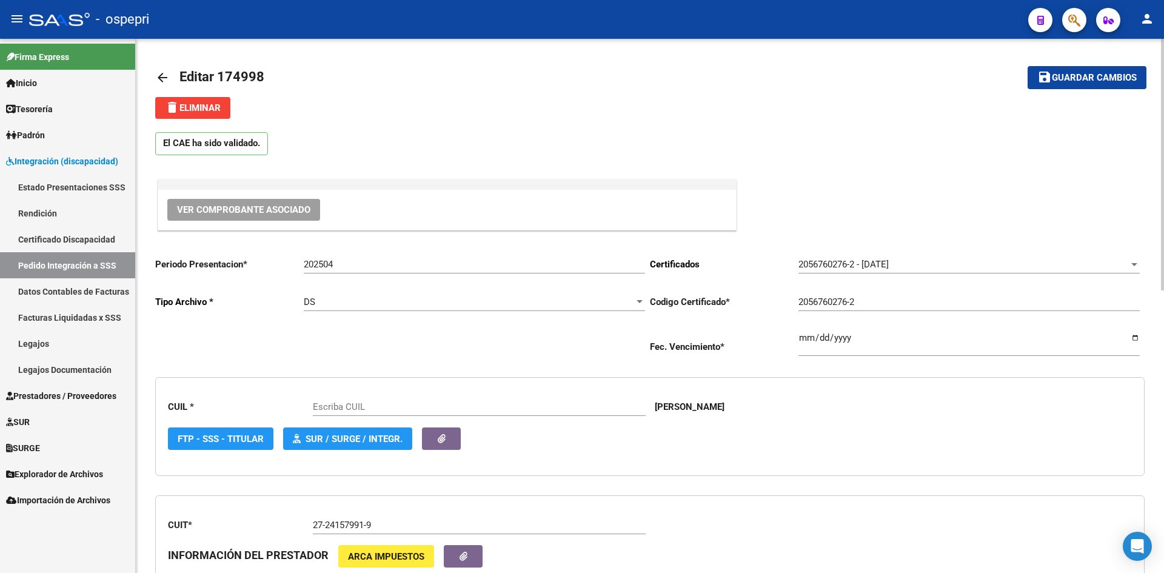
type input "20567602762"
click at [161, 78] on mat-icon "arrow_back" at bounding box center [162, 77] width 15 height 15
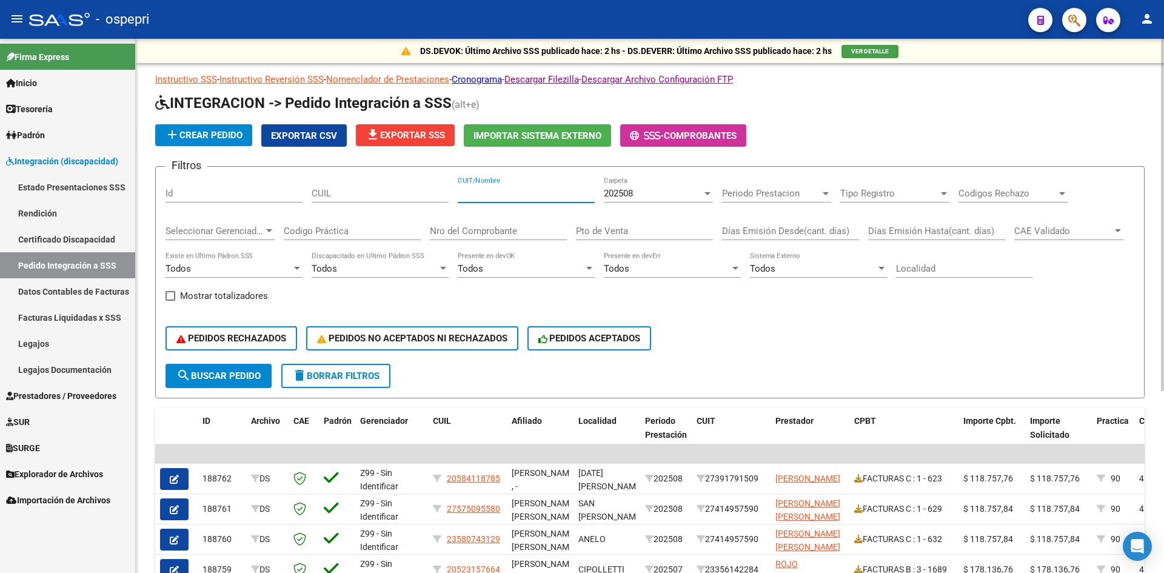
click at [522, 195] on input "CUIT/Nombre" at bounding box center [526, 193] width 137 height 11
paste input "27241579919"
type input "27241579919"
click at [240, 384] on button "search Buscar Pedido" at bounding box center [219, 376] width 106 height 24
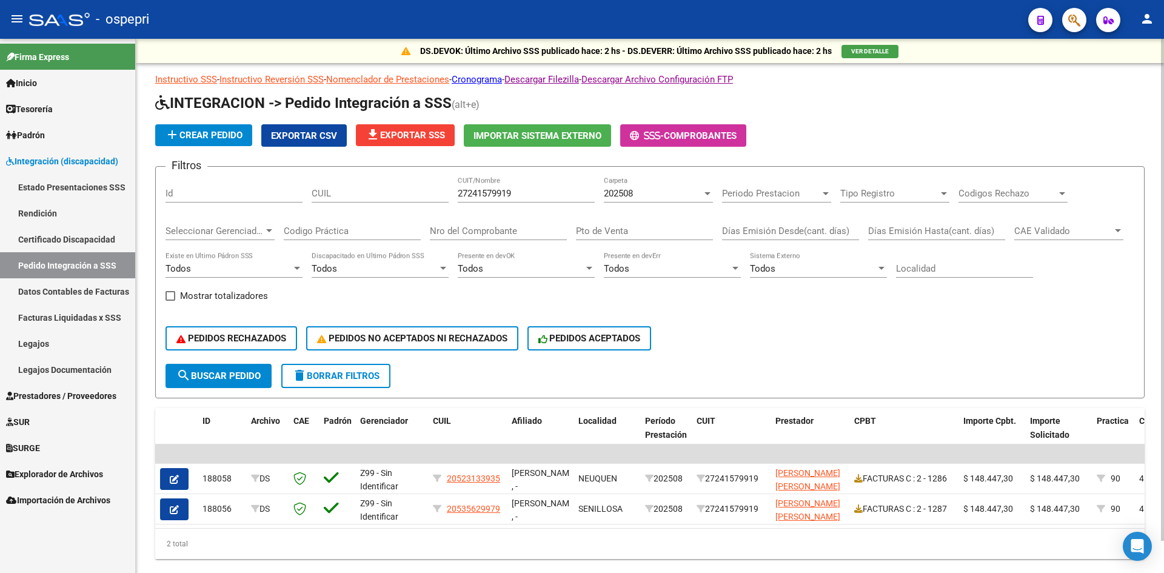
click at [618, 198] on span "202508" at bounding box center [618, 193] width 29 height 11
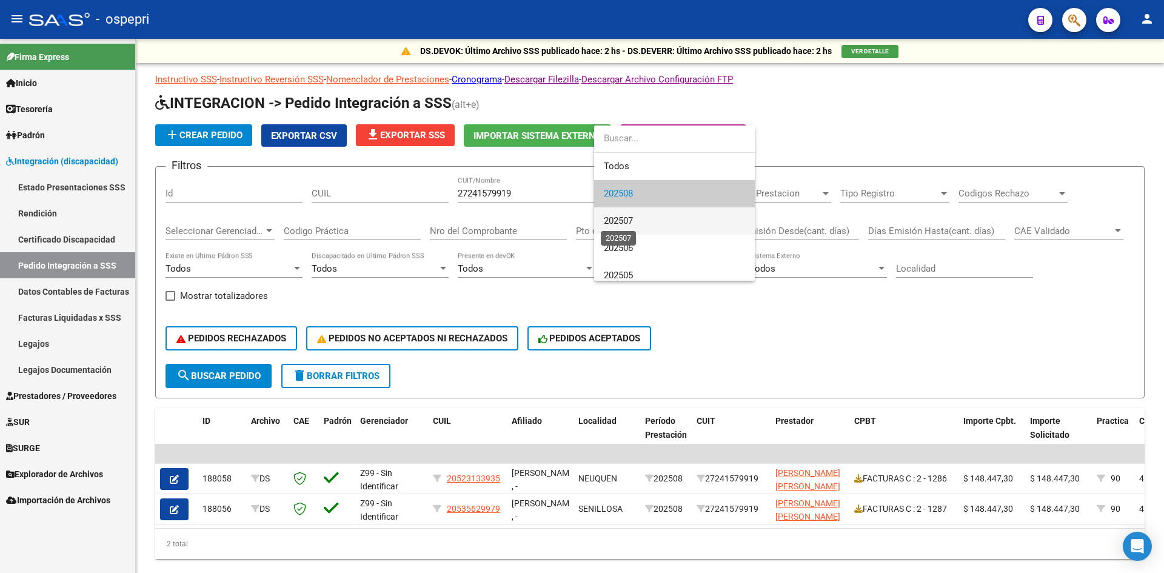
click at [620, 218] on span "202507" at bounding box center [618, 220] width 29 height 11
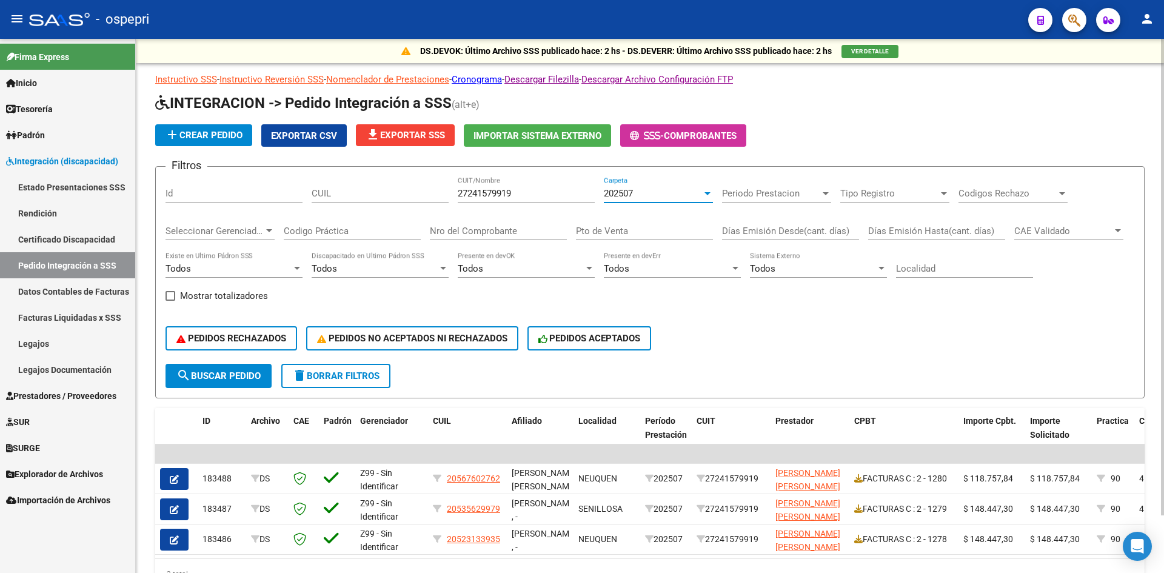
click at [623, 195] on span "202507" at bounding box center [618, 193] width 29 height 11
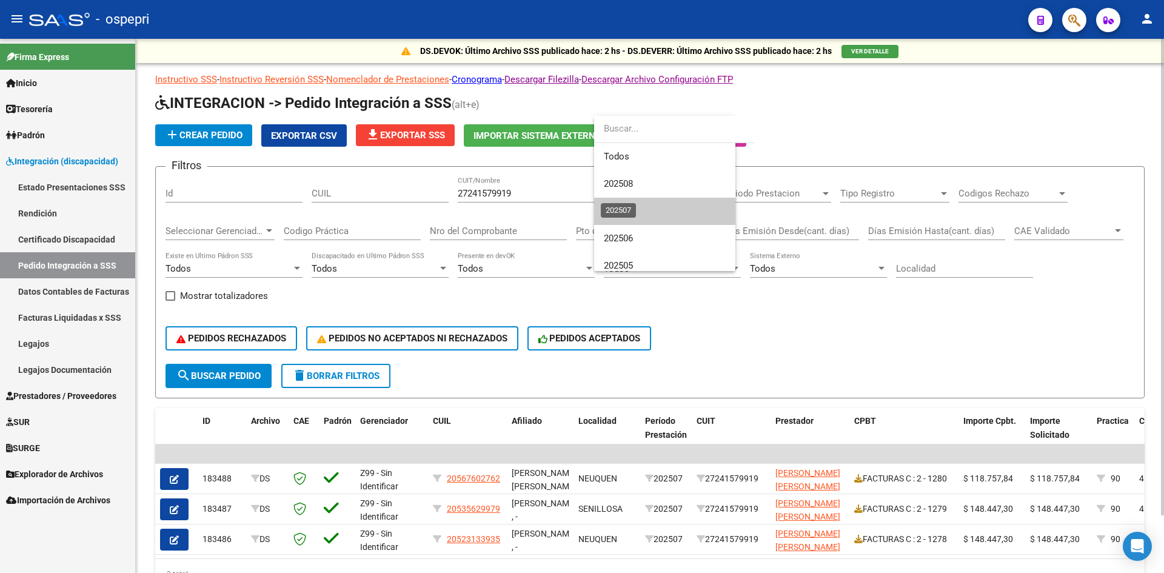
scroll to position [18, 0]
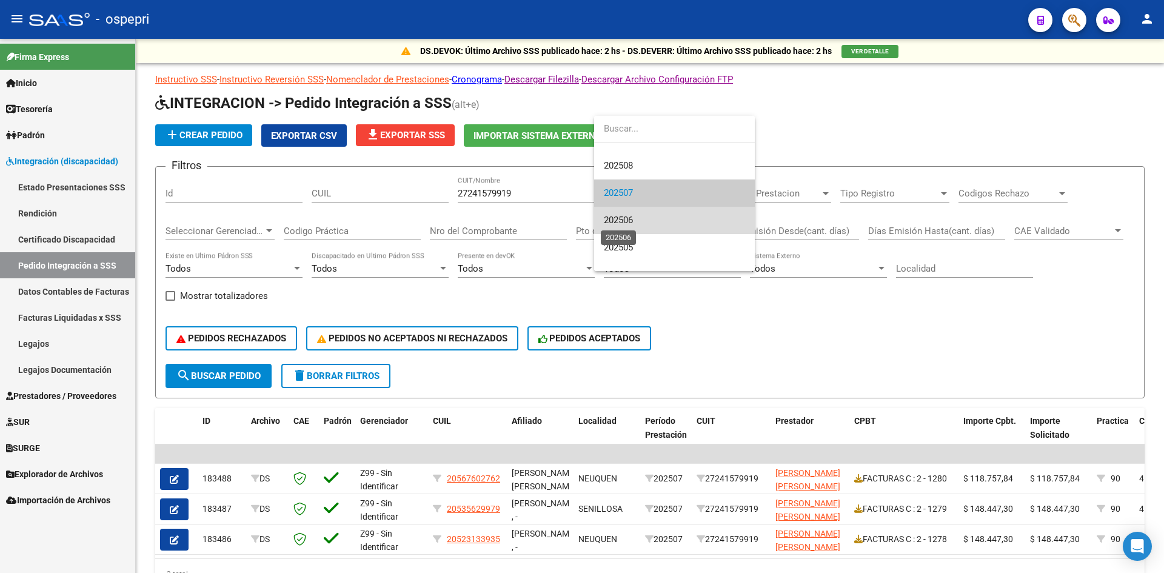
click at [623, 218] on span "202506" at bounding box center [618, 220] width 29 height 11
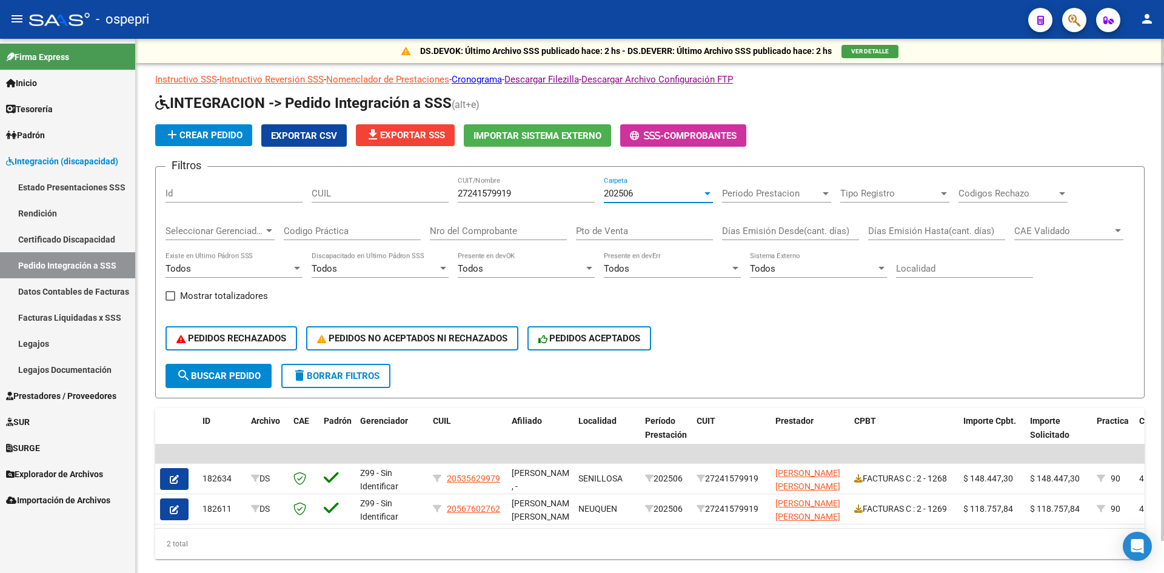
click at [645, 196] on div "202506" at bounding box center [653, 193] width 98 height 11
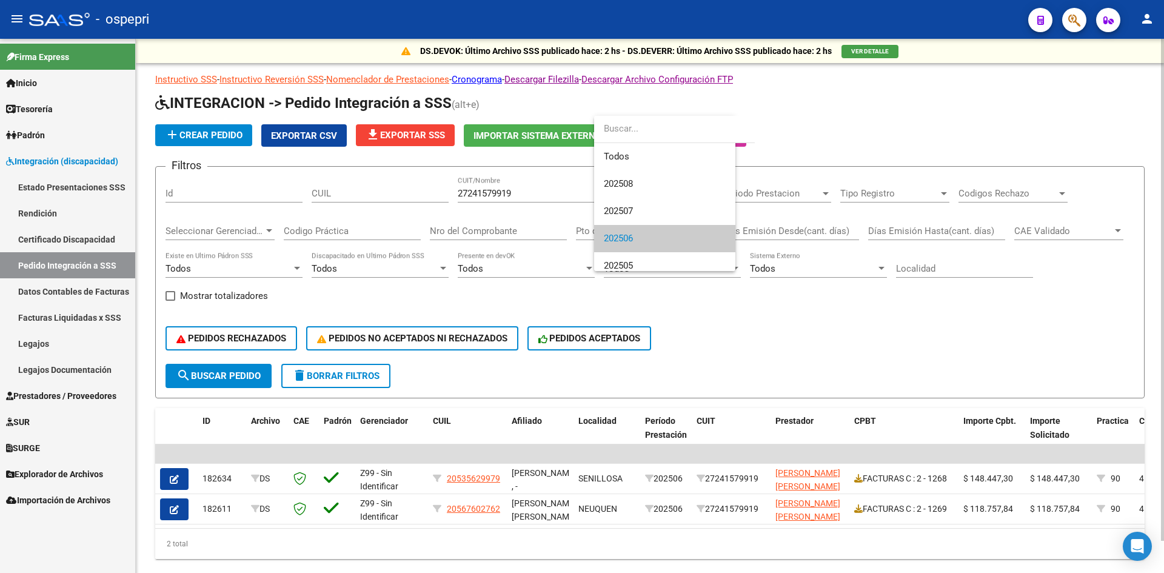
scroll to position [45, 0]
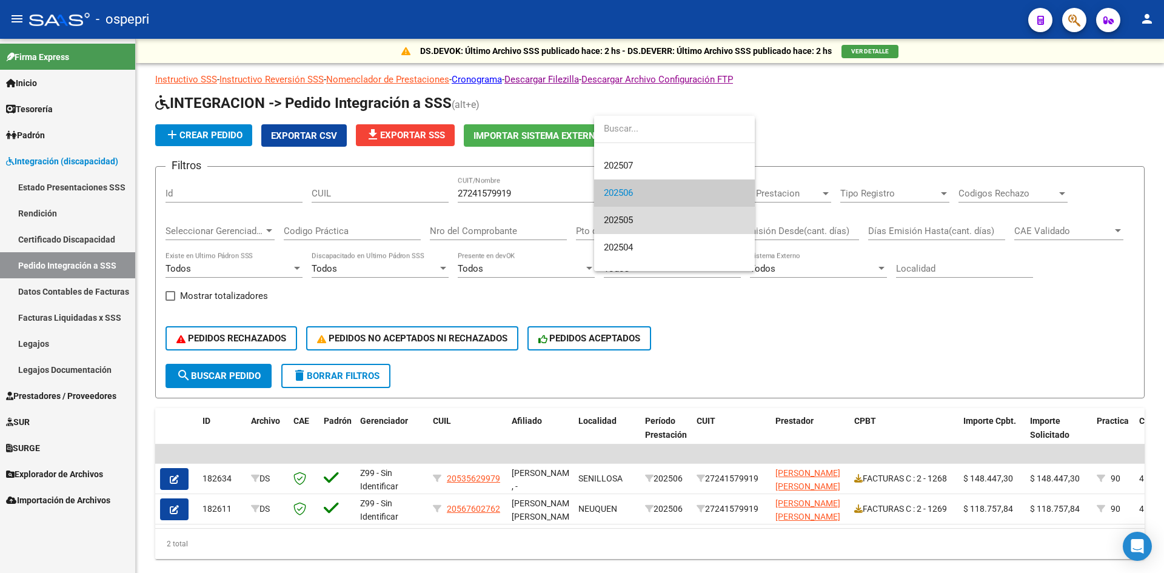
click at [645, 224] on span "202505" at bounding box center [674, 220] width 141 height 27
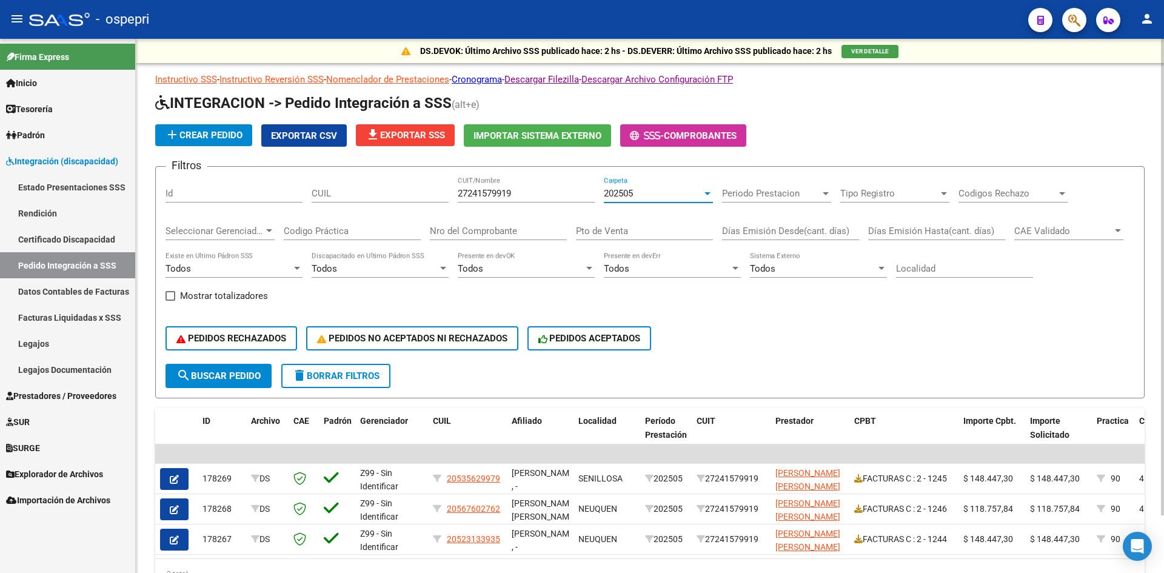
click at [640, 195] on div "202505" at bounding box center [653, 193] width 98 height 11
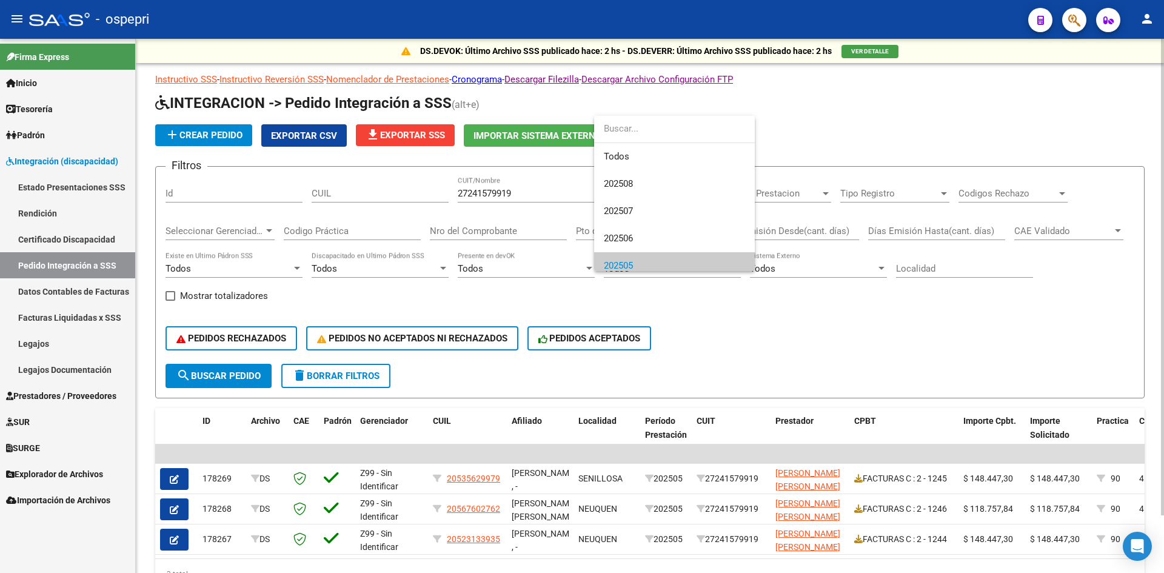
scroll to position [73, 0]
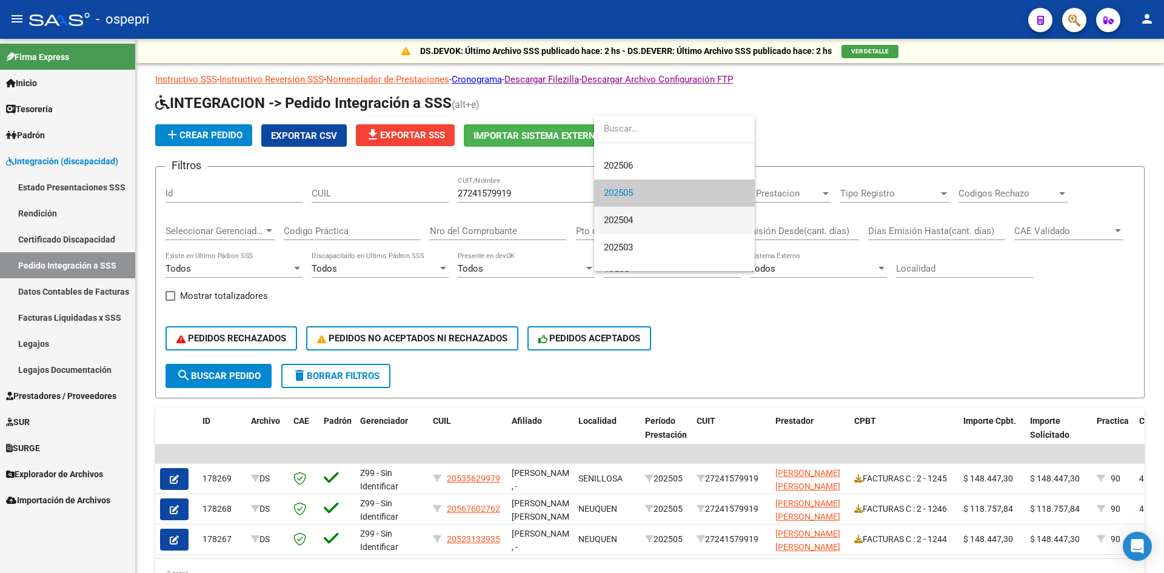
click at [640, 222] on span "202504" at bounding box center [674, 220] width 141 height 27
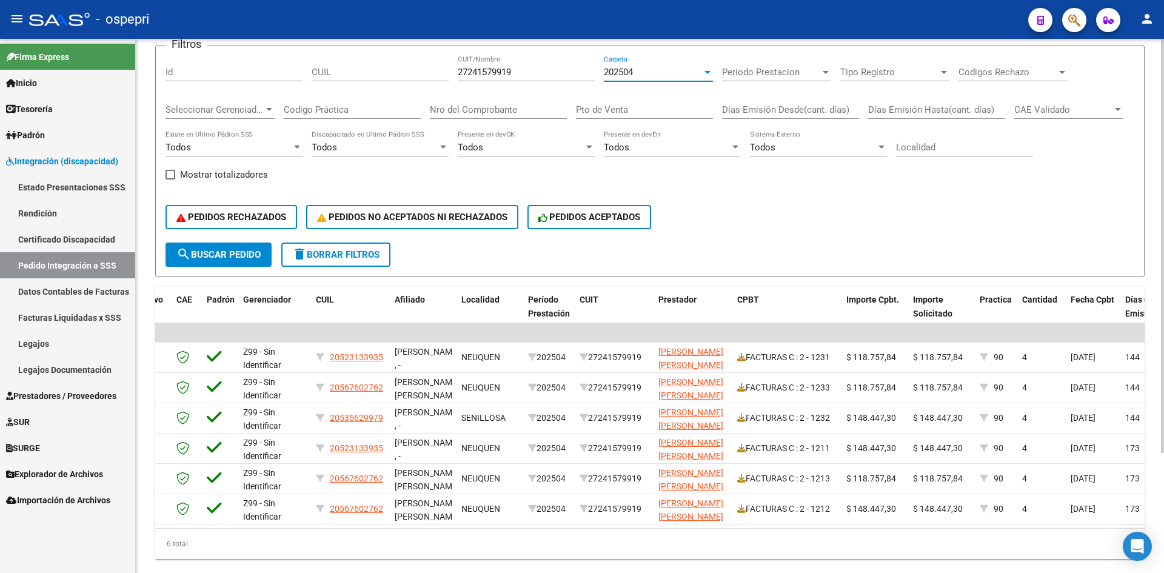
scroll to position [0, 116]
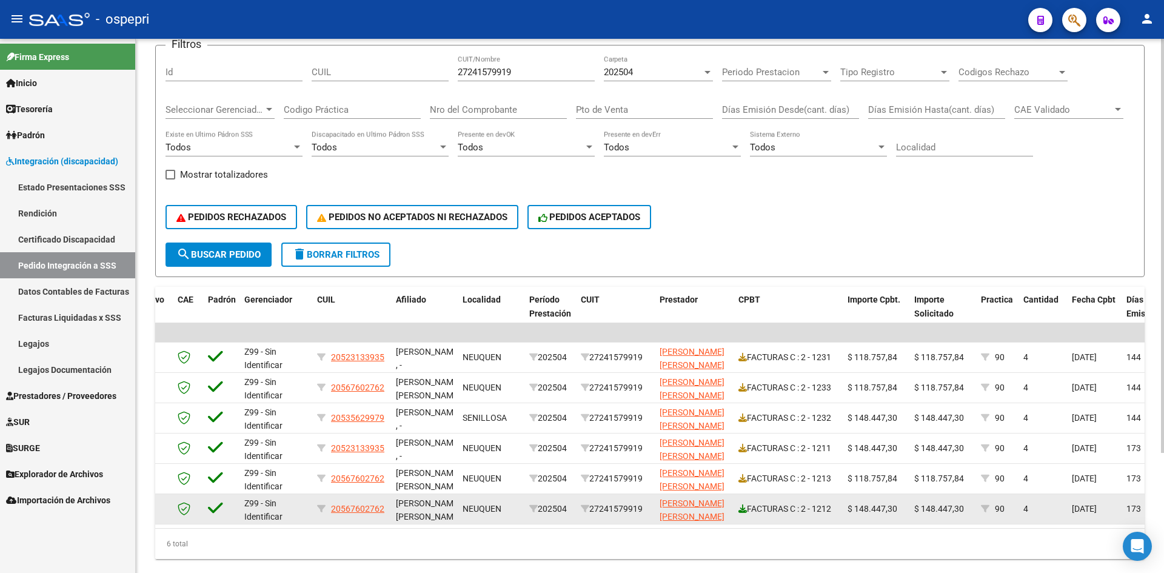
click at [743, 507] on icon at bounding box center [743, 509] width 8 height 8
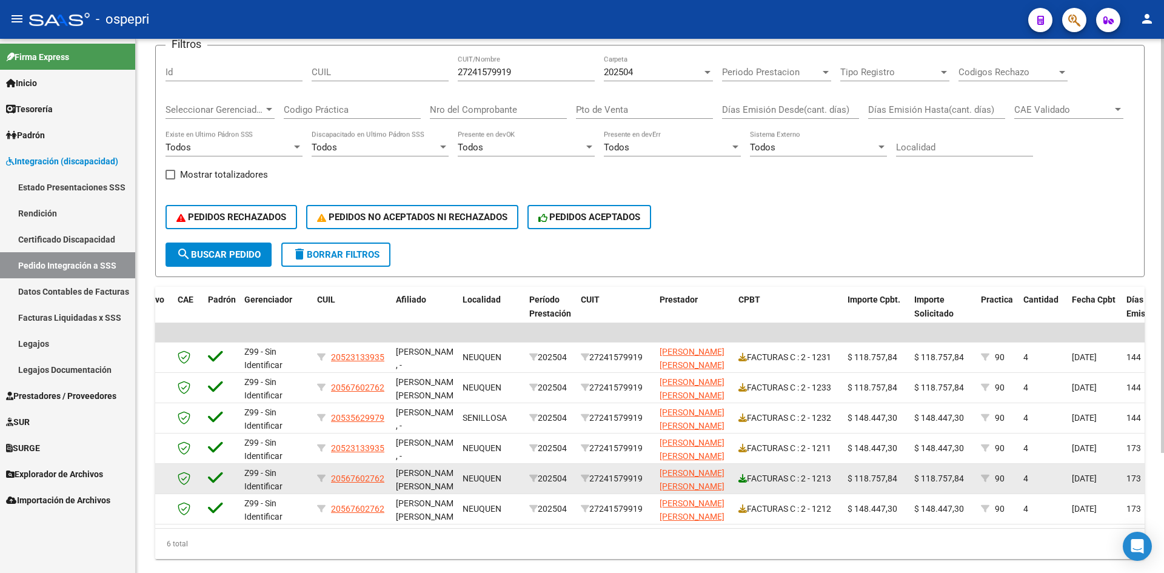
click at [741, 475] on icon at bounding box center [743, 478] width 8 height 8
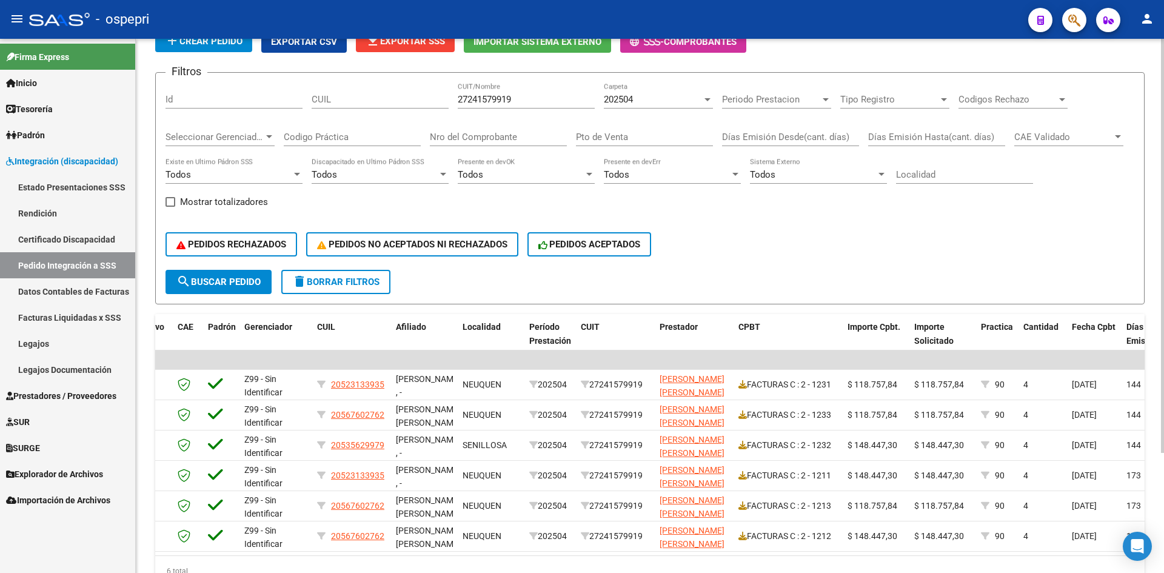
scroll to position [61, 0]
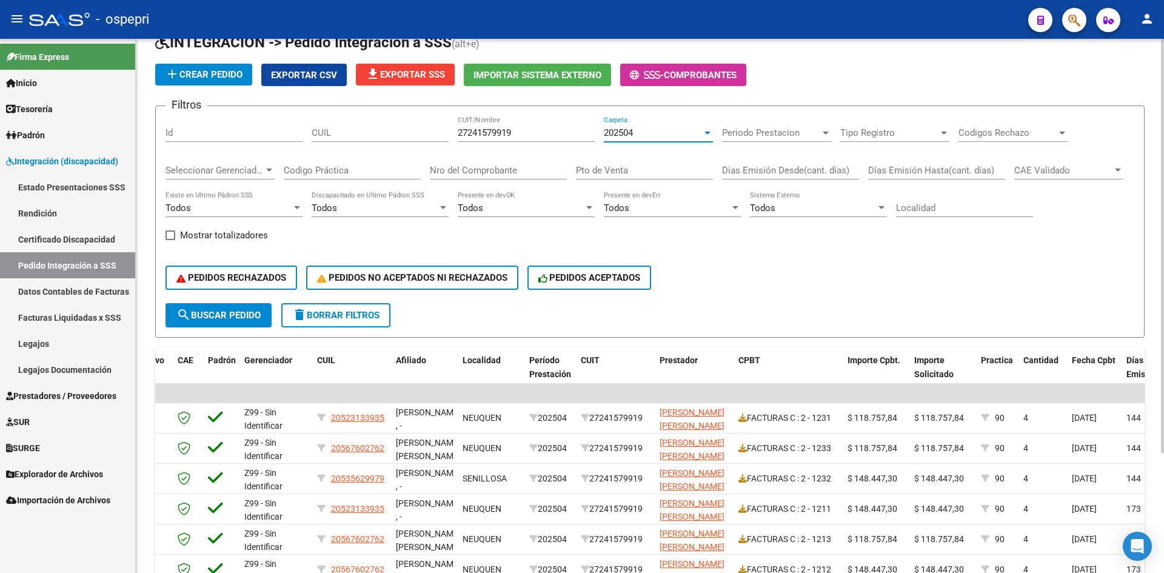
click at [620, 132] on span "202504" at bounding box center [618, 132] width 29 height 11
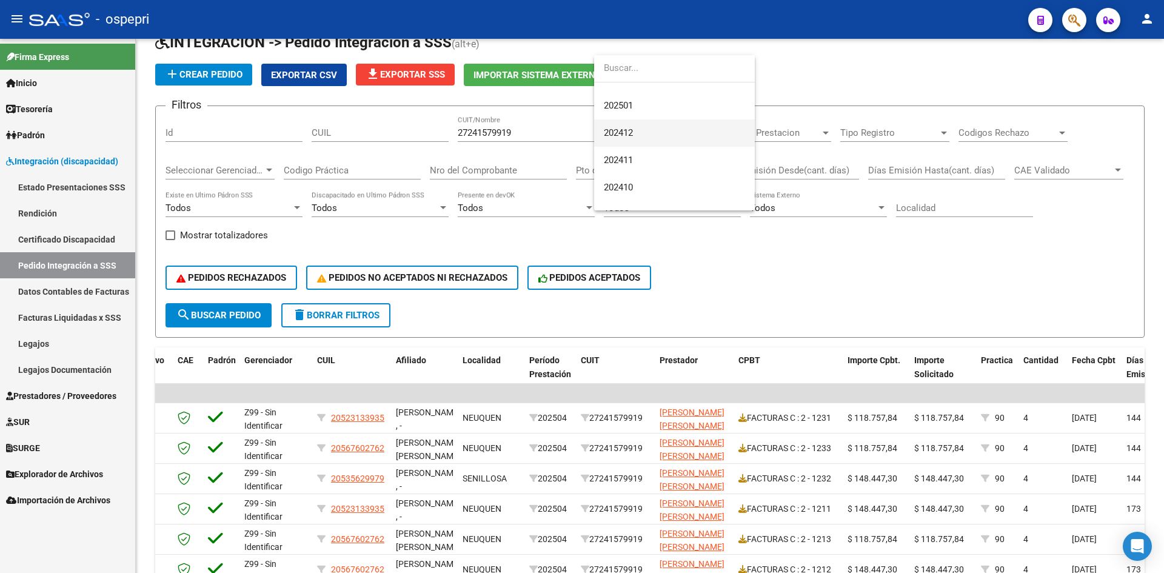
scroll to position [221, 0]
click at [648, 126] on span "202412" at bounding box center [674, 120] width 141 height 27
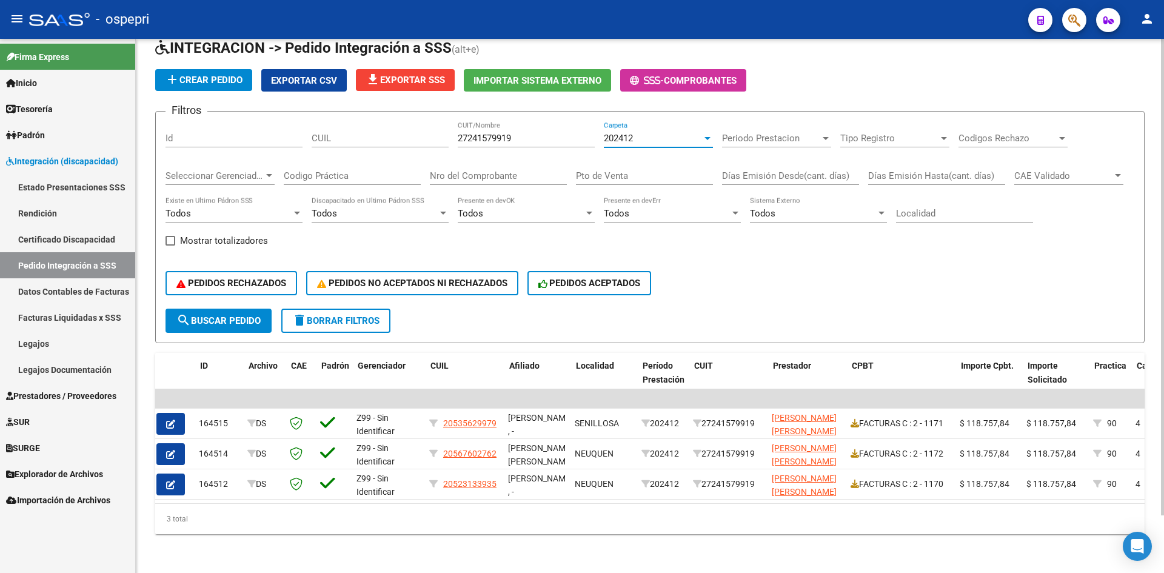
scroll to position [0, 0]
click at [629, 133] on span "202412" at bounding box center [618, 138] width 29 height 11
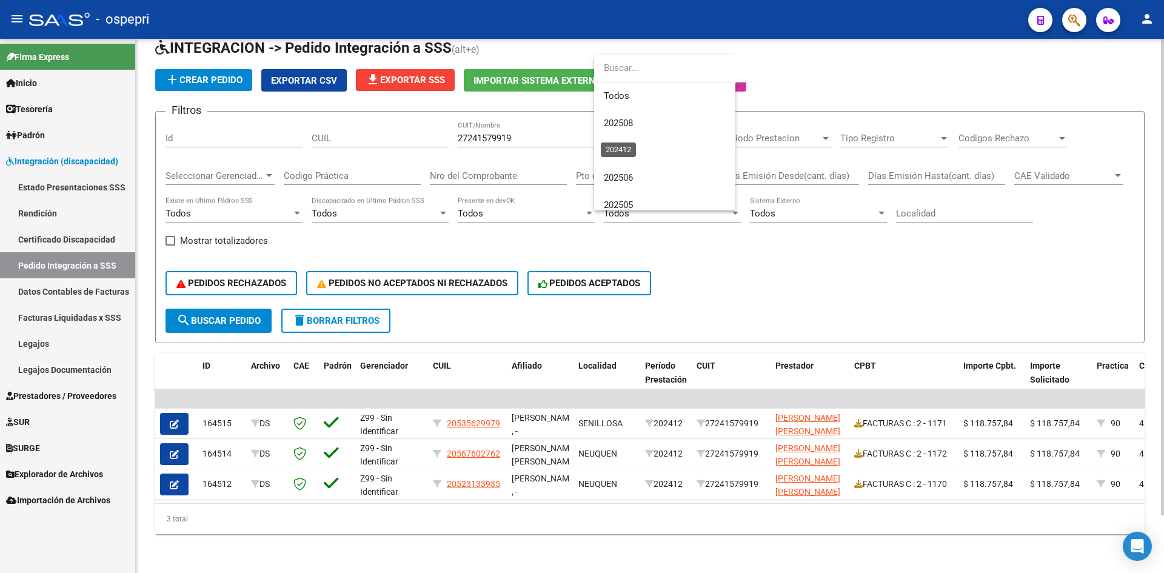
scroll to position [209, 0]
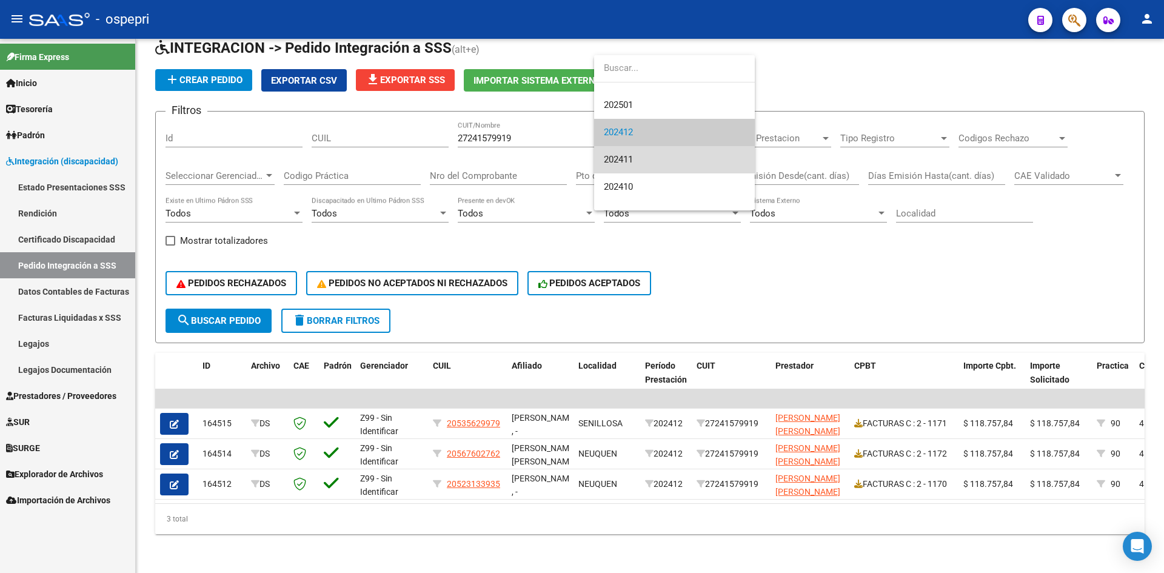
click at [642, 162] on span "202411" at bounding box center [674, 159] width 141 height 27
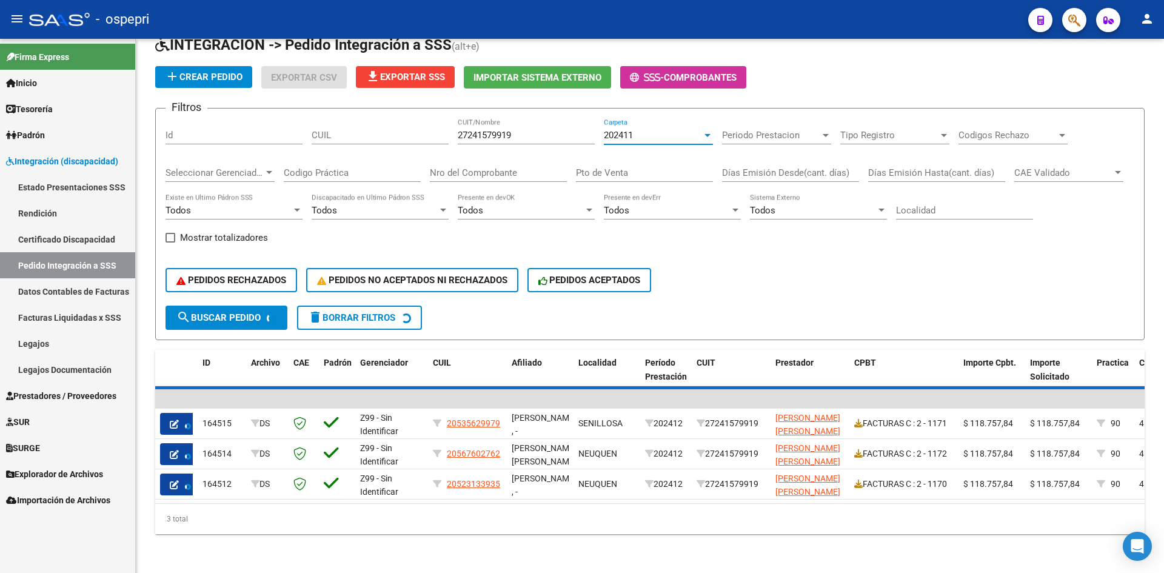
scroll to position [0, 0]
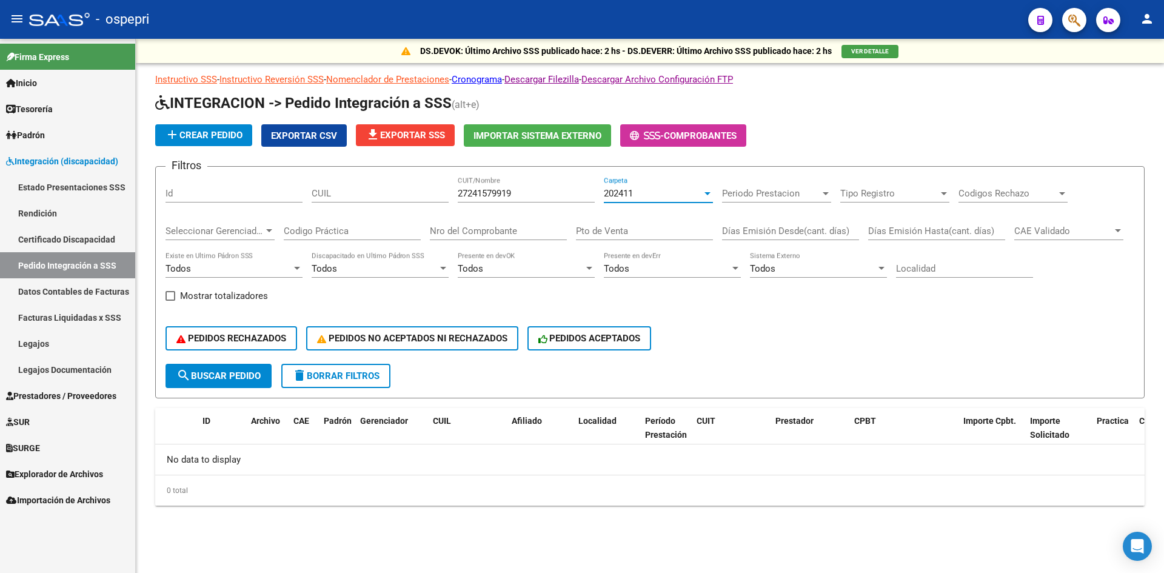
click at [642, 195] on div "202411" at bounding box center [653, 193] width 98 height 11
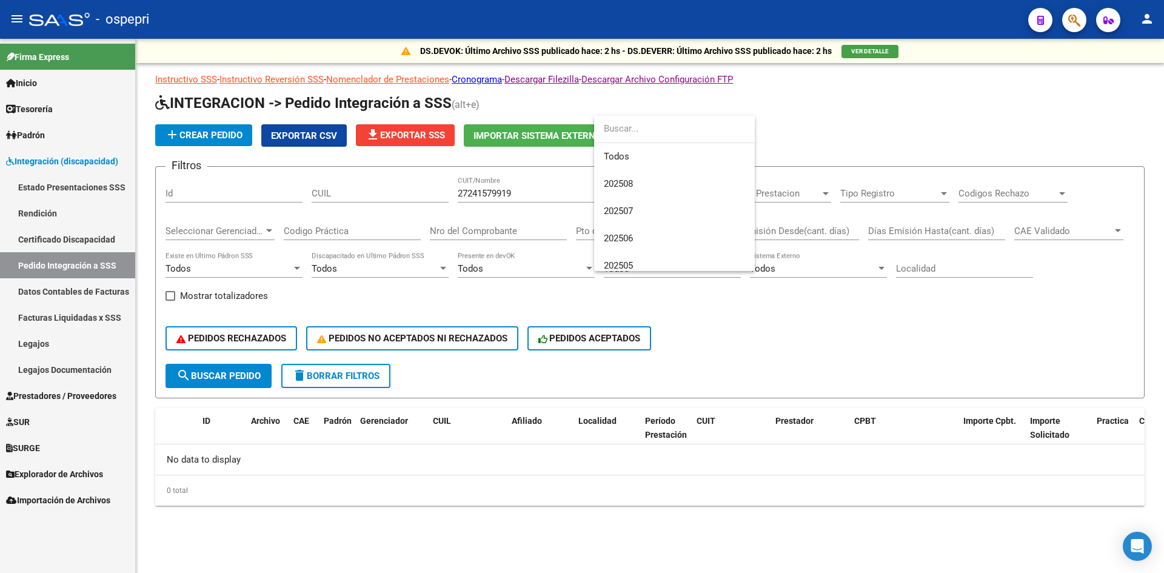
scroll to position [237, 0]
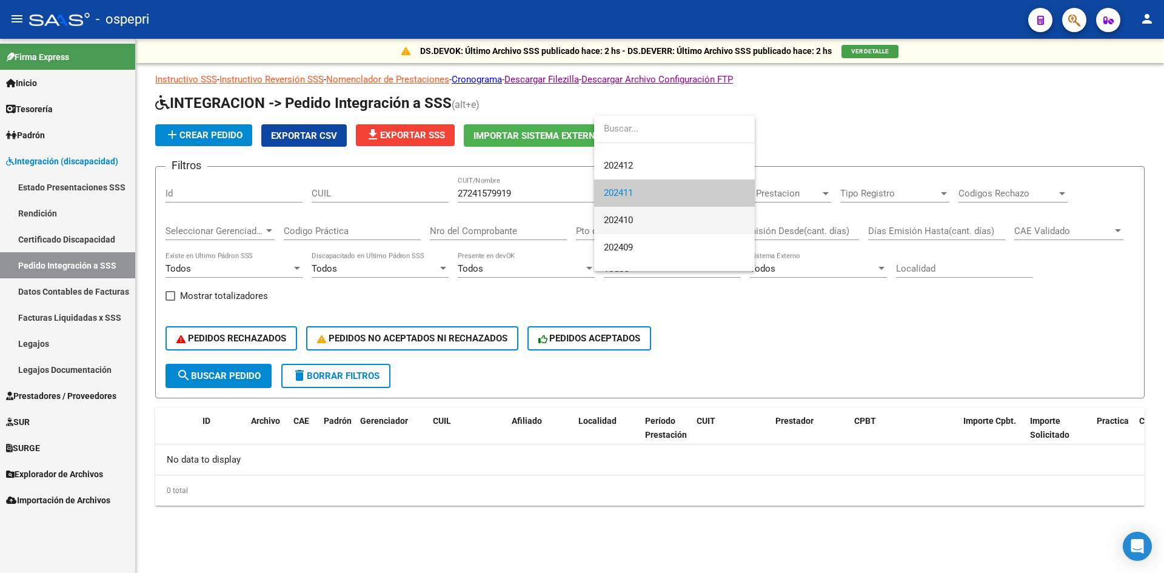
click at [644, 223] on span "202410" at bounding box center [674, 220] width 141 height 27
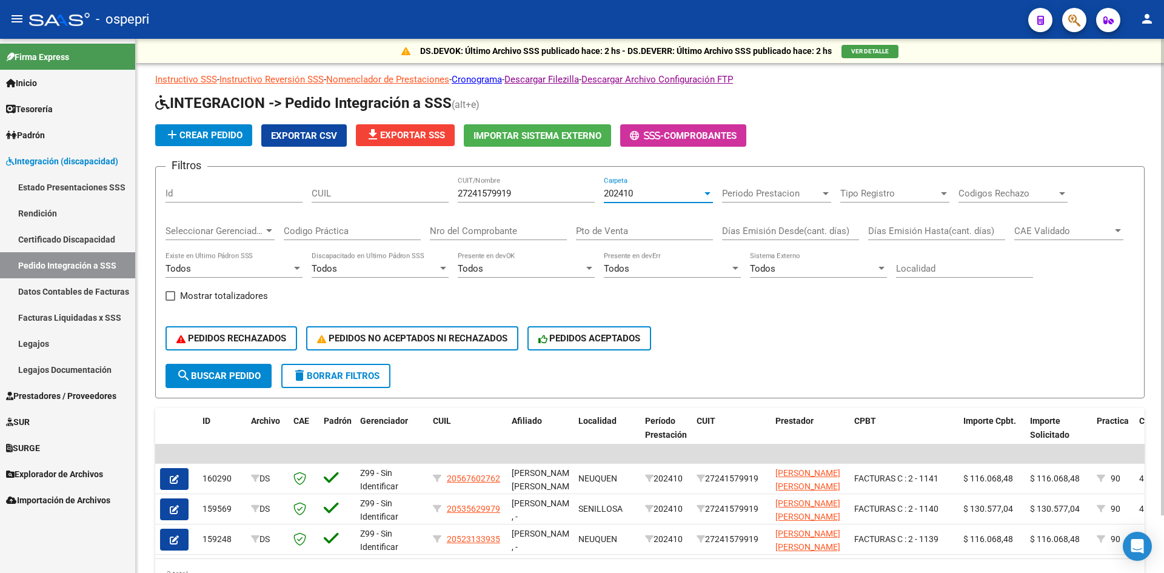
click at [637, 198] on div "202410" at bounding box center [653, 193] width 98 height 11
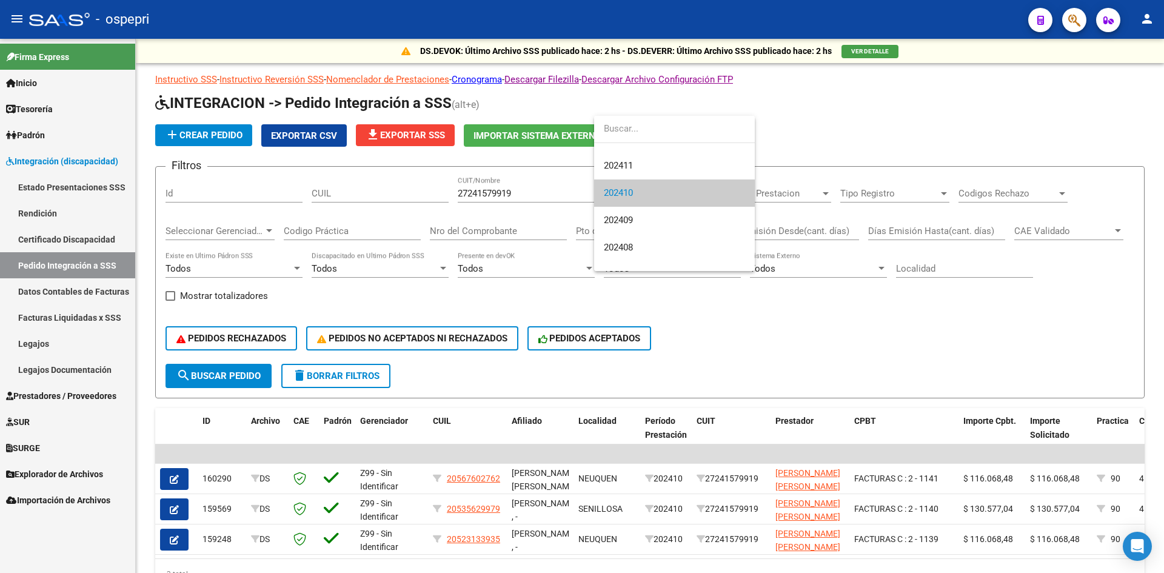
scroll to position [203, 0]
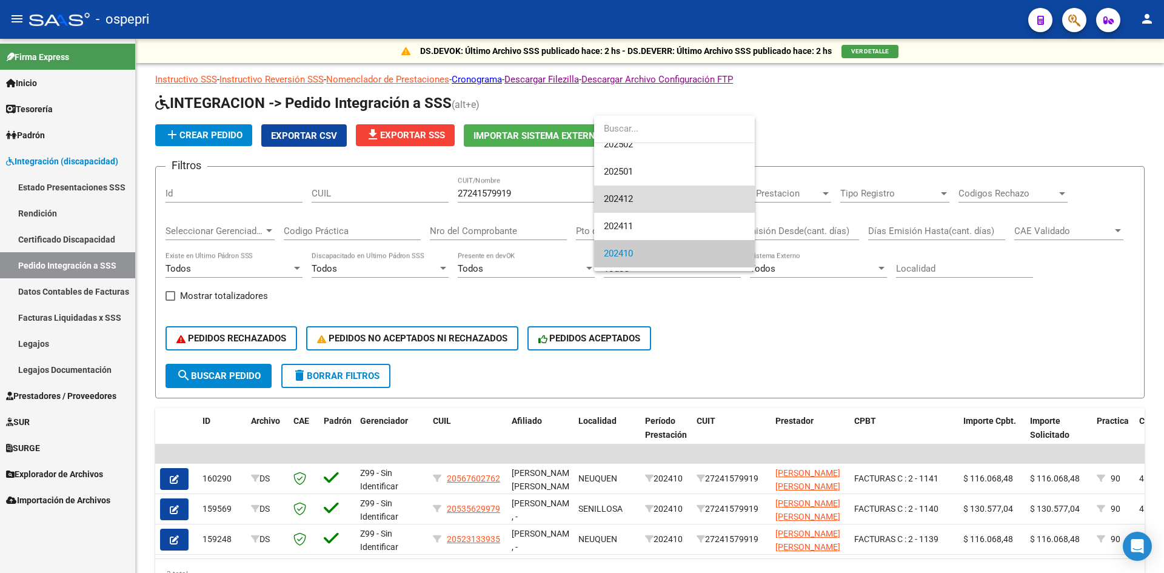
click at [639, 196] on span "202412" at bounding box center [674, 199] width 141 height 27
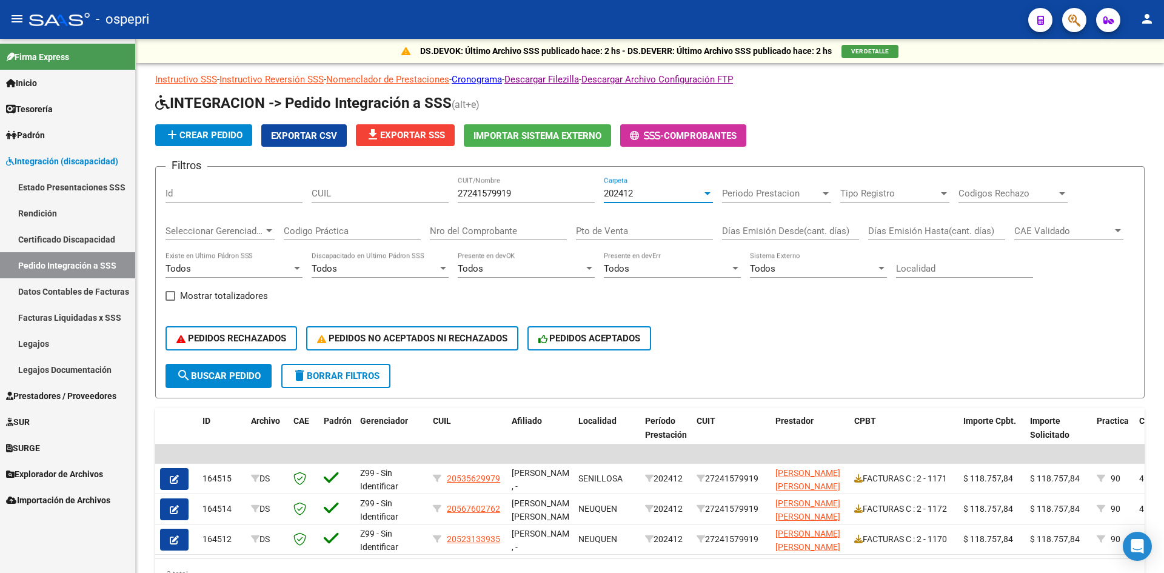
click at [639, 196] on div "202412" at bounding box center [653, 193] width 98 height 11
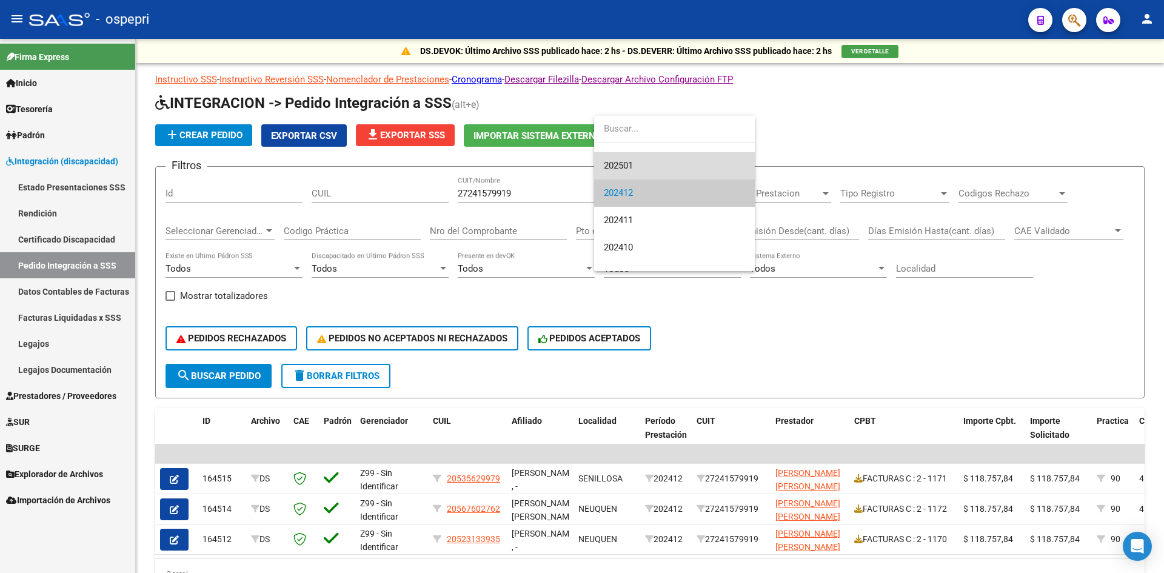
click at [639, 167] on span "202501" at bounding box center [674, 165] width 141 height 27
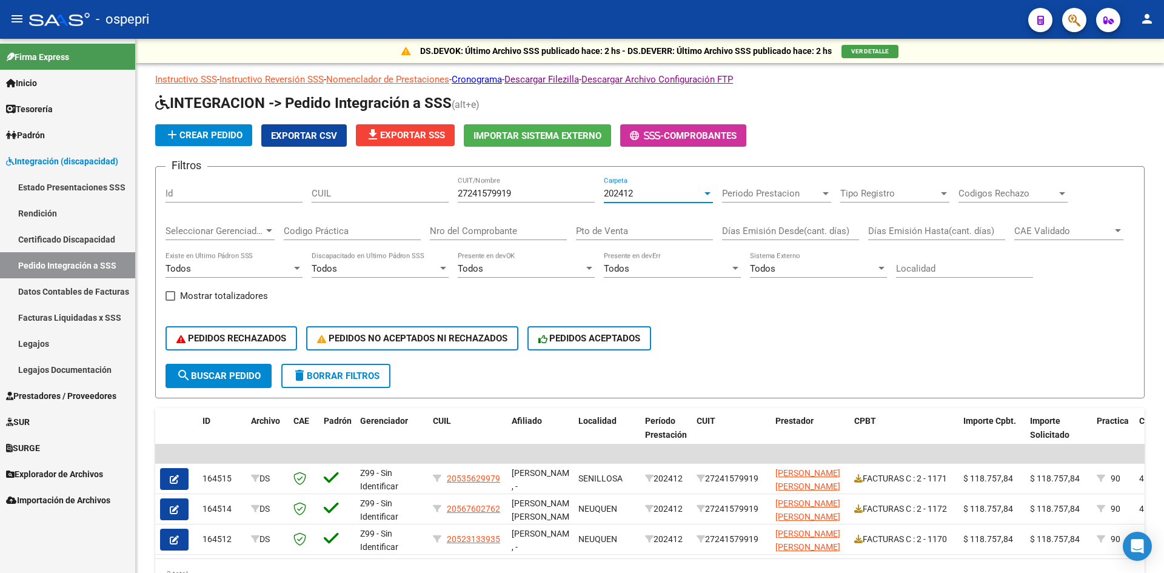
scroll to position [218, 0]
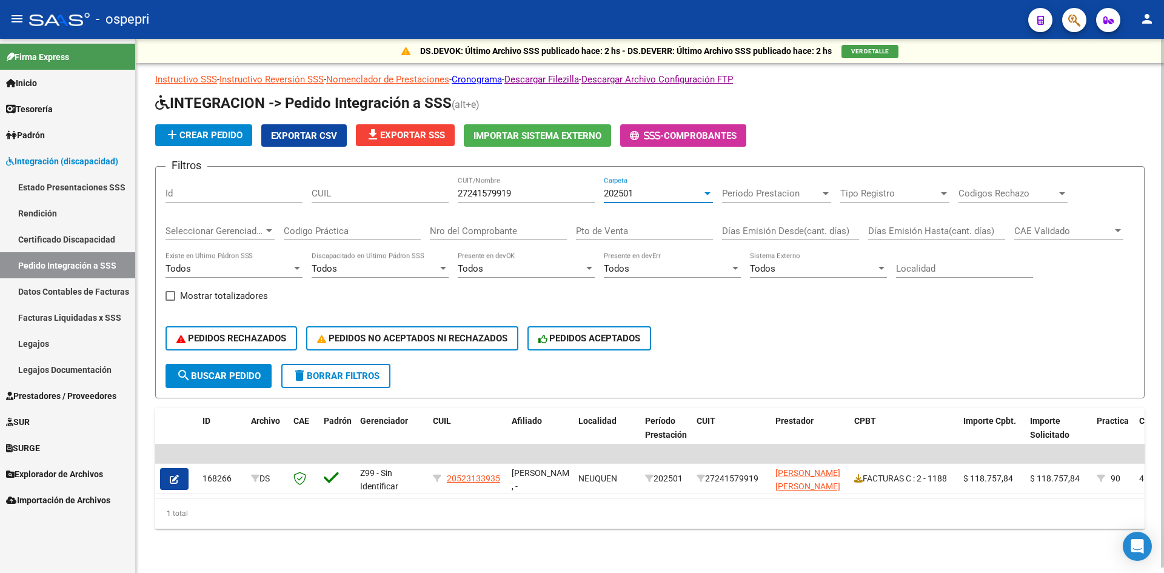
click at [633, 195] on span "202501" at bounding box center [618, 193] width 29 height 11
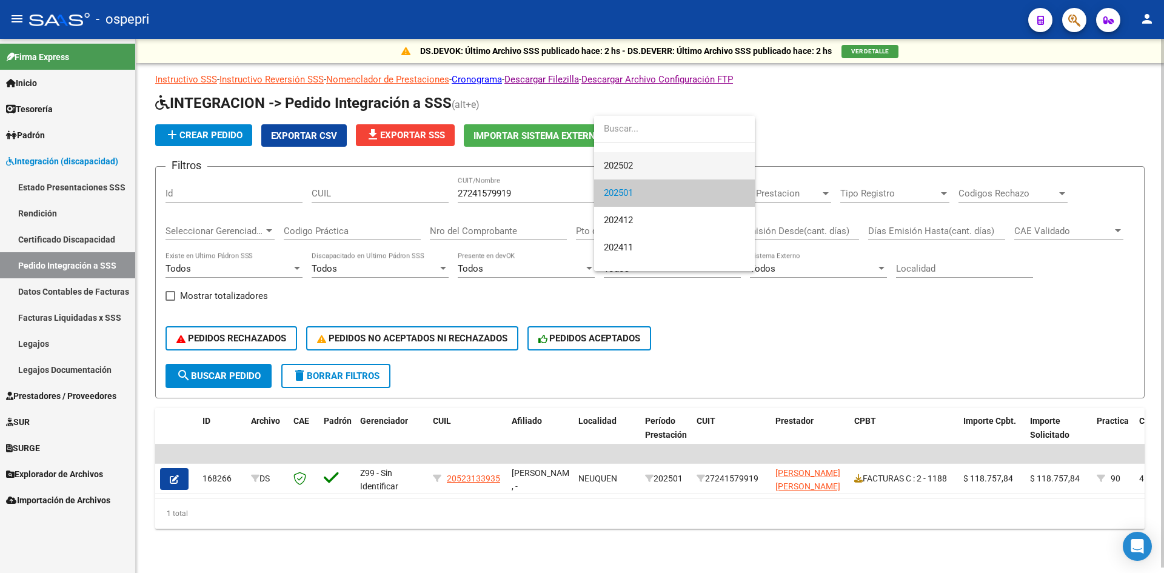
click at [638, 167] on span "202502" at bounding box center [674, 165] width 141 height 27
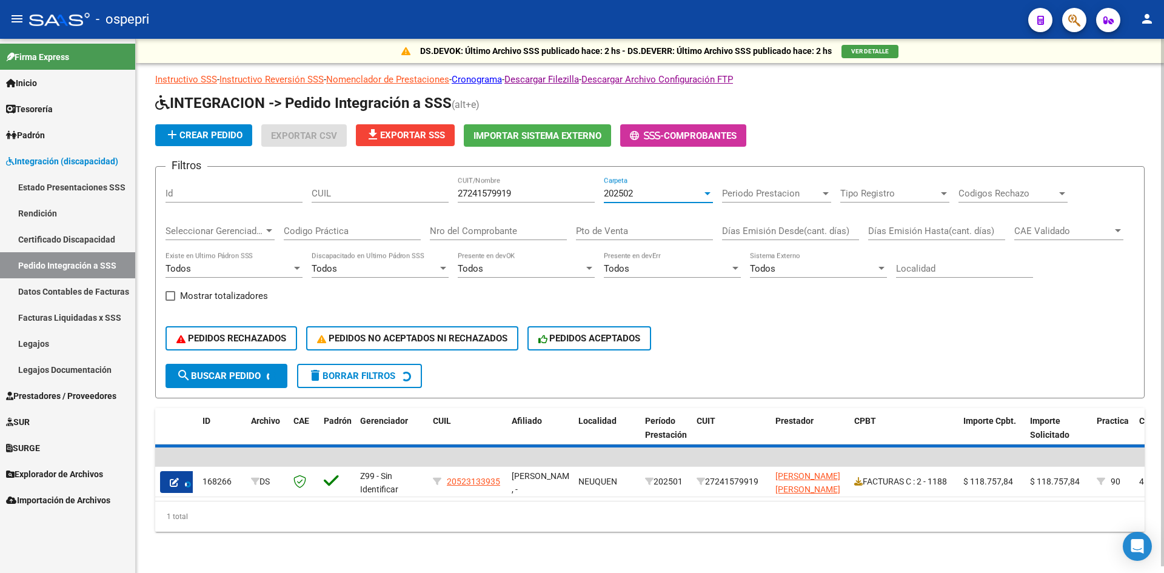
scroll to position [191, 0]
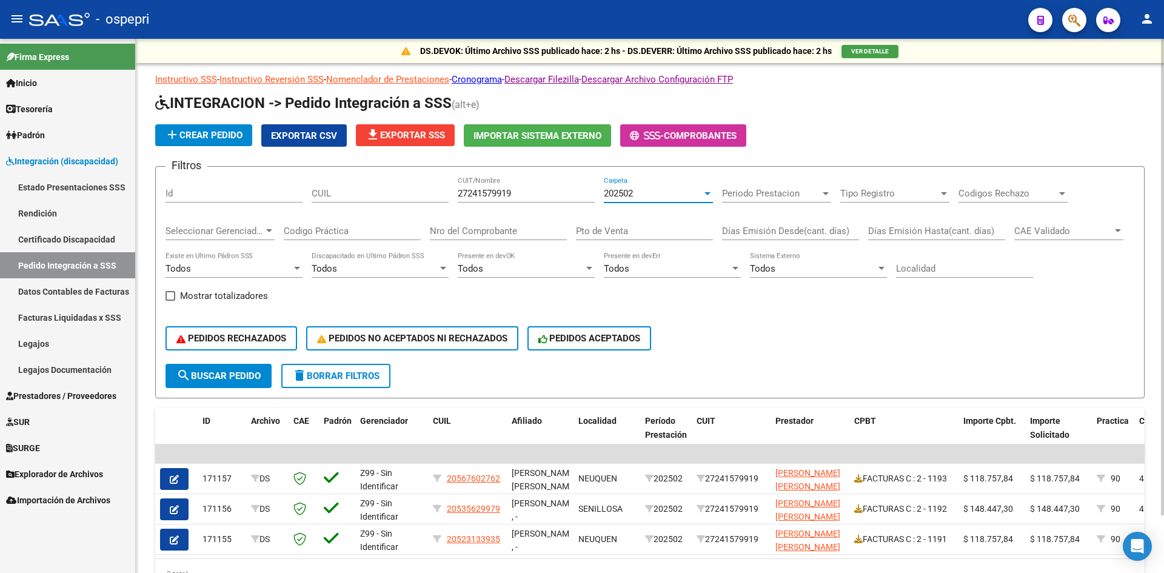
click at [630, 194] on span "202502" at bounding box center [618, 193] width 29 height 11
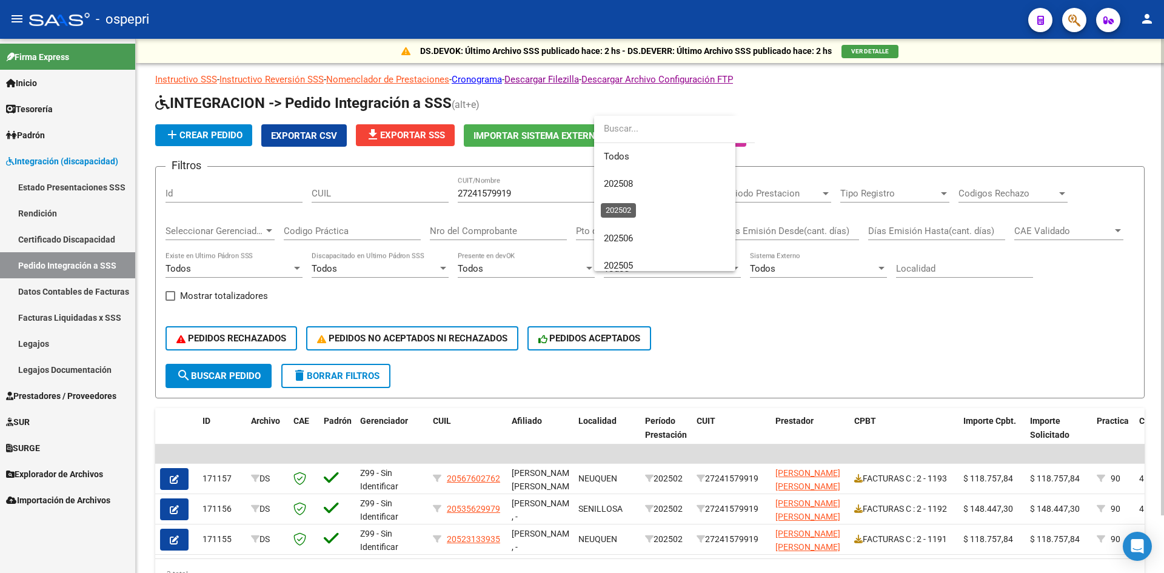
scroll to position [155, 0]
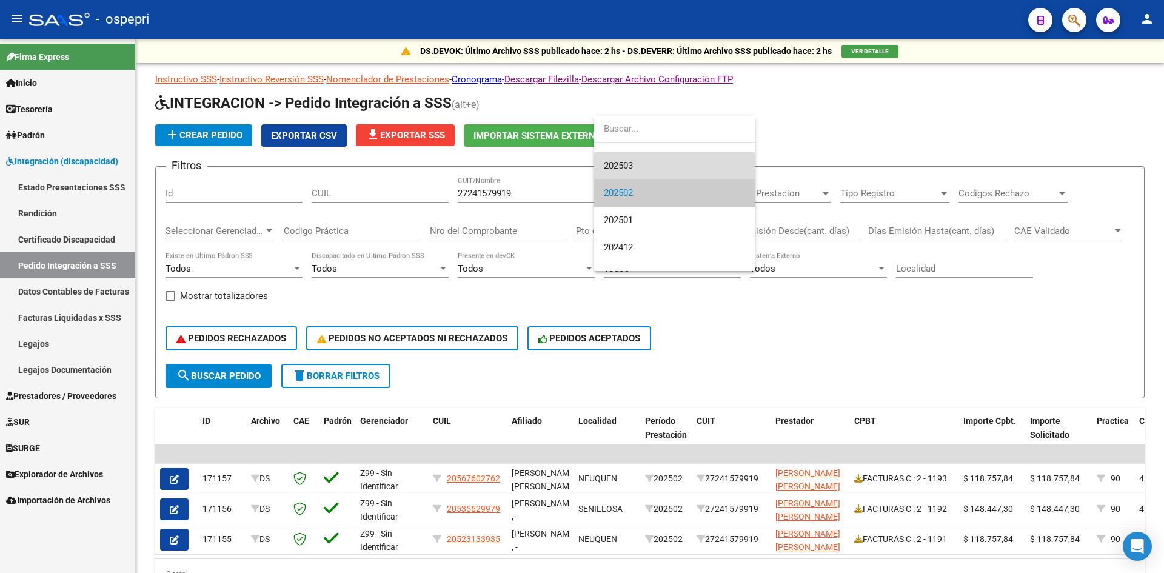
click at [638, 167] on span "202503" at bounding box center [674, 165] width 141 height 27
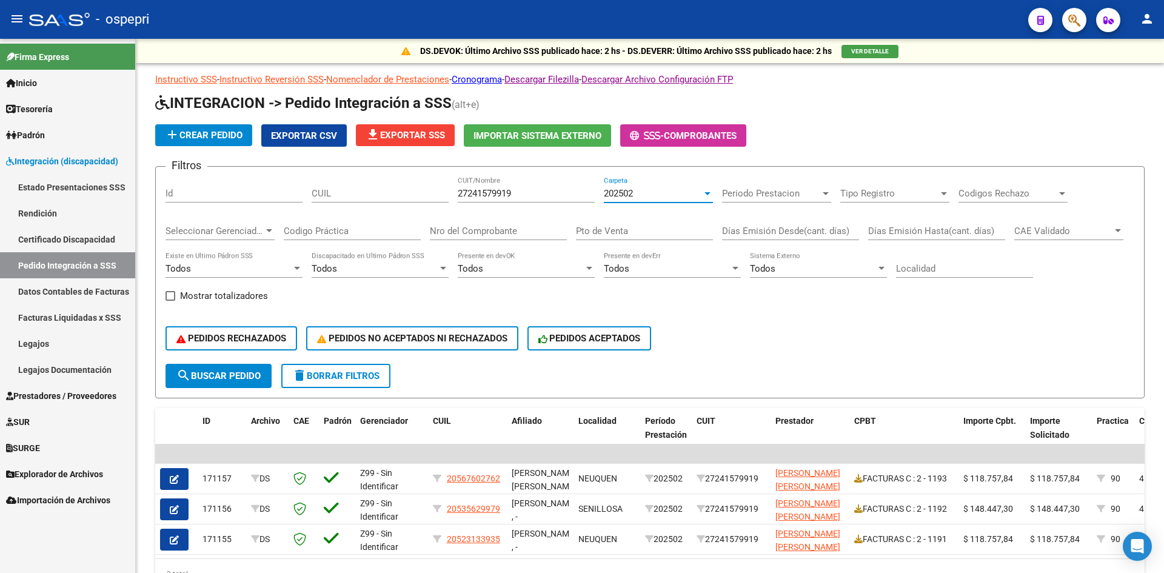
scroll to position [164, 0]
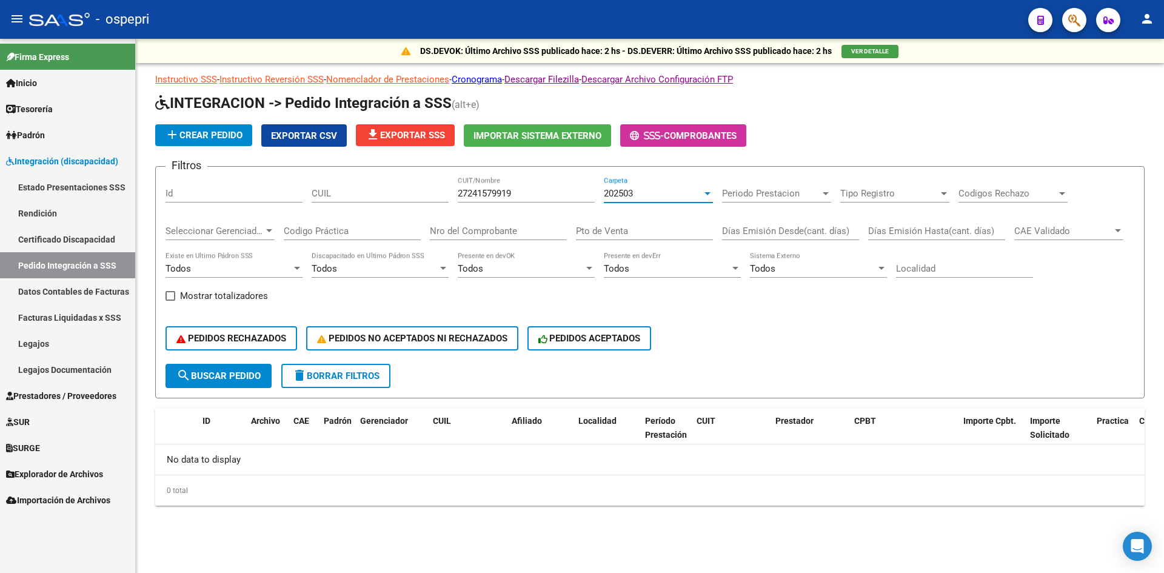
click at [626, 199] on span "202503" at bounding box center [618, 193] width 29 height 11
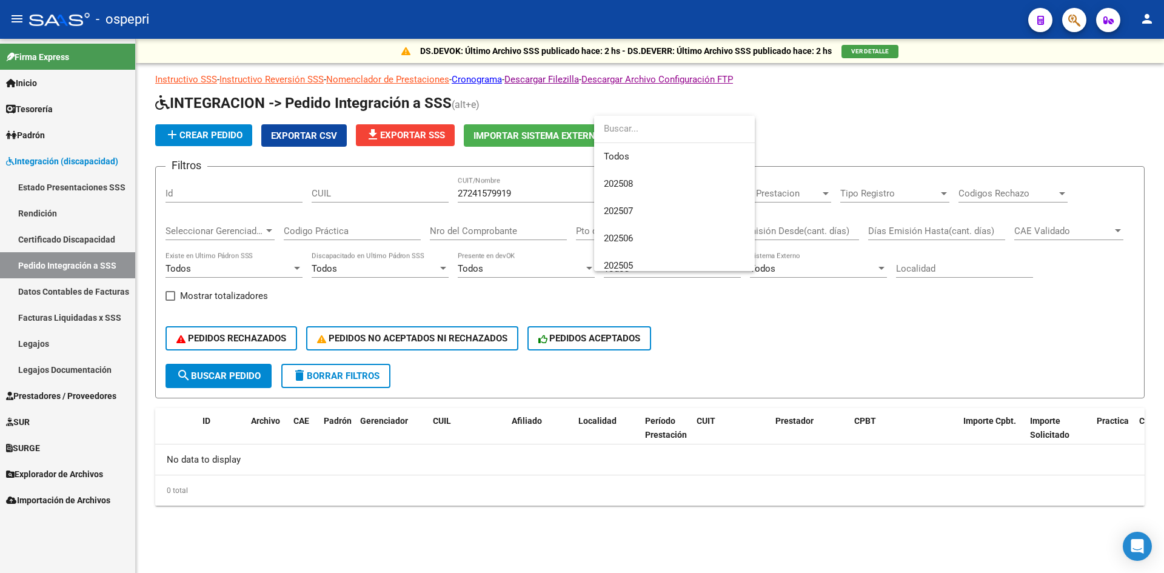
scroll to position [127, 0]
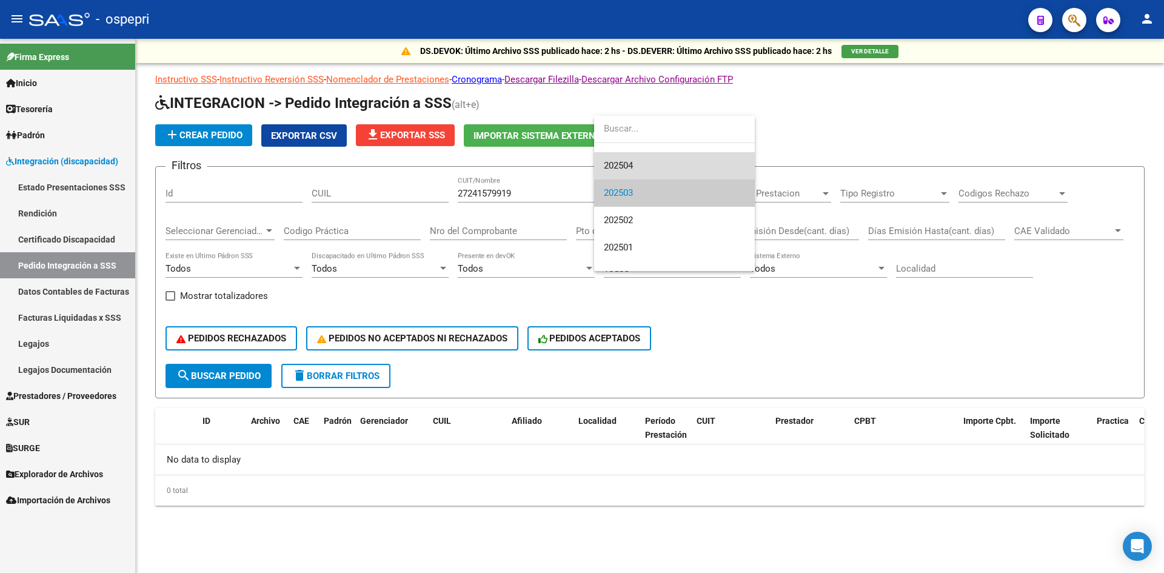
click at [637, 166] on span "202504" at bounding box center [674, 165] width 141 height 27
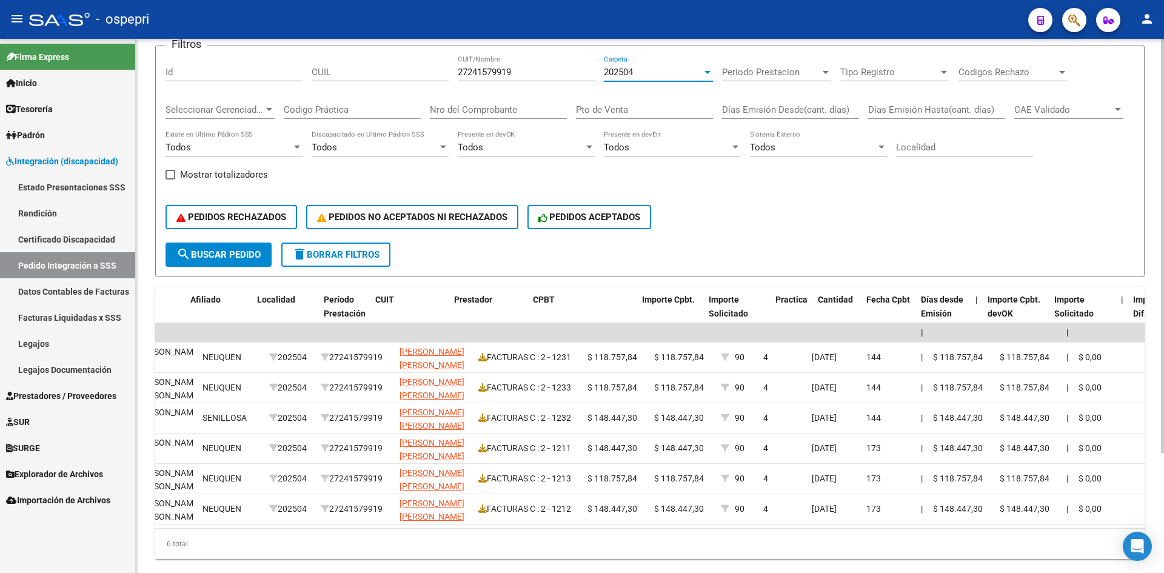
scroll to position [0, 0]
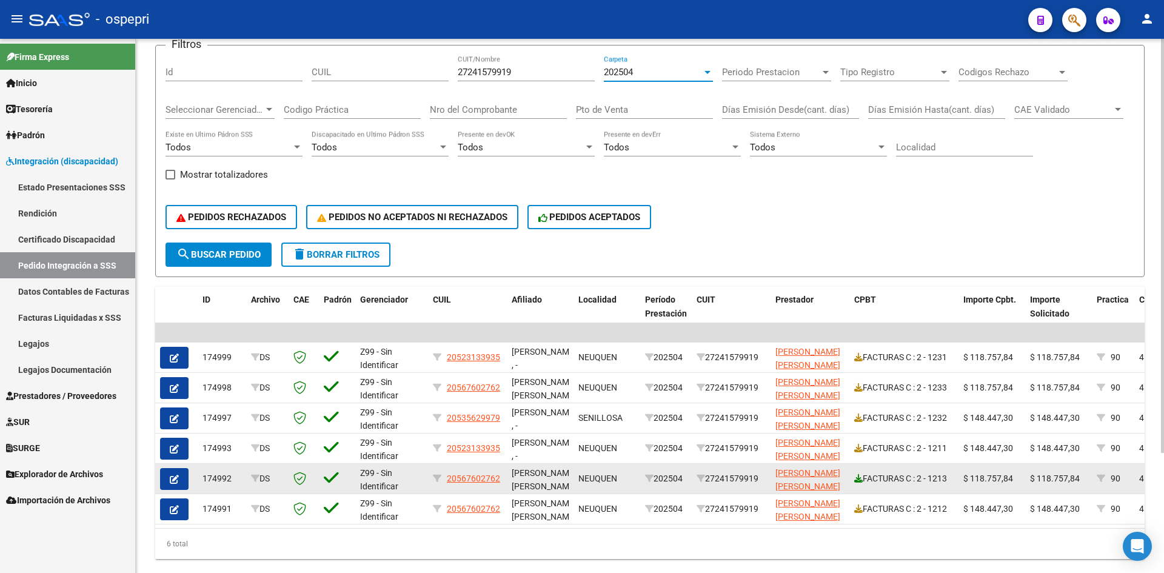
click at [859, 479] on icon at bounding box center [859, 478] width 8 height 8
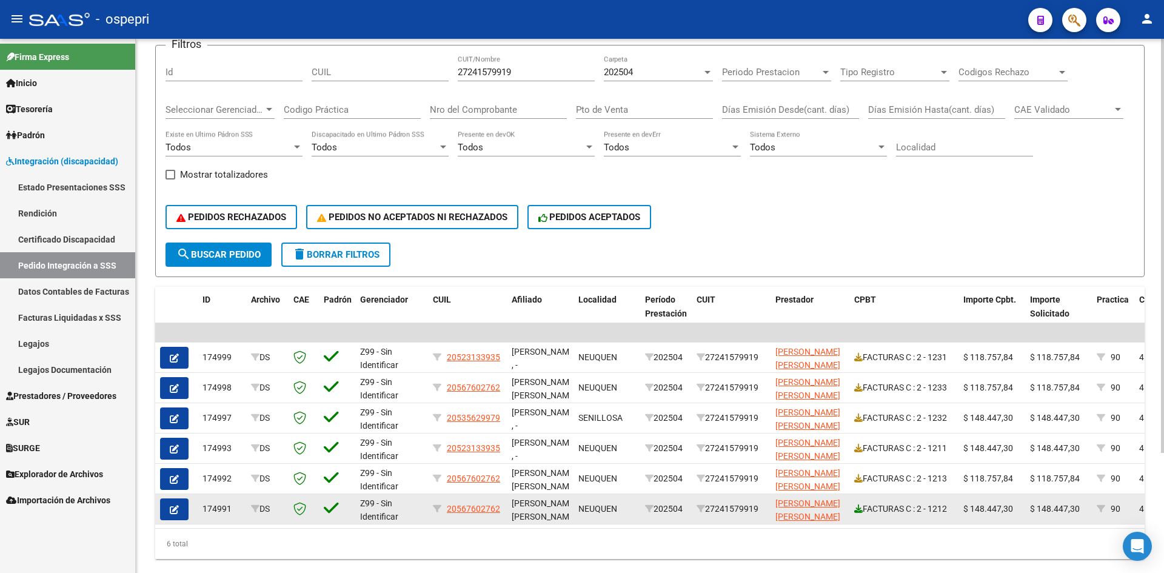
click at [860, 506] on icon at bounding box center [859, 509] width 8 height 8
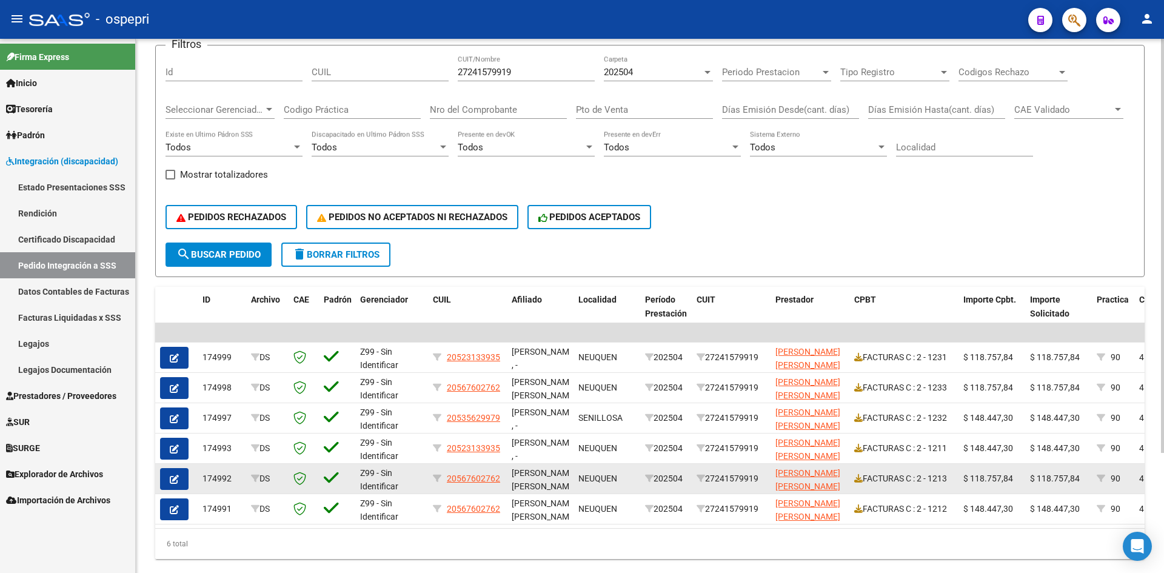
click at [179, 482] on button "button" at bounding box center [174, 479] width 29 height 22
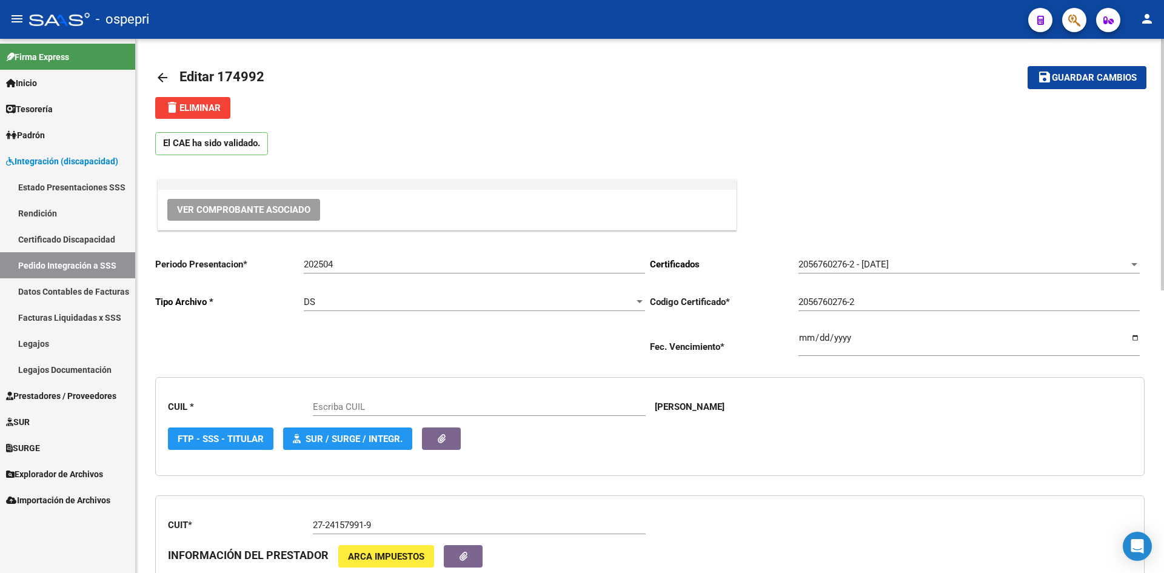
type input "20567602762"
click at [161, 74] on mat-icon "arrow_back" at bounding box center [162, 77] width 15 height 15
